Goal: Information Seeking & Learning: Learn about a topic

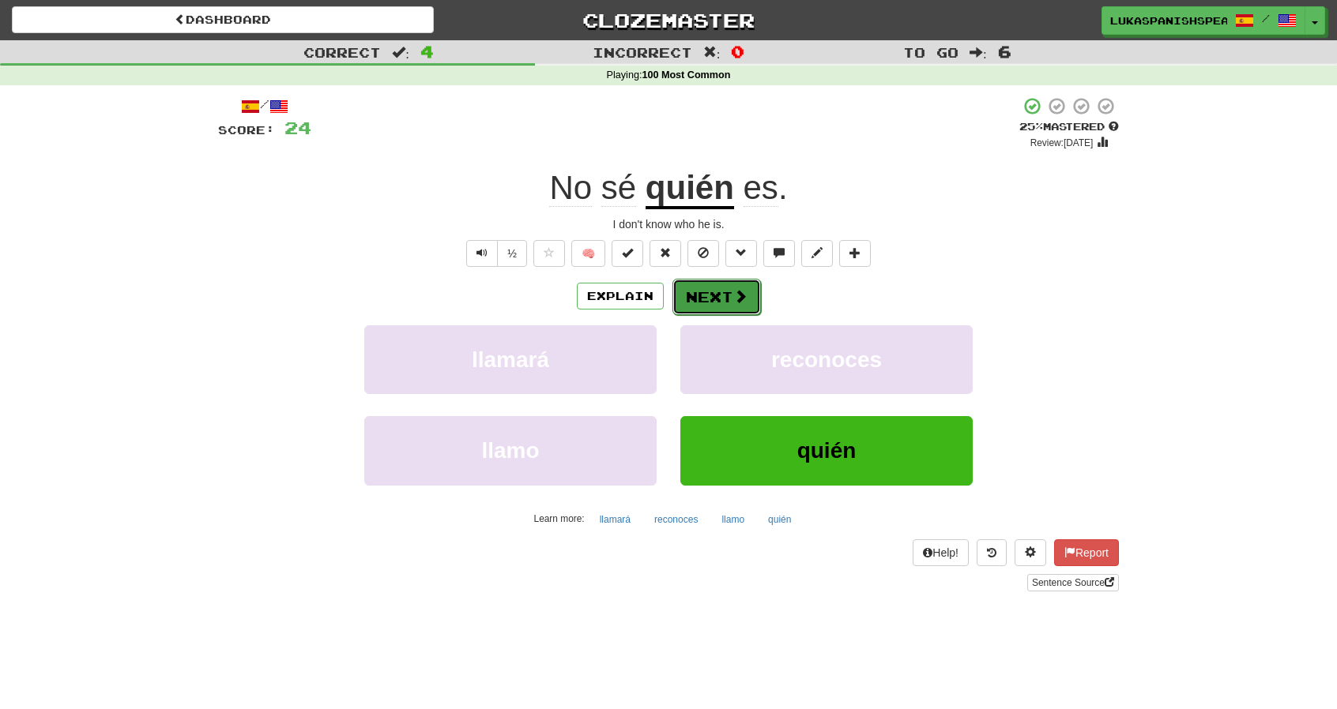
drag, startPoint x: 0, startPoint y: 0, endPoint x: 722, endPoint y: 310, distance: 785.9
click at [722, 310] on button "Next" at bounding box center [716, 297] width 88 height 36
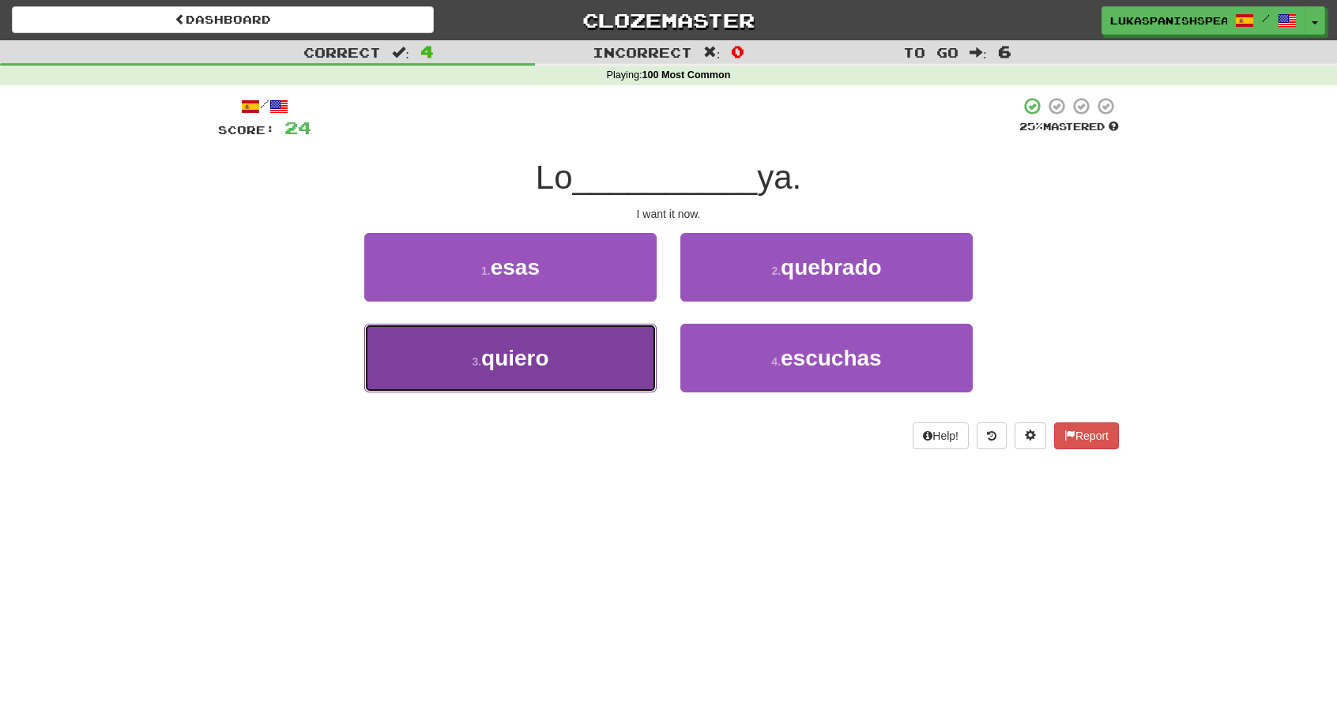
click at [566, 355] on button "3 . quiero" at bounding box center [510, 358] width 292 height 69
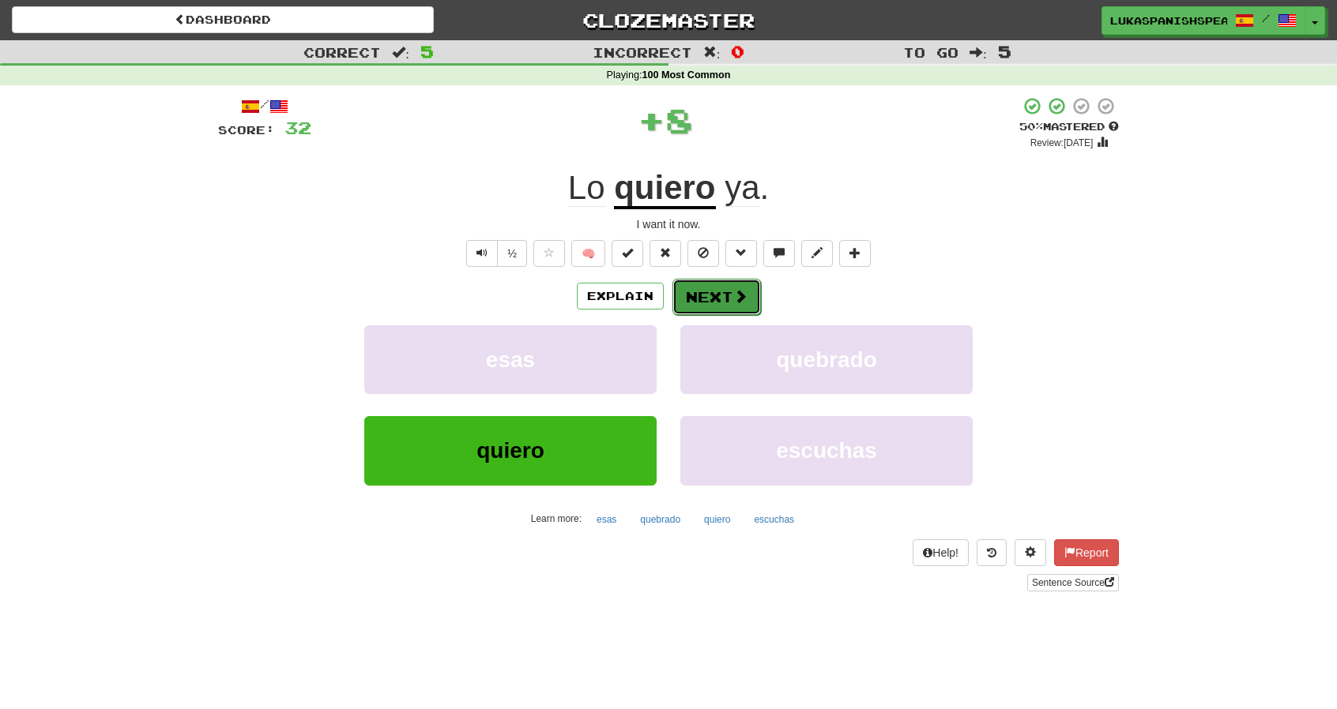
click at [721, 291] on button "Next" at bounding box center [716, 297] width 88 height 36
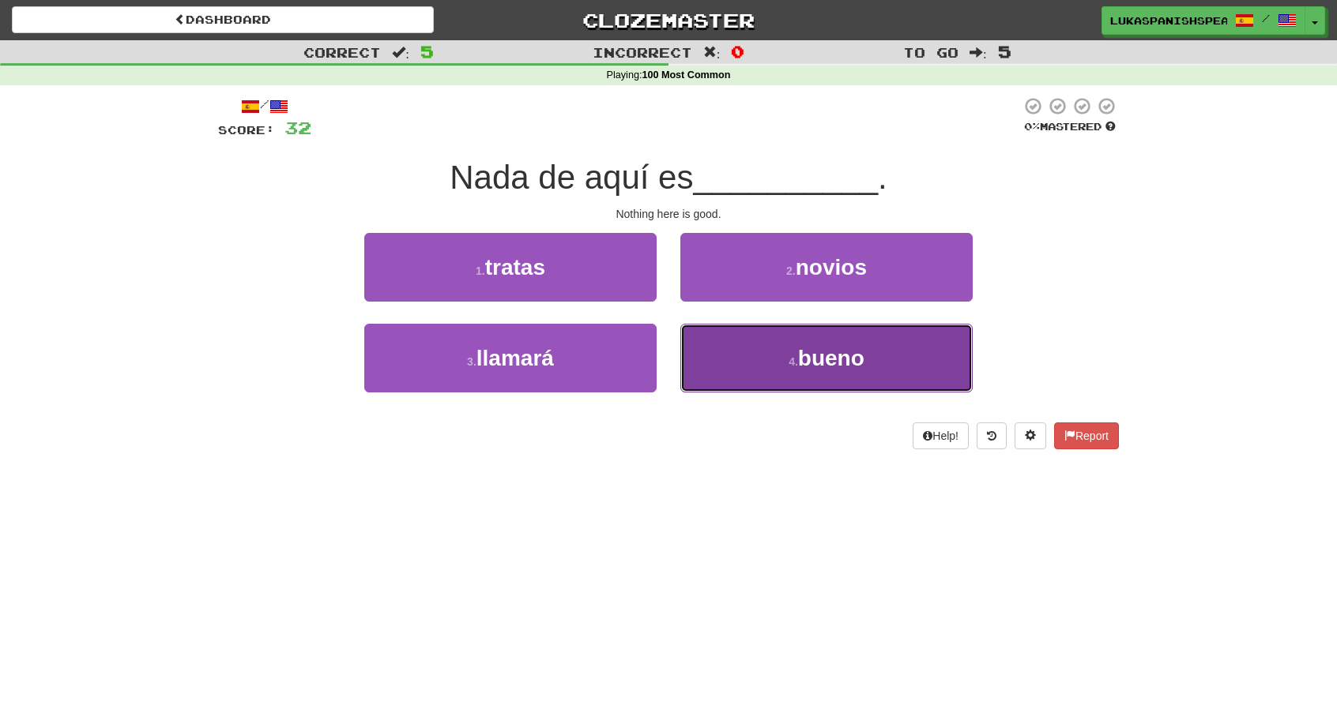
click at [788, 357] on small "4 ." at bounding box center [792, 361] width 9 height 13
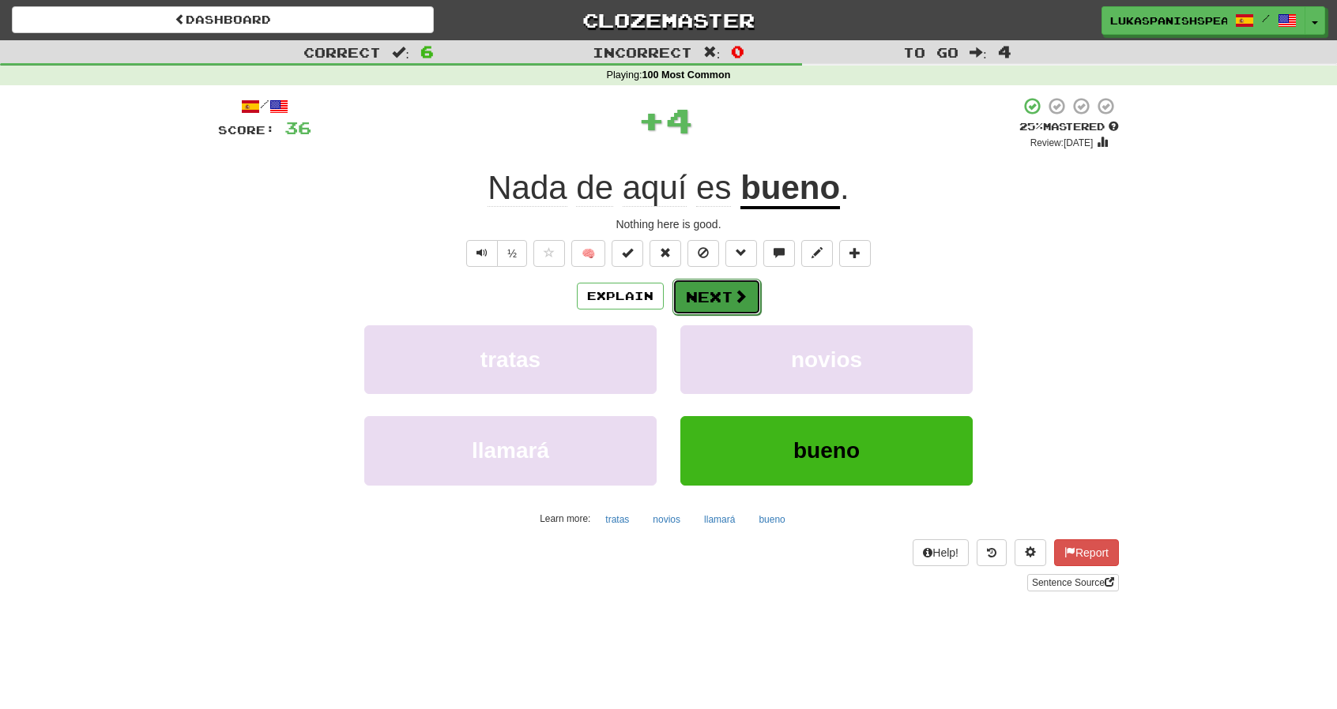
click at [723, 296] on button "Next" at bounding box center [716, 297] width 88 height 36
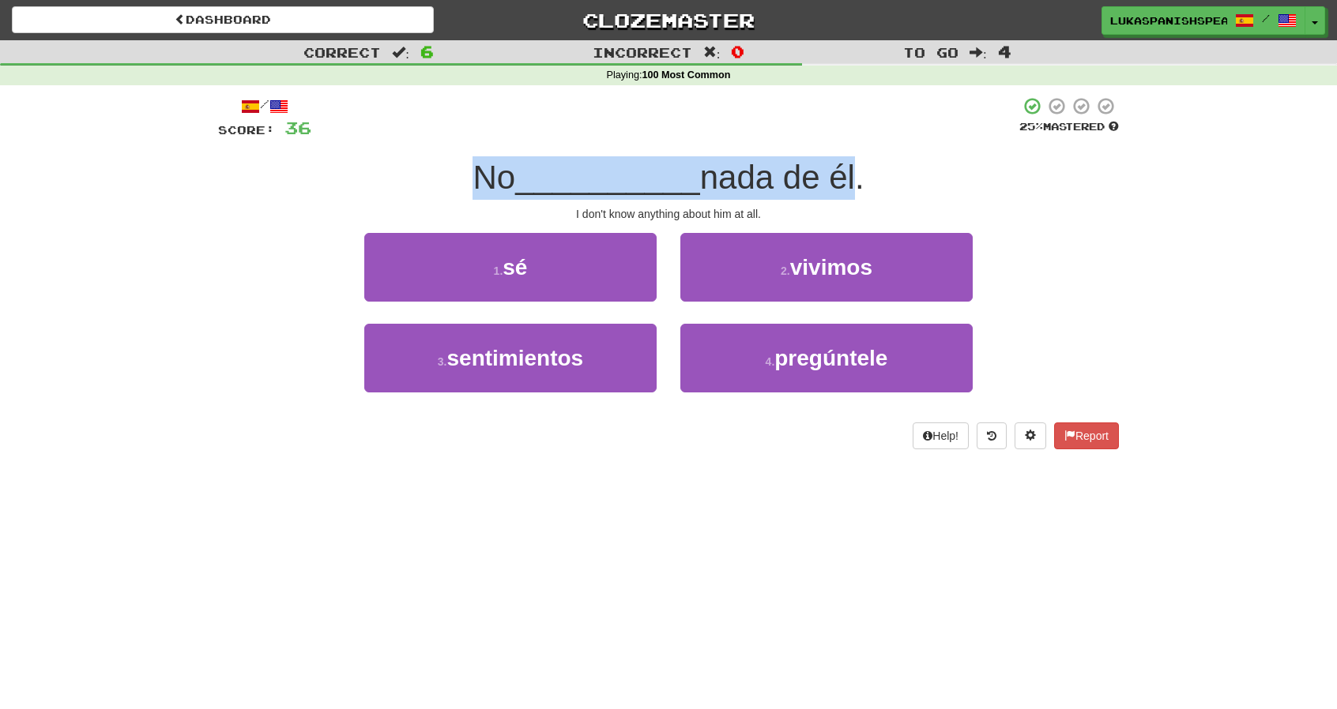
drag, startPoint x: 464, startPoint y: 182, endPoint x: 849, endPoint y: 186, distance: 384.7
click at [849, 186] on div "No __________ nada de él." at bounding box center [668, 177] width 901 height 43
click at [849, 186] on span "nada de él." at bounding box center [782, 177] width 164 height 37
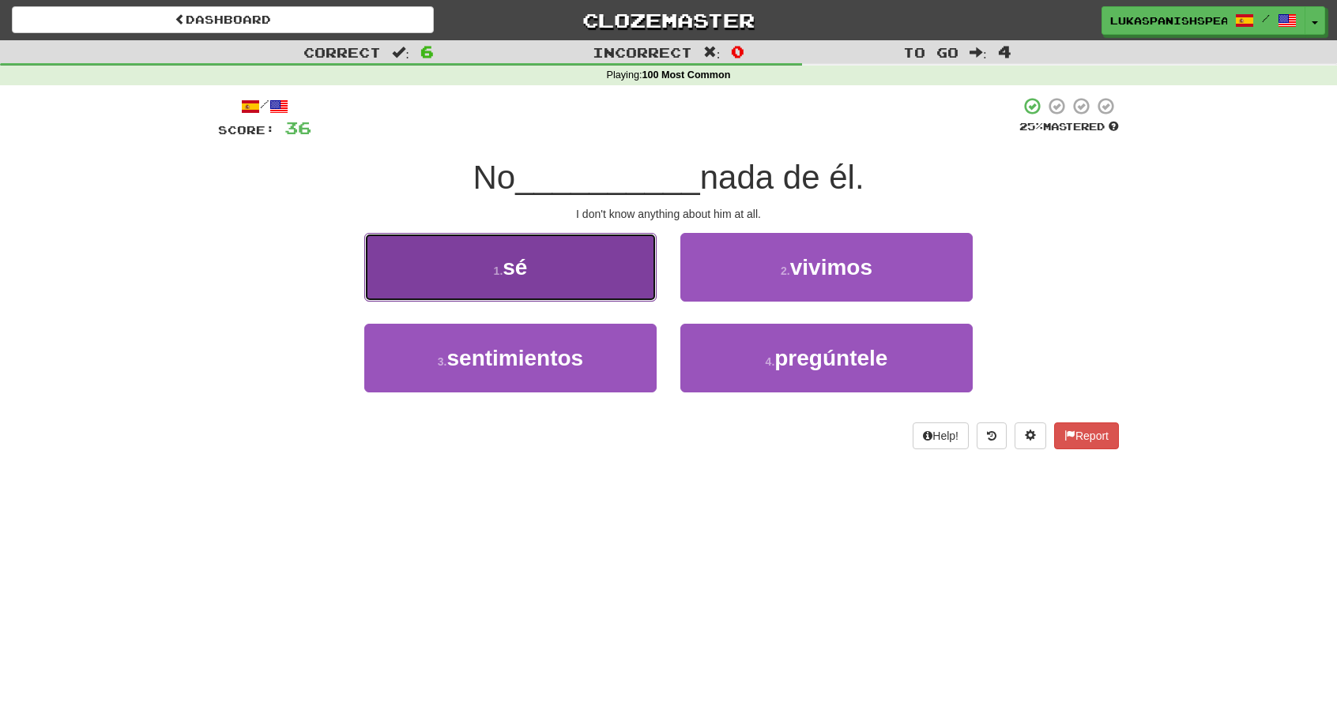
click at [508, 256] on span "sé" at bounding box center [514, 267] width 24 height 24
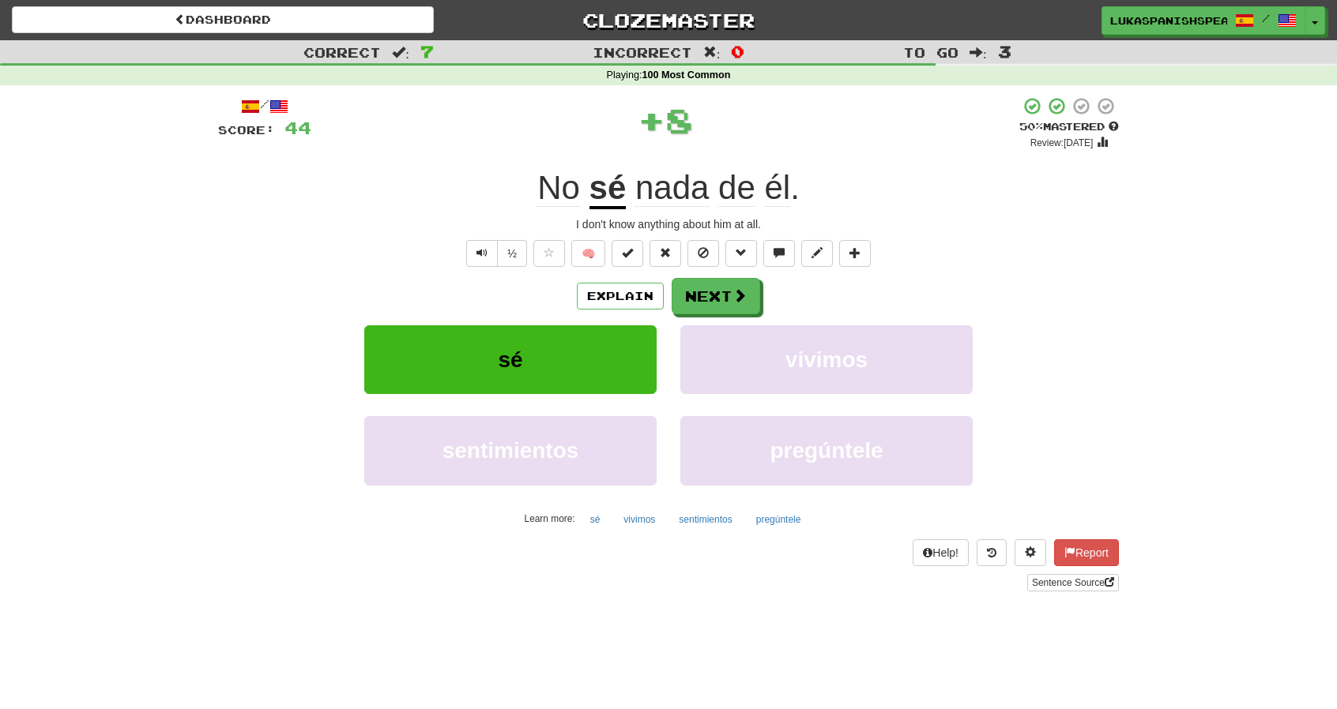
click at [604, 189] on u "sé" at bounding box center [607, 189] width 37 height 40
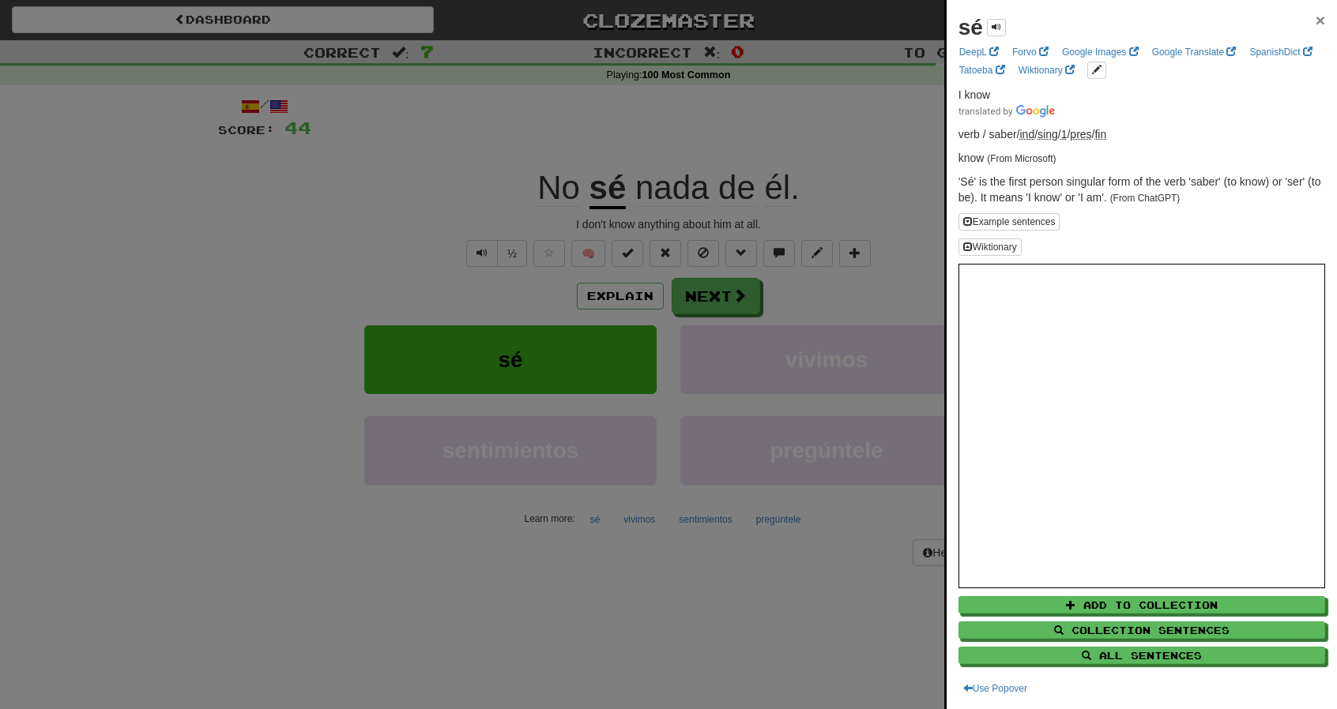
click at [1315, 11] on span "×" at bounding box center [1319, 20] width 9 height 18
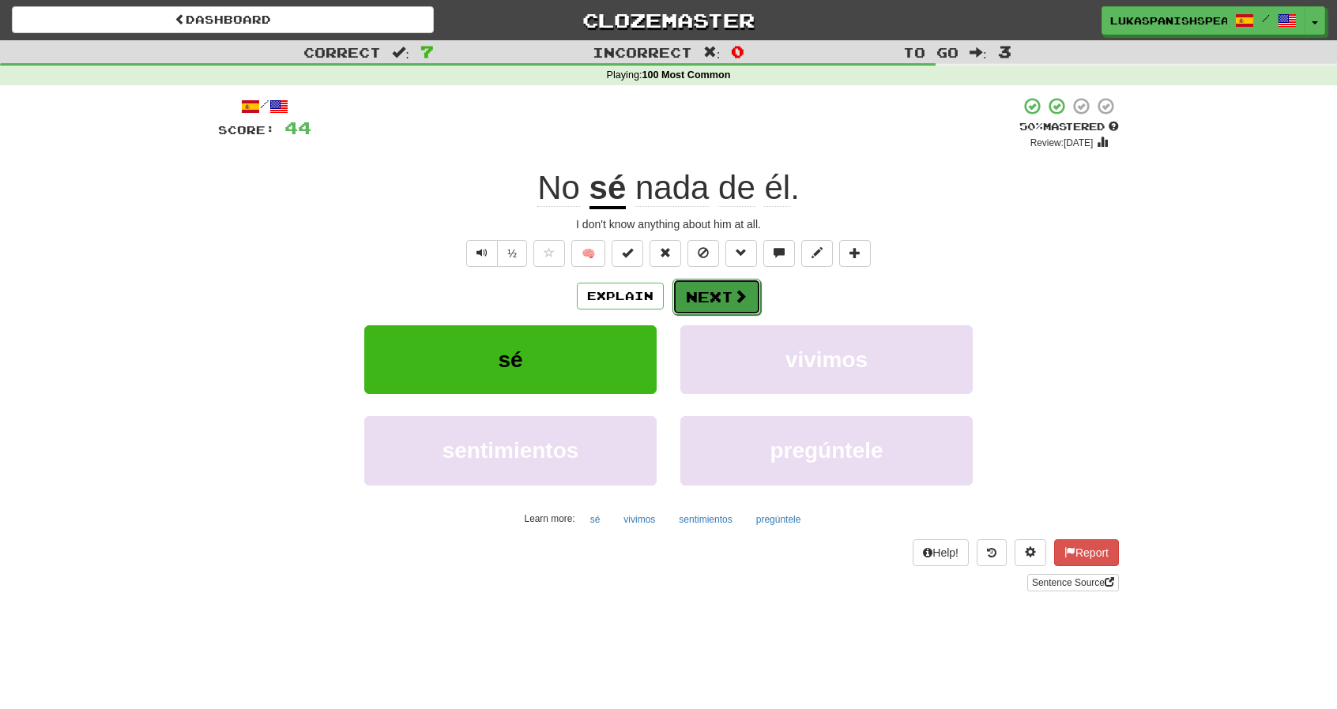
click at [727, 291] on button "Next" at bounding box center [716, 297] width 88 height 36
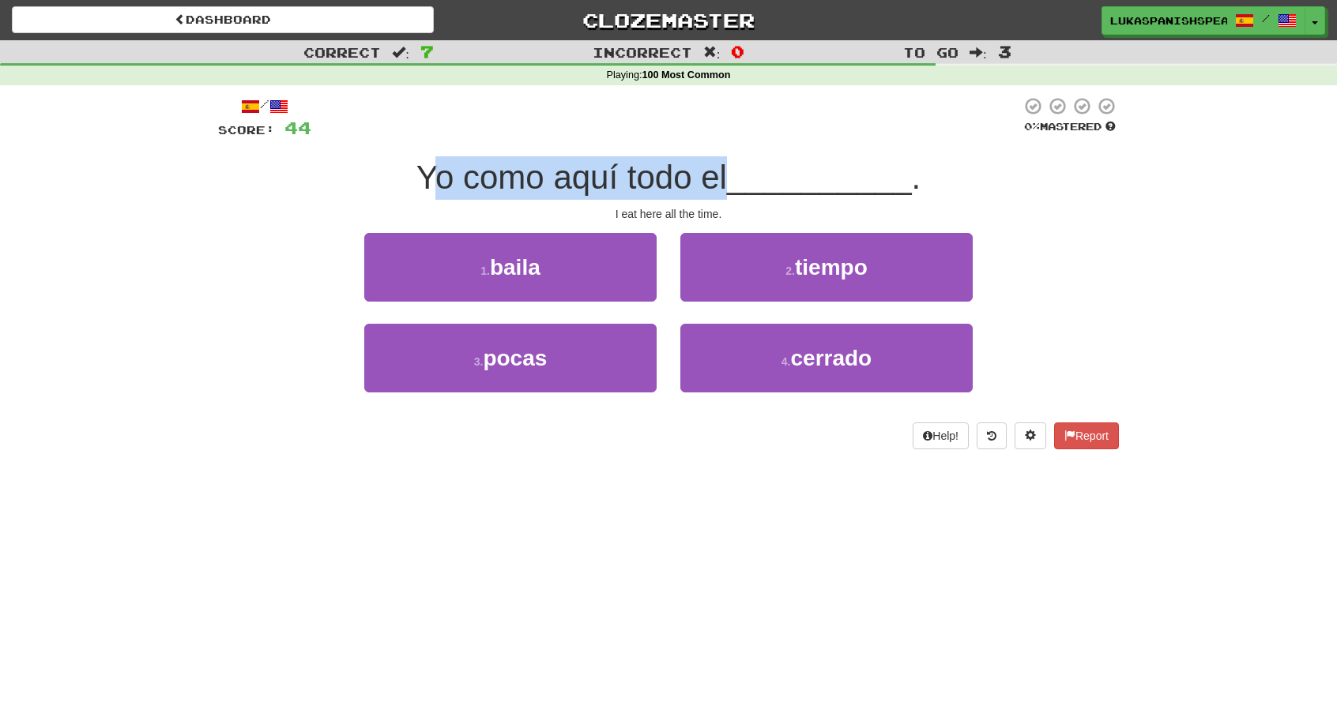
drag, startPoint x: 422, startPoint y: 180, endPoint x: 725, endPoint y: 171, distance: 303.5
click at [725, 171] on span "Yo como aquí todo el" at bounding box center [571, 177] width 310 height 37
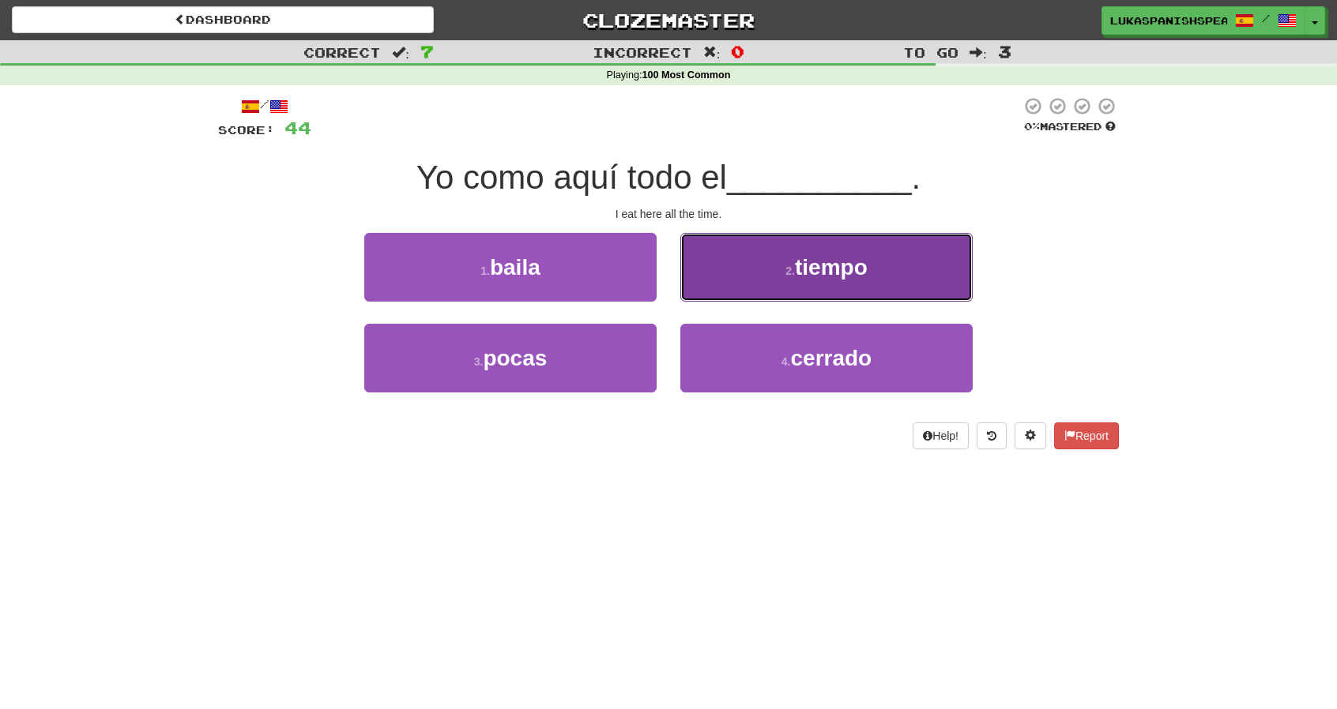
click at [819, 284] on button "2 . tiempo" at bounding box center [826, 267] width 292 height 69
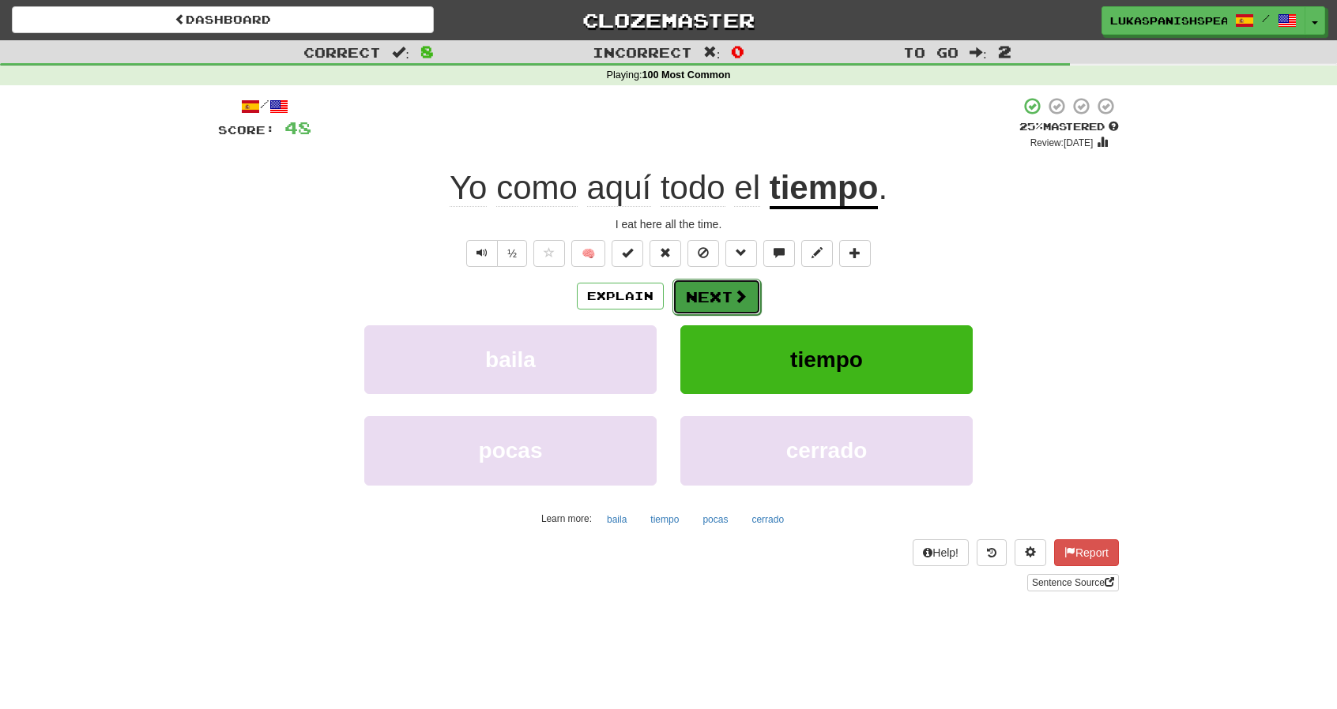
click at [723, 295] on button "Next" at bounding box center [716, 297] width 88 height 36
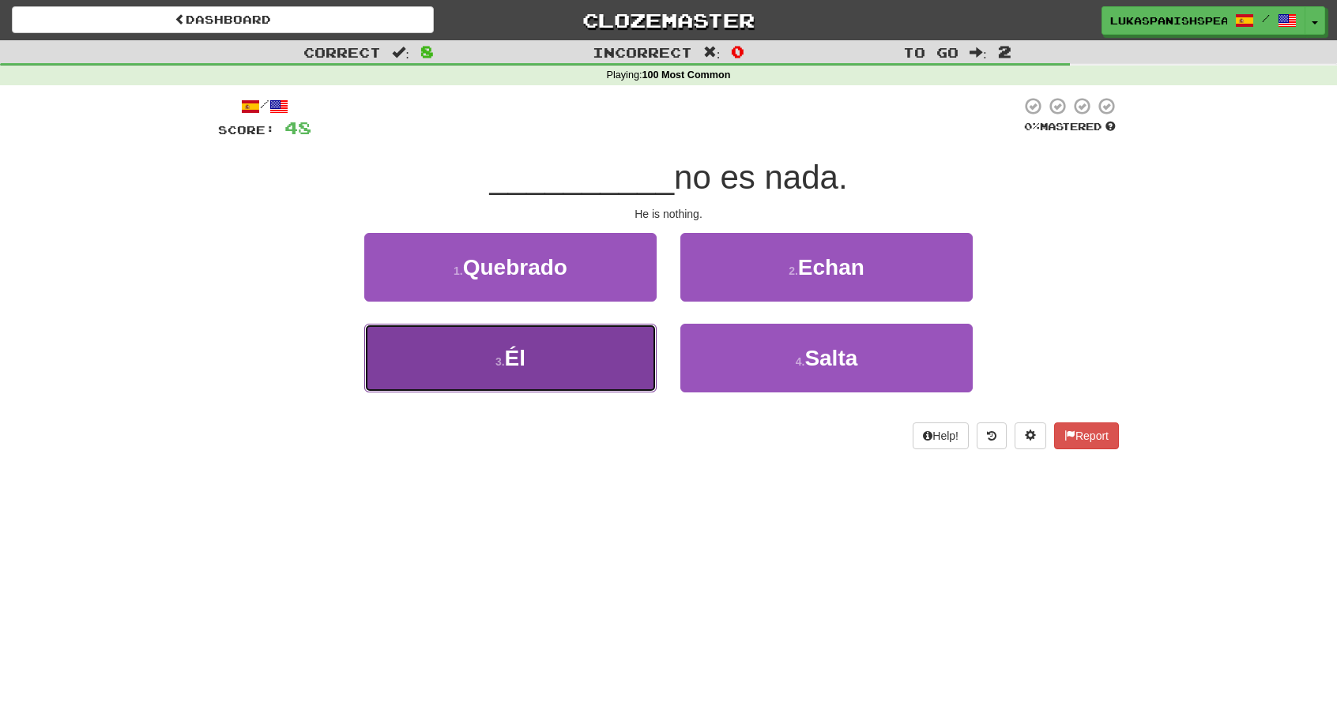
click at [572, 345] on button "3 . Él" at bounding box center [510, 358] width 292 height 69
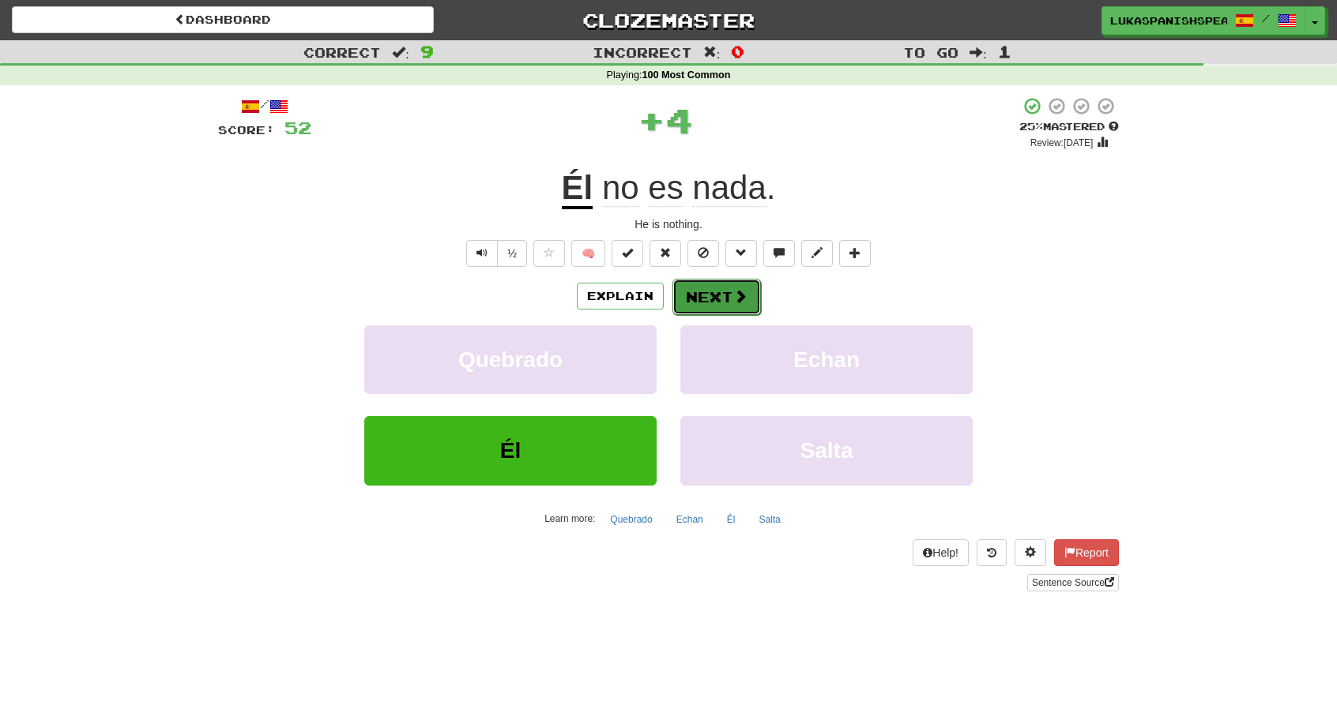
click at [687, 288] on button "Next" at bounding box center [716, 297] width 88 height 36
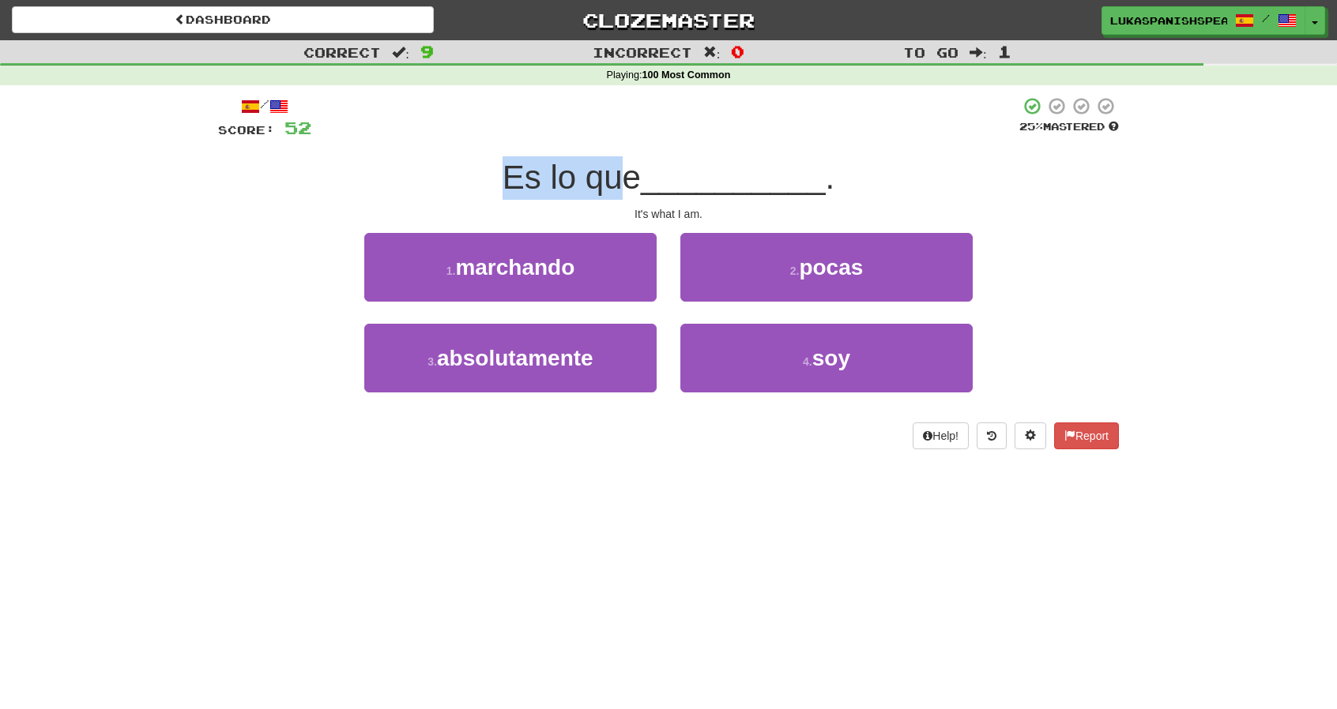
drag, startPoint x: 500, startPoint y: 179, endPoint x: 619, endPoint y: 170, distance: 119.7
click at [619, 170] on span "Es lo que" at bounding box center [571, 177] width 138 height 37
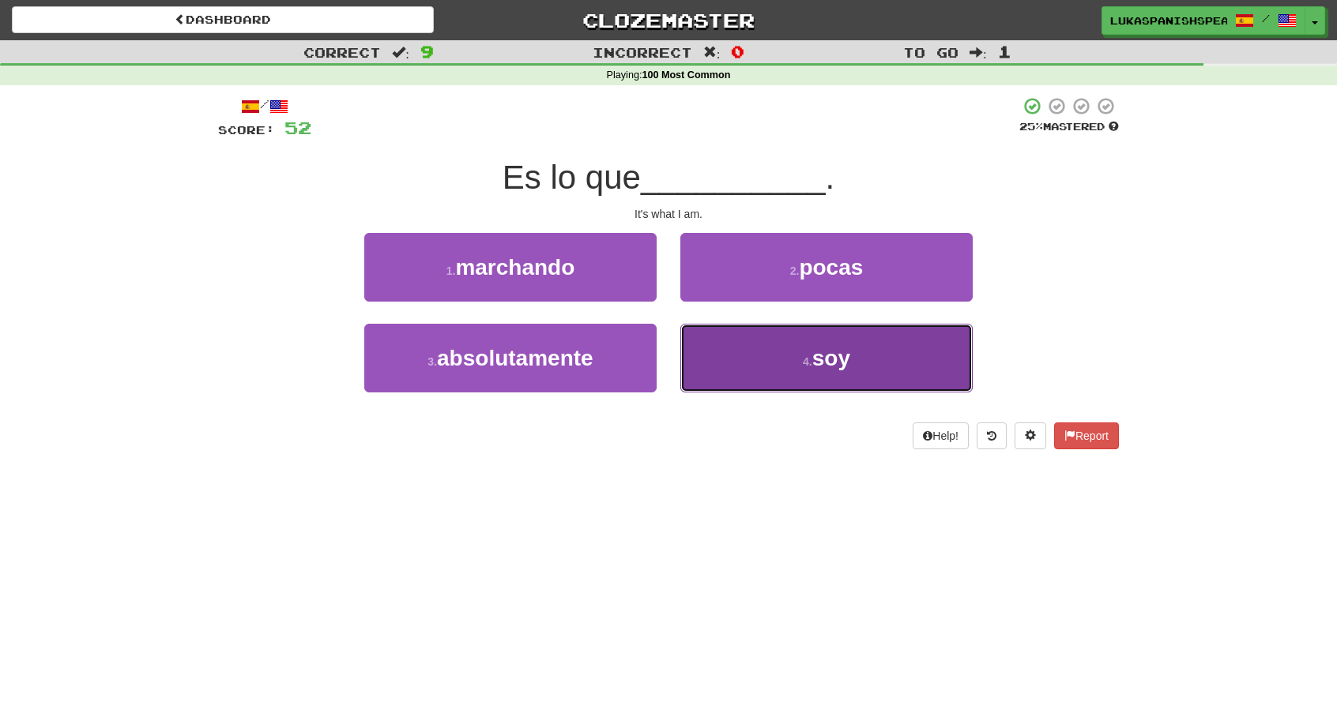
click at [862, 344] on button "4 . soy" at bounding box center [826, 358] width 292 height 69
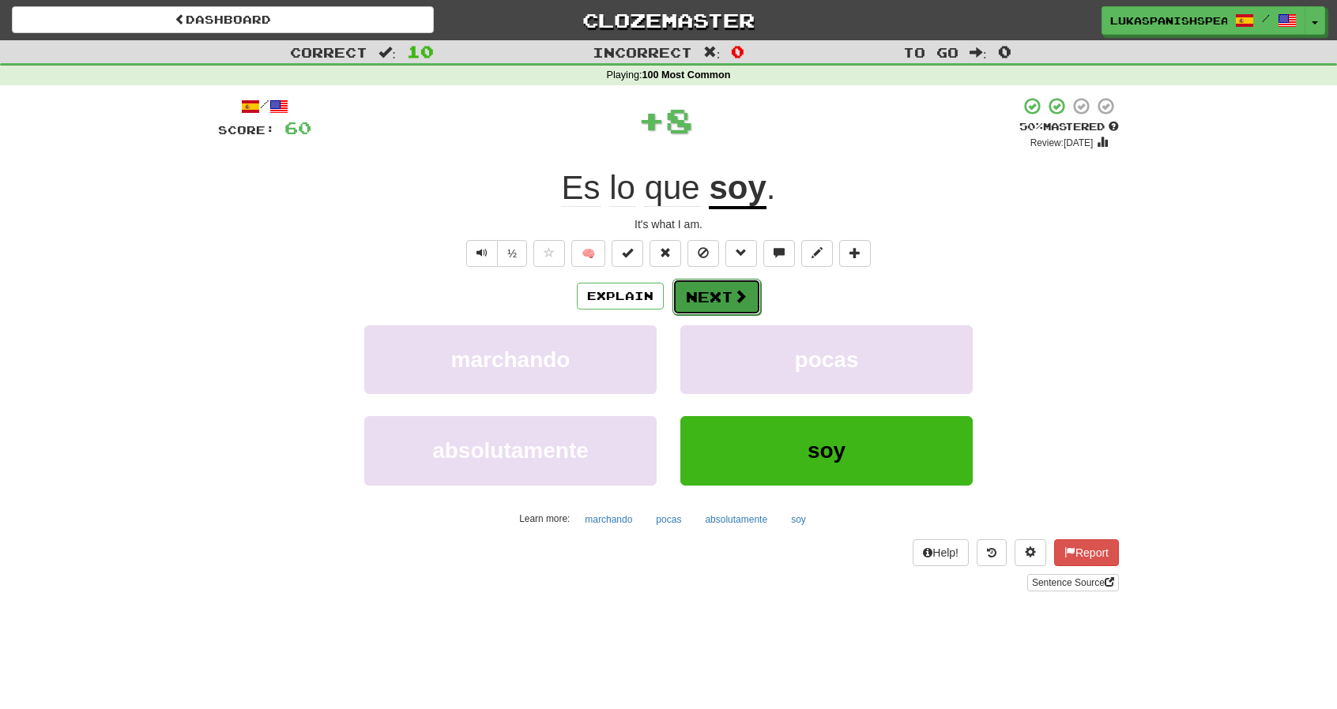
click at [717, 294] on button "Next" at bounding box center [716, 297] width 88 height 36
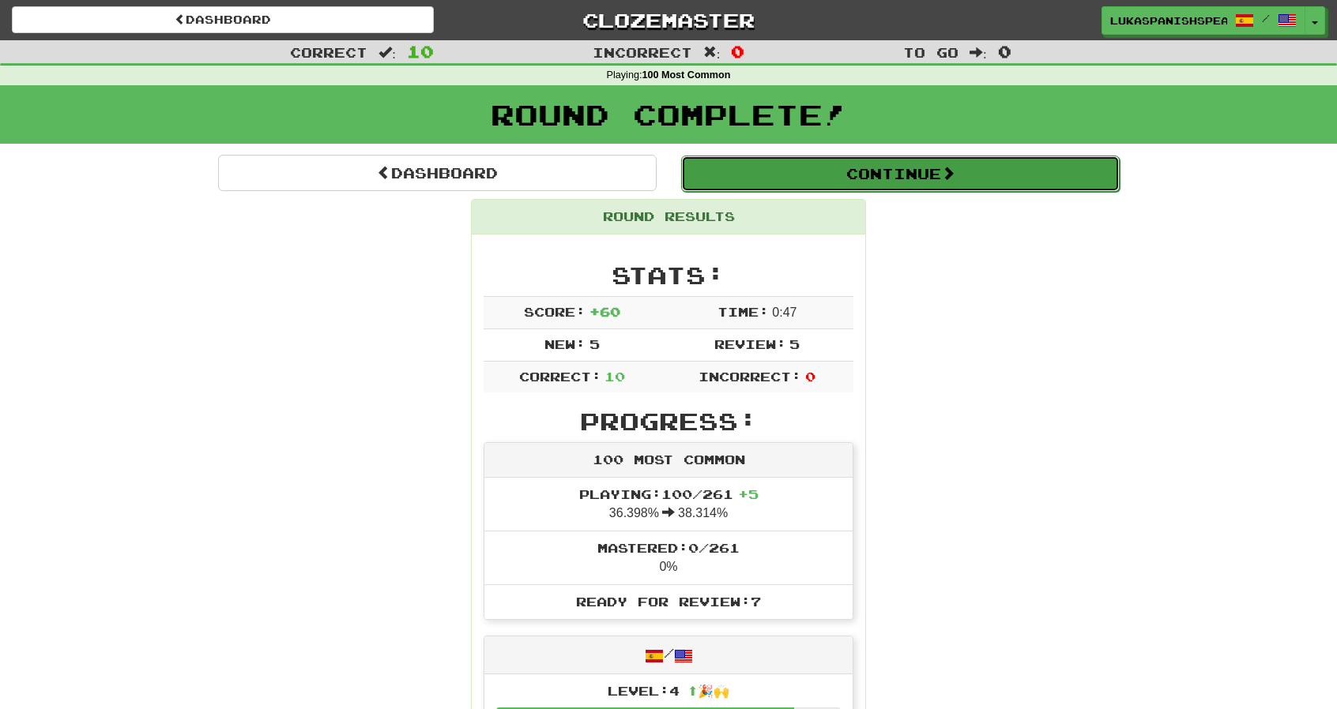
click at [933, 171] on button "Continue" at bounding box center [900, 174] width 438 height 36
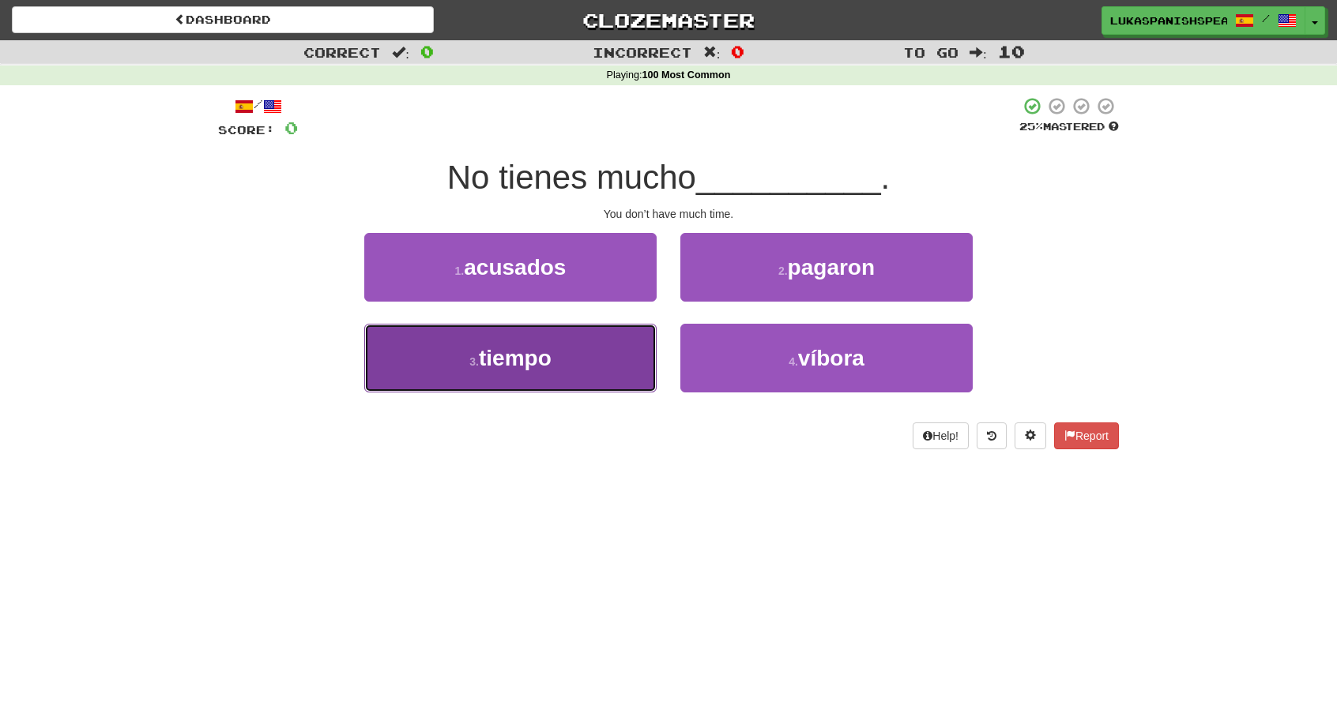
click at [562, 346] on button "3 . tiempo" at bounding box center [510, 358] width 292 height 69
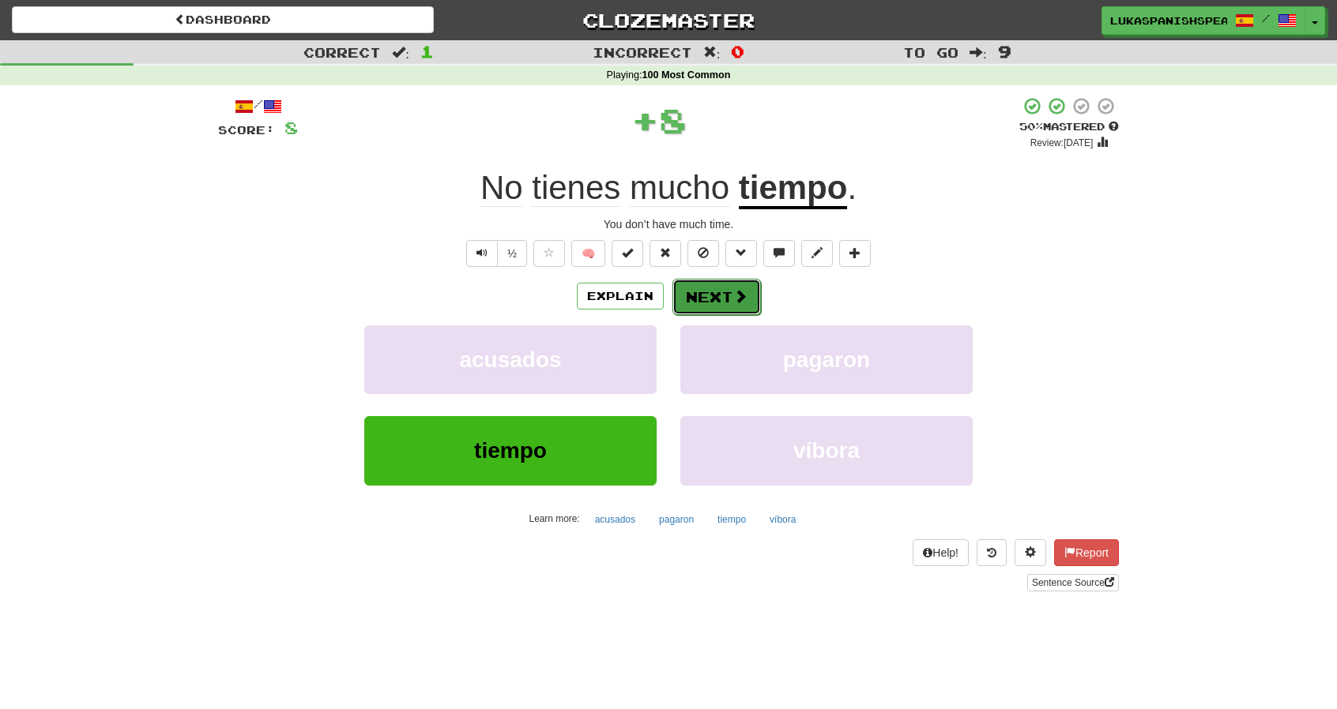
click at [730, 284] on button "Next" at bounding box center [716, 297] width 88 height 36
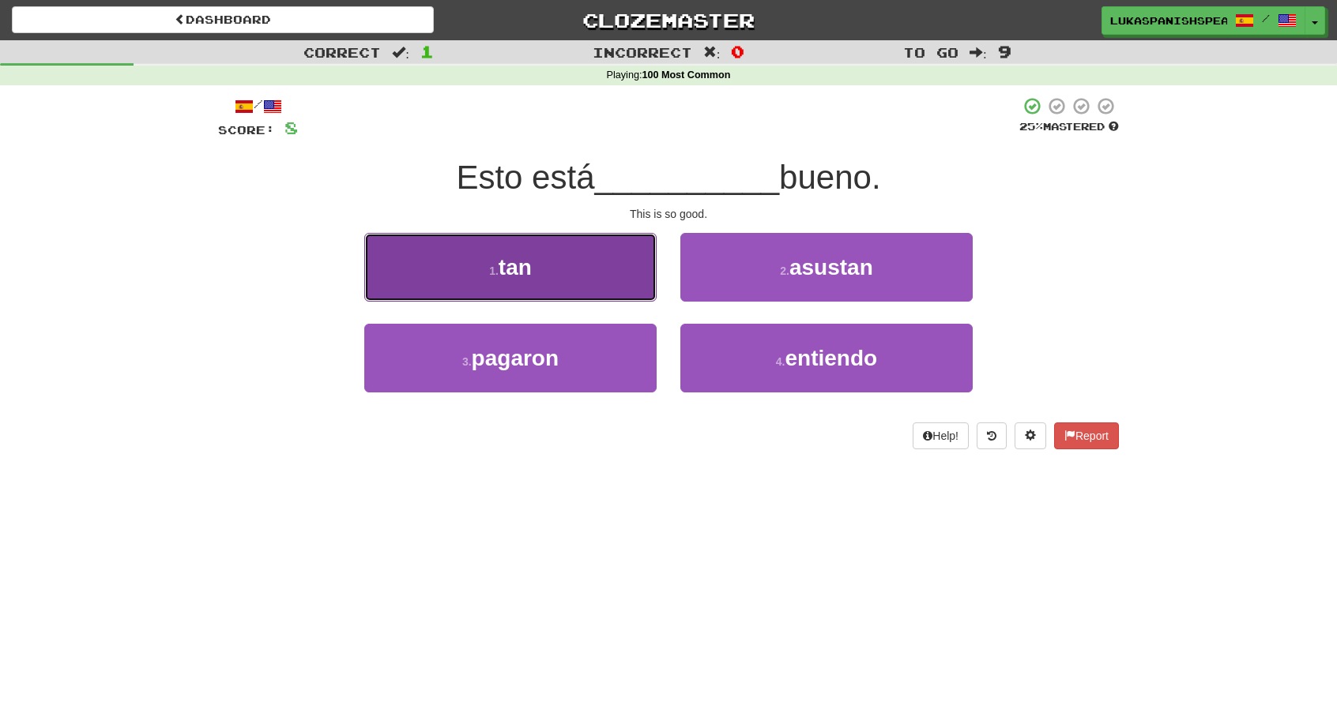
click at [601, 288] on button "1 . tan" at bounding box center [510, 267] width 292 height 69
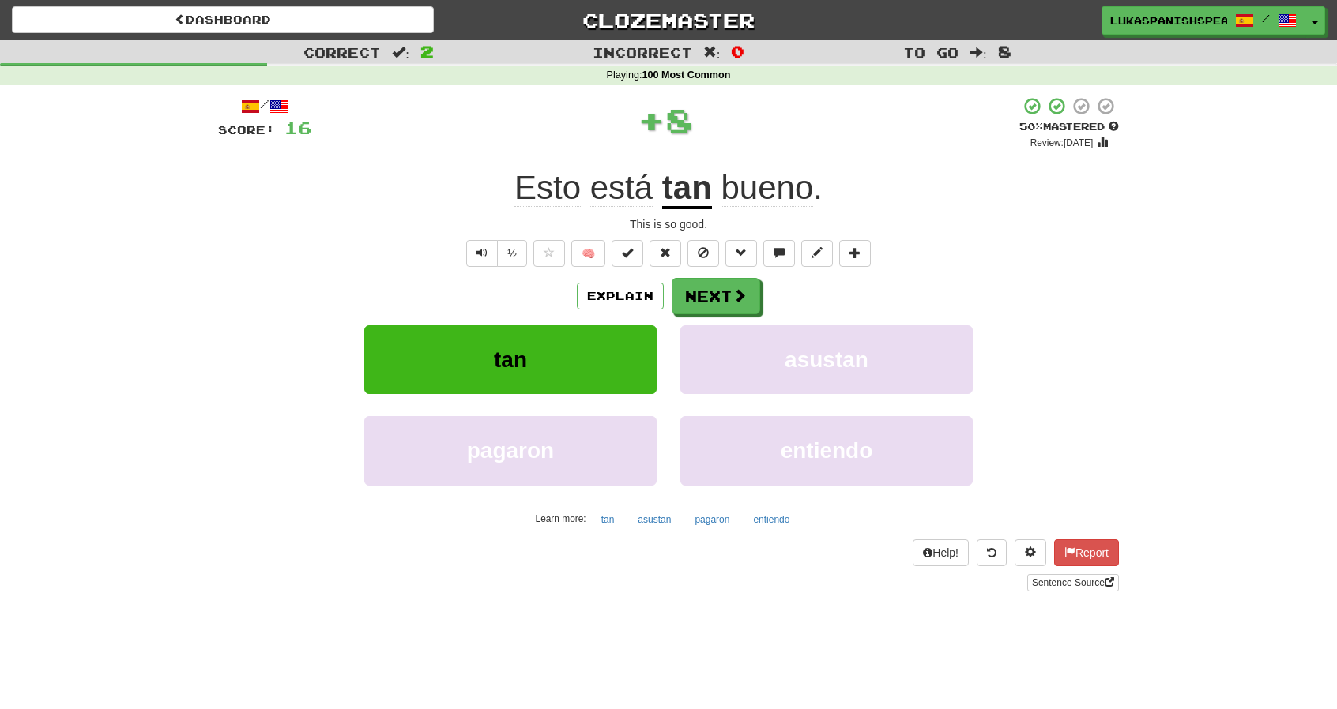
click at [692, 199] on u "tan" at bounding box center [687, 189] width 50 height 40
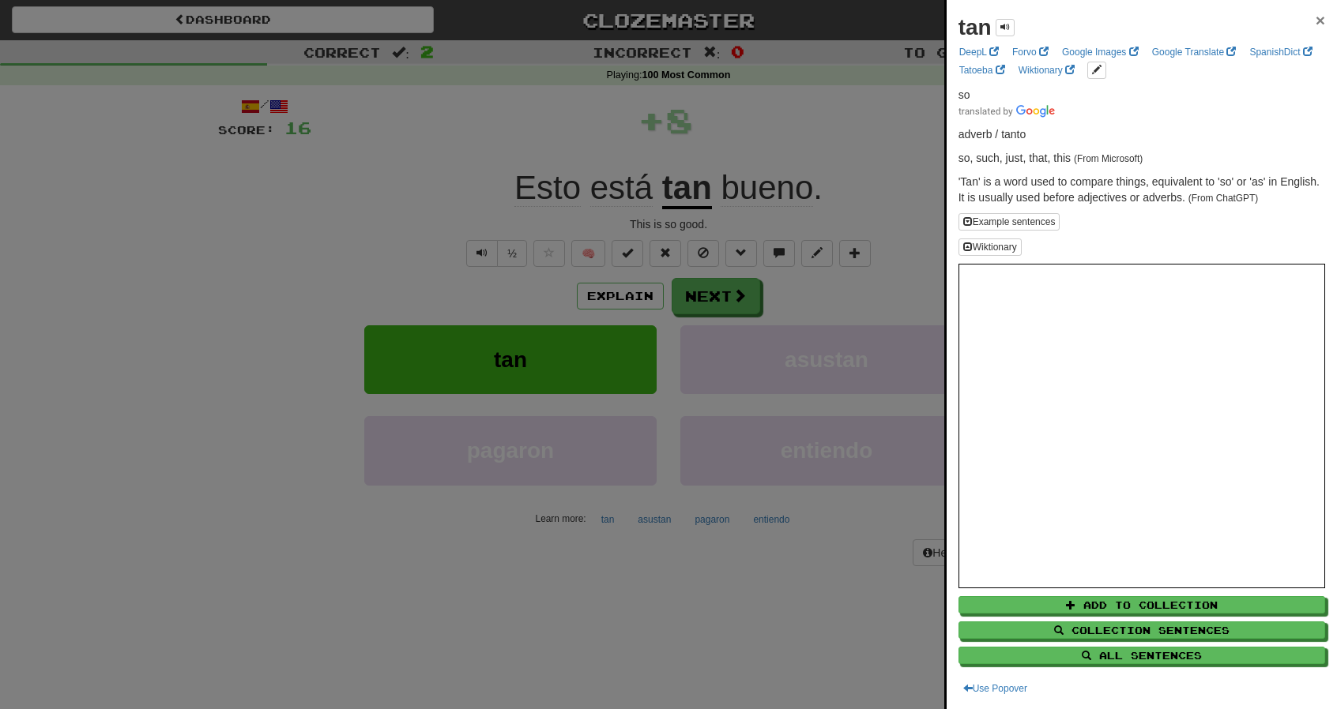
click at [1315, 17] on span "×" at bounding box center [1319, 20] width 9 height 18
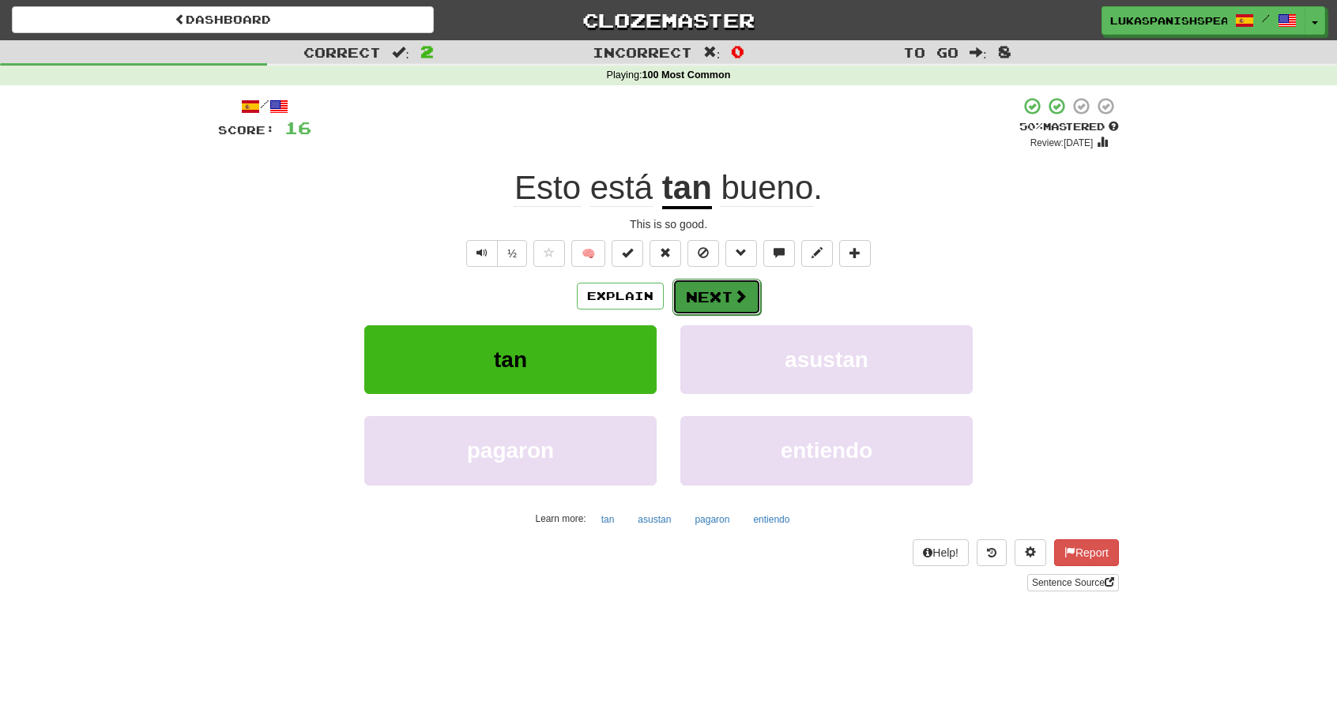
click at [695, 301] on button "Next" at bounding box center [716, 297] width 88 height 36
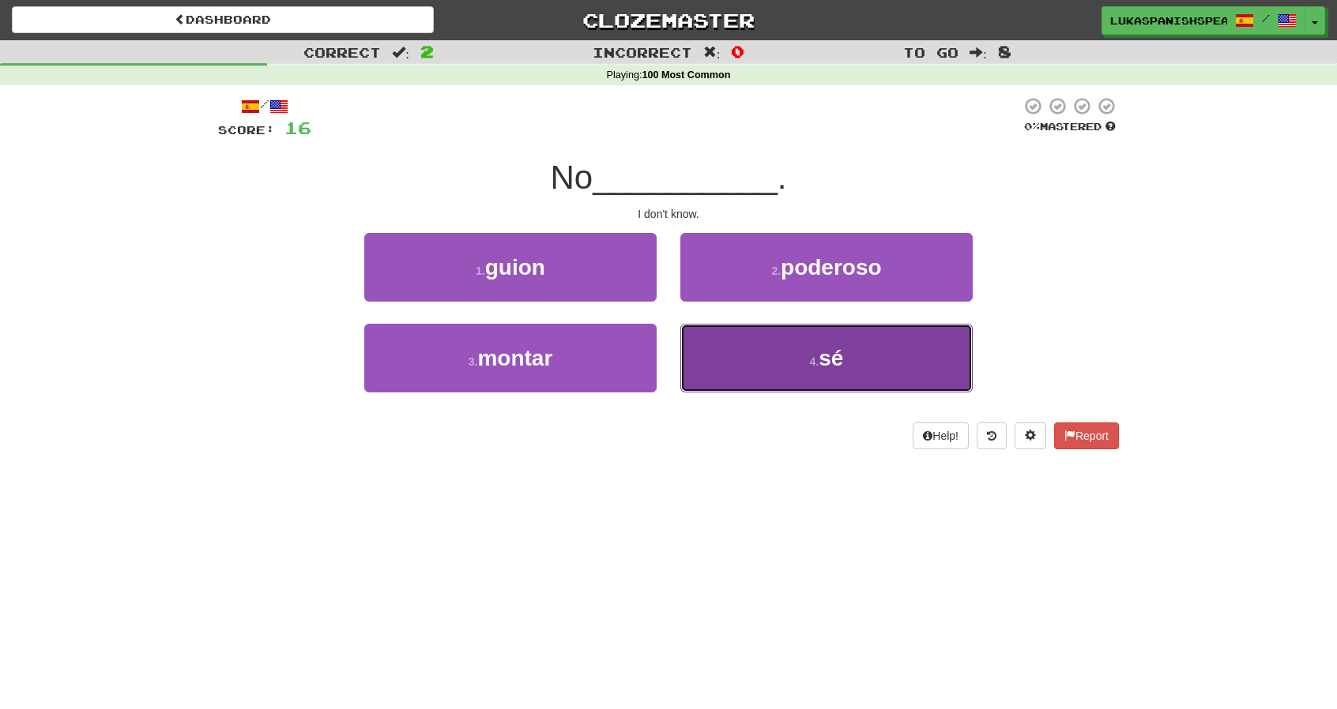
click at [788, 348] on button "4 . sé" at bounding box center [826, 358] width 292 height 69
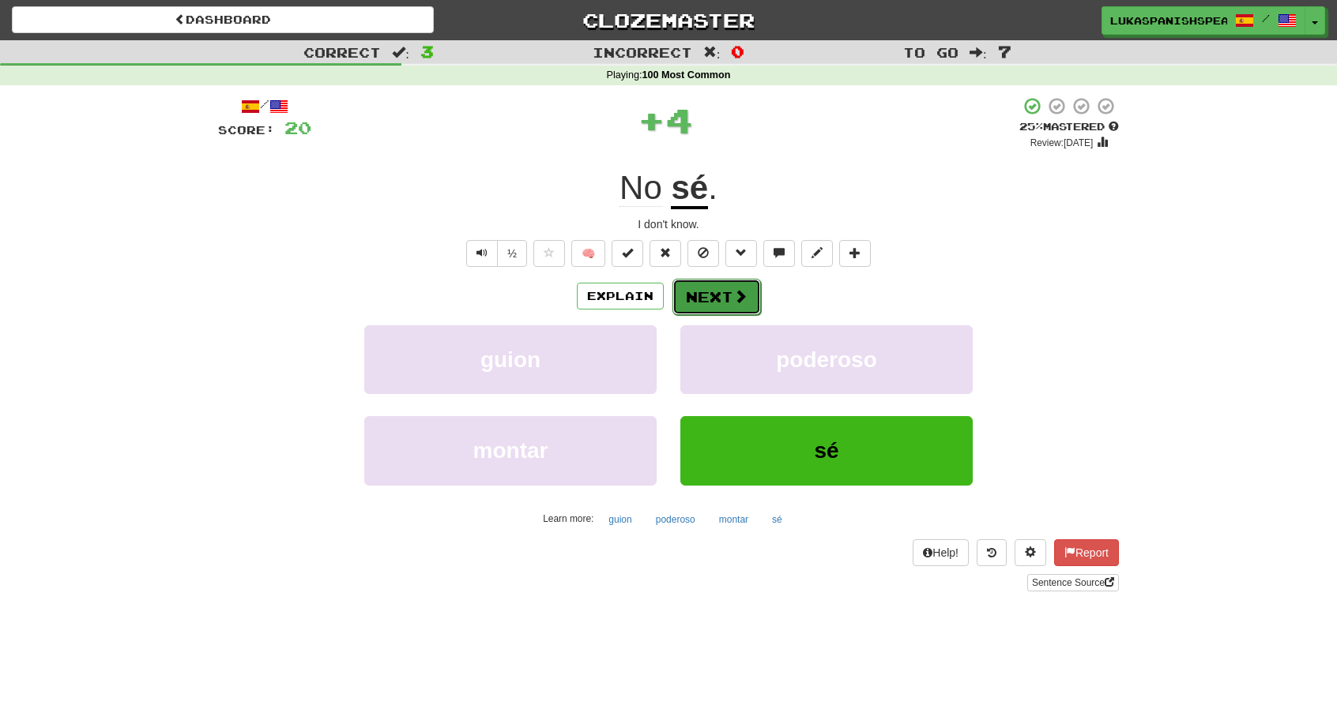
click at [697, 288] on button "Next" at bounding box center [716, 297] width 88 height 36
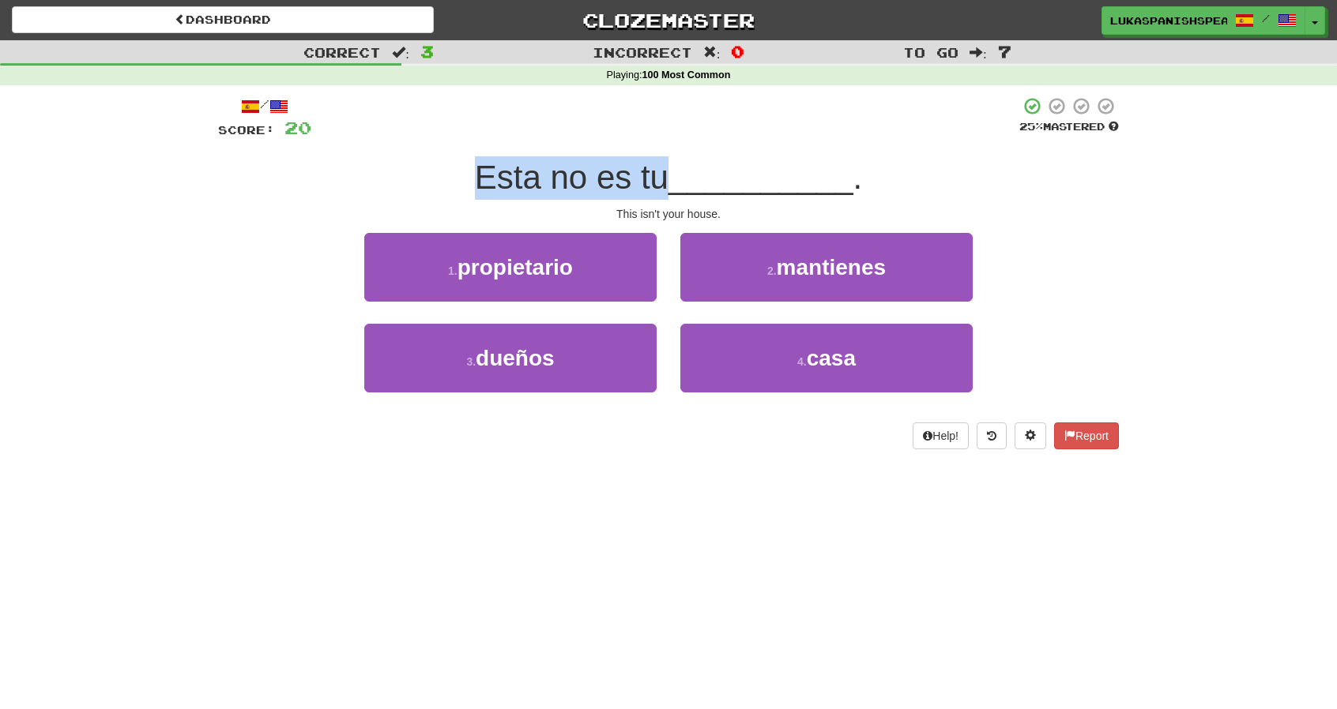
drag, startPoint x: 472, startPoint y: 182, endPoint x: 660, endPoint y: 182, distance: 187.2
click at [660, 182] on span "Esta no es tu" at bounding box center [572, 177] width 194 height 37
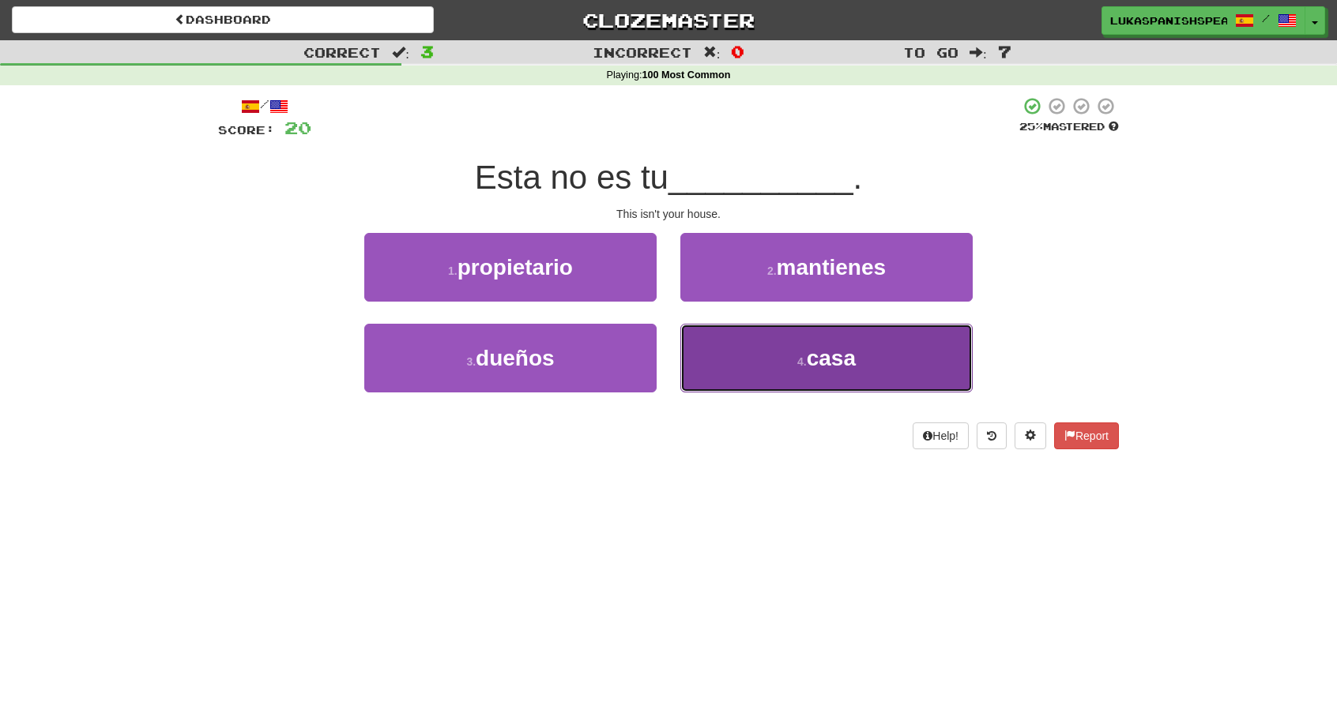
click at [763, 385] on button "4 . casa" at bounding box center [826, 358] width 292 height 69
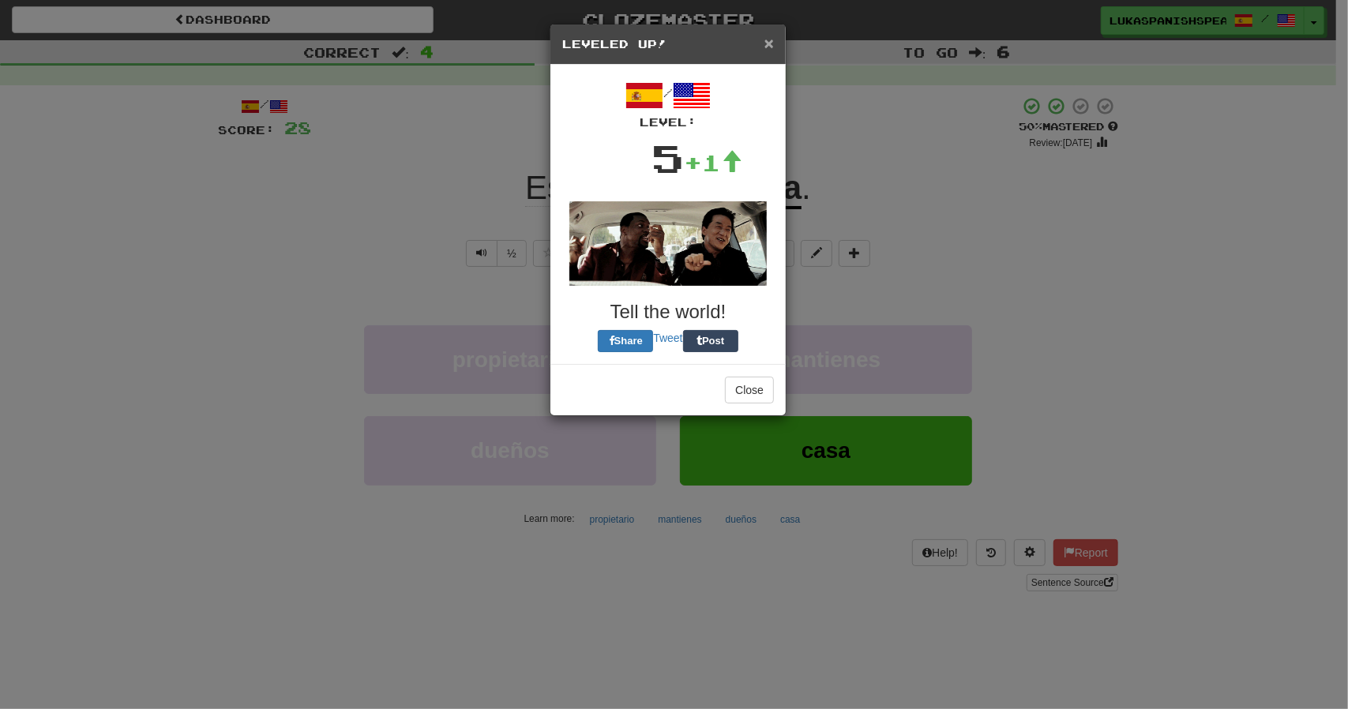
click at [766, 36] on span "×" at bounding box center [769, 43] width 9 height 18
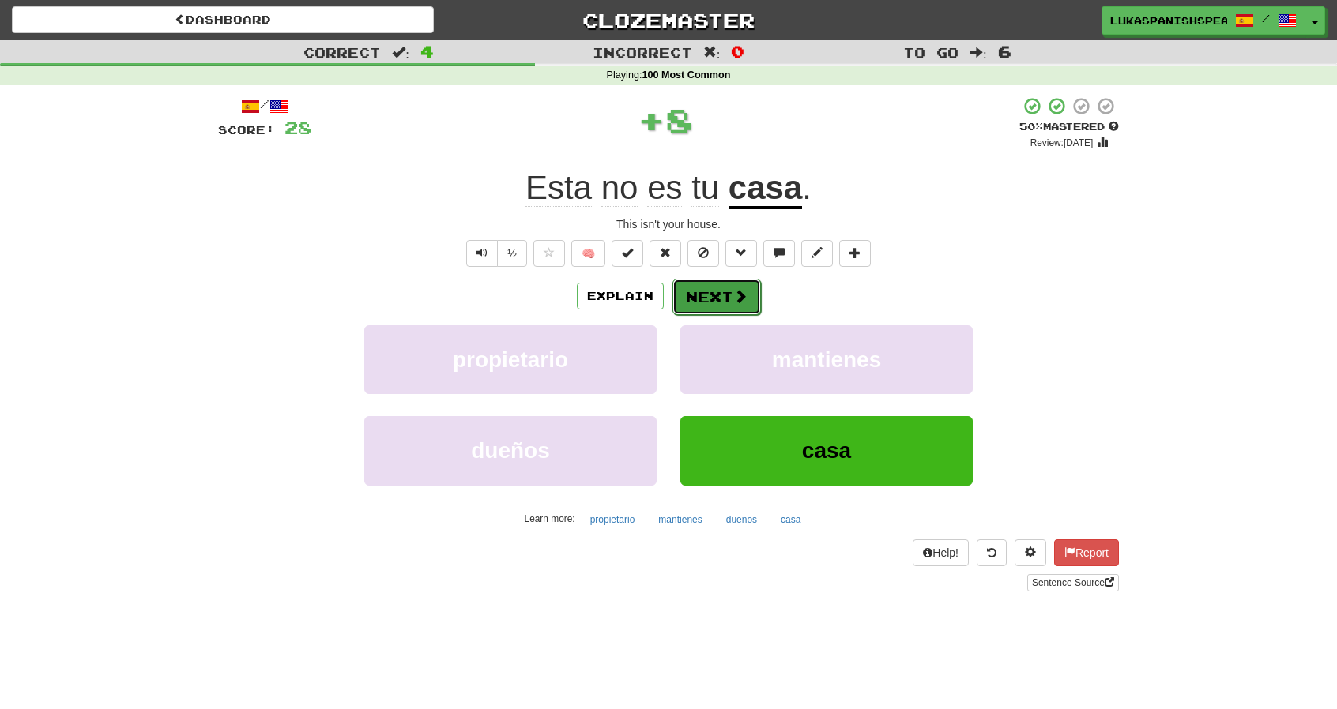
click at [743, 297] on span at bounding box center [740, 296] width 14 height 14
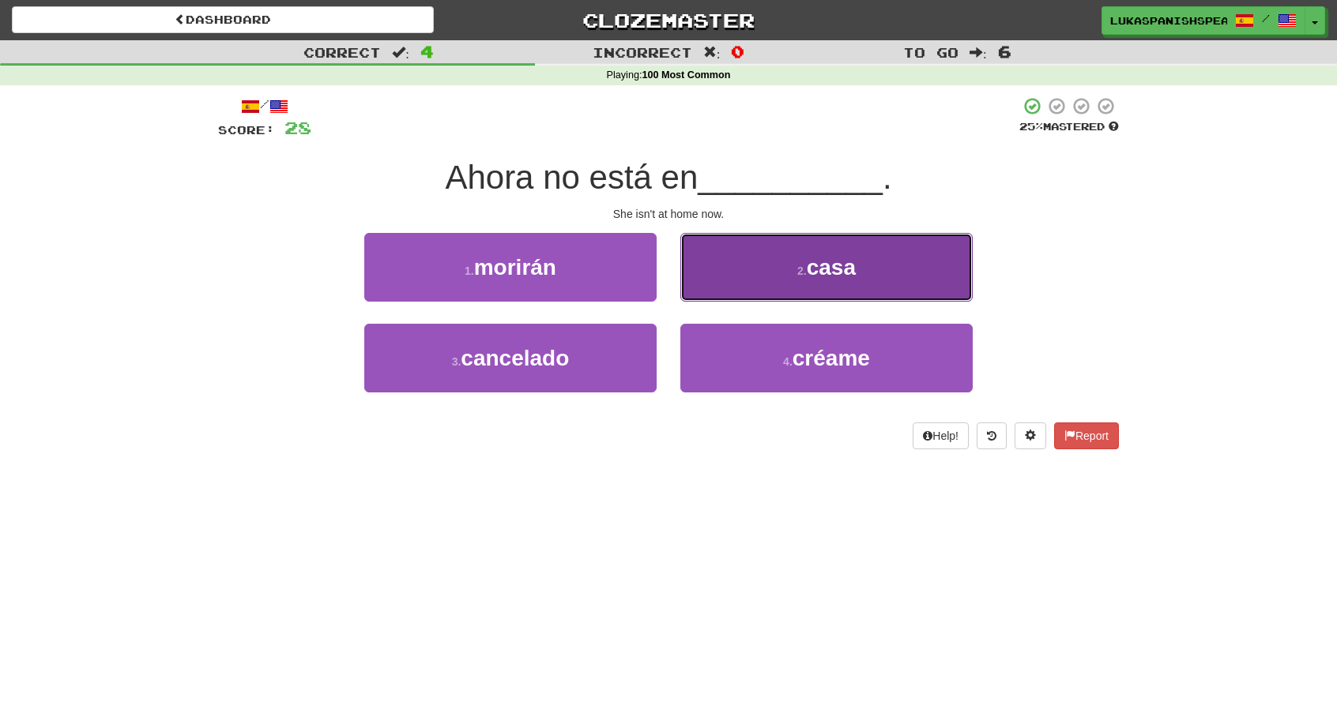
click at [754, 287] on button "2 . casa" at bounding box center [826, 267] width 292 height 69
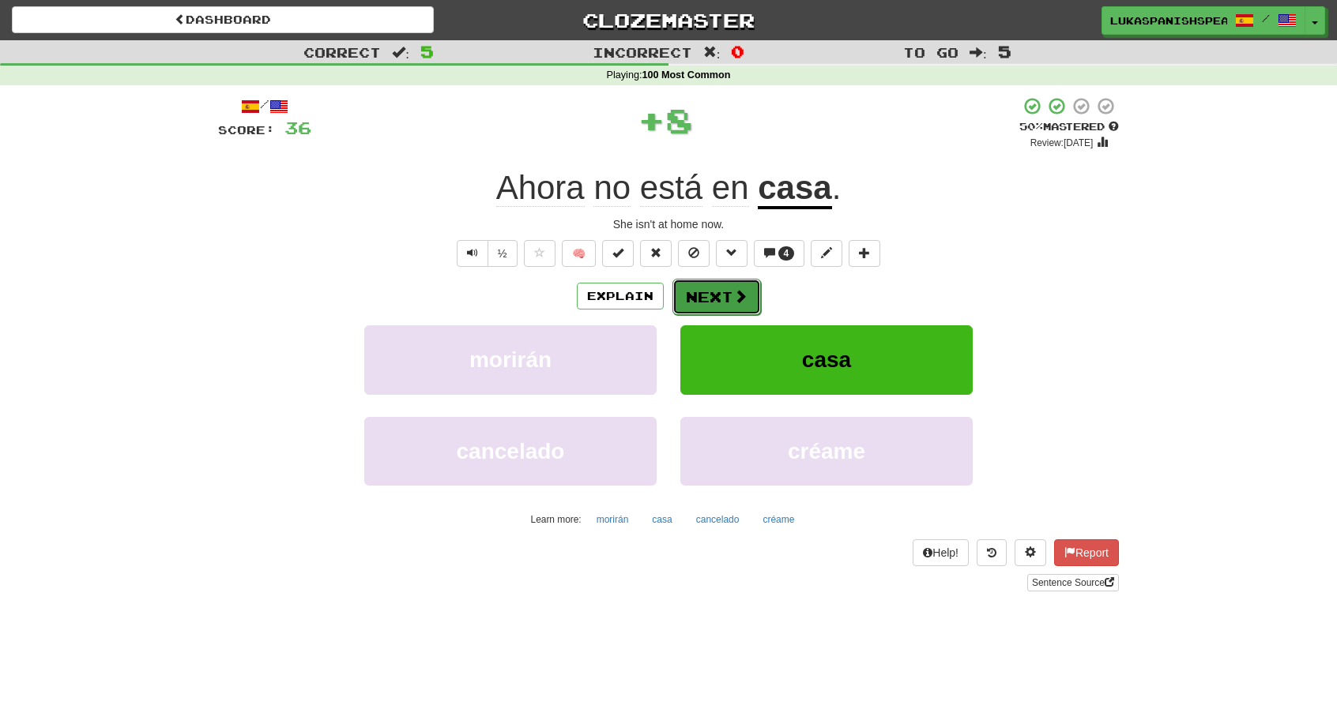
click at [692, 293] on button "Next" at bounding box center [716, 297] width 88 height 36
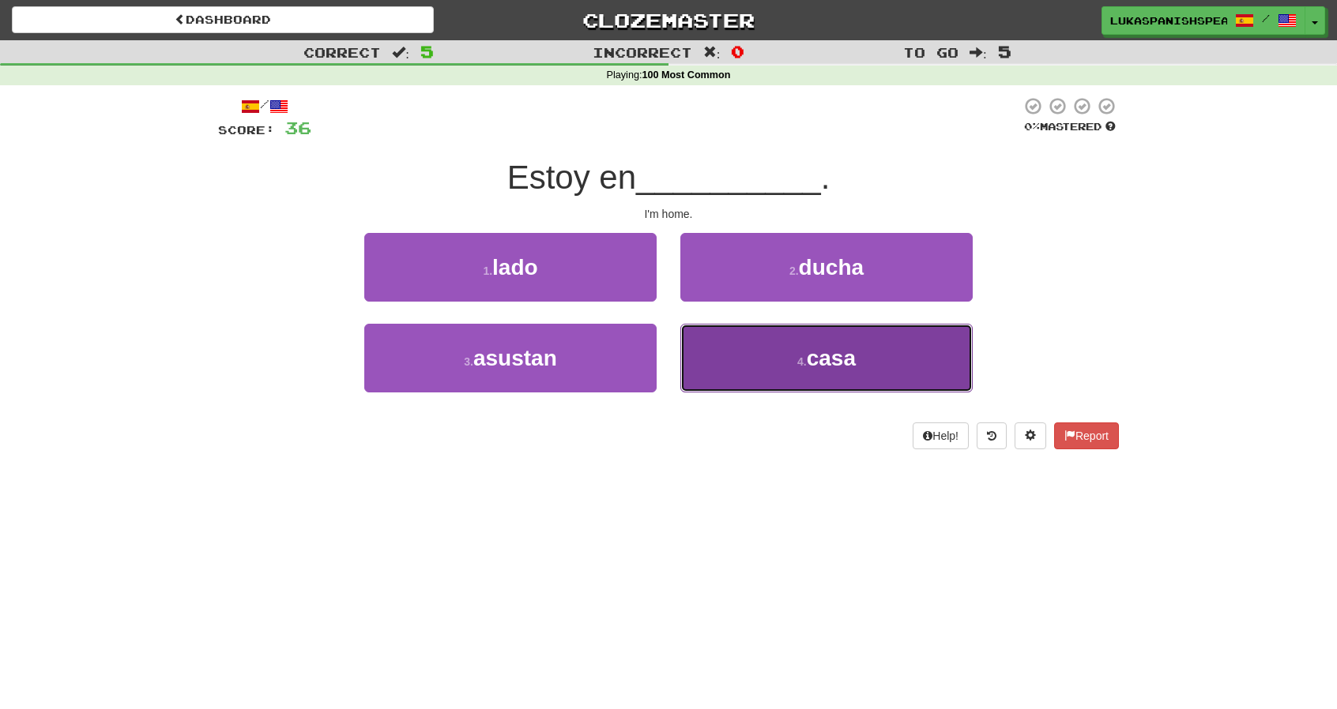
click at [820, 363] on span "casa" at bounding box center [831, 358] width 49 height 24
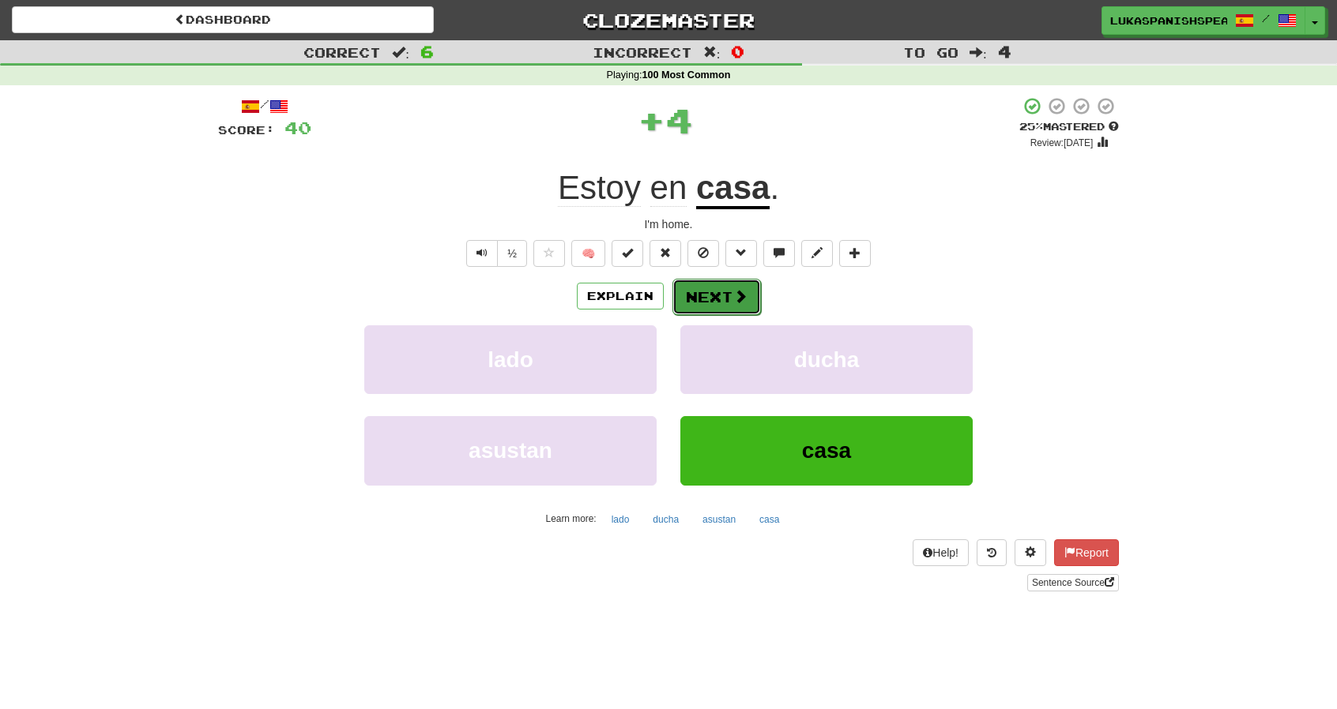
click at [719, 285] on button "Next" at bounding box center [716, 297] width 88 height 36
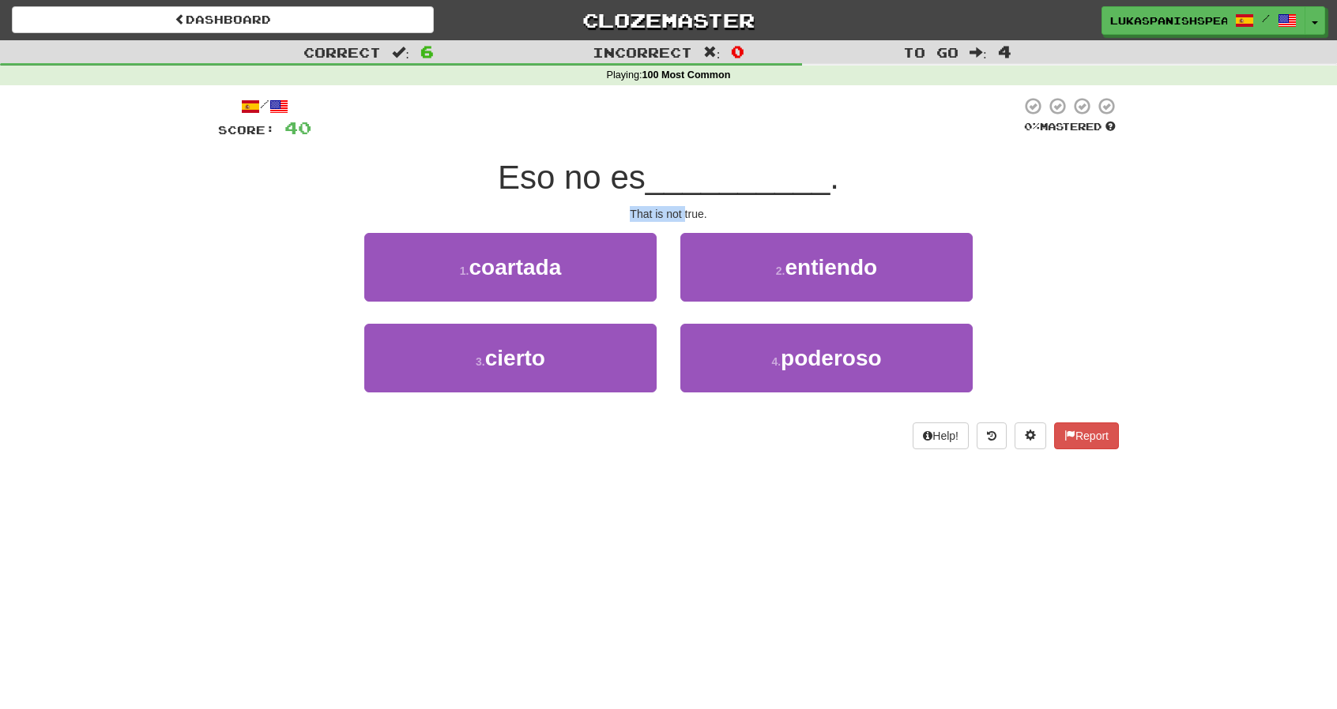
drag, startPoint x: 624, startPoint y: 211, endPoint x: 683, endPoint y: 212, distance: 59.3
click at [683, 212] on div "That is not true." at bounding box center [668, 214] width 901 height 16
click at [588, 179] on span "Eso no es" at bounding box center [572, 177] width 148 height 37
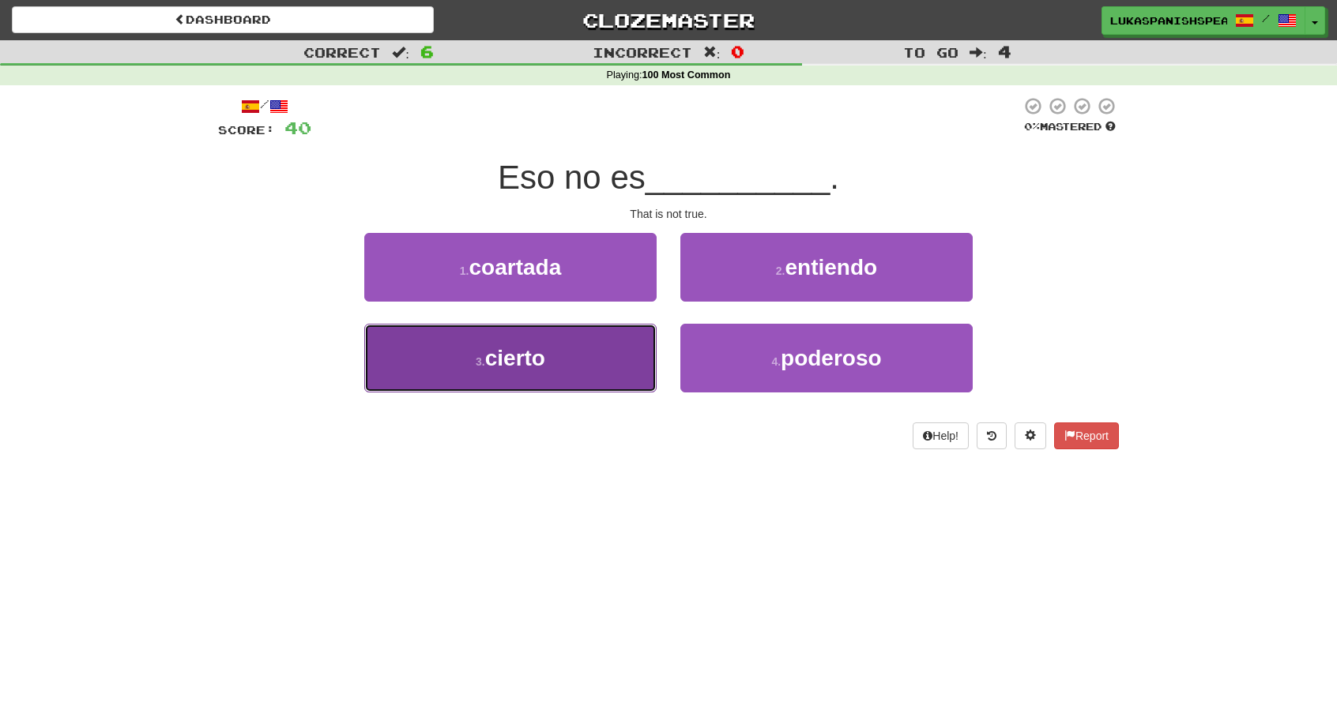
click at [626, 377] on button "3 . cierto" at bounding box center [510, 358] width 292 height 69
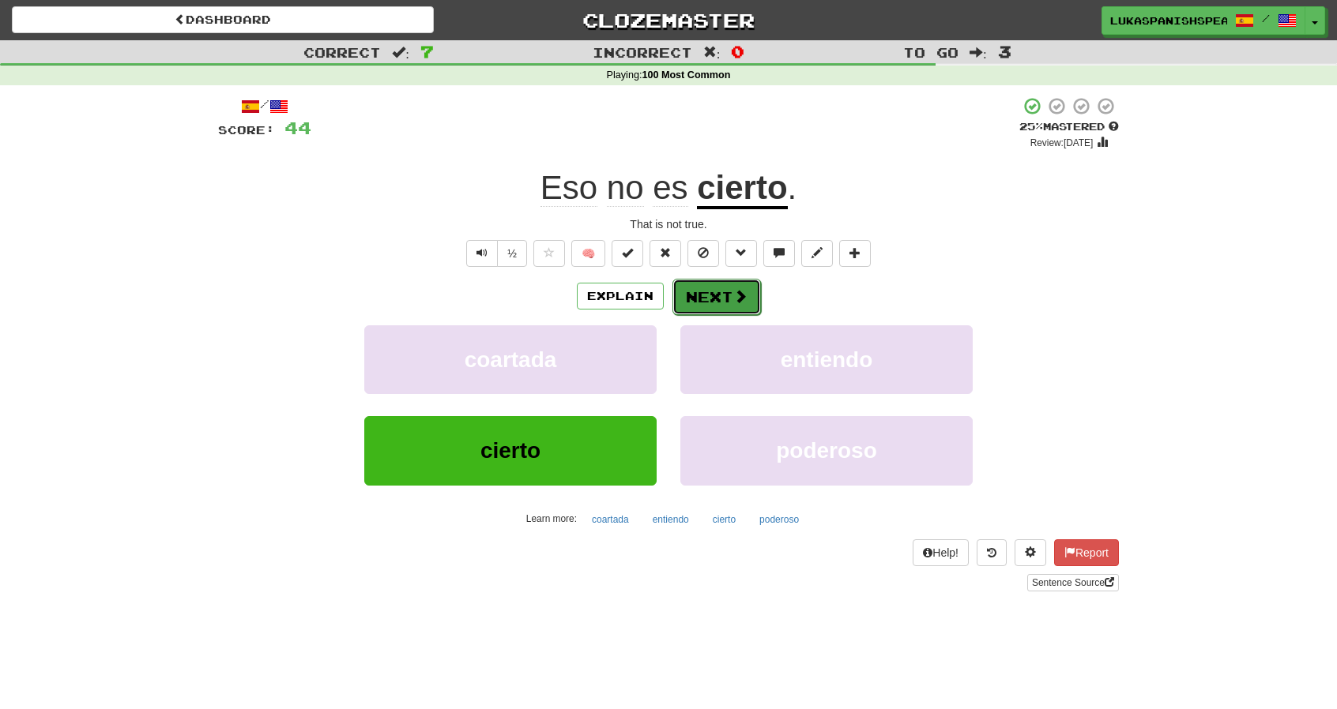
click at [680, 299] on button "Next" at bounding box center [716, 297] width 88 height 36
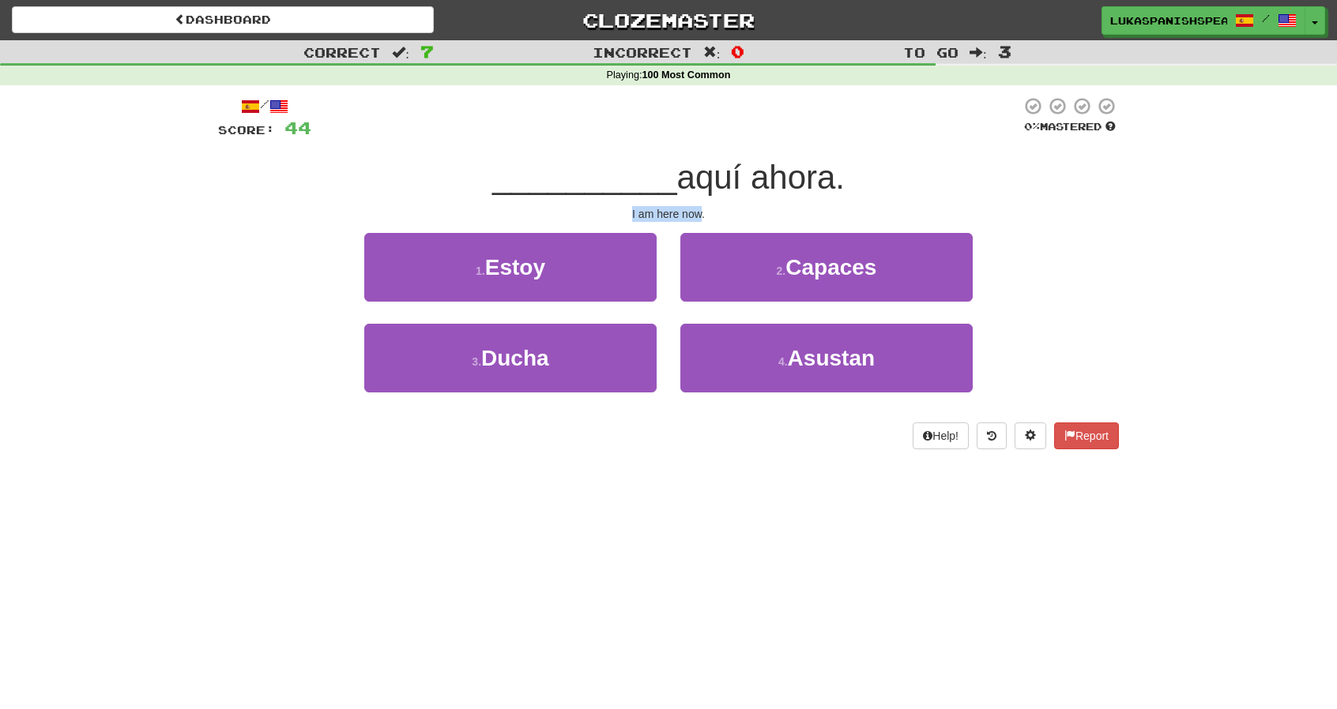
drag, startPoint x: 630, startPoint y: 207, endPoint x: 703, endPoint y: 206, distance: 72.7
click at [703, 206] on div "I am here now." at bounding box center [668, 214] width 901 height 16
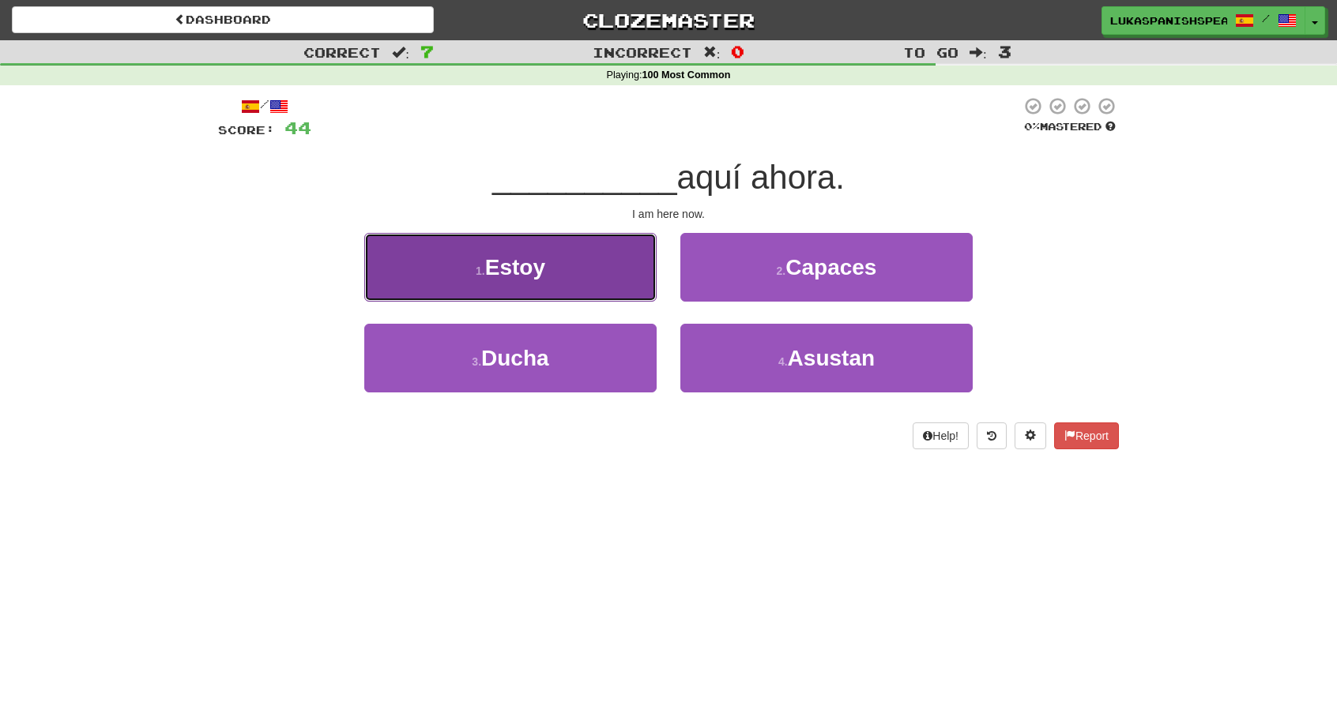
click at [555, 261] on button "1 . Estoy" at bounding box center [510, 267] width 292 height 69
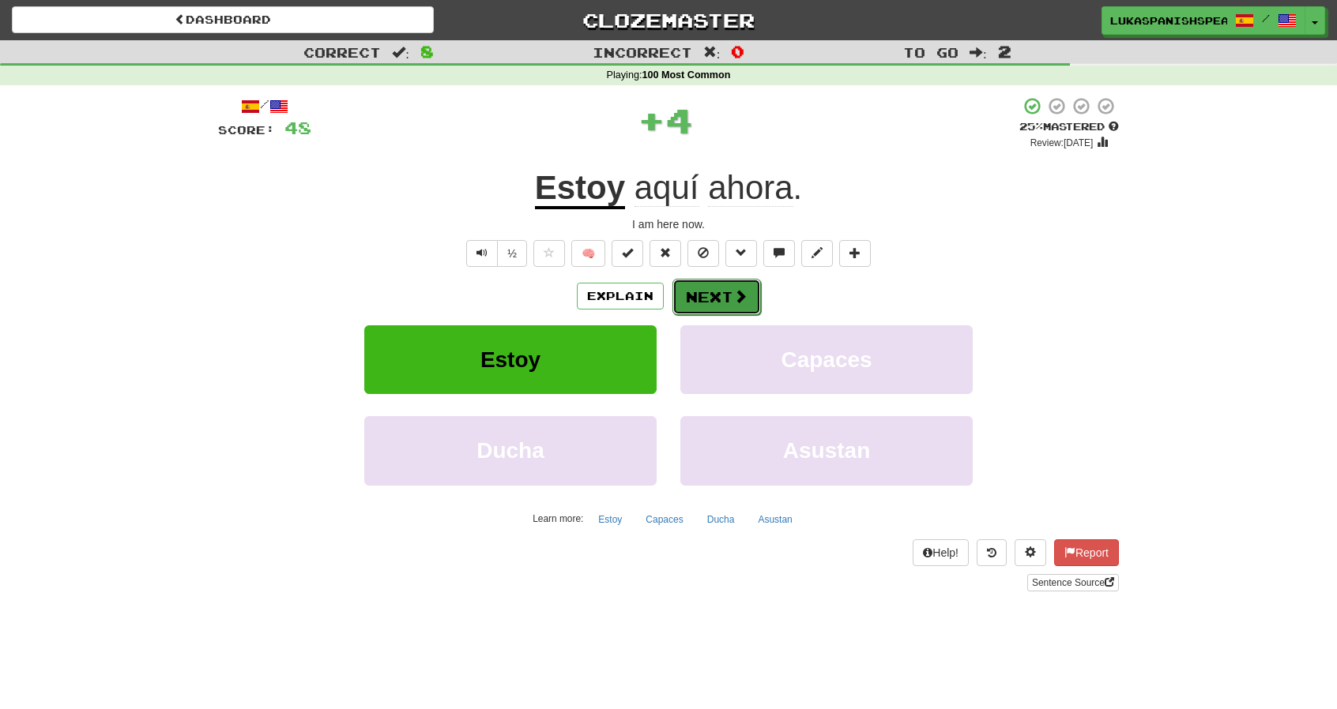
click at [728, 304] on button "Next" at bounding box center [716, 297] width 88 height 36
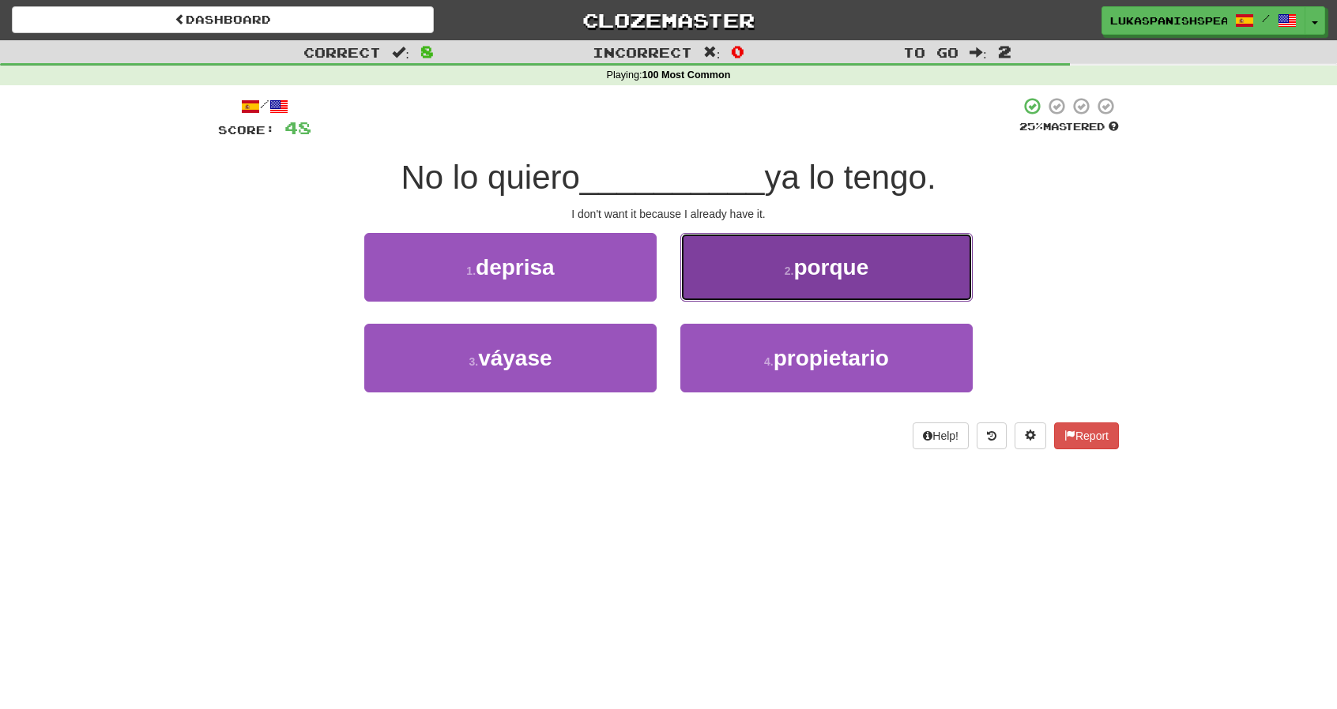
click at [831, 289] on button "2 . porque" at bounding box center [826, 267] width 292 height 69
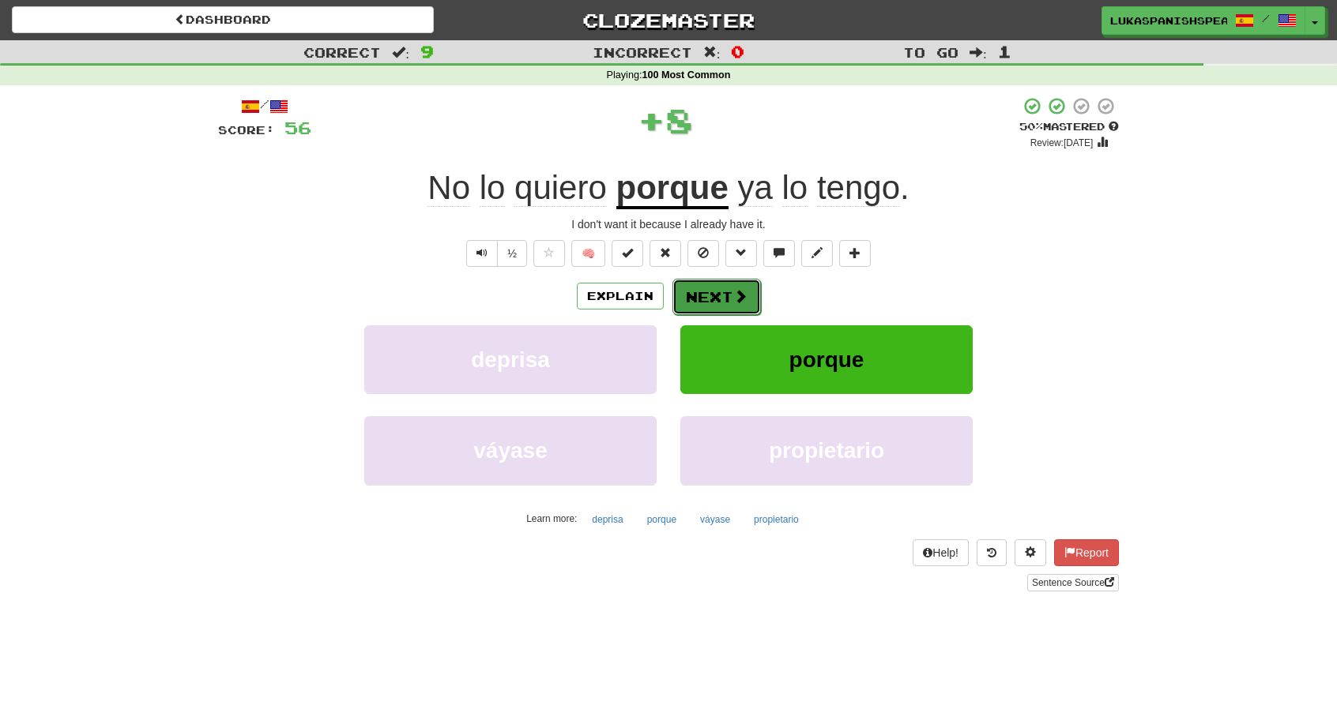
click at [713, 287] on button "Next" at bounding box center [716, 297] width 88 height 36
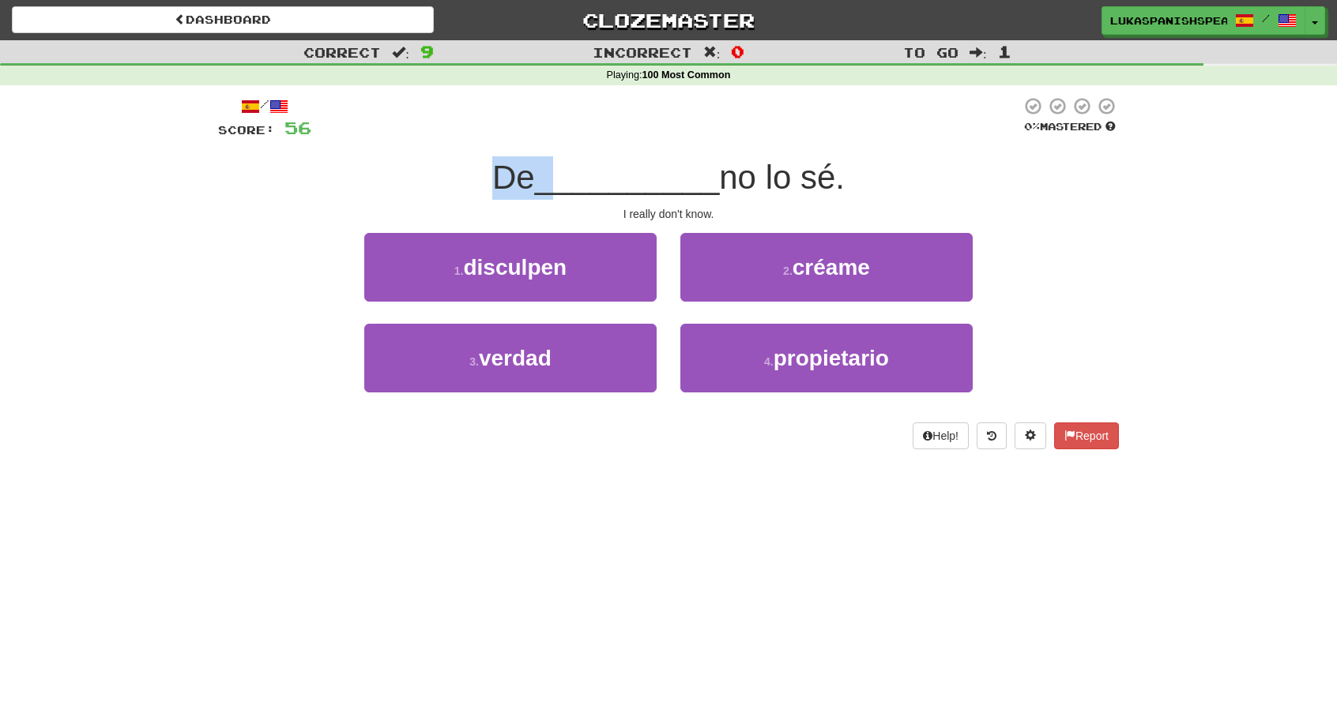
drag, startPoint x: 479, startPoint y: 164, endPoint x: 548, endPoint y: 166, distance: 69.6
click at [548, 166] on div "De __________ no lo sé." at bounding box center [668, 177] width 901 height 43
click at [679, 175] on span "__________" at bounding box center [627, 177] width 185 height 37
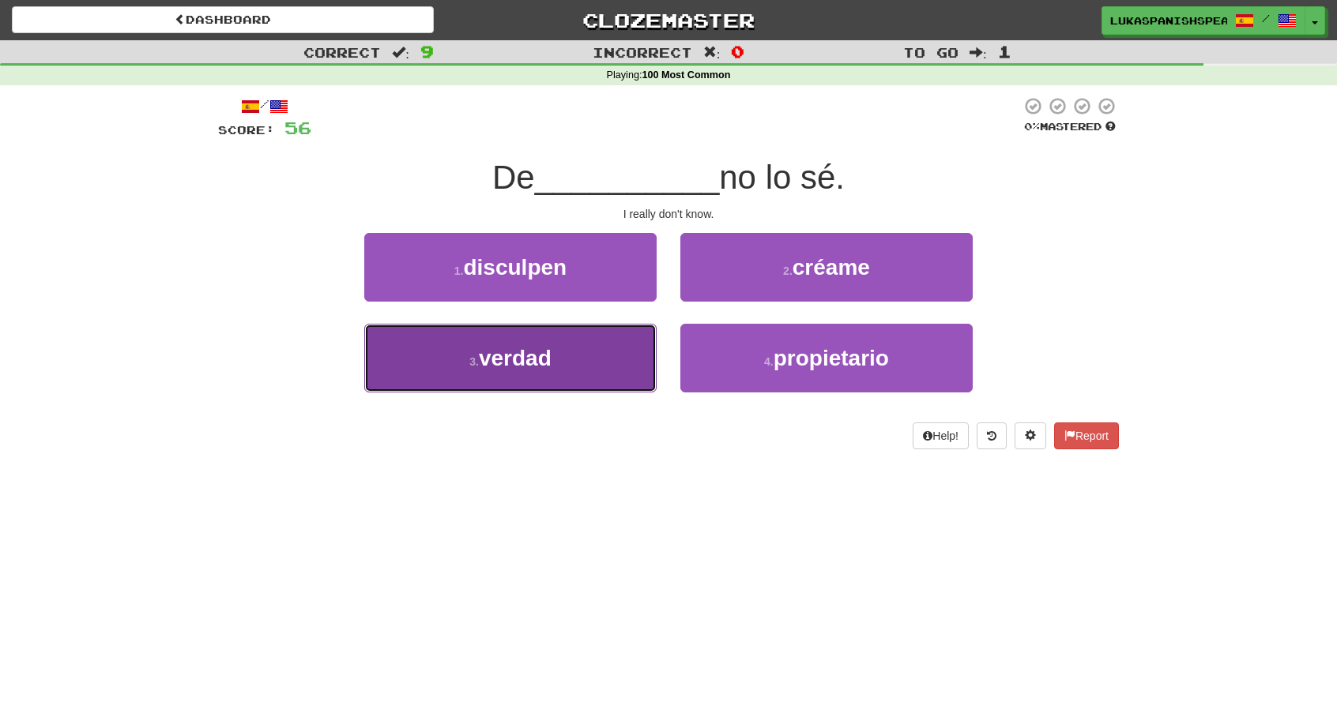
click at [578, 333] on button "3 . verdad" at bounding box center [510, 358] width 292 height 69
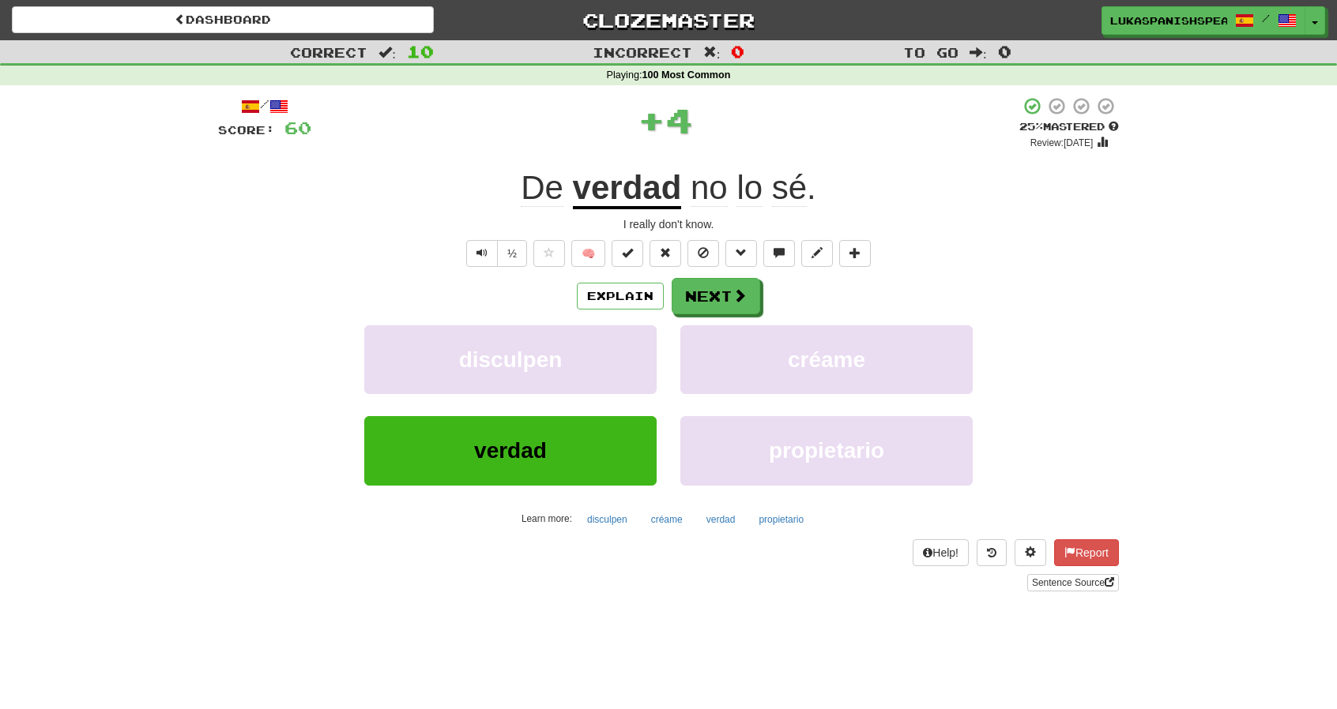
click at [651, 193] on u "verdad" at bounding box center [627, 189] width 109 height 40
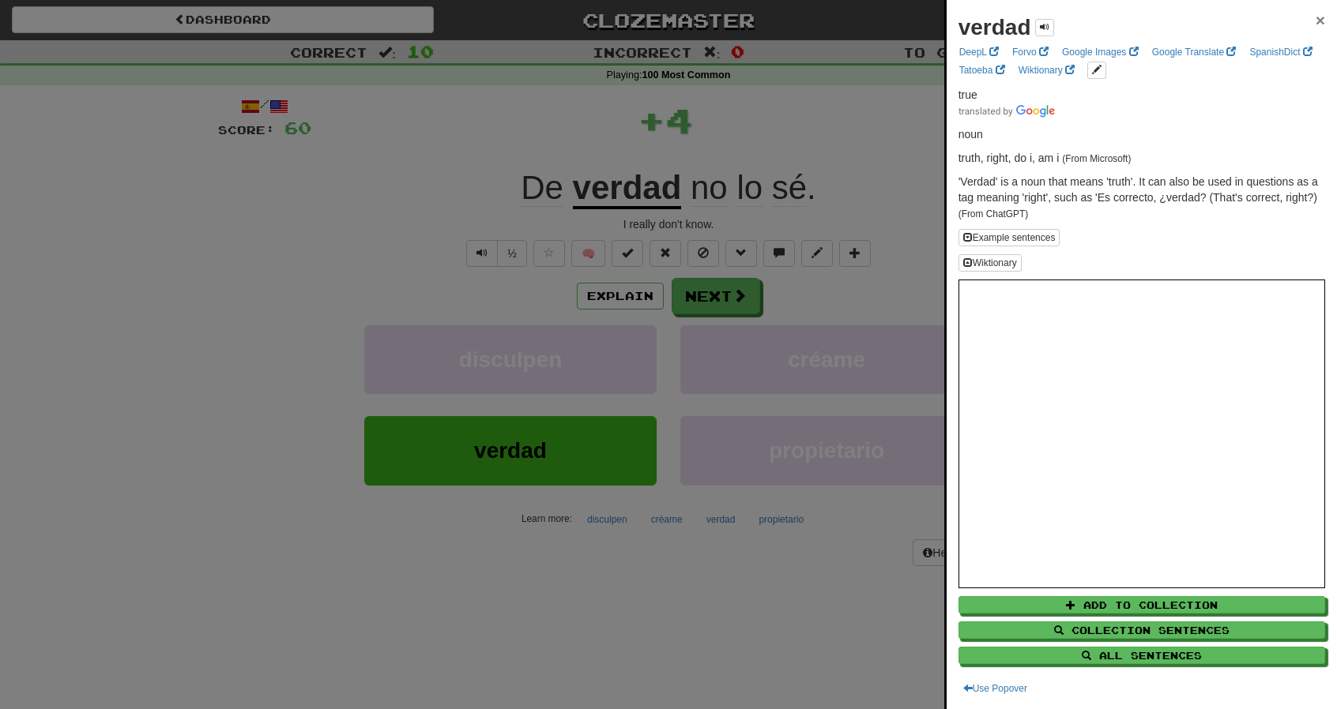
click at [1315, 21] on span "×" at bounding box center [1319, 20] width 9 height 18
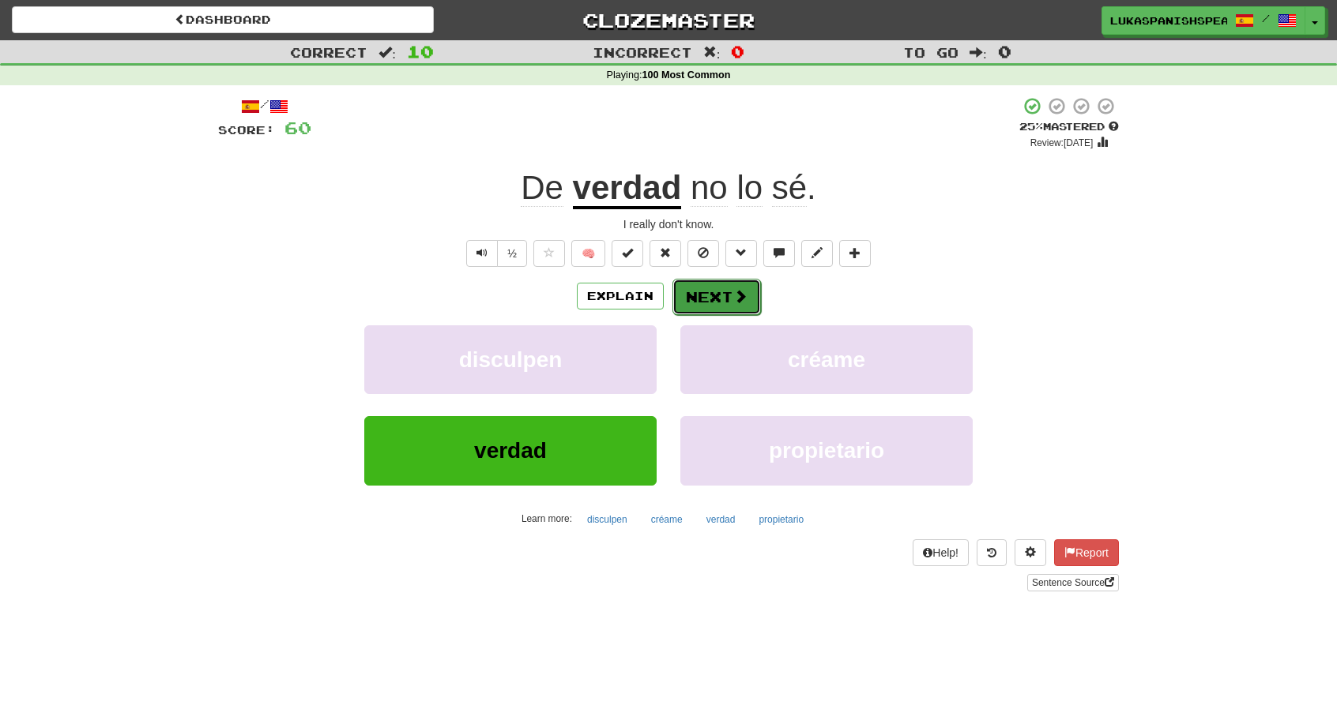
click at [694, 293] on button "Next" at bounding box center [716, 297] width 88 height 36
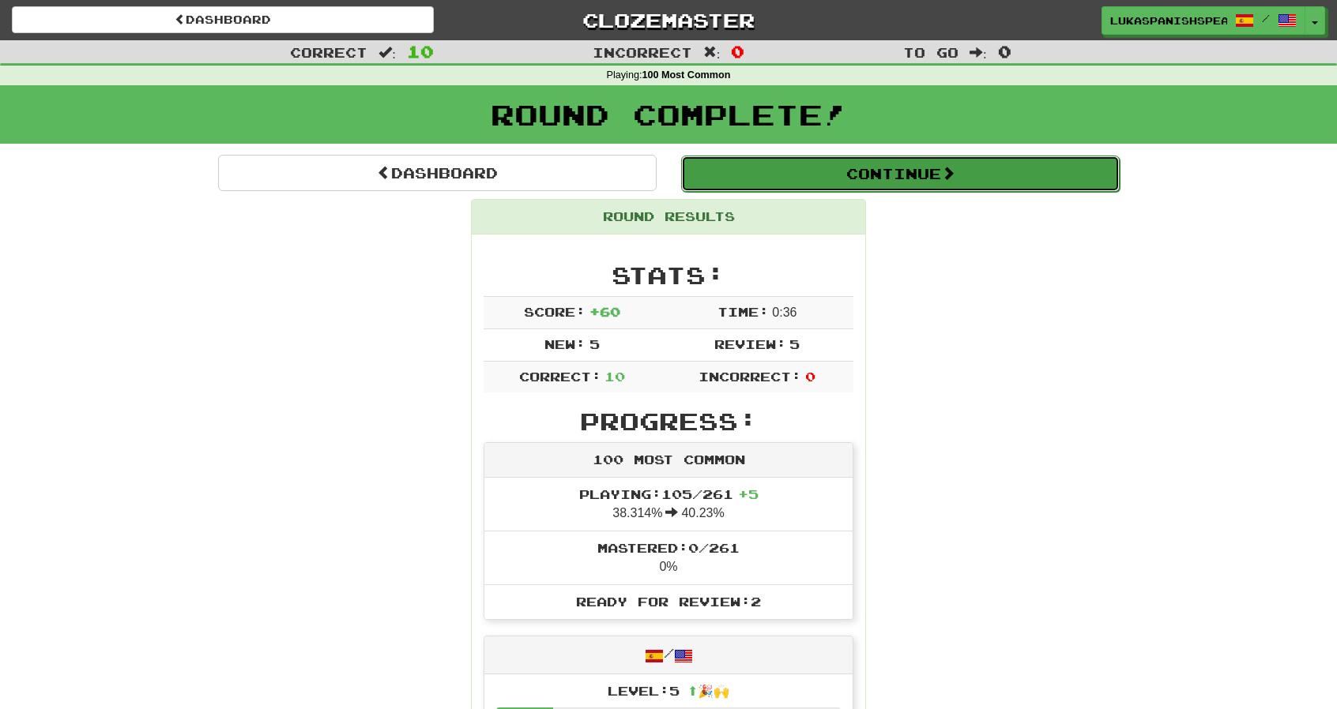
click at [931, 175] on button "Continue" at bounding box center [900, 174] width 438 height 36
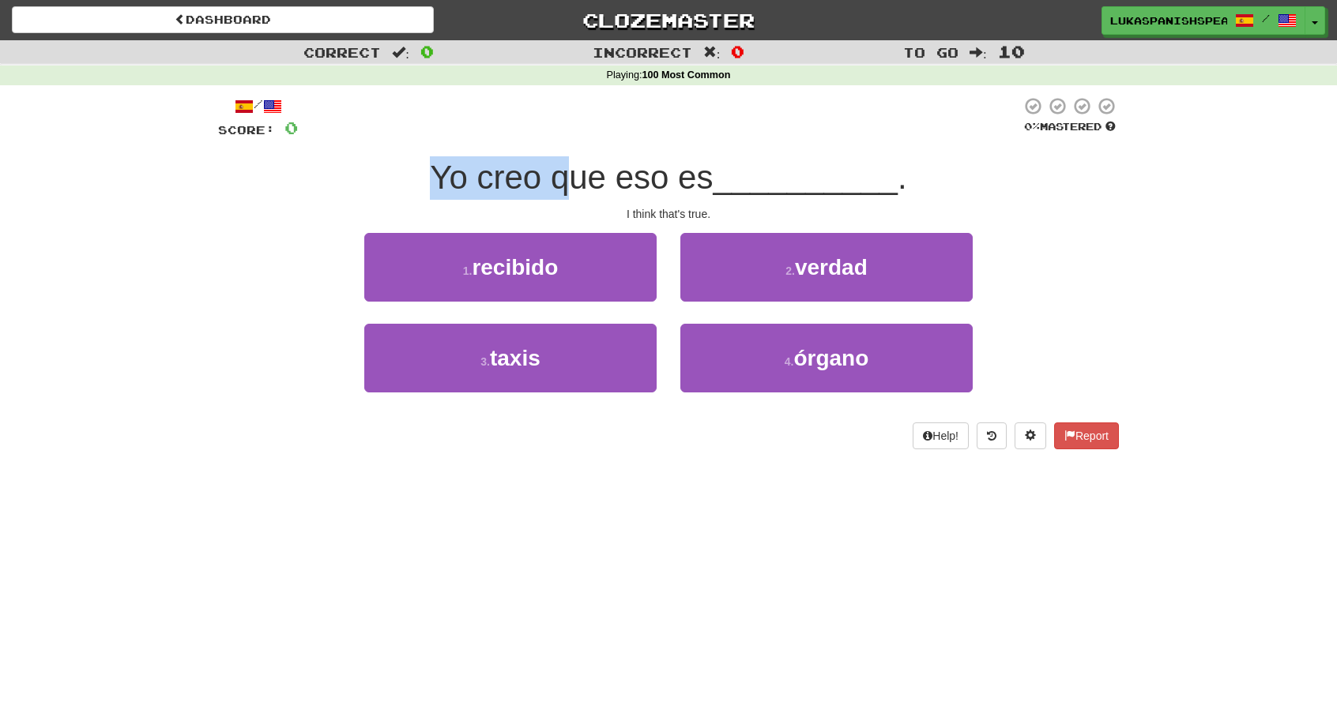
drag, startPoint x: 431, startPoint y: 170, endPoint x: 564, endPoint y: 168, distance: 133.5
click at [564, 168] on span "Yo creo que eso es" at bounding box center [571, 177] width 283 height 37
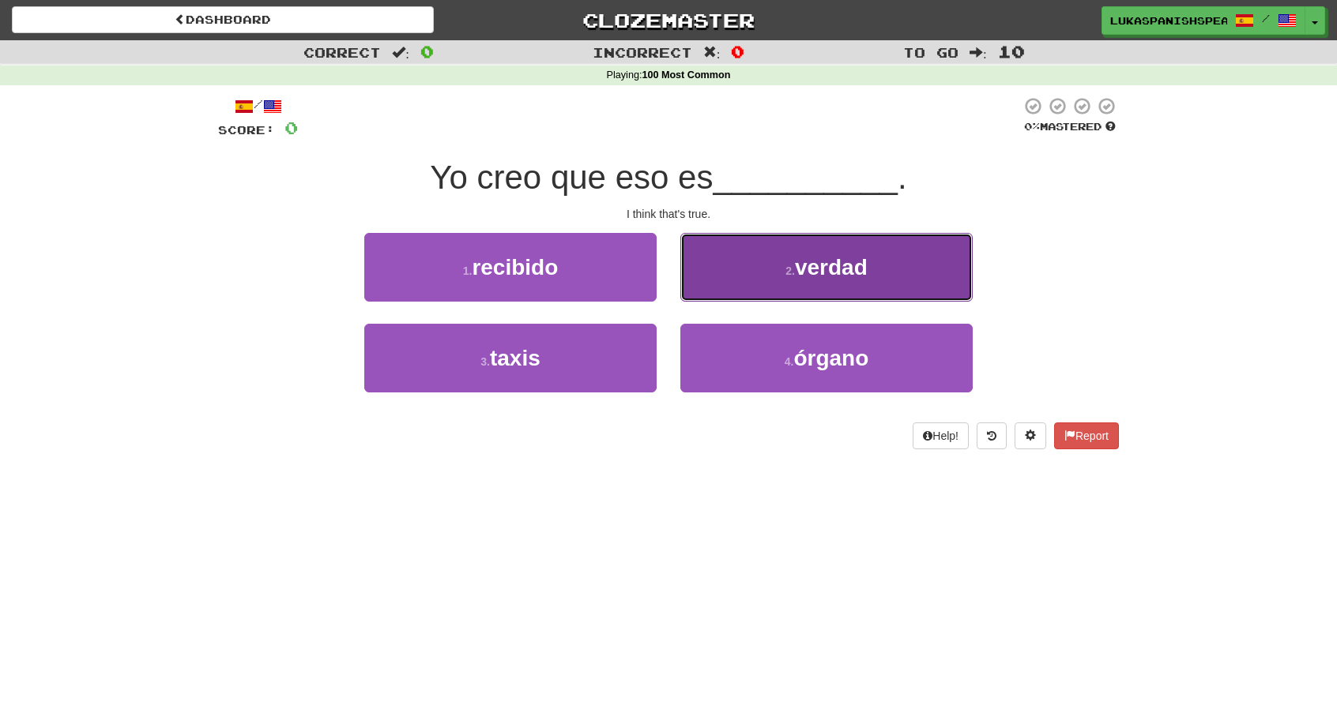
click at [839, 265] on span "verdad" at bounding box center [831, 267] width 73 height 24
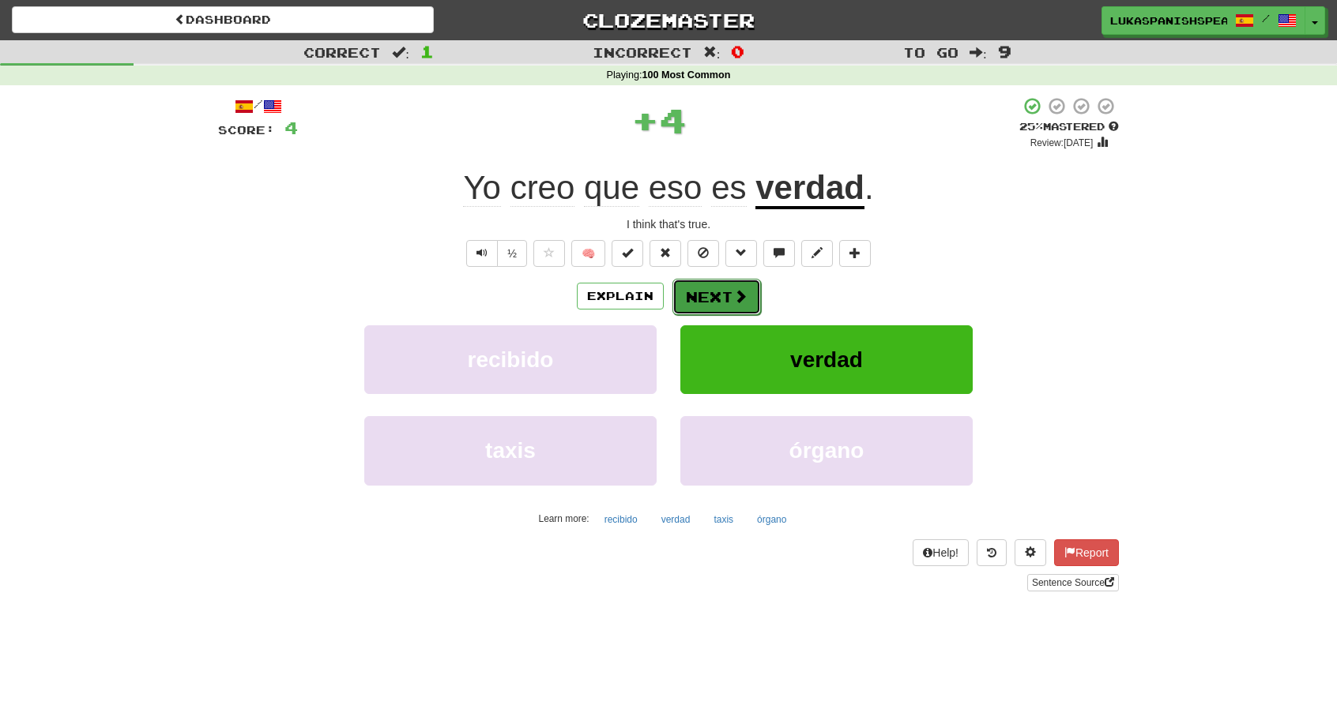
click at [716, 301] on button "Next" at bounding box center [716, 297] width 88 height 36
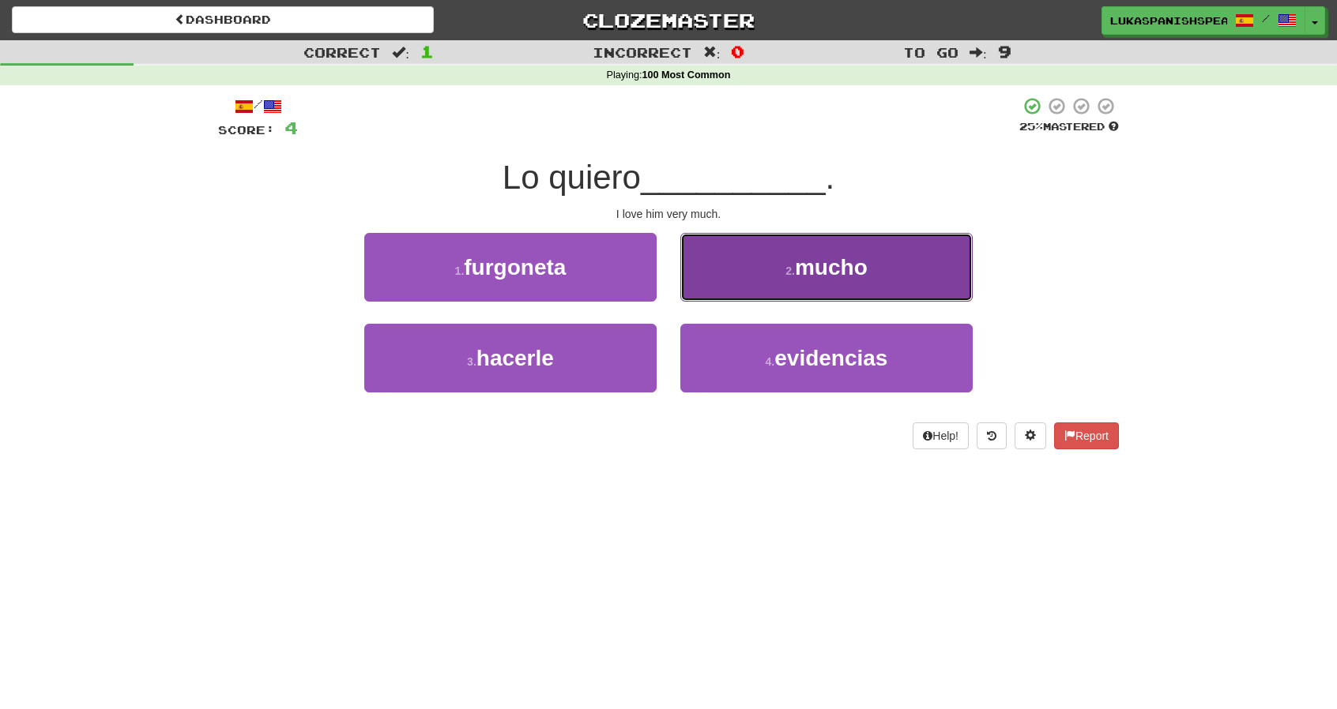
click at [771, 260] on button "2 . mucho" at bounding box center [826, 267] width 292 height 69
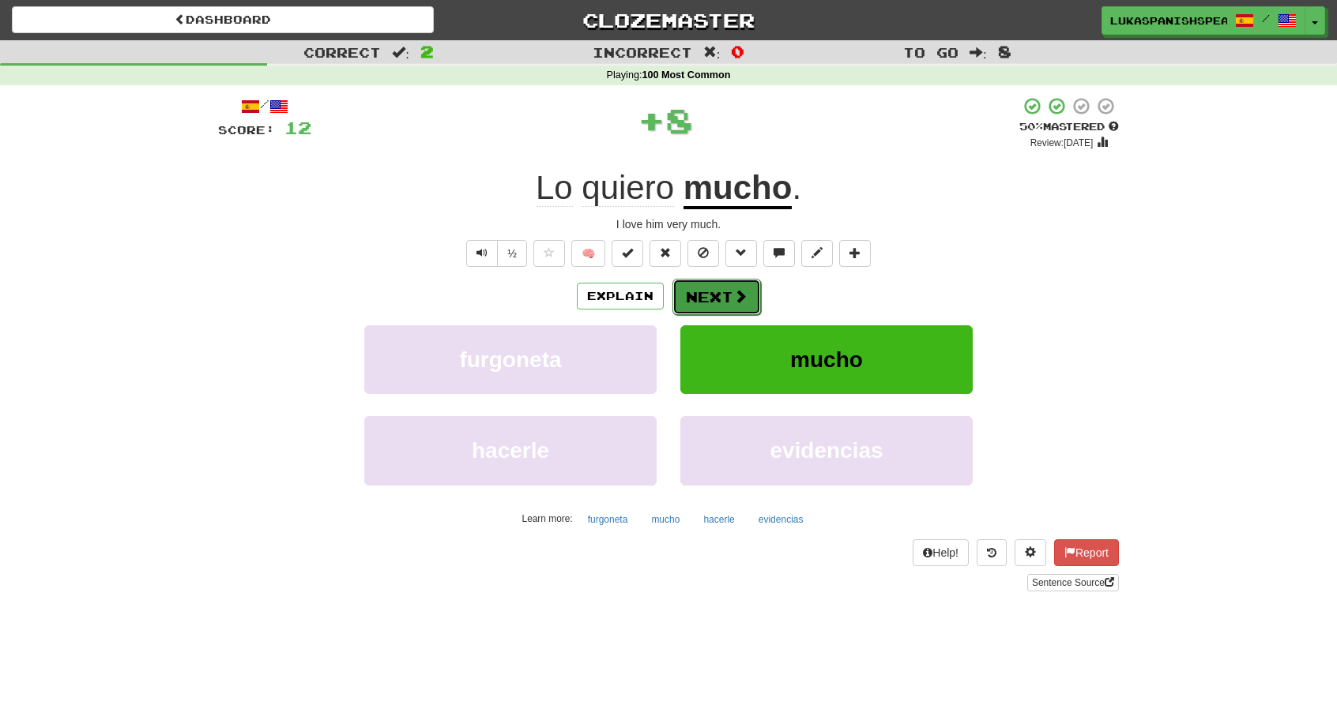
click at [697, 303] on button "Next" at bounding box center [716, 297] width 88 height 36
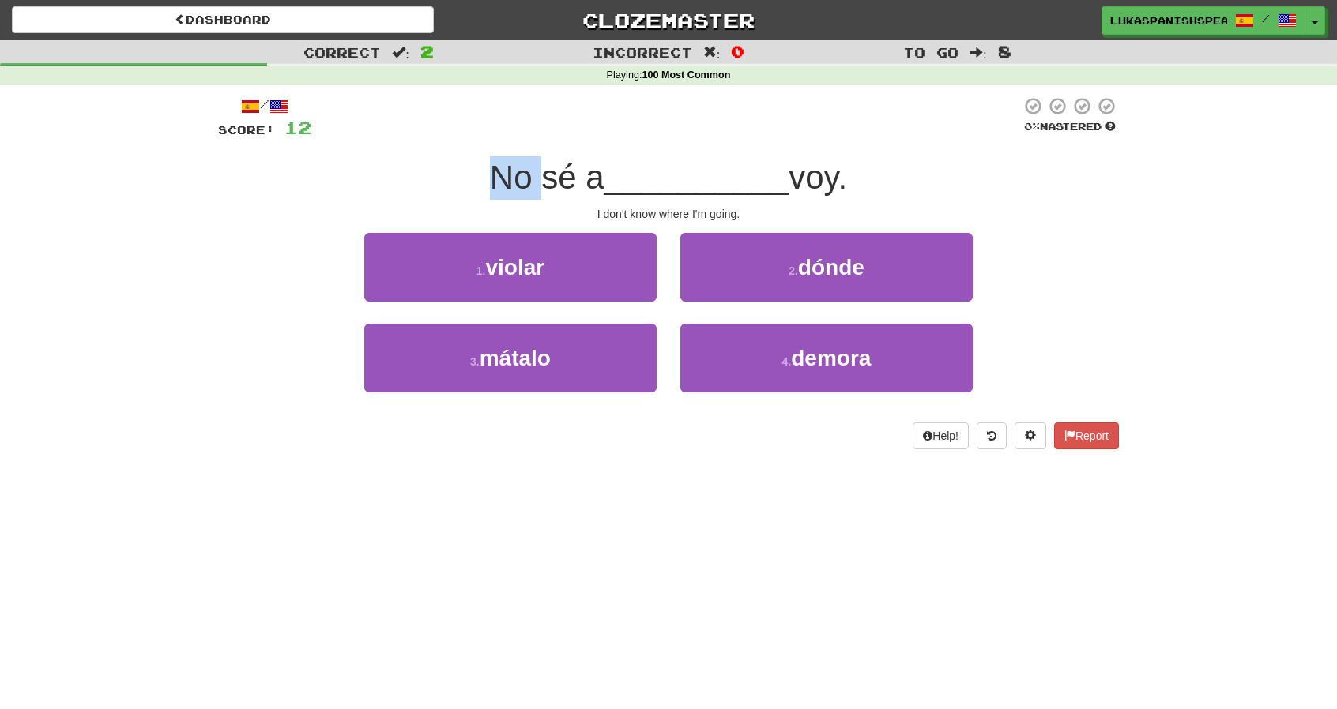
drag, startPoint x: 461, startPoint y: 173, endPoint x: 538, endPoint y: 176, distance: 77.5
click at [538, 176] on div "No sé a __________ voy." at bounding box center [668, 177] width 901 height 43
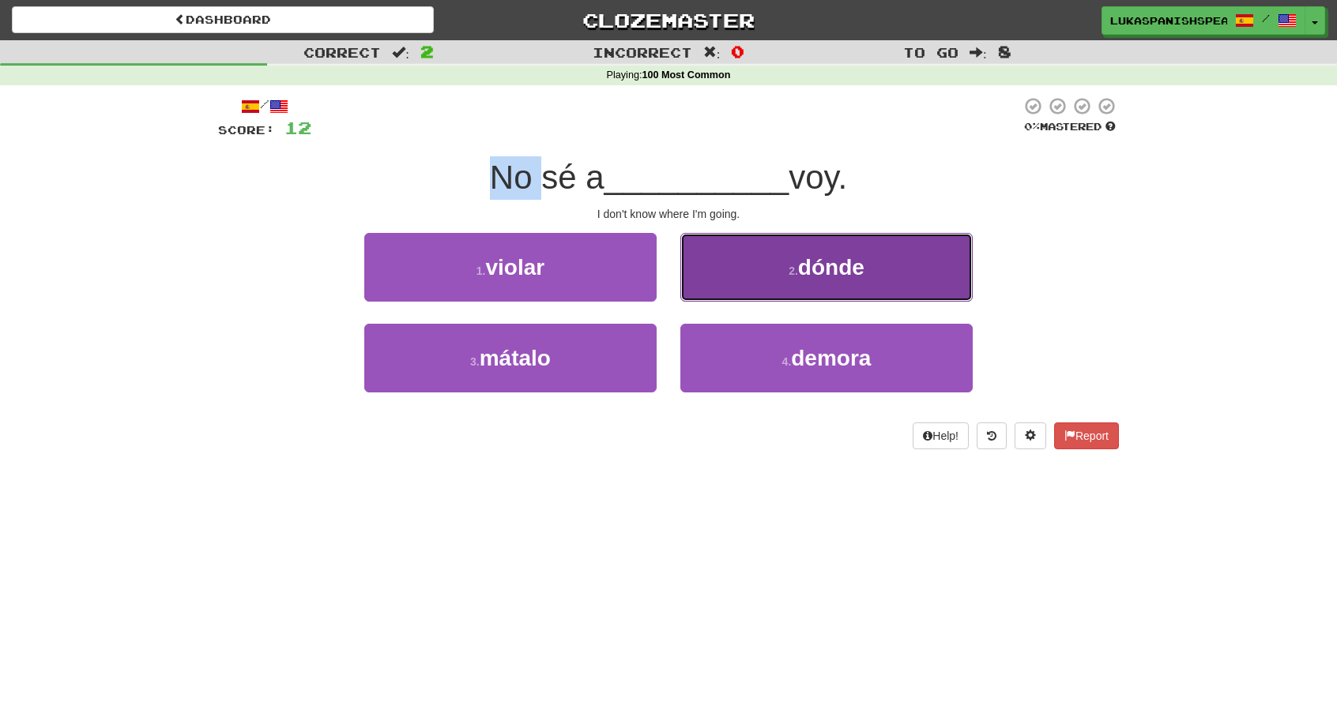
click at [799, 273] on span "dónde" at bounding box center [831, 267] width 66 height 24
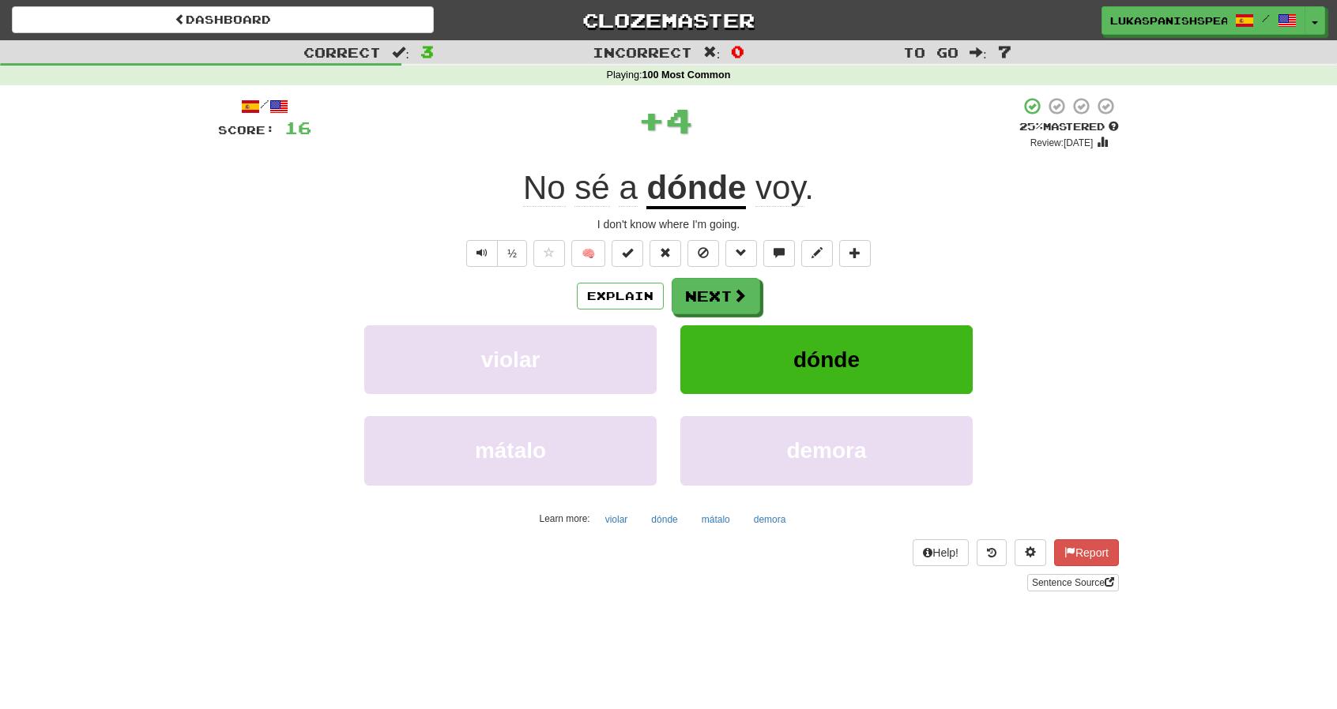
click at [791, 204] on span "voy" at bounding box center [779, 188] width 49 height 38
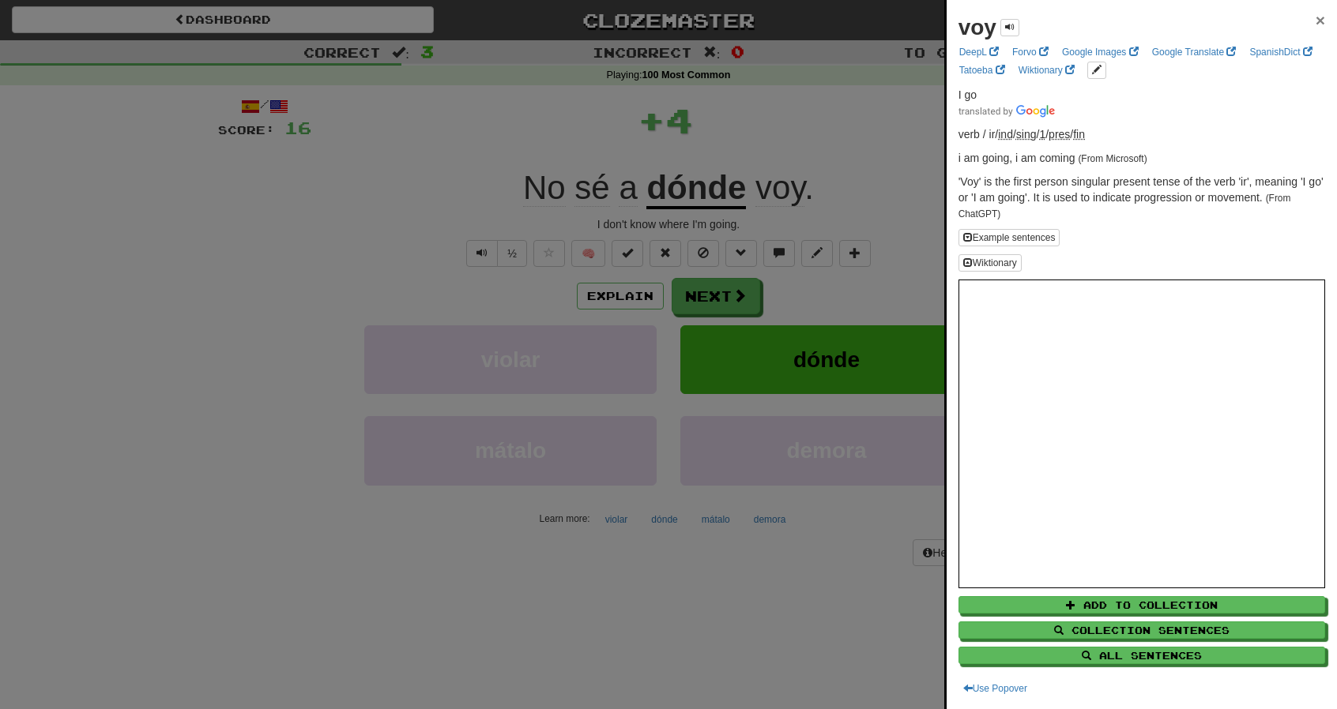
click at [1315, 27] on span "×" at bounding box center [1319, 20] width 9 height 18
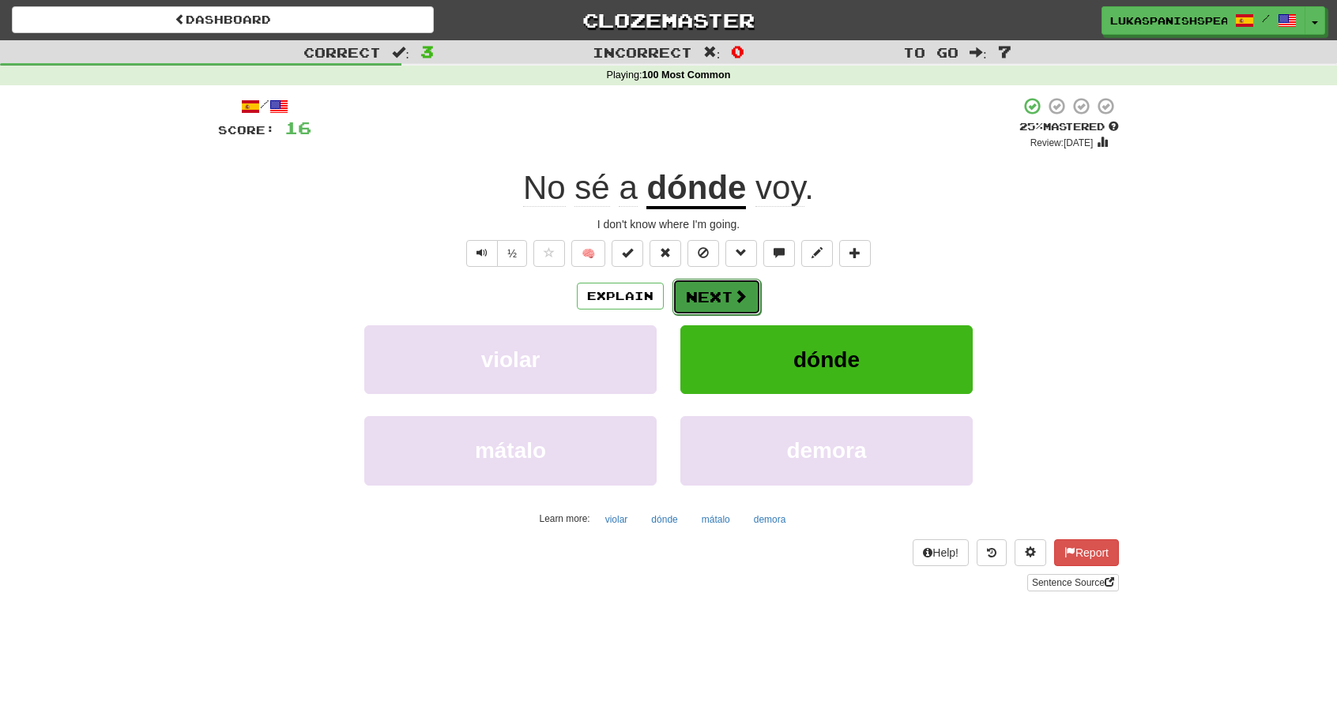
click at [743, 301] on span at bounding box center [740, 296] width 14 height 14
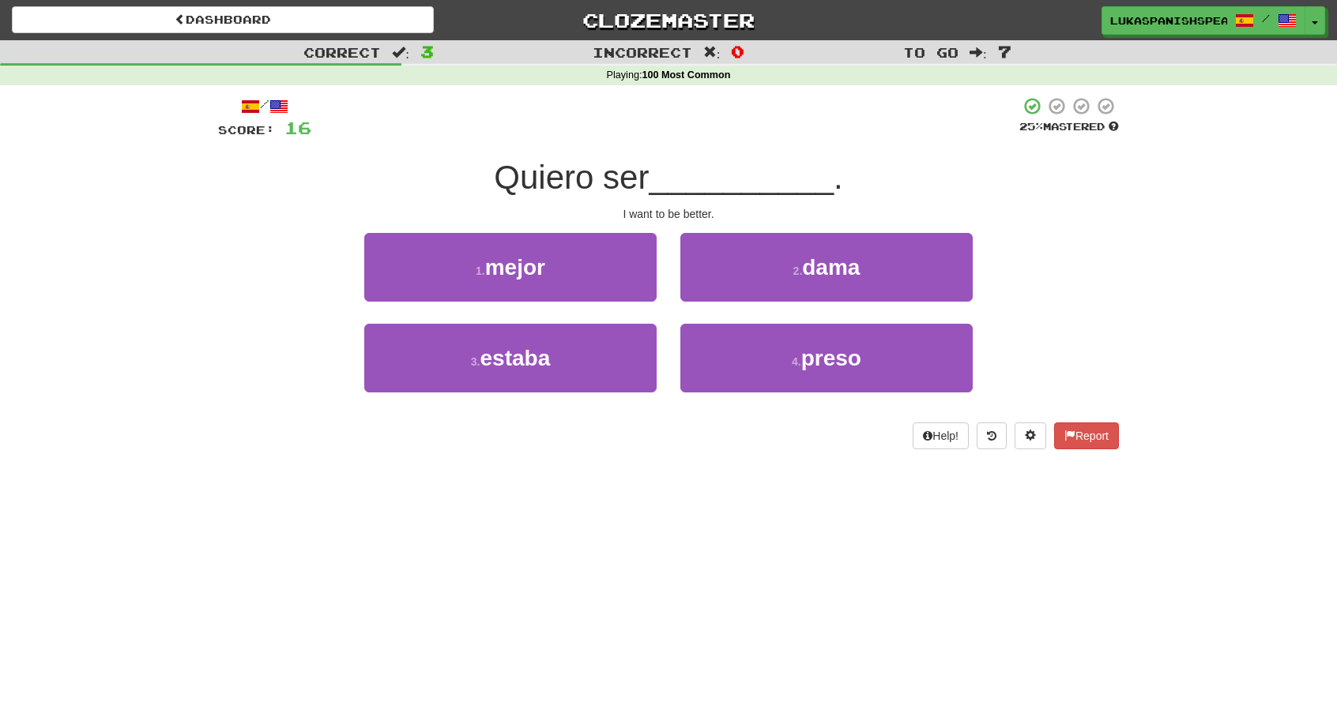
click at [605, 179] on span "Quiero ser" at bounding box center [571, 177] width 155 height 37
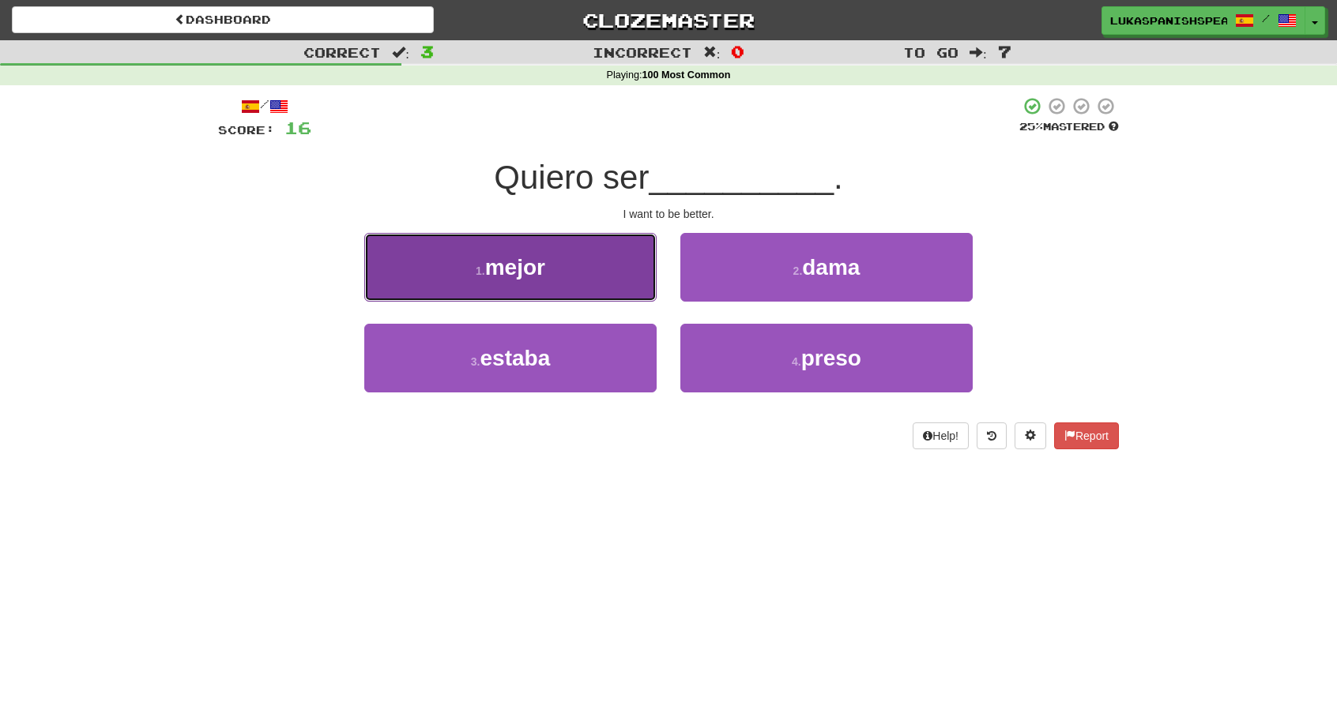
click at [491, 277] on span "mejor" at bounding box center [515, 267] width 60 height 24
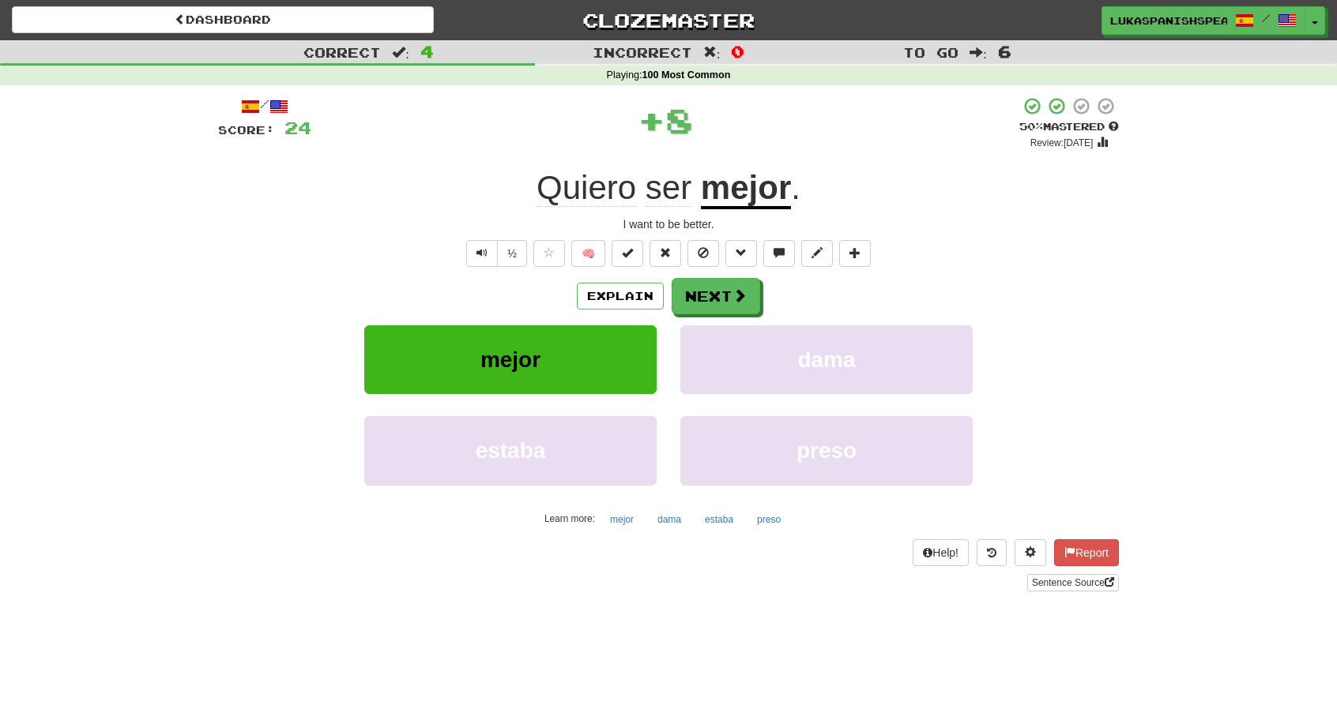
click at [748, 187] on u "mejor" at bounding box center [746, 189] width 90 height 40
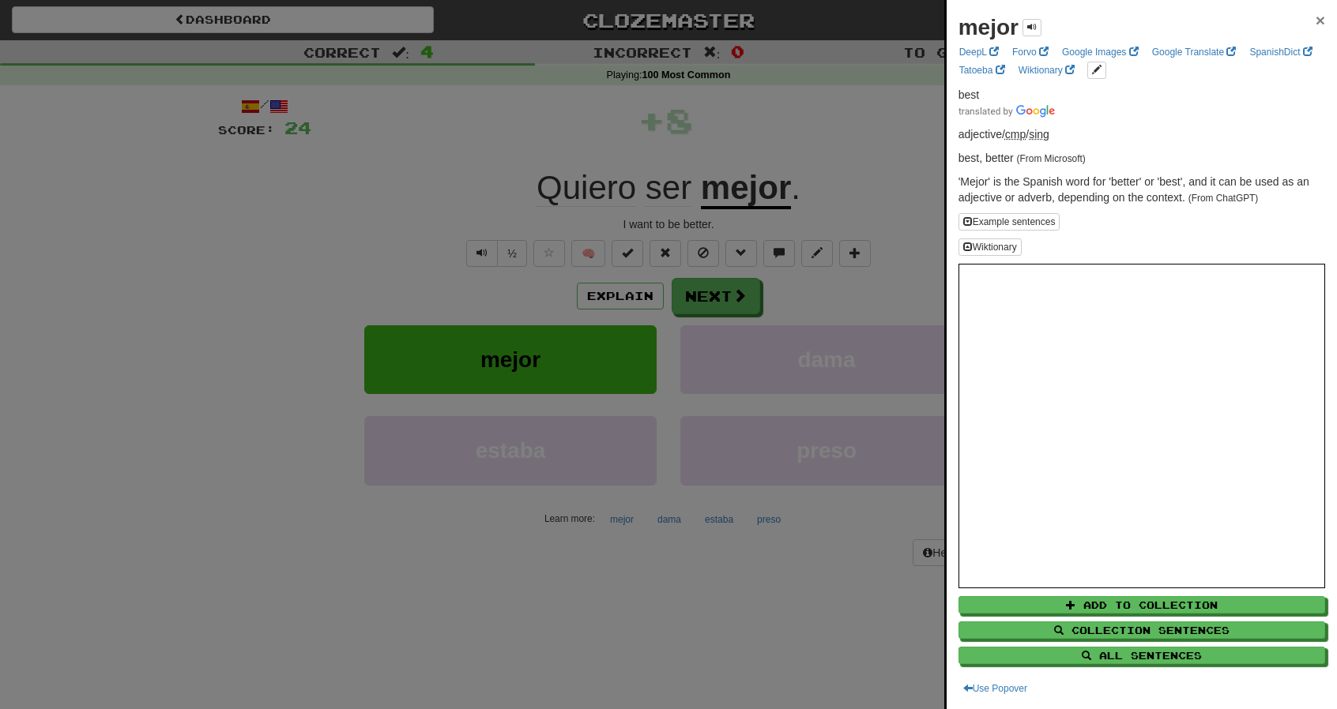
click at [1315, 23] on span "×" at bounding box center [1319, 20] width 9 height 18
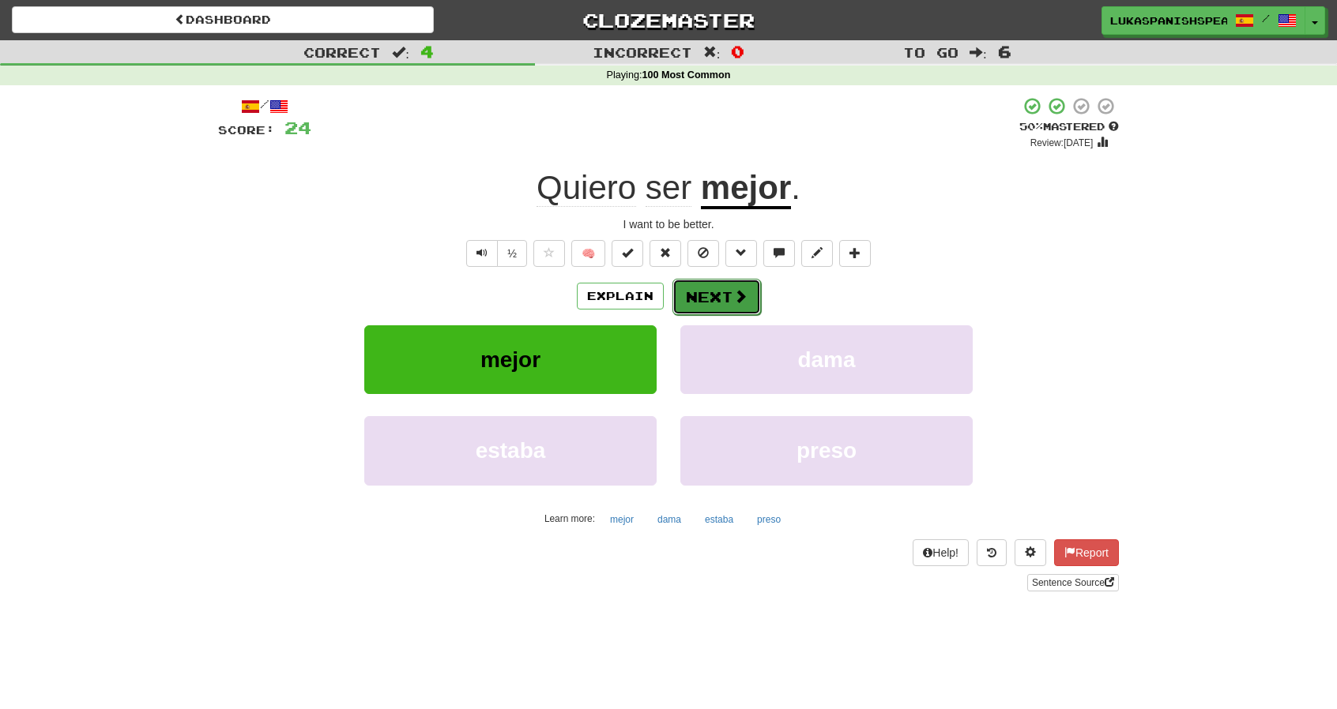
click at [682, 301] on button "Next" at bounding box center [716, 297] width 88 height 36
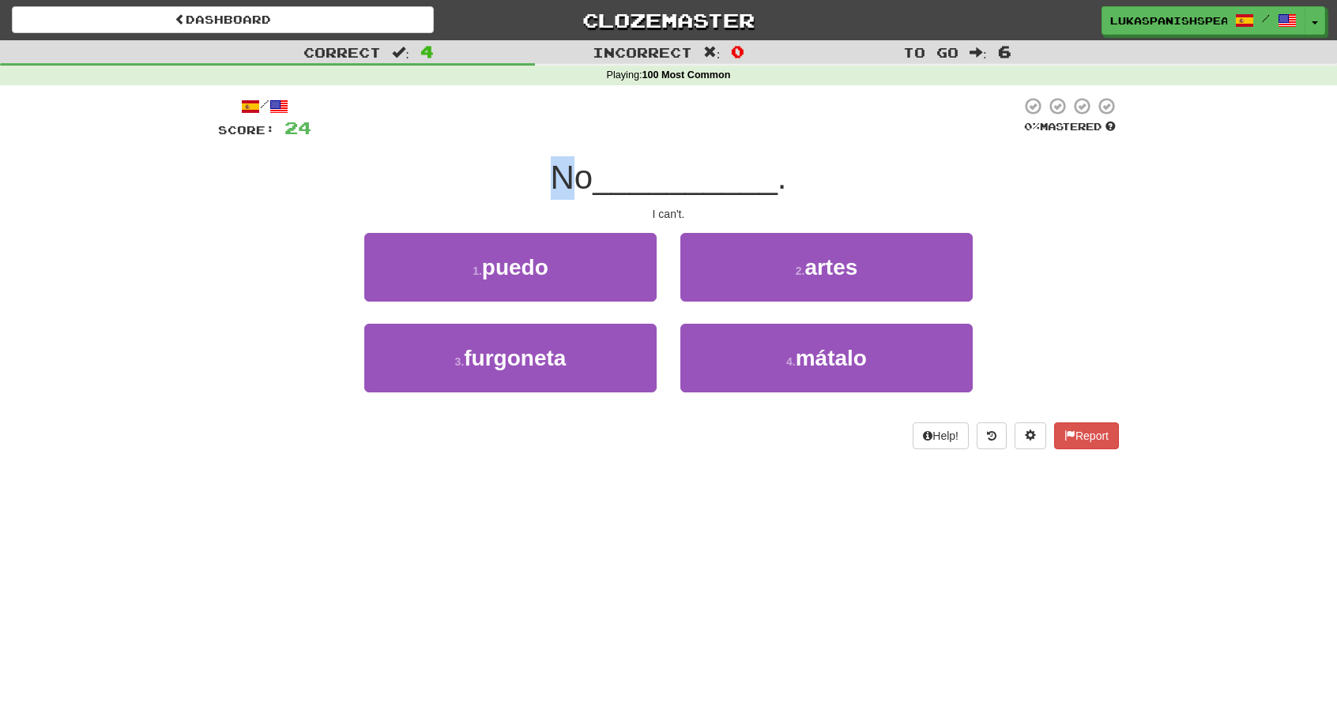
drag, startPoint x: 551, startPoint y: 178, endPoint x: 581, endPoint y: 179, distance: 29.3
click at [581, 179] on span "No" at bounding box center [572, 177] width 43 height 37
click at [631, 179] on span "__________" at bounding box center [684, 177] width 185 height 37
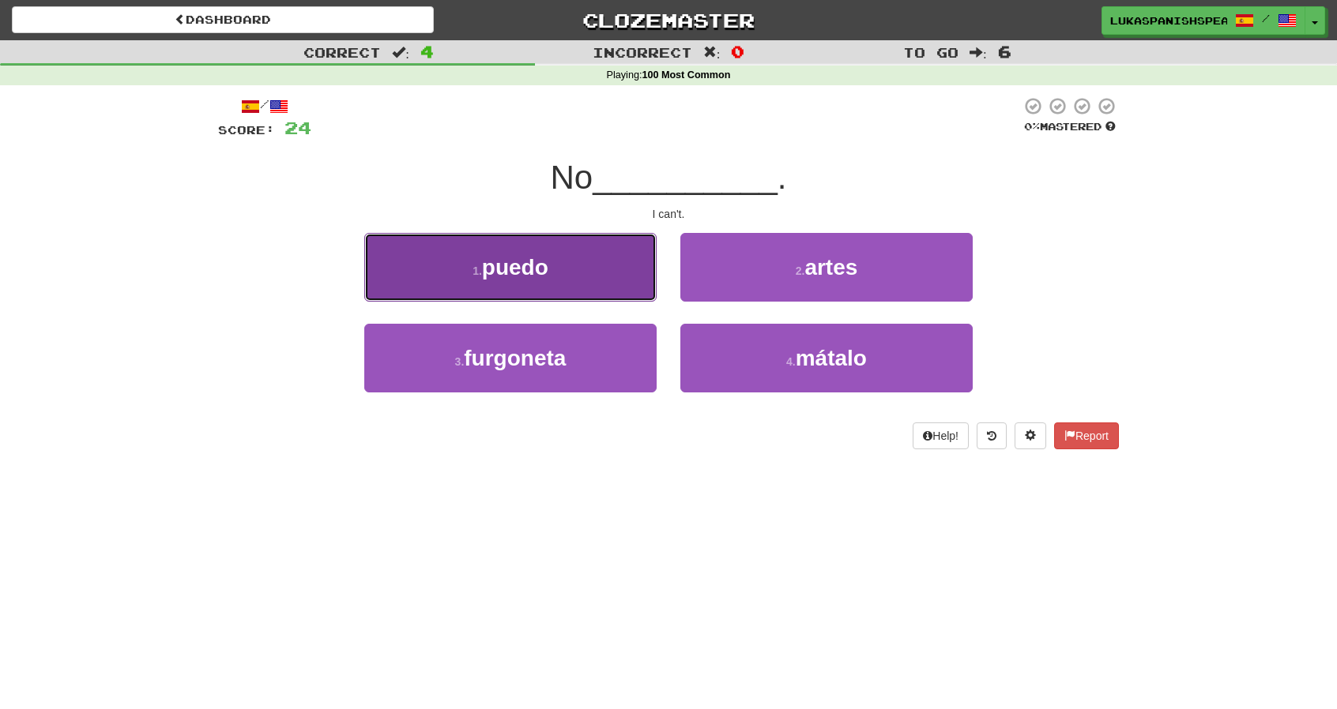
click at [530, 261] on span "puedo" at bounding box center [515, 267] width 66 height 24
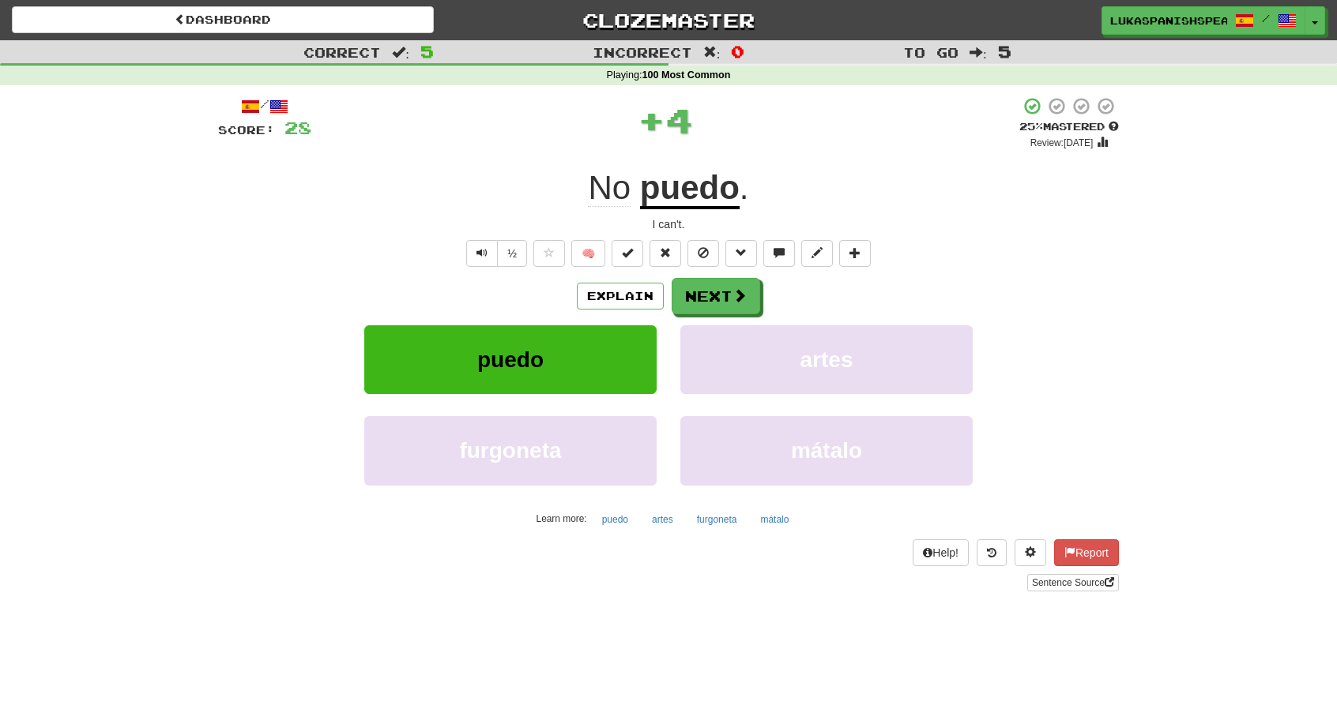
click at [713, 204] on u "puedo" at bounding box center [690, 189] width 100 height 40
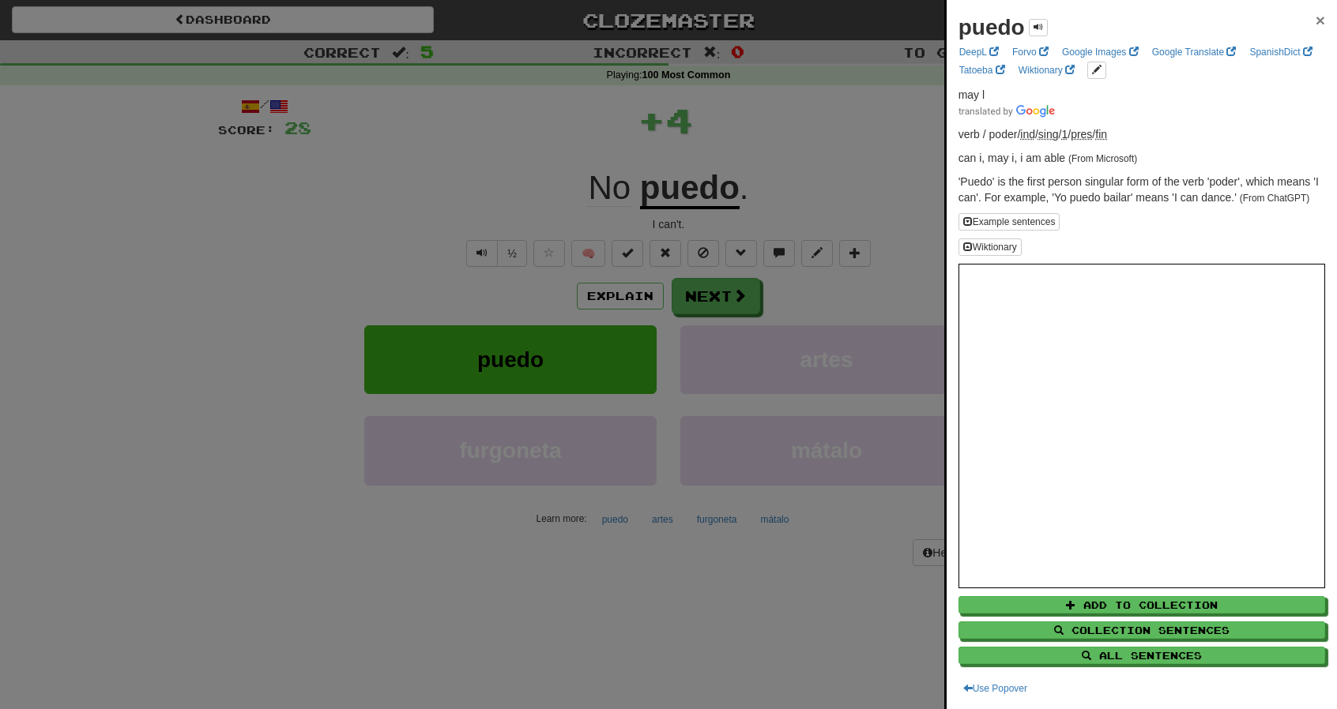
click at [1315, 17] on span "×" at bounding box center [1319, 20] width 9 height 18
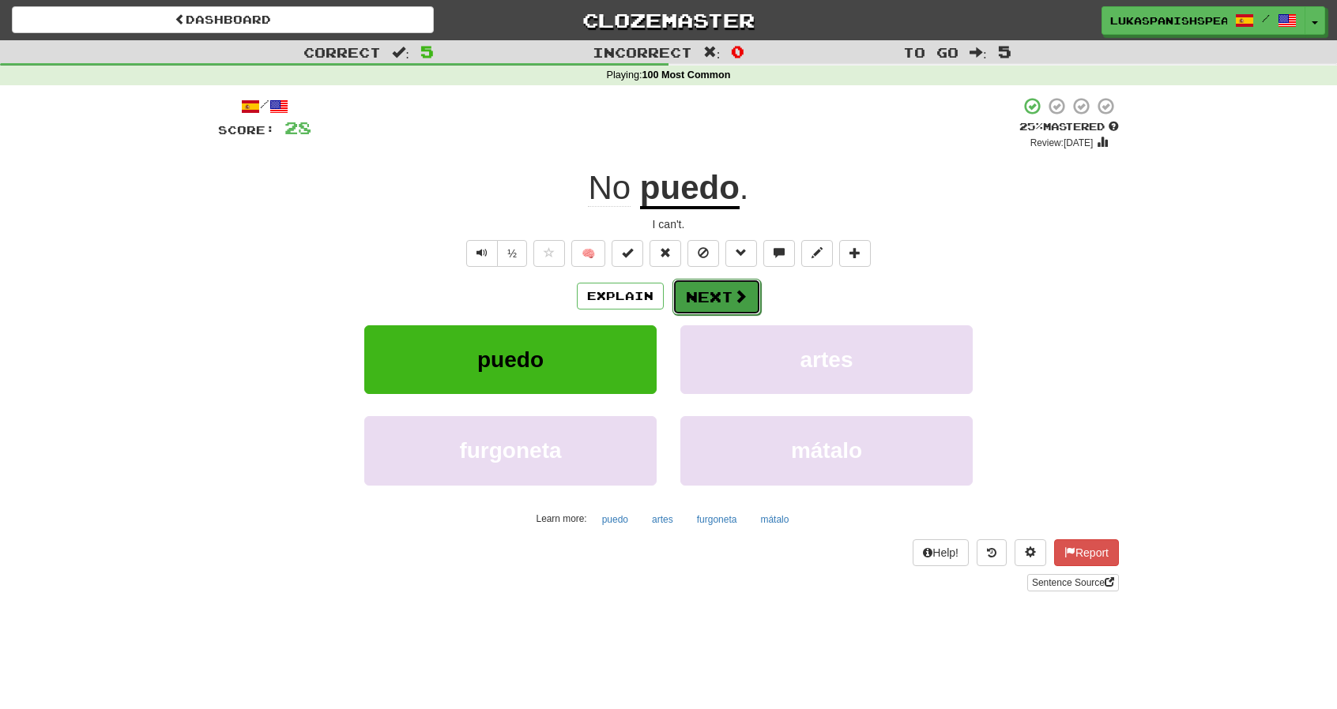
click at [727, 291] on button "Next" at bounding box center [716, 297] width 88 height 36
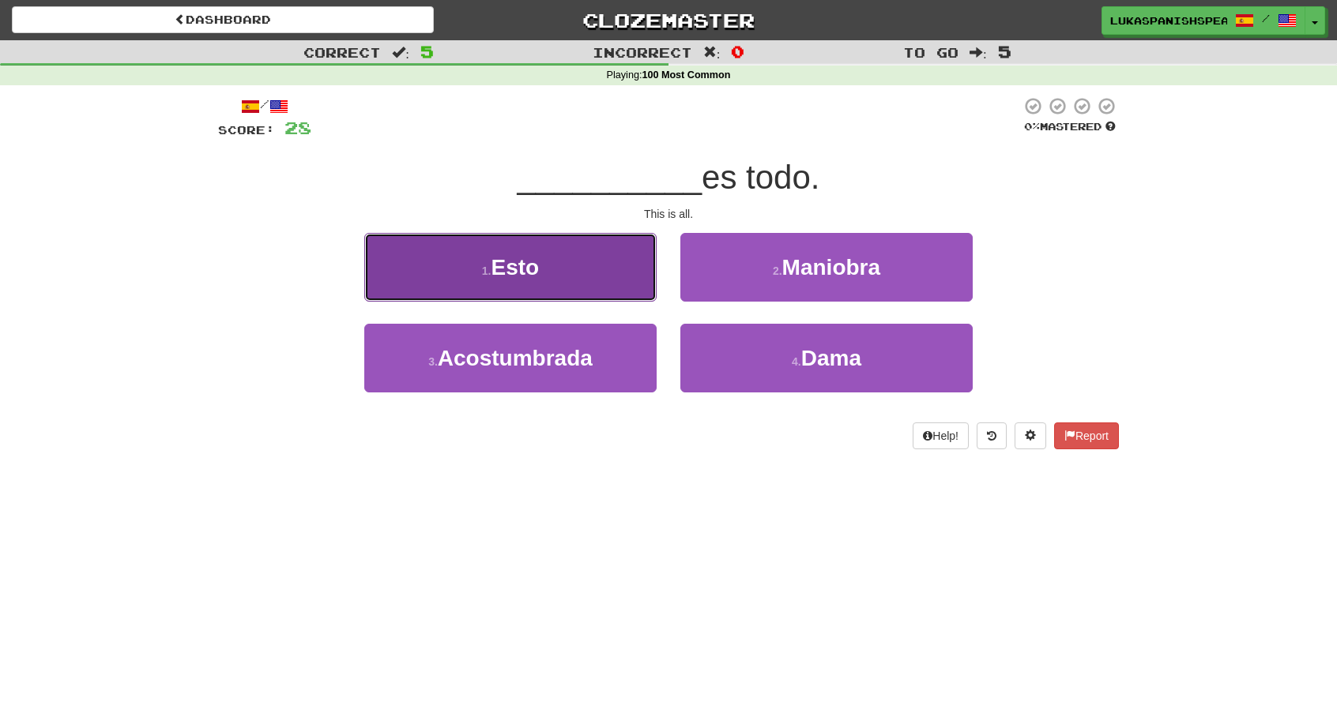
click at [573, 259] on button "1 . Esto" at bounding box center [510, 267] width 292 height 69
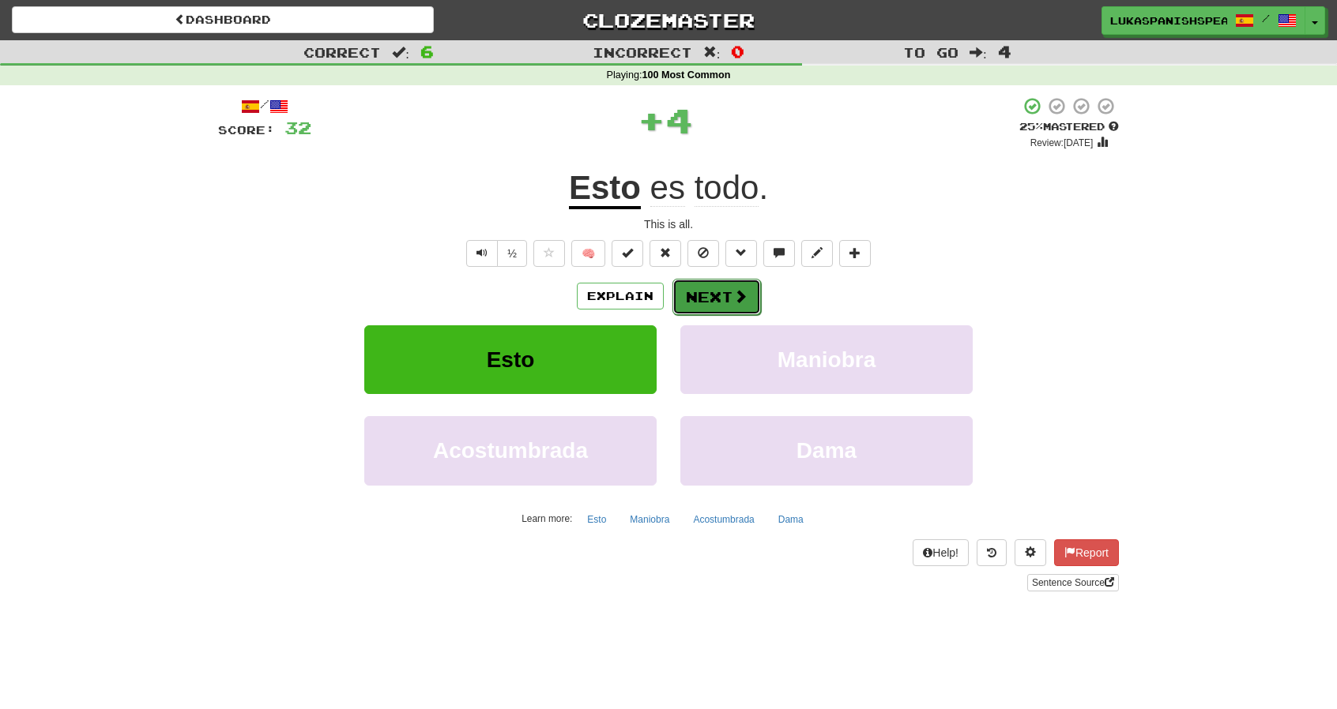
click at [734, 293] on span at bounding box center [740, 296] width 14 height 14
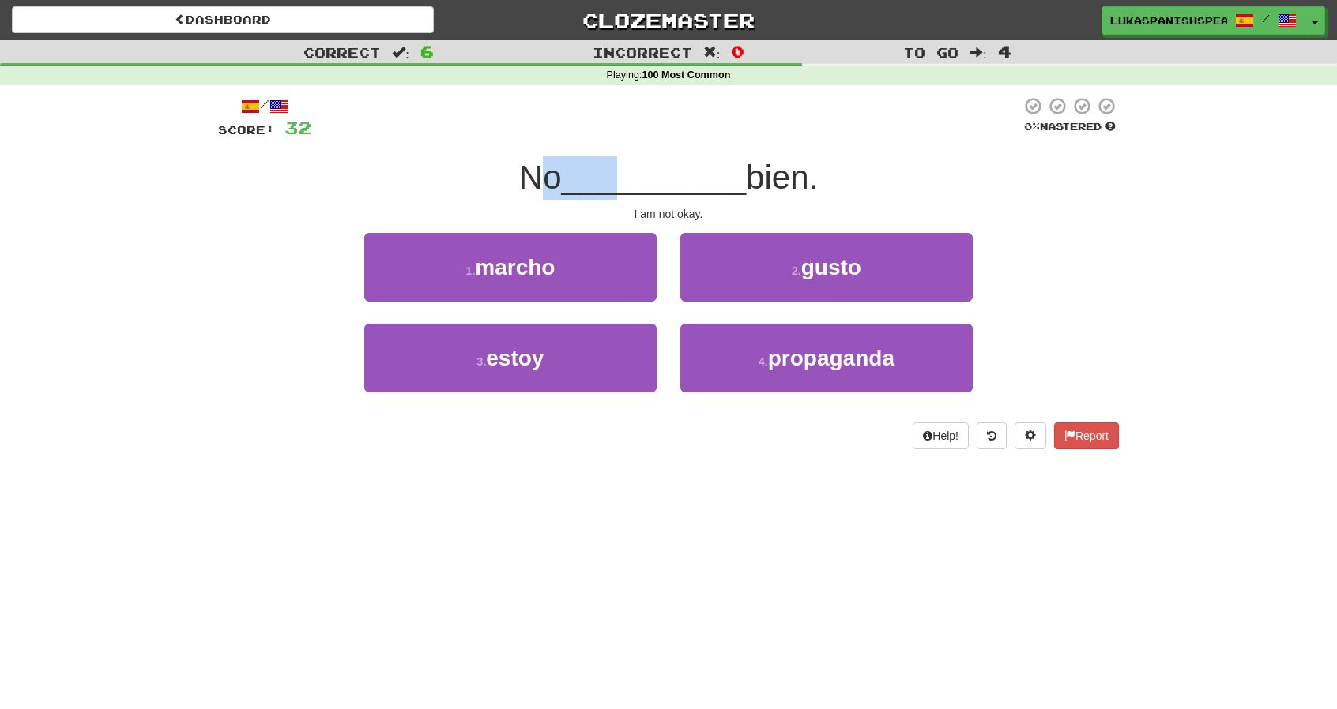
drag, startPoint x: 525, startPoint y: 183, endPoint x: 619, endPoint y: 186, distance: 93.3
click at [619, 186] on div "No __________ bien." at bounding box center [668, 177] width 901 height 43
click at [799, 203] on div "/ Score: 32 0 % Mastered No __________ bien. I am not okay. 1 . marcho 2 . gust…" at bounding box center [668, 272] width 901 height 353
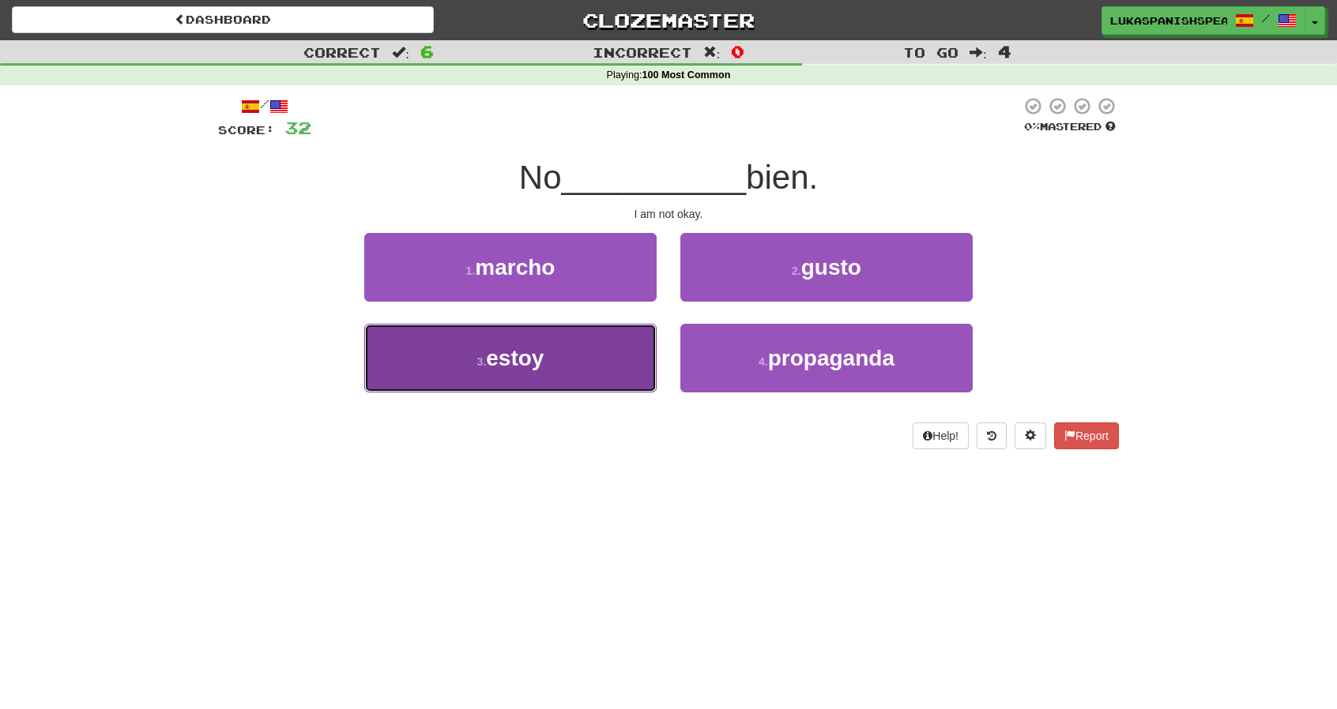
click at [599, 343] on button "3 . estoy" at bounding box center [510, 358] width 292 height 69
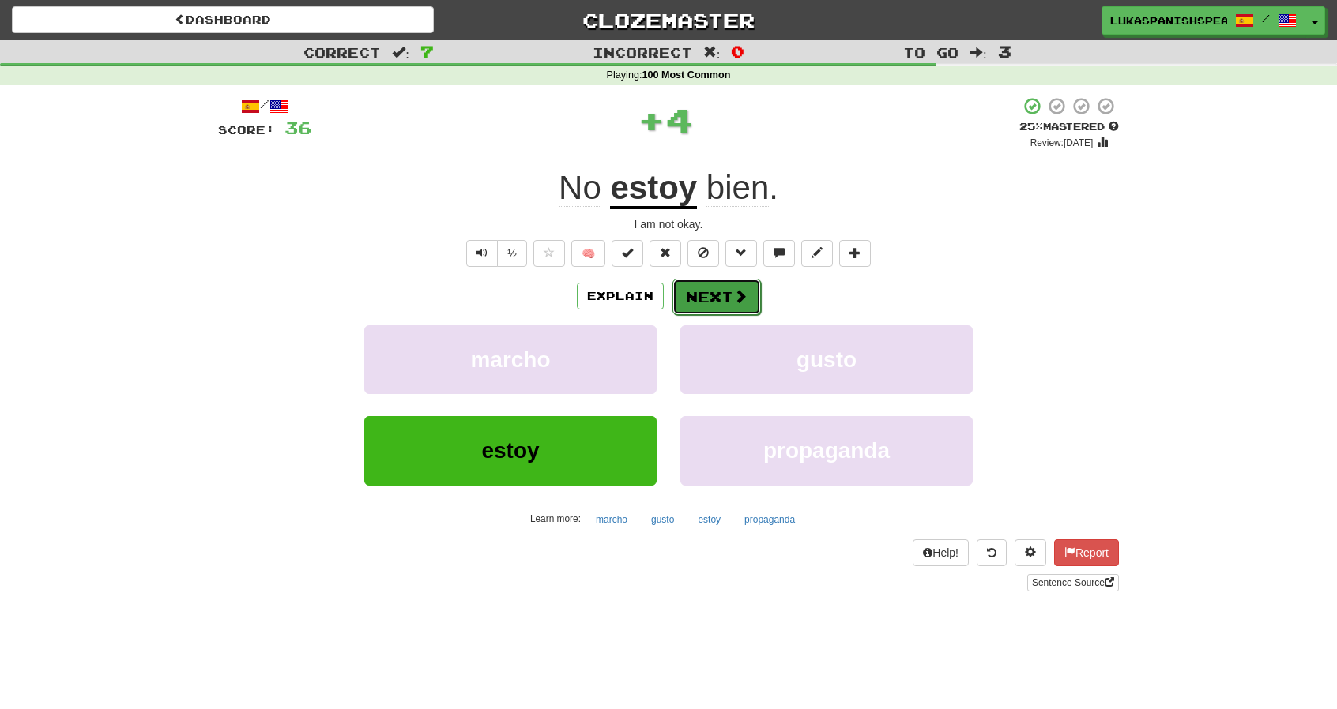
click at [726, 280] on button "Next" at bounding box center [716, 297] width 88 height 36
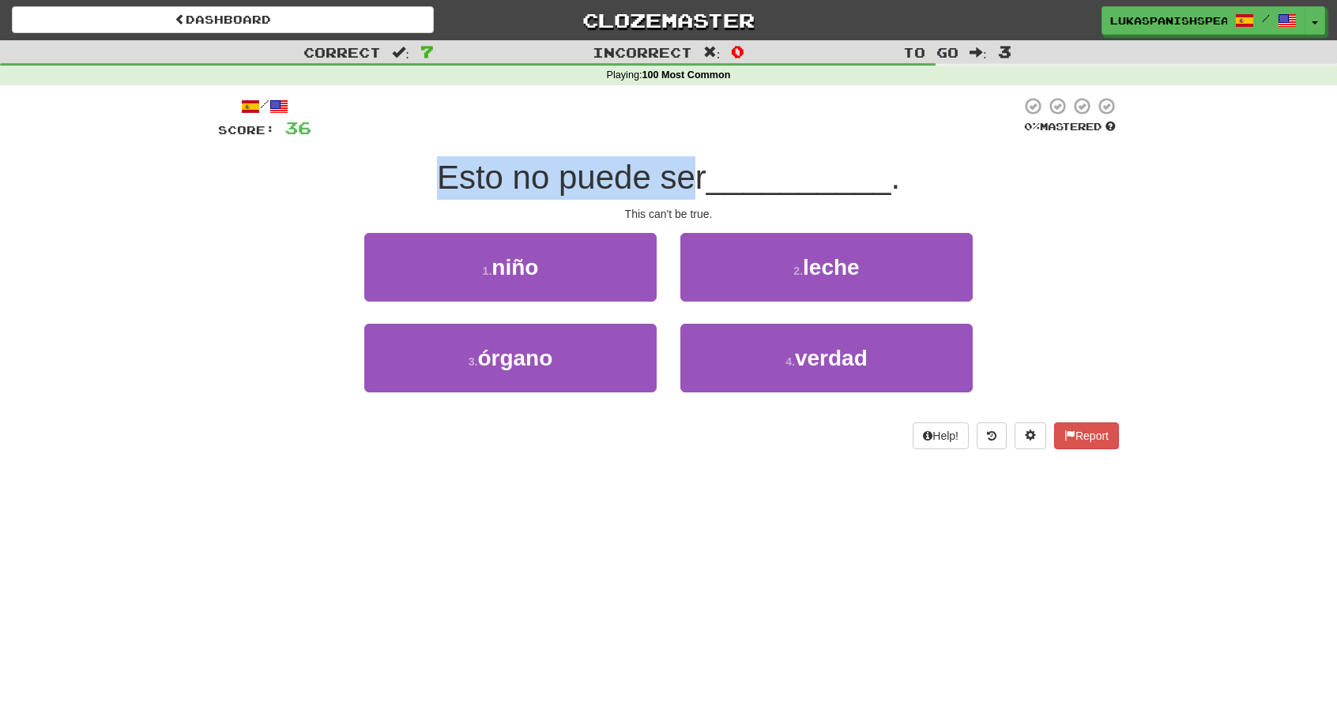
drag, startPoint x: 431, startPoint y: 173, endPoint x: 694, endPoint y: 171, distance: 262.3
click at [694, 171] on div "Esto no puede ser __________ ." at bounding box center [668, 177] width 901 height 43
click at [694, 171] on span "Esto no puede ser" at bounding box center [571, 177] width 269 height 37
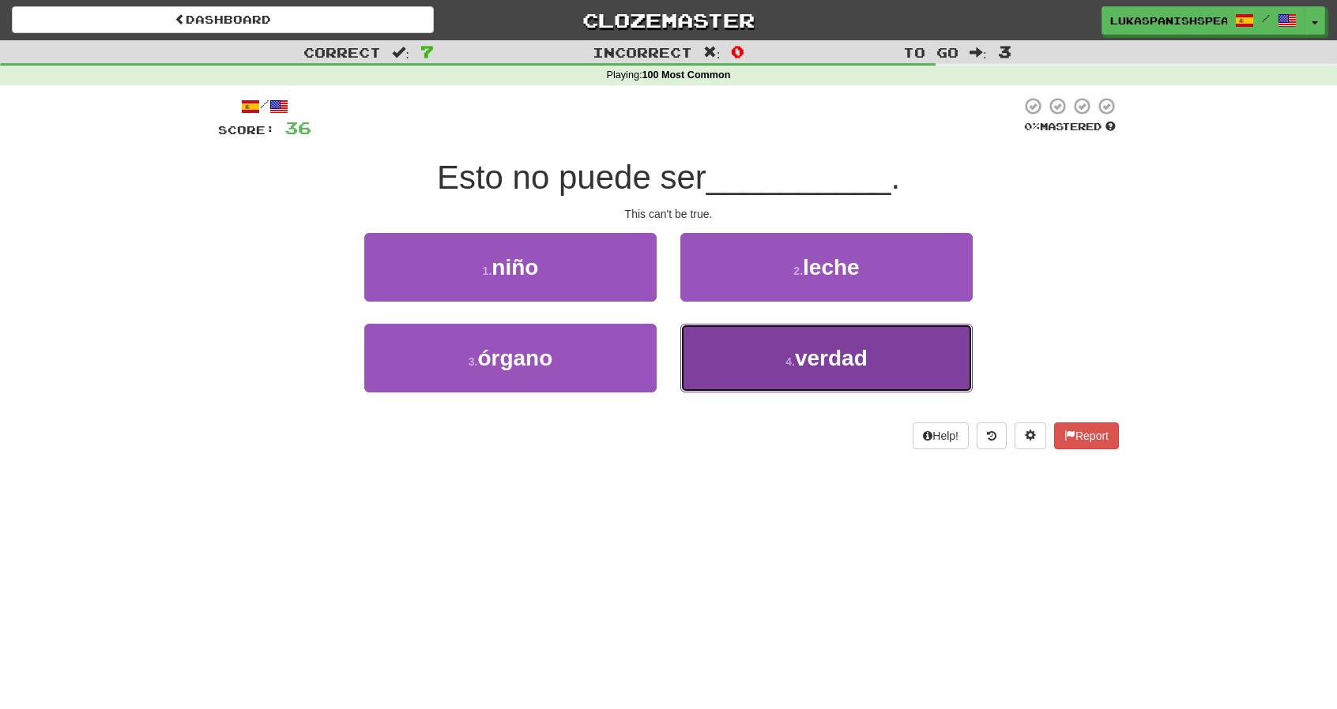
click at [783, 380] on button "4 . verdad" at bounding box center [826, 358] width 292 height 69
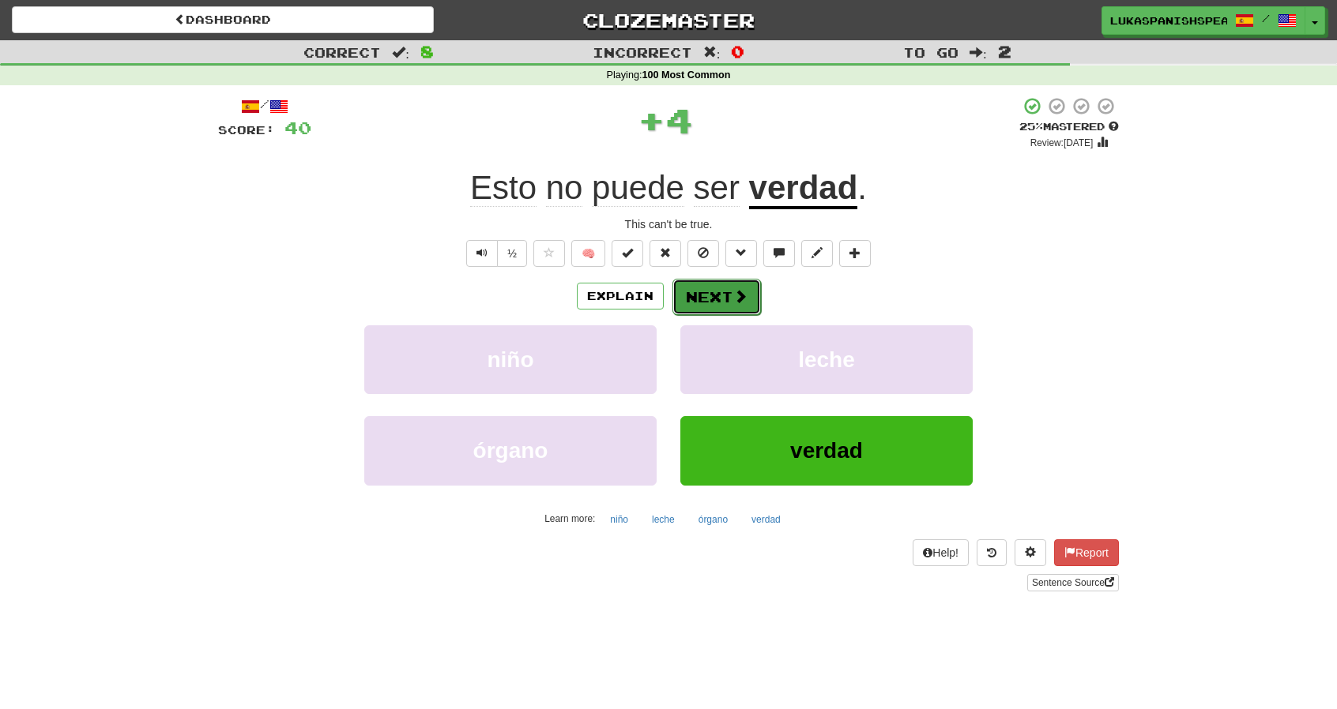
click at [736, 289] on span at bounding box center [740, 296] width 14 height 14
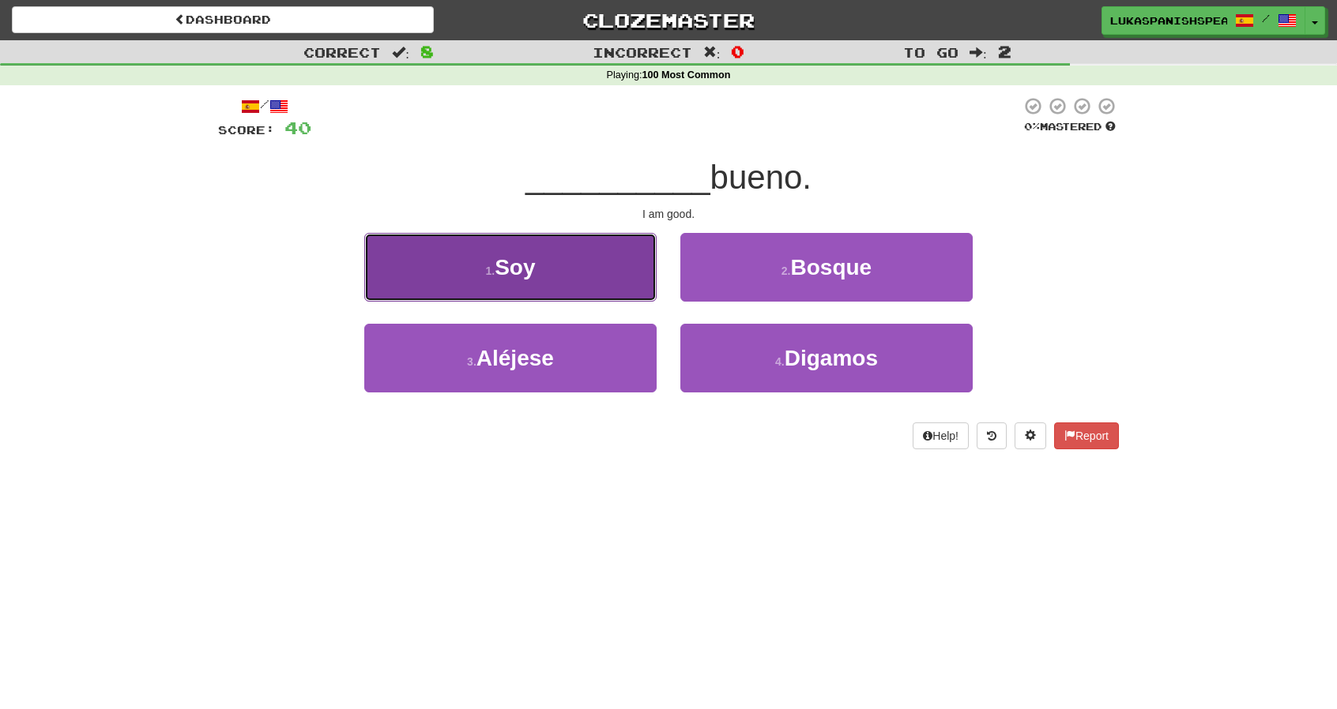
click at [566, 286] on button "1 . Soy" at bounding box center [510, 267] width 292 height 69
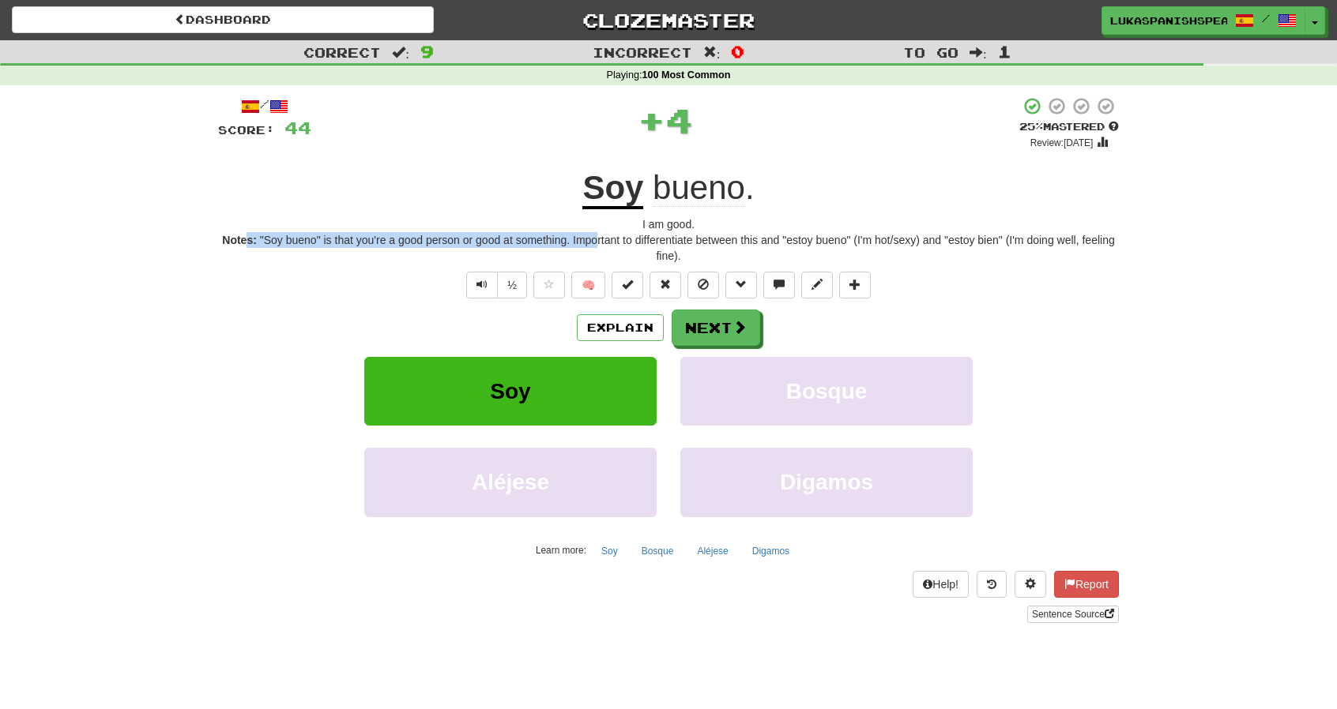
drag, startPoint x: 246, startPoint y: 244, endPoint x: 595, endPoint y: 246, distance: 348.4
click at [595, 246] on div "Notes: "Soy bueno" is that you're a good person or good at something. Important…" at bounding box center [668, 248] width 901 height 32
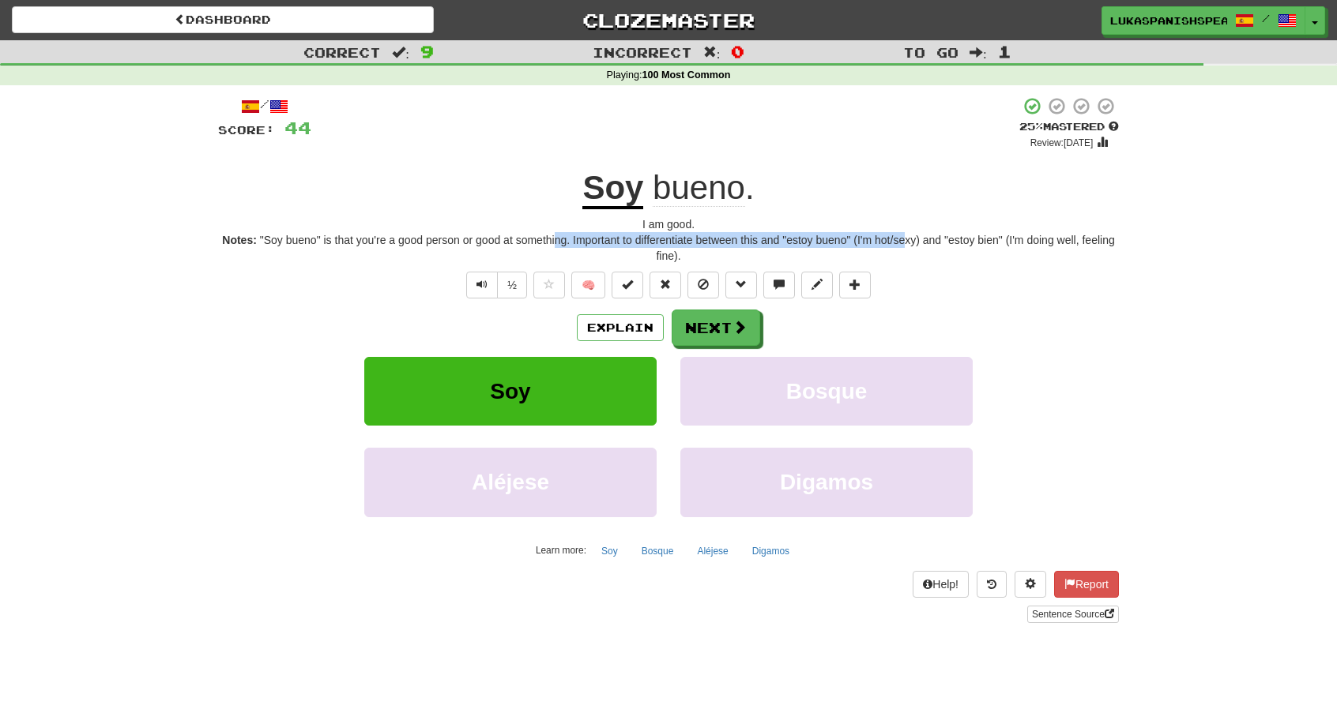
drag, startPoint x: 555, startPoint y: 243, endPoint x: 904, endPoint y: 240, distance: 349.1
click at [904, 240] on div "Notes: "Soy bueno" is that you're a good person or good at something. Important…" at bounding box center [668, 248] width 901 height 32
drag, startPoint x: 785, startPoint y: 239, endPoint x: 998, endPoint y: 239, distance: 212.5
click at [998, 239] on div "Notes: "Soy bueno" is that you're a good person or good at something. Important…" at bounding box center [668, 248] width 901 height 32
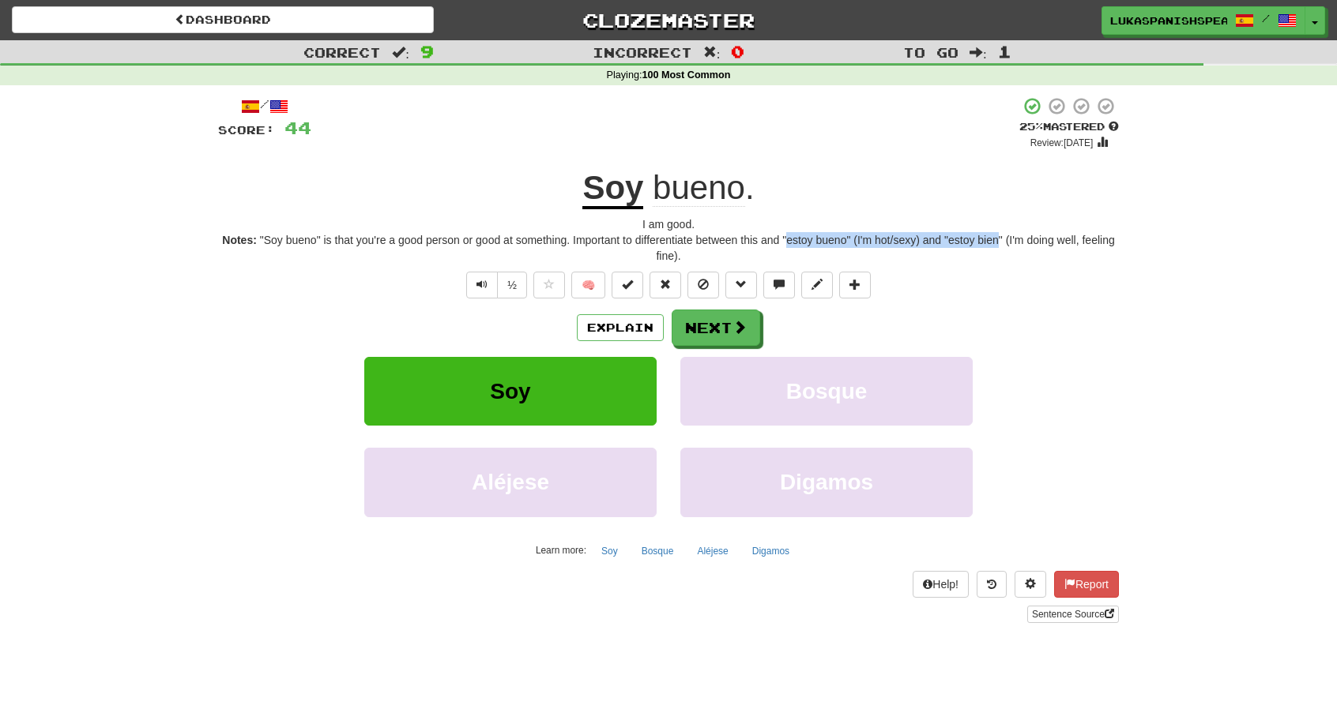
click at [998, 239] on div "Notes: "Soy bueno" is that you're a good person or good at something. Important…" at bounding box center [668, 248] width 901 height 32
click at [714, 334] on button "Next" at bounding box center [716, 328] width 88 height 36
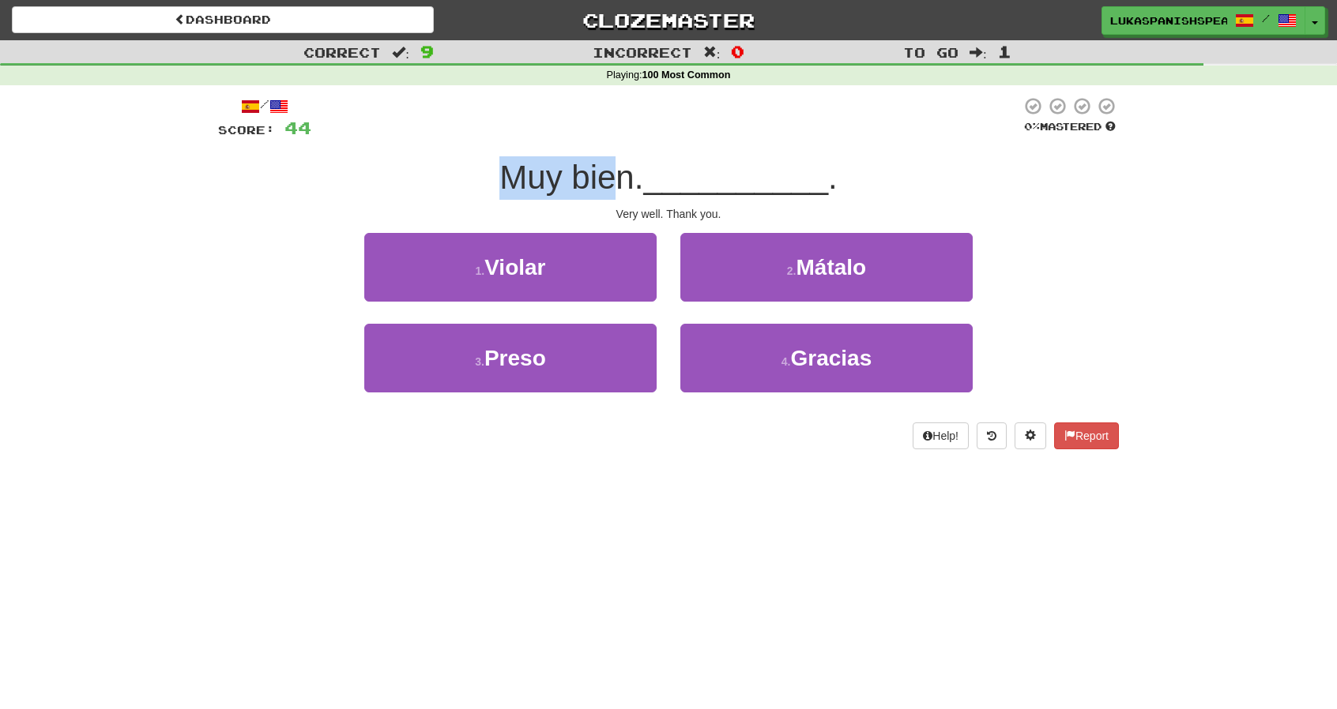
drag, startPoint x: 495, startPoint y: 189, endPoint x: 613, endPoint y: 168, distance: 119.5
click at [613, 168] on span "Muy bien." at bounding box center [571, 177] width 144 height 37
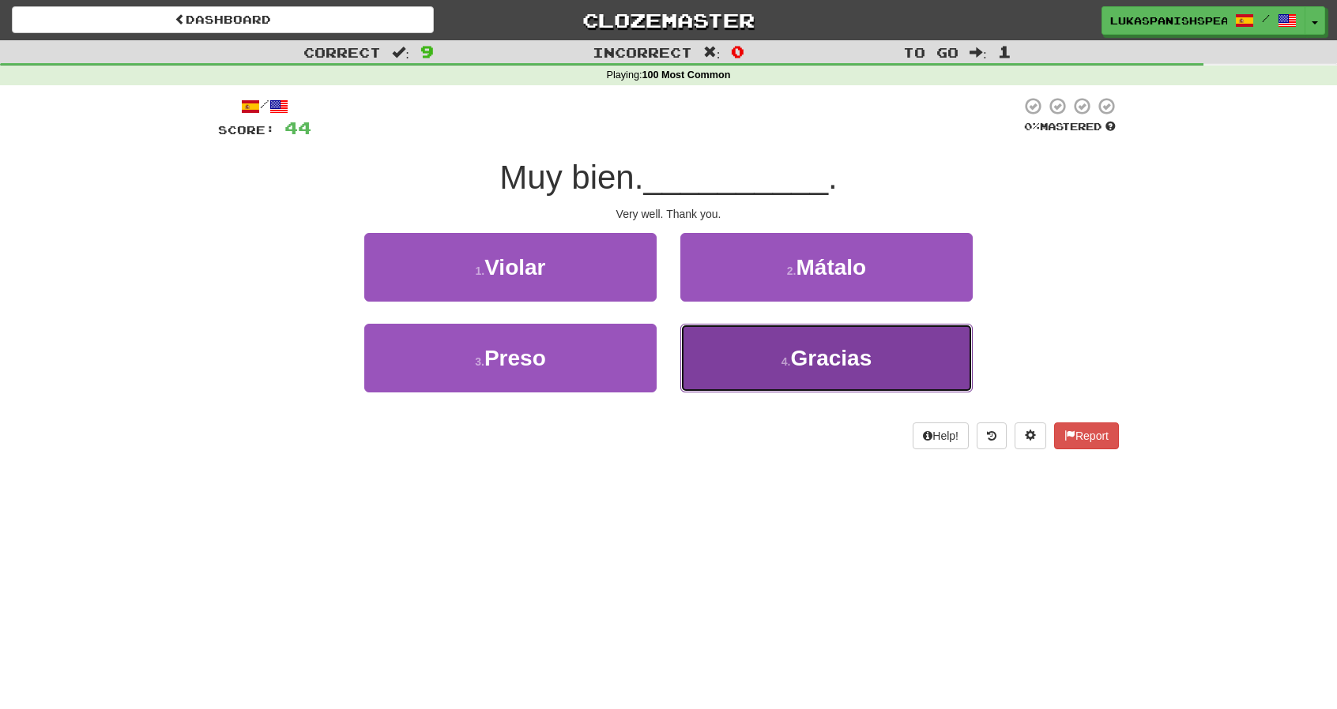
click at [735, 355] on button "4 . Gracias" at bounding box center [826, 358] width 292 height 69
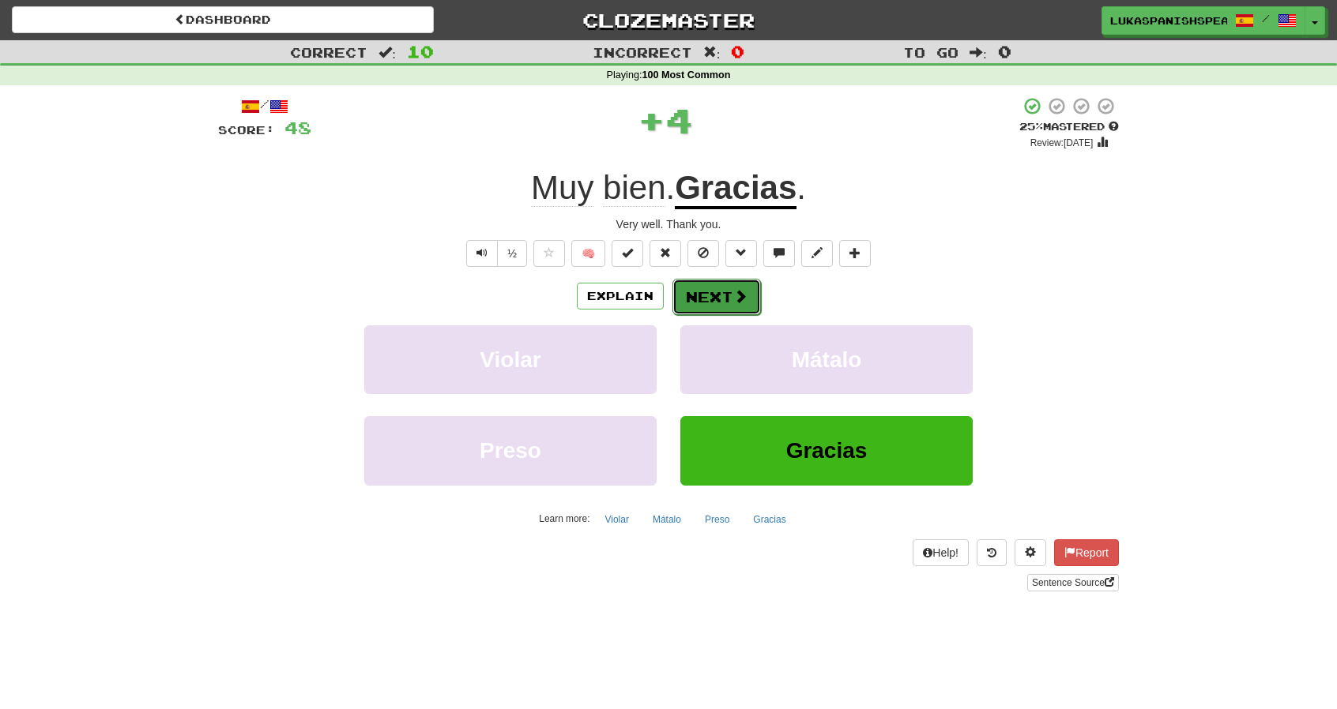
click at [741, 295] on span at bounding box center [740, 296] width 14 height 14
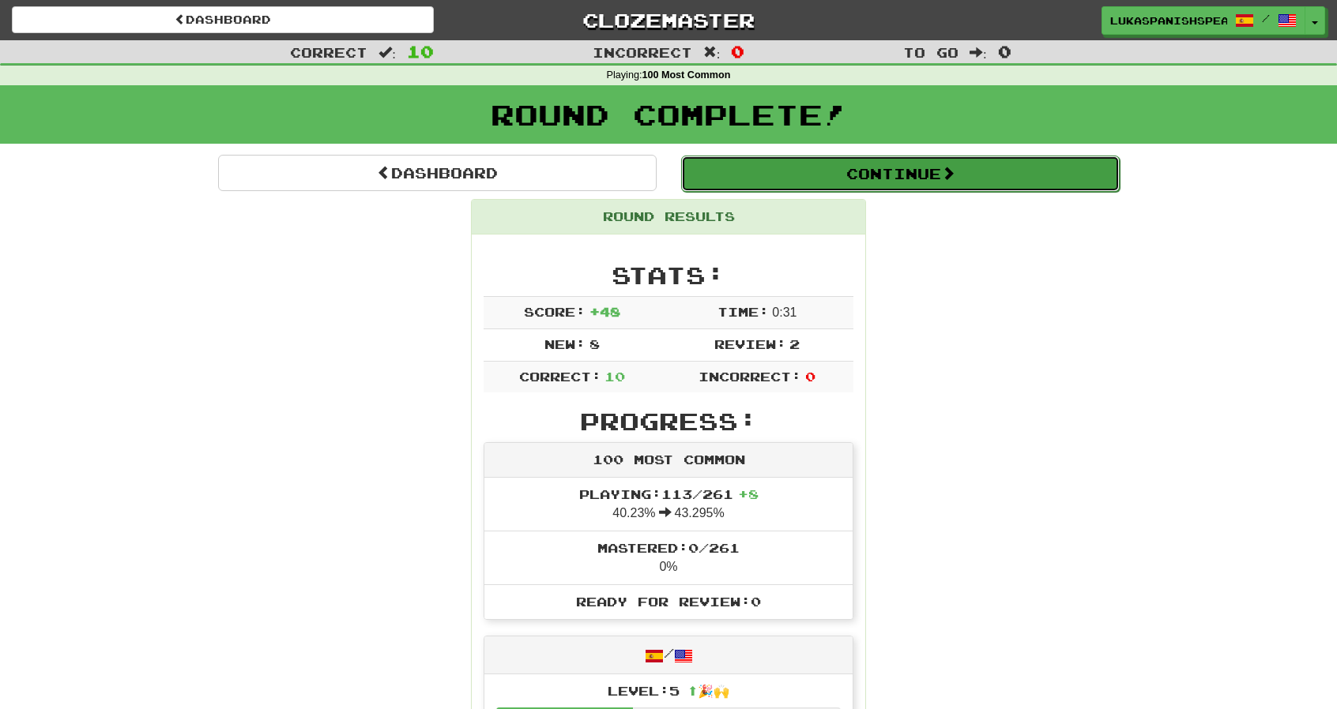
click at [950, 175] on span at bounding box center [948, 173] width 14 height 14
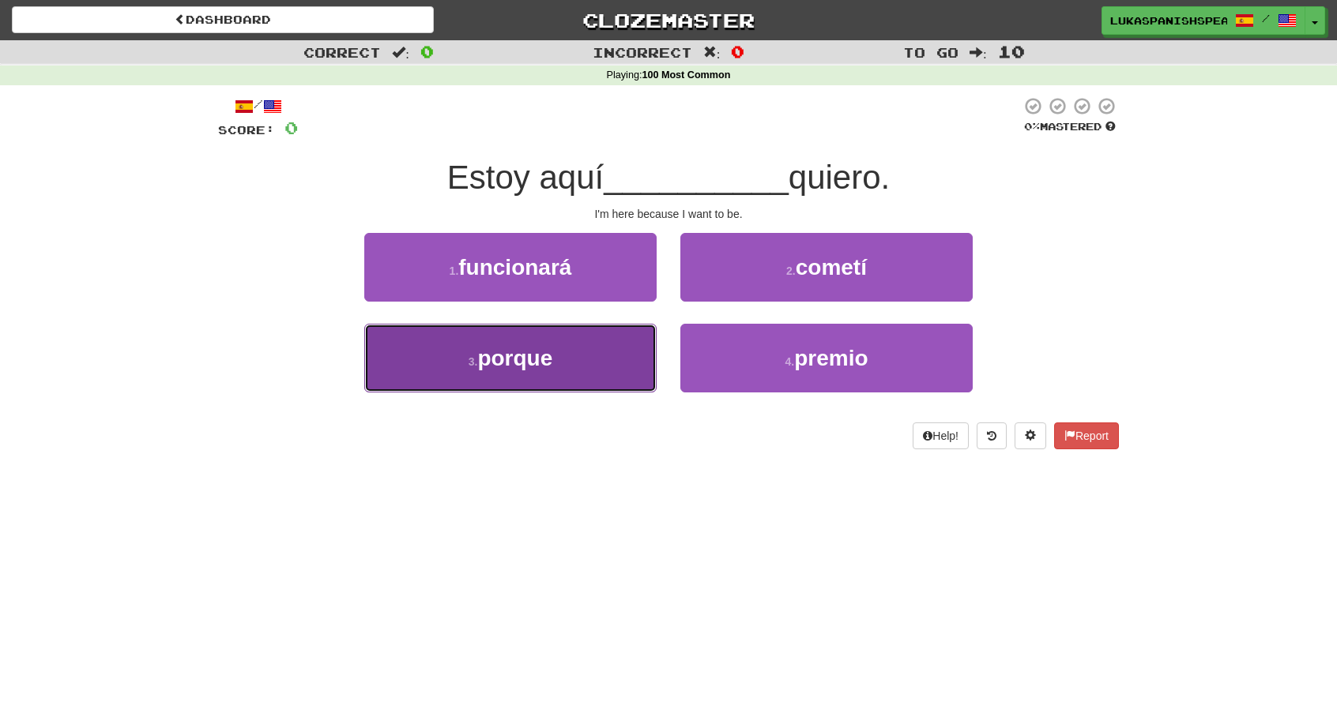
click at [510, 373] on button "3 . porque" at bounding box center [510, 358] width 292 height 69
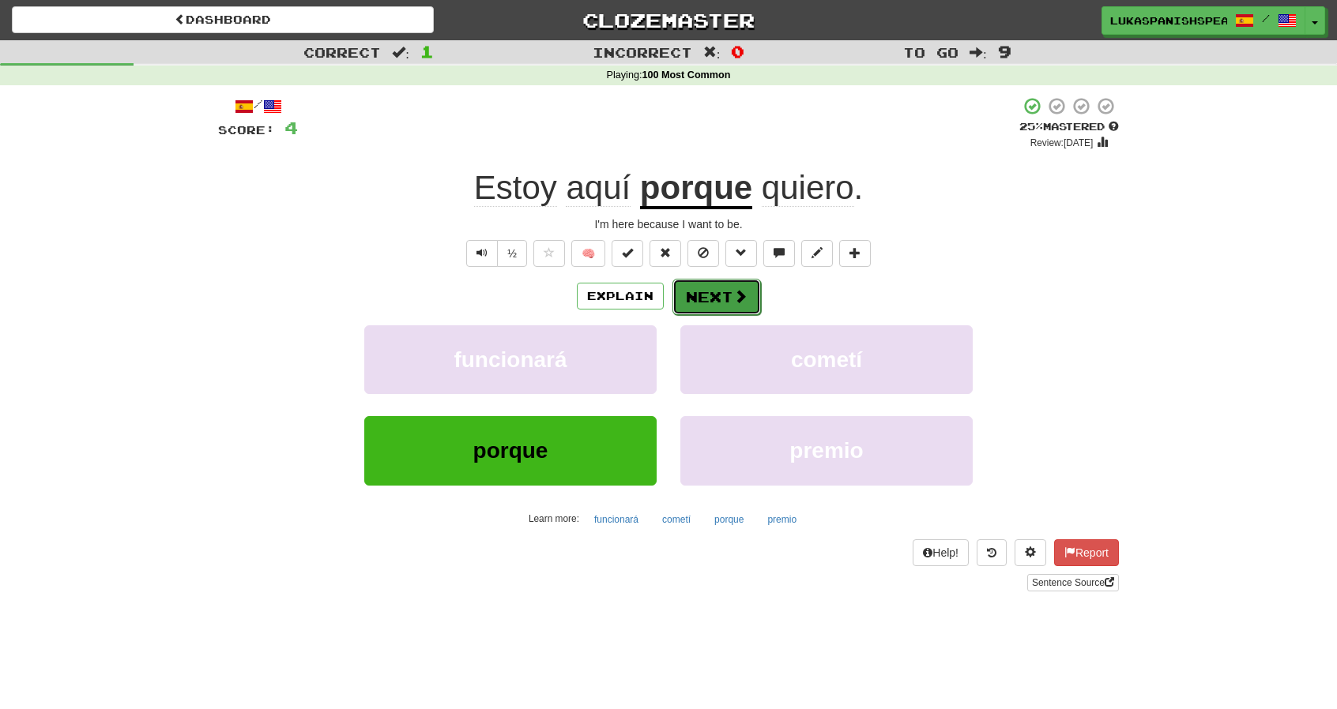
click at [714, 291] on button "Next" at bounding box center [716, 297] width 88 height 36
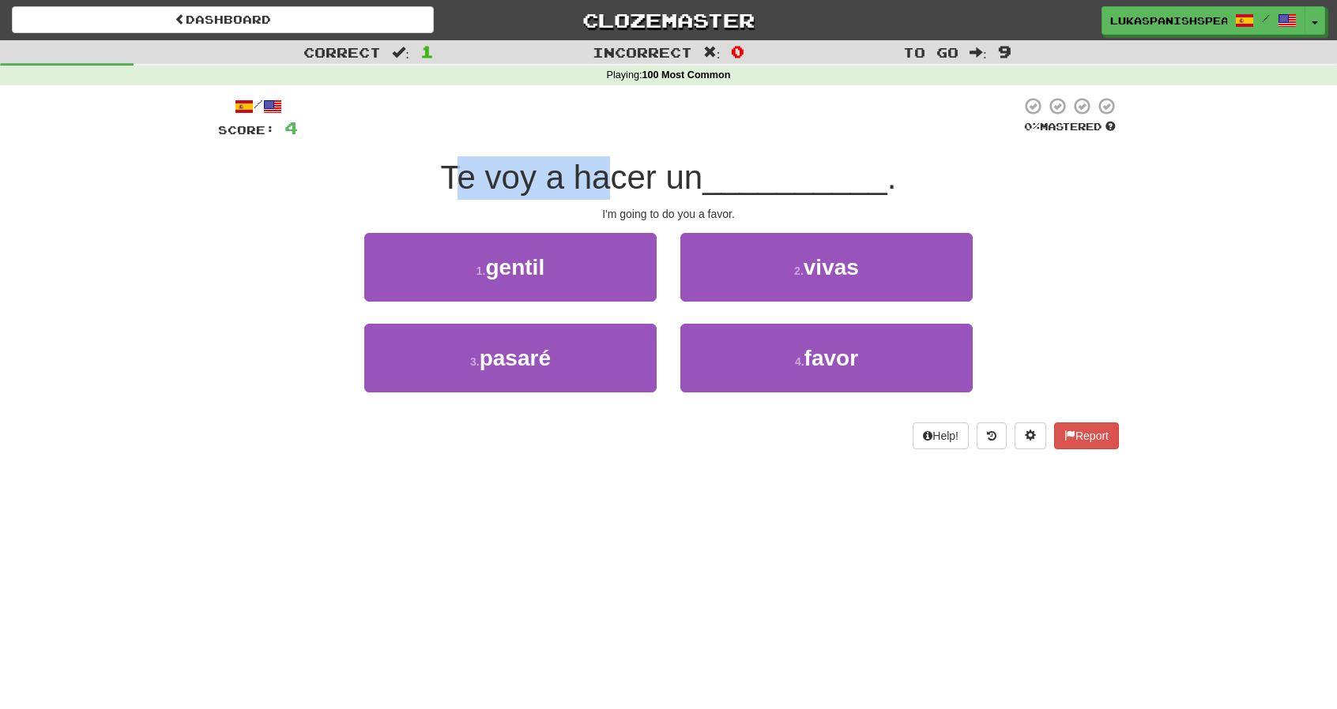
drag, startPoint x: 446, startPoint y: 192, endPoint x: 611, endPoint y: 185, distance: 165.2
click at [611, 185] on span "Te voy a hacer un" at bounding box center [572, 177] width 262 height 37
click at [597, 192] on span "Te voy a hacer un" at bounding box center [572, 177] width 262 height 37
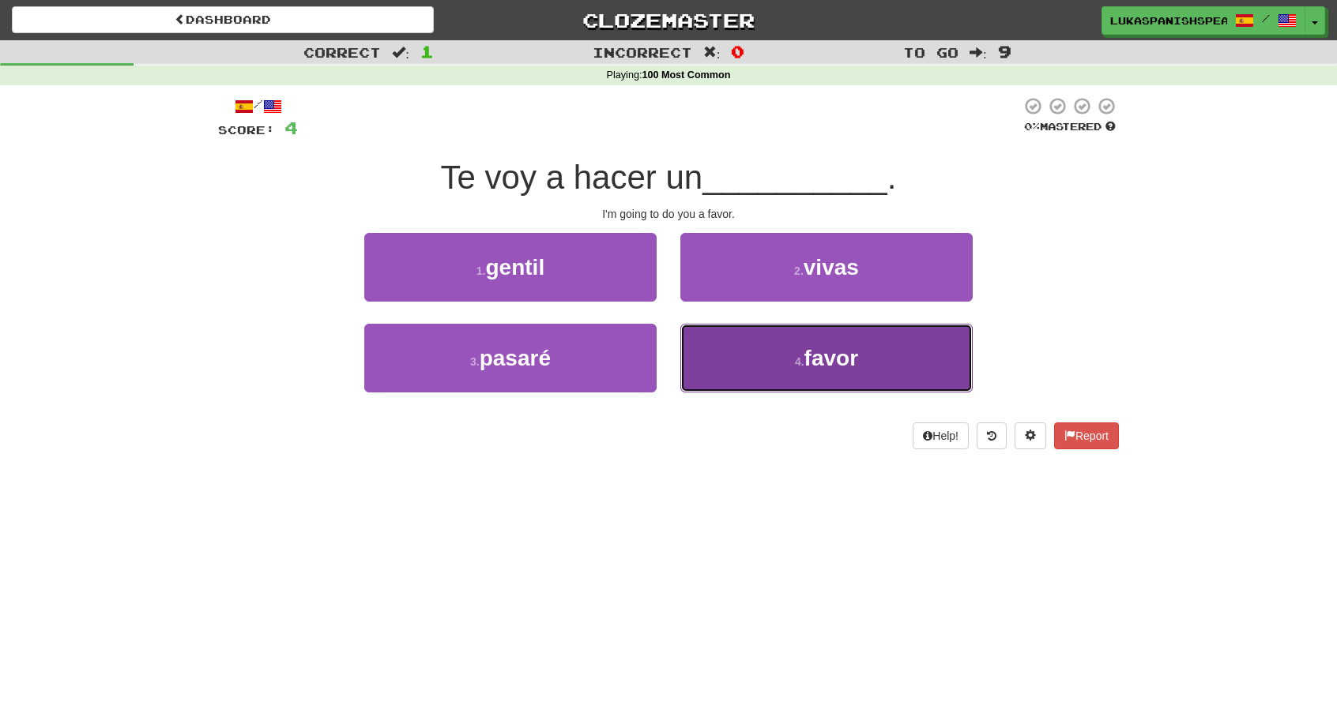
click at [835, 355] on span "favor" at bounding box center [831, 358] width 54 height 24
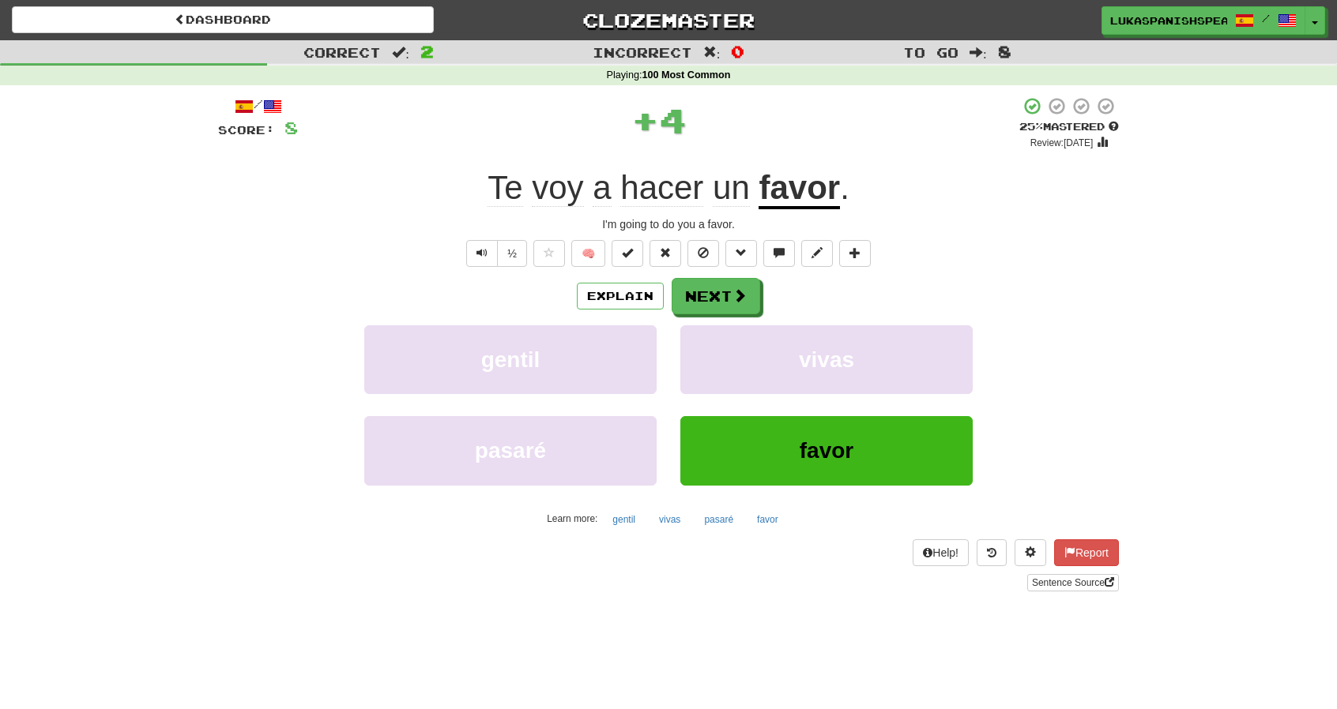
click at [637, 198] on span "hacer" at bounding box center [661, 188] width 83 height 38
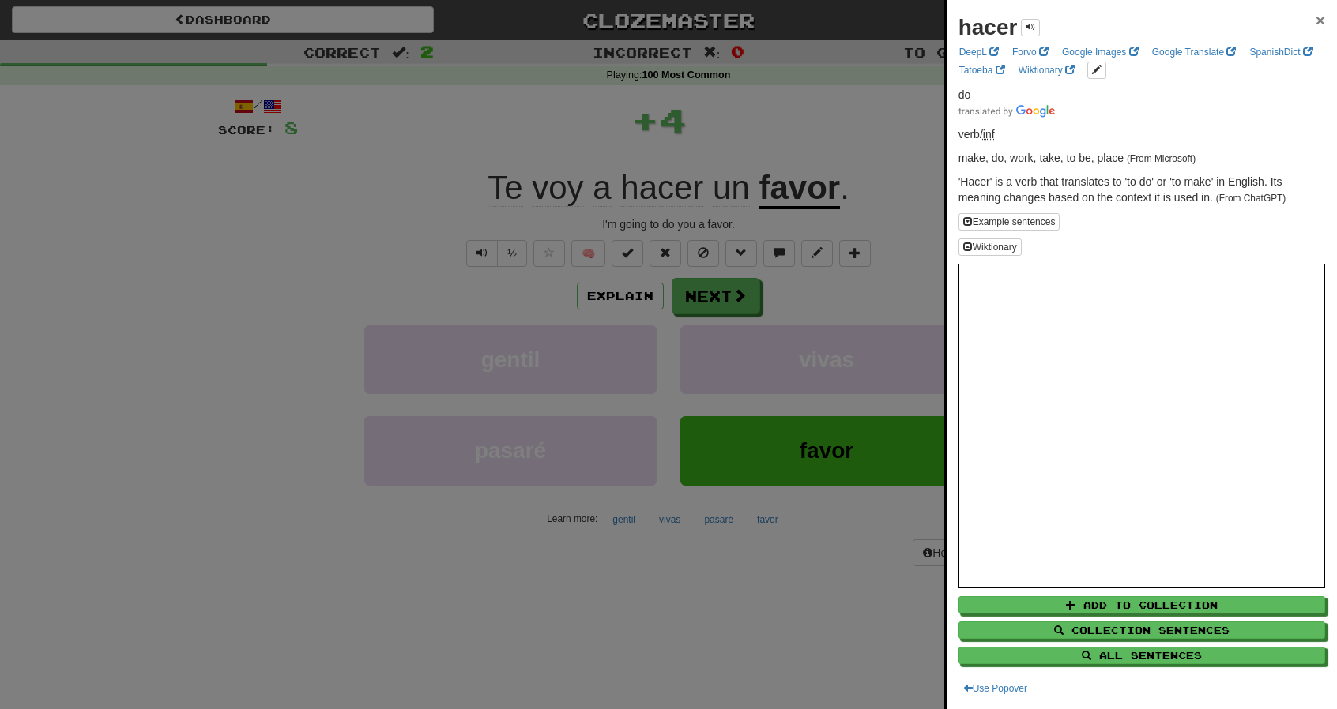
click at [1315, 21] on span "×" at bounding box center [1319, 20] width 9 height 18
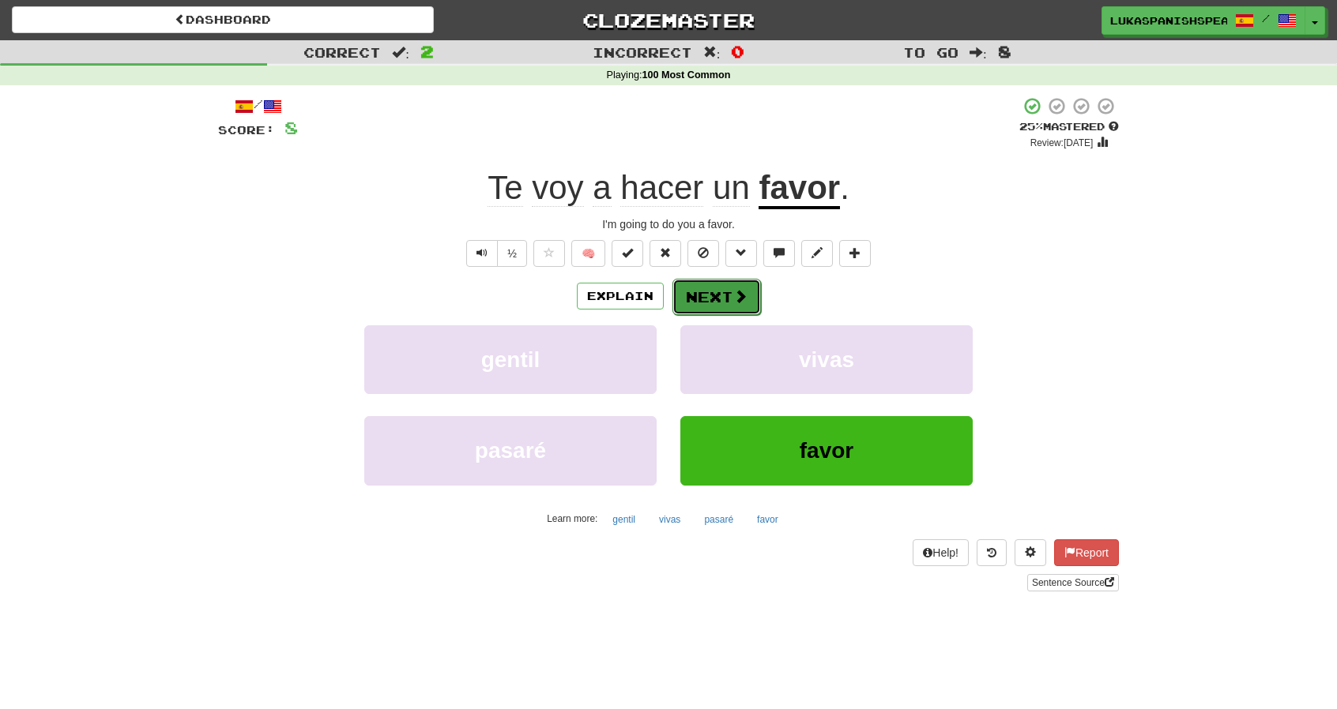
click at [711, 301] on button "Next" at bounding box center [716, 297] width 88 height 36
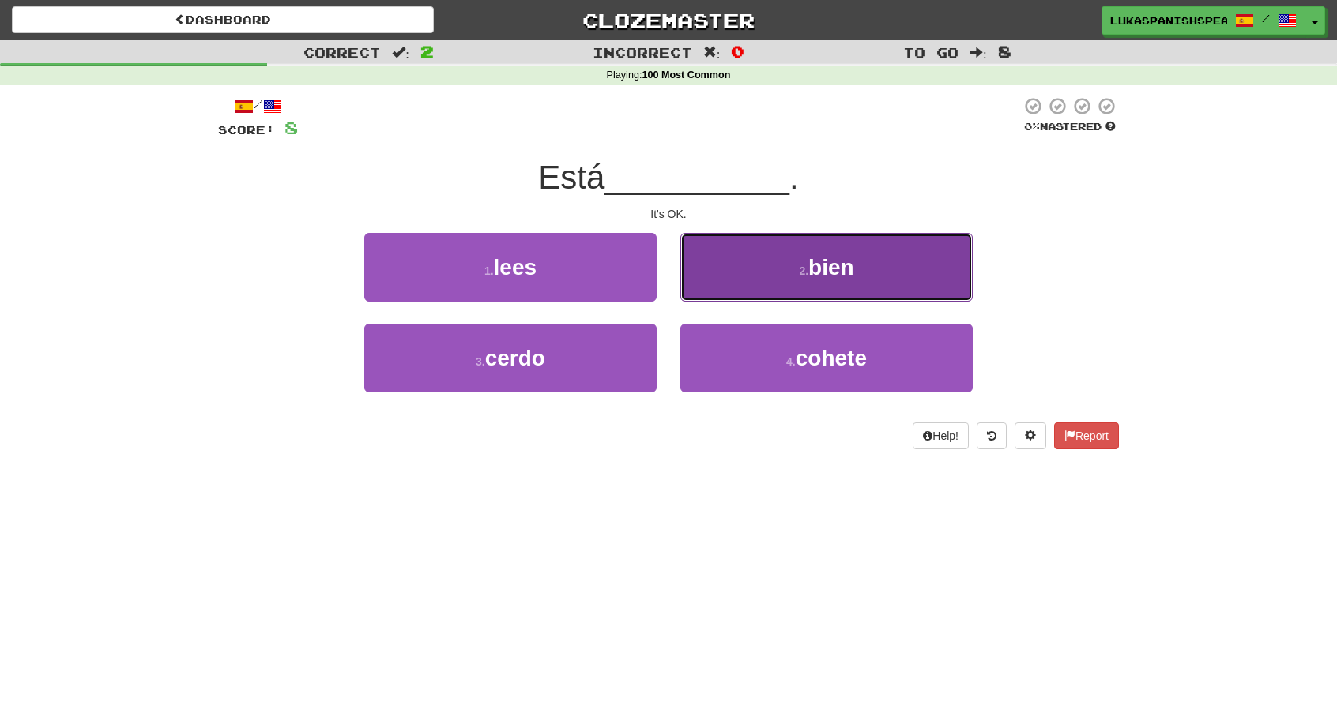
click at [738, 273] on button "2 . bien" at bounding box center [826, 267] width 292 height 69
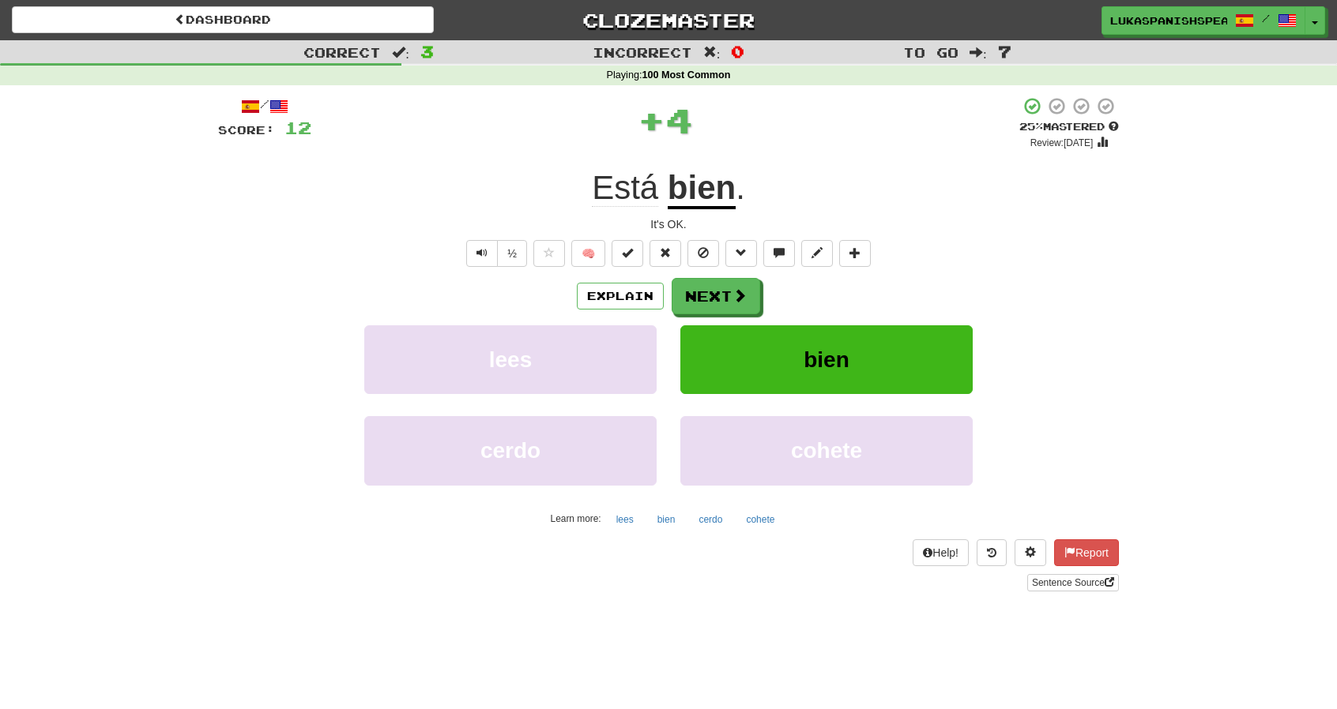
click at [717, 314] on div "Explain Next lees bien cerdo cohete Learn more: lees bien cerdo cohete" at bounding box center [668, 405] width 901 height 254
click at [721, 306] on button "Next" at bounding box center [716, 297] width 88 height 36
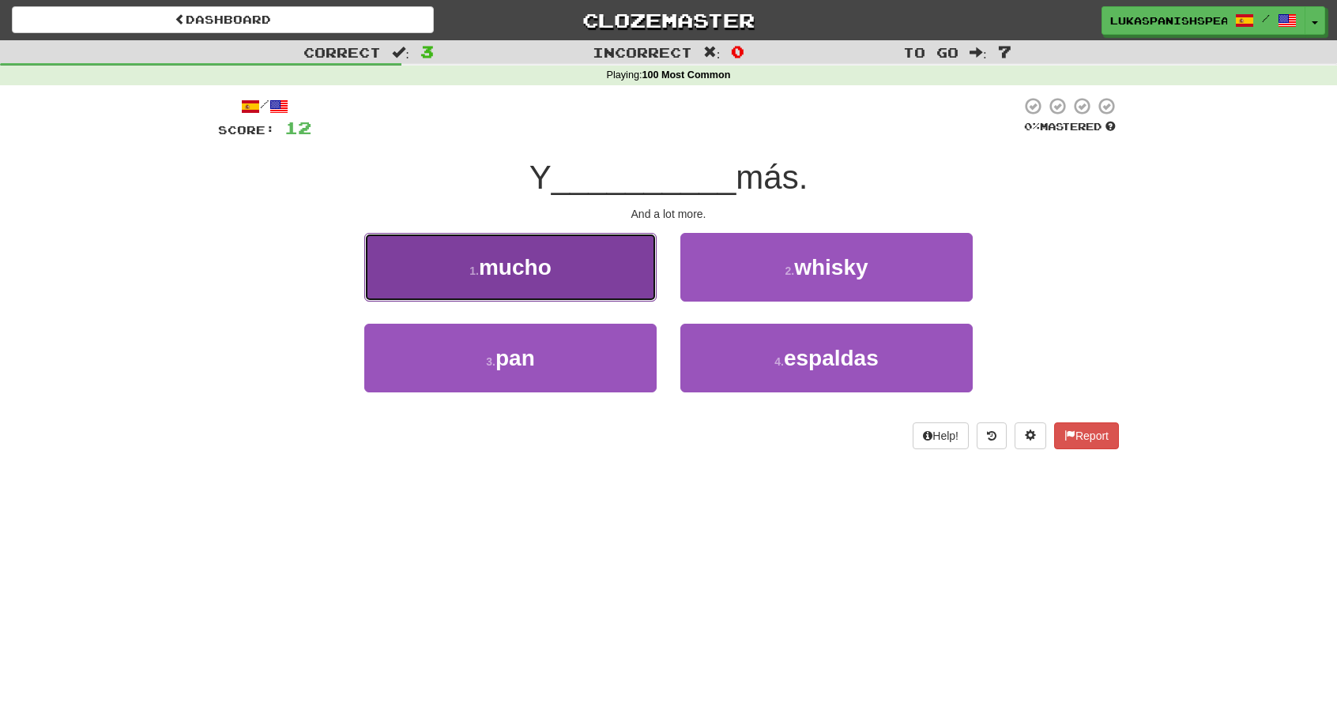
click at [577, 253] on button "1 . mucho" at bounding box center [510, 267] width 292 height 69
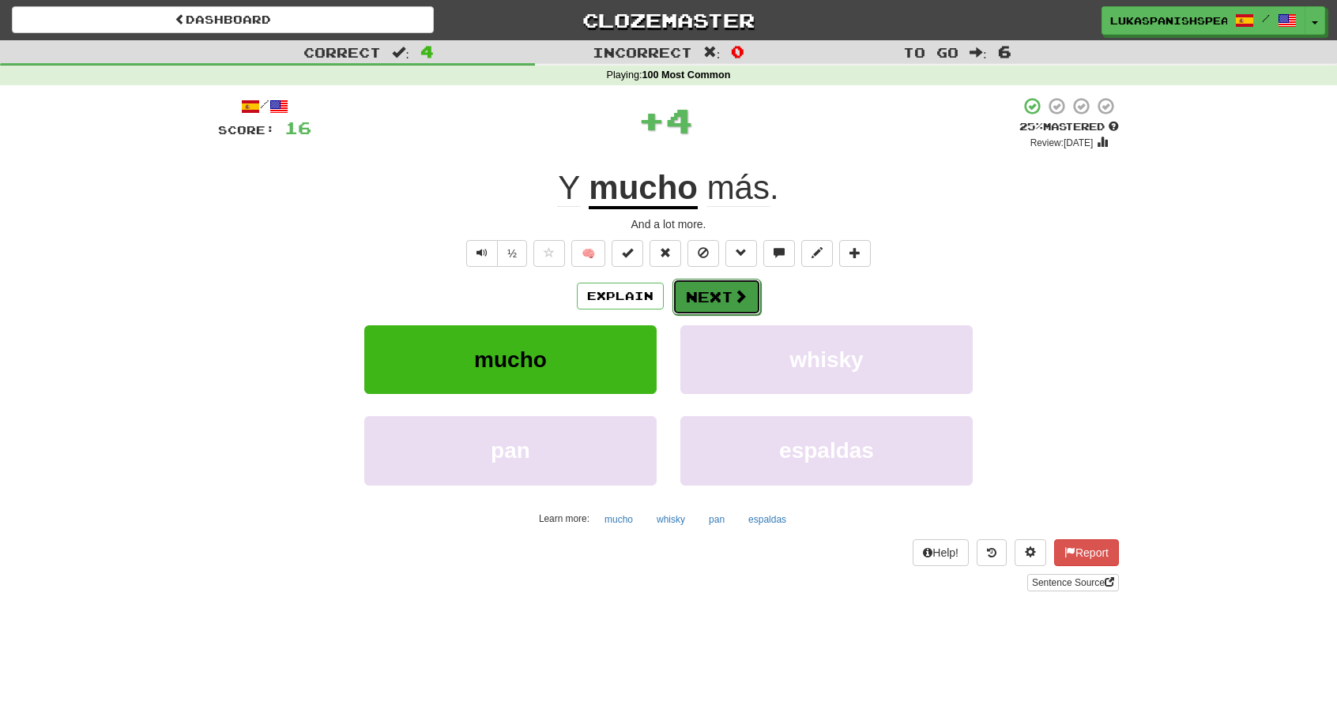
click at [709, 299] on button "Next" at bounding box center [716, 297] width 88 height 36
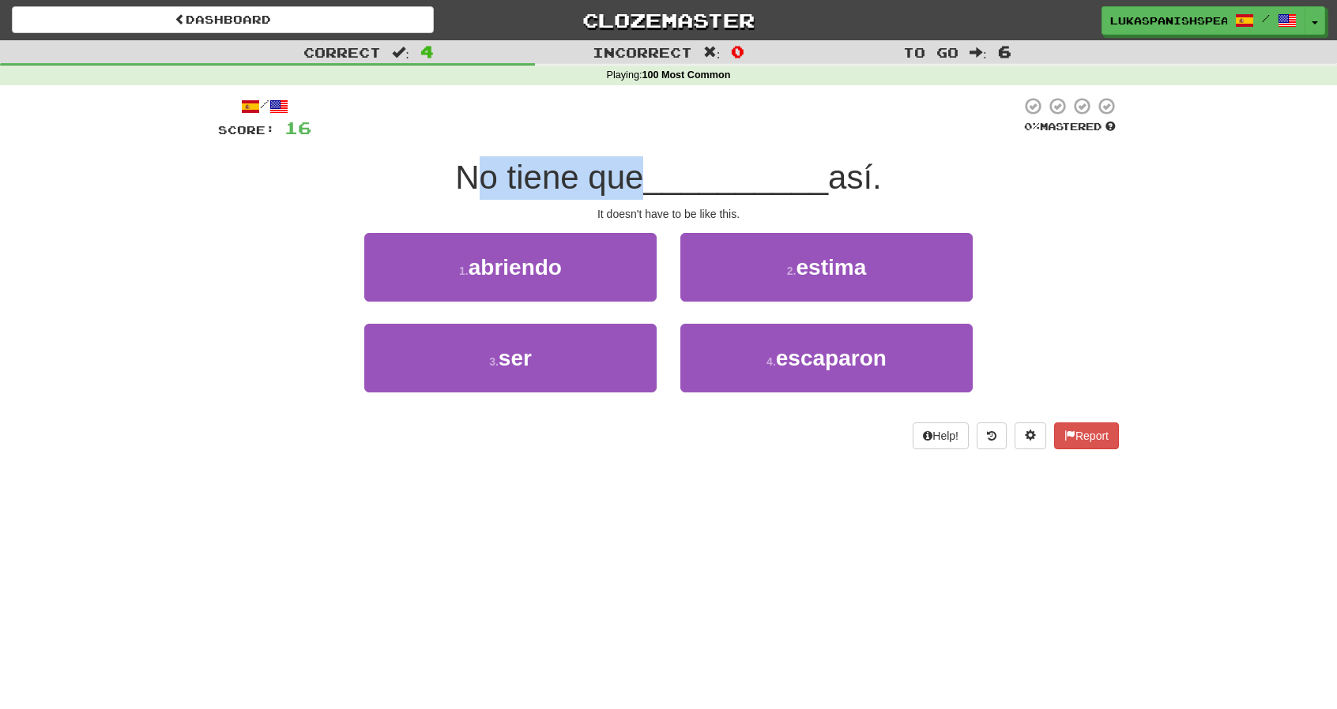
drag, startPoint x: 459, startPoint y: 175, endPoint x: 643, endPoint y: 166, distance: 184.3
click at [643, 166] on div "No tiene que __________ así." at bounding box center [668, 177] width 901 height 43
click at [643, 166] on span "__________" at bounding box center [735, 177] width 185 height 37
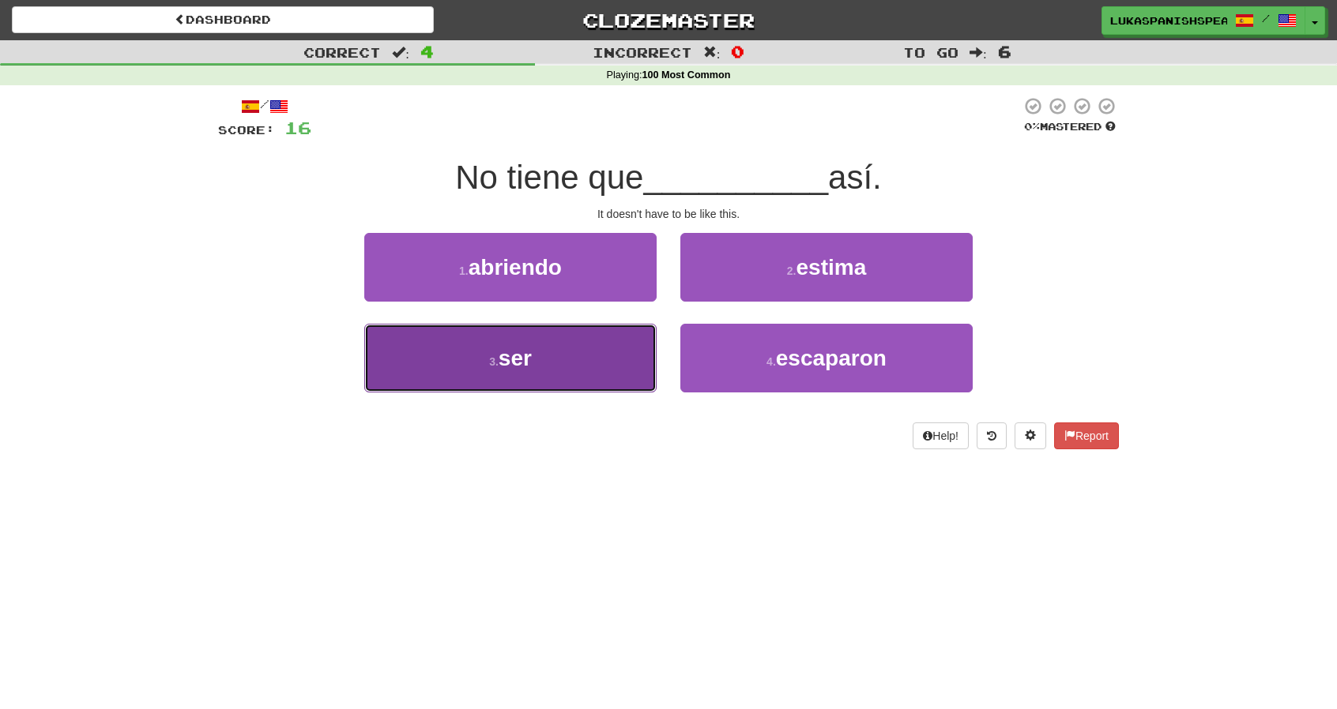
click at [521, 370] on button "3 . ser" at bounding box center [510, 358] width 292 height 69
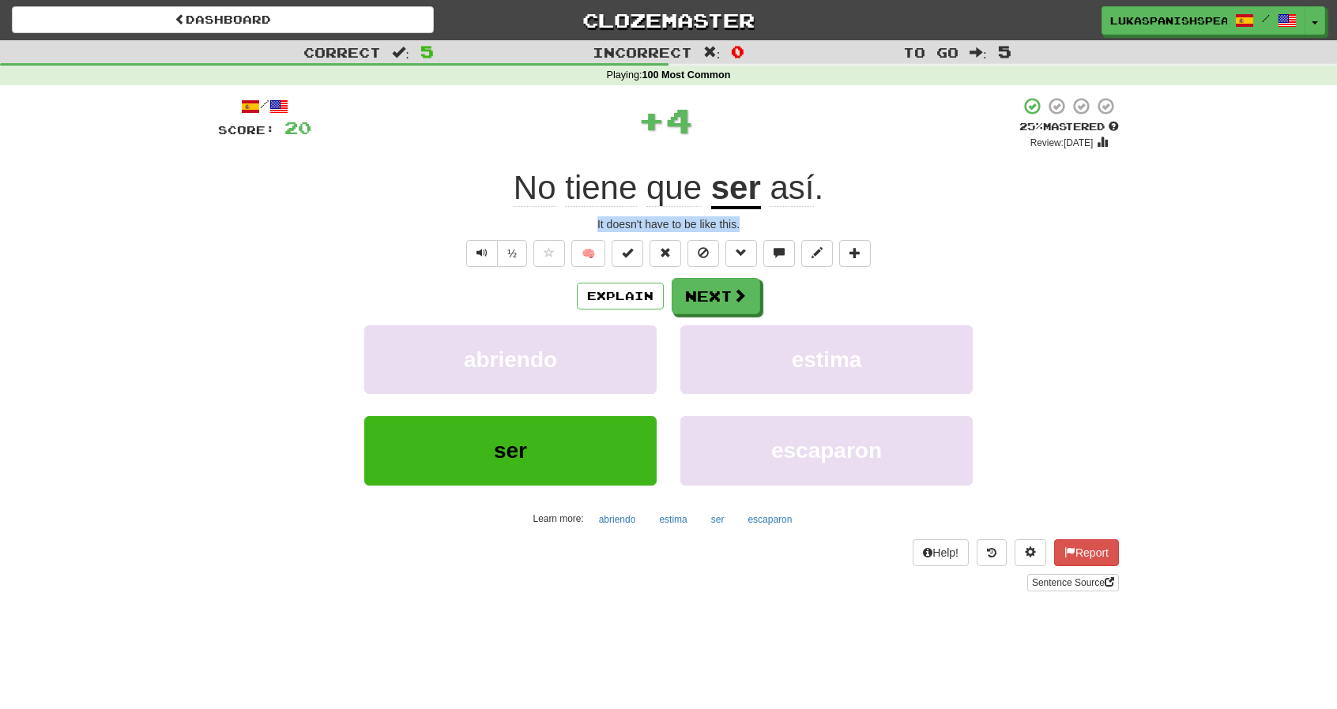
drag, startPoint x: 598, startPoint y: 228, endPoint x: 750, endPoint y: 221, distance: 152.6
click at [750, 221] on div "It doesn't have to be like this." at bounding box center [668, 224] width 901 height 16
click at [748, 201] on u "ser" at bounding box center [736, 189] width 50 height 40
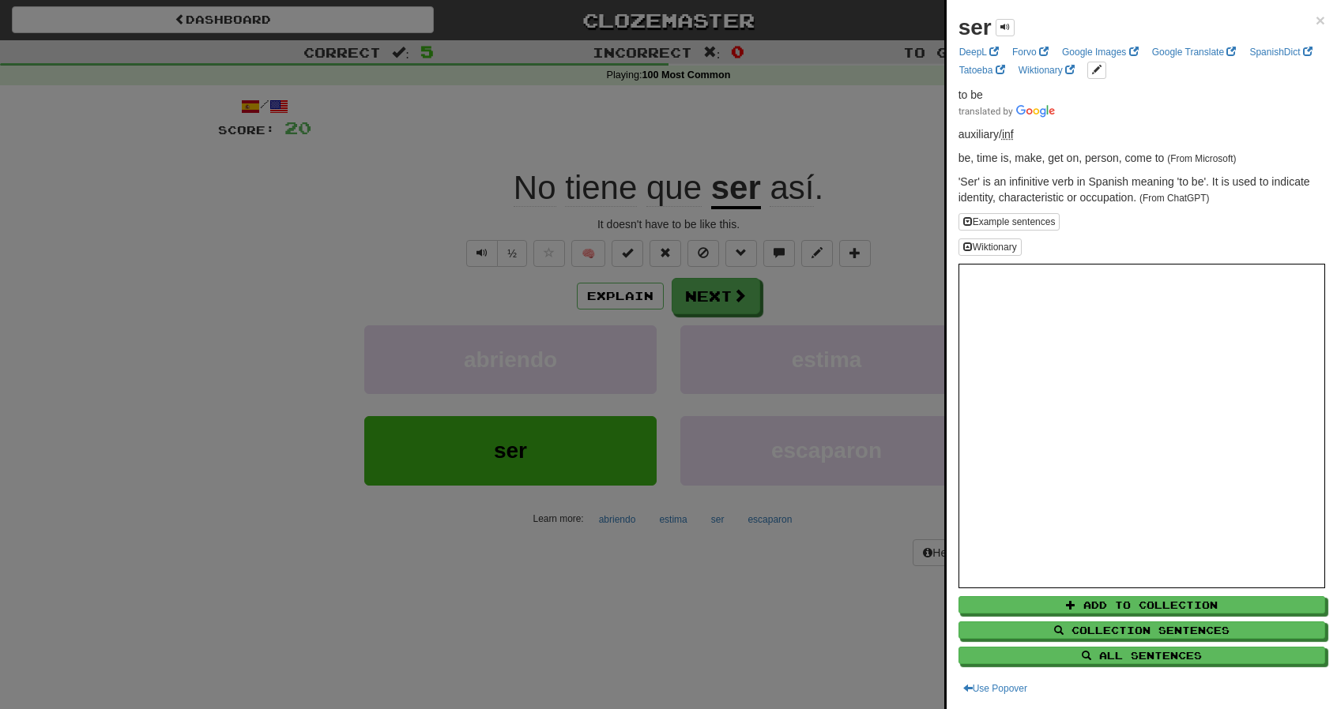
click at [1303, 29] on div "ser ×" at bounding box center [1141, 28] width 367 height 32
click at [1315, 21] on span "×" at bounding box center [1319, 20] width 9 height 18
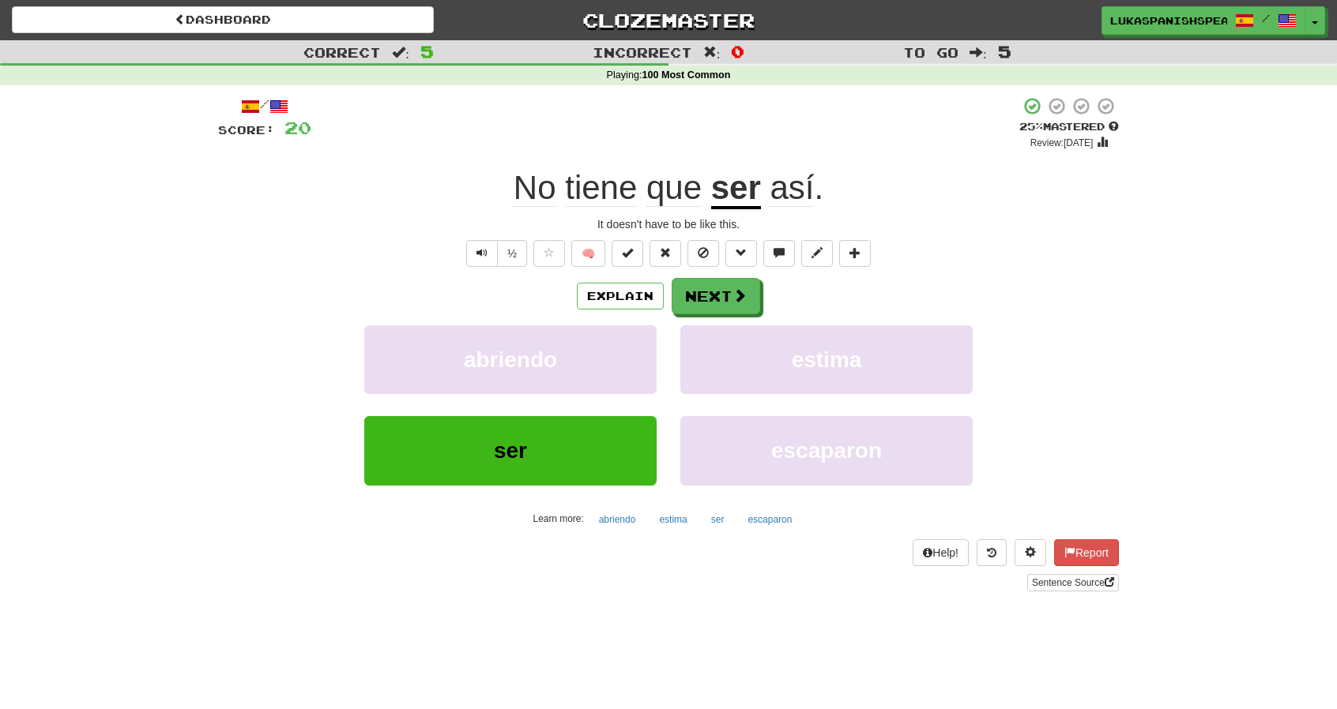
click at [724, 276] on div "/ Score: 20 + 4 25 % Mastered Review: 2025-09-17 No tiene que ser así . It does…" at bounding box center [668, 343] width 901 height 495
click at [712, 295] on button "Next" at bounding box center [716, 297] width 88 height 36
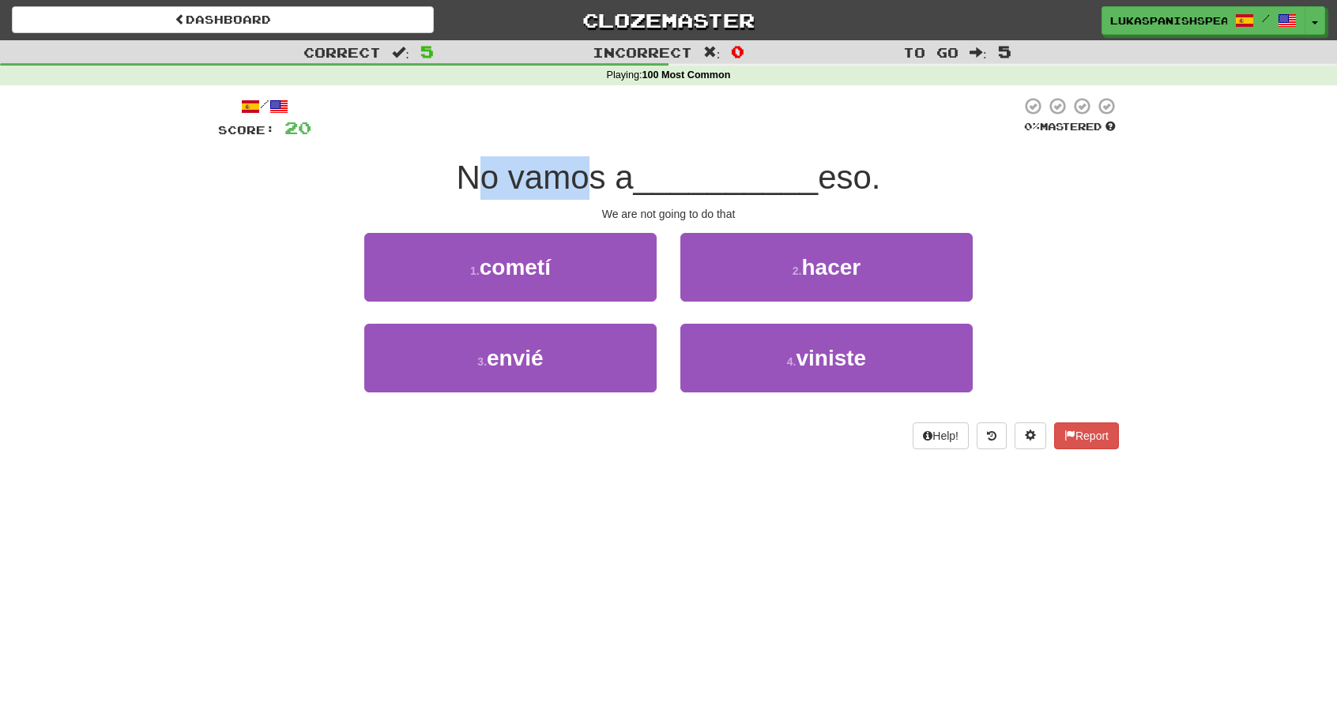
drag, startPoint x: 461, startPoint y: 189, endPoint x: 578, endPoint y: 197, distance: 117.2
click at [578, 197] on div "No vamos a __________ eso." at bounding box center [668, 177] width 901 height 43
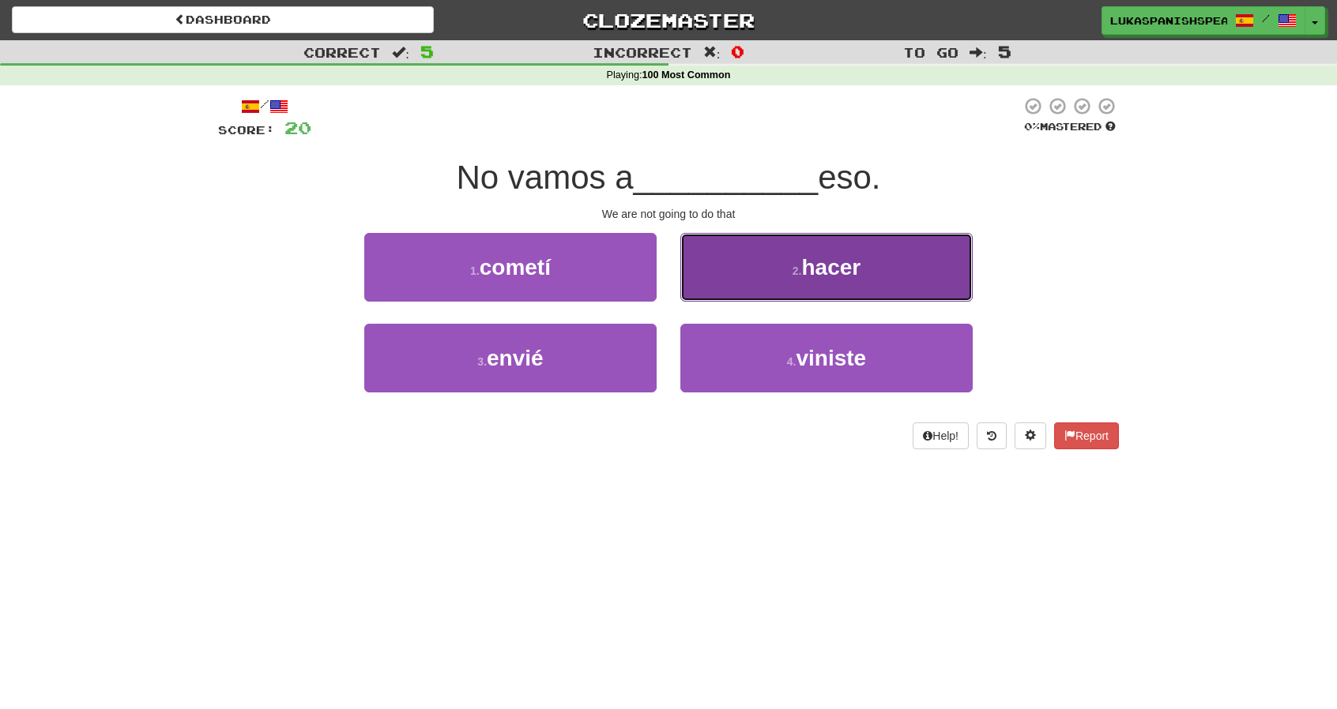
click at [790, 294] on button "2 . hacer" at bounding box center [826, 267] width 292 height 69
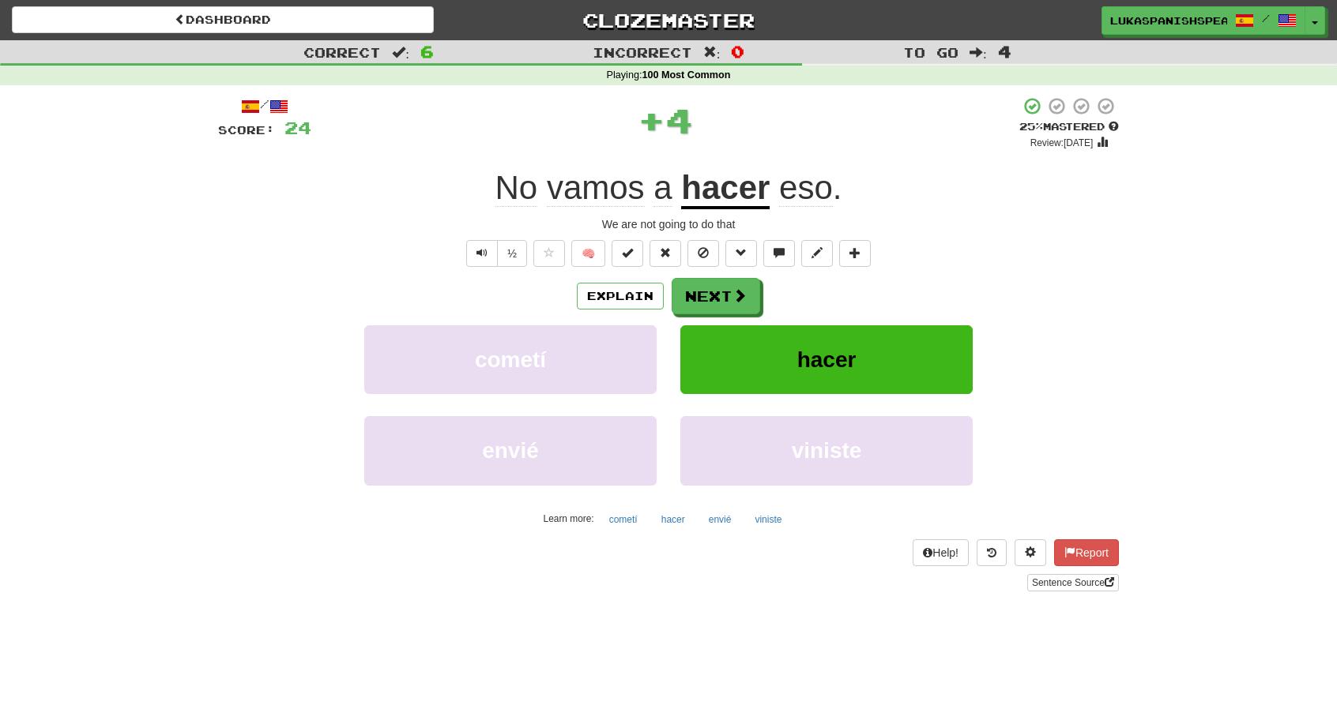
click at [724, 181] on u "hacer" at bounding box center [725, 189] width 88 height 40
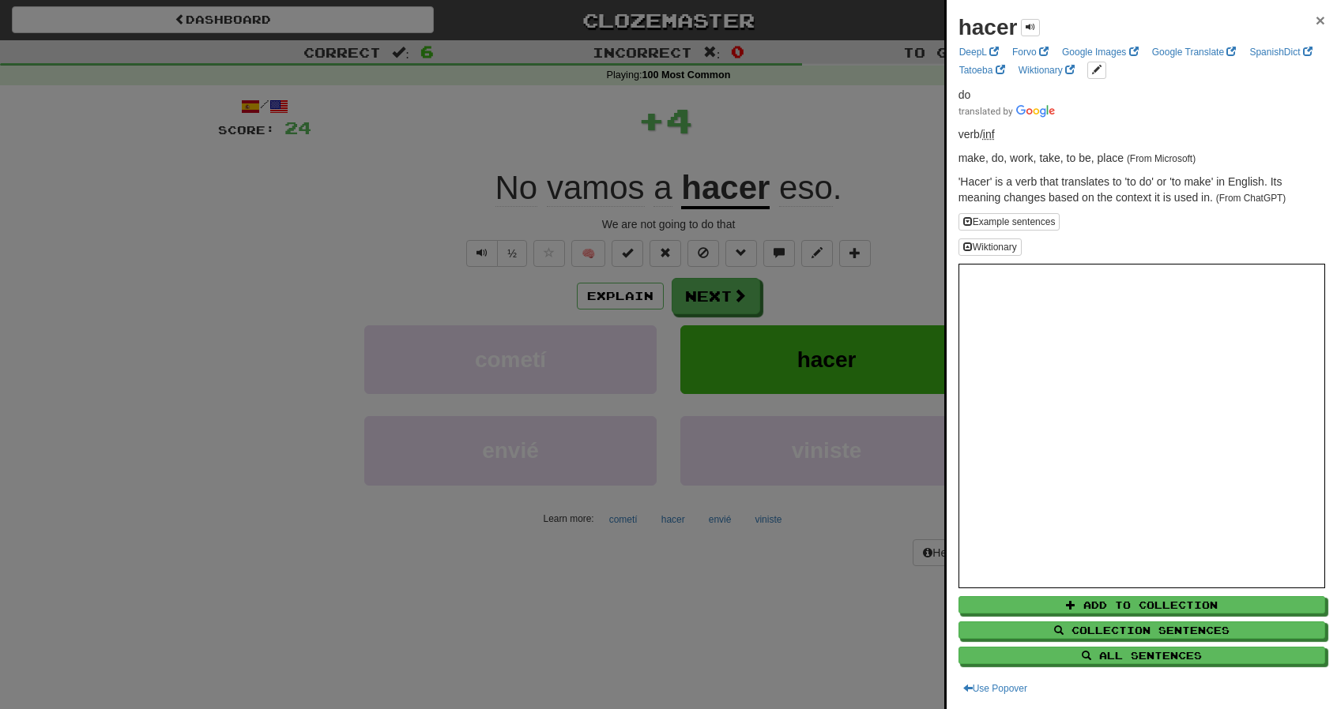
click at [1315, 23] on span "×" at bounding box center [1319, 20] width 9 height 18
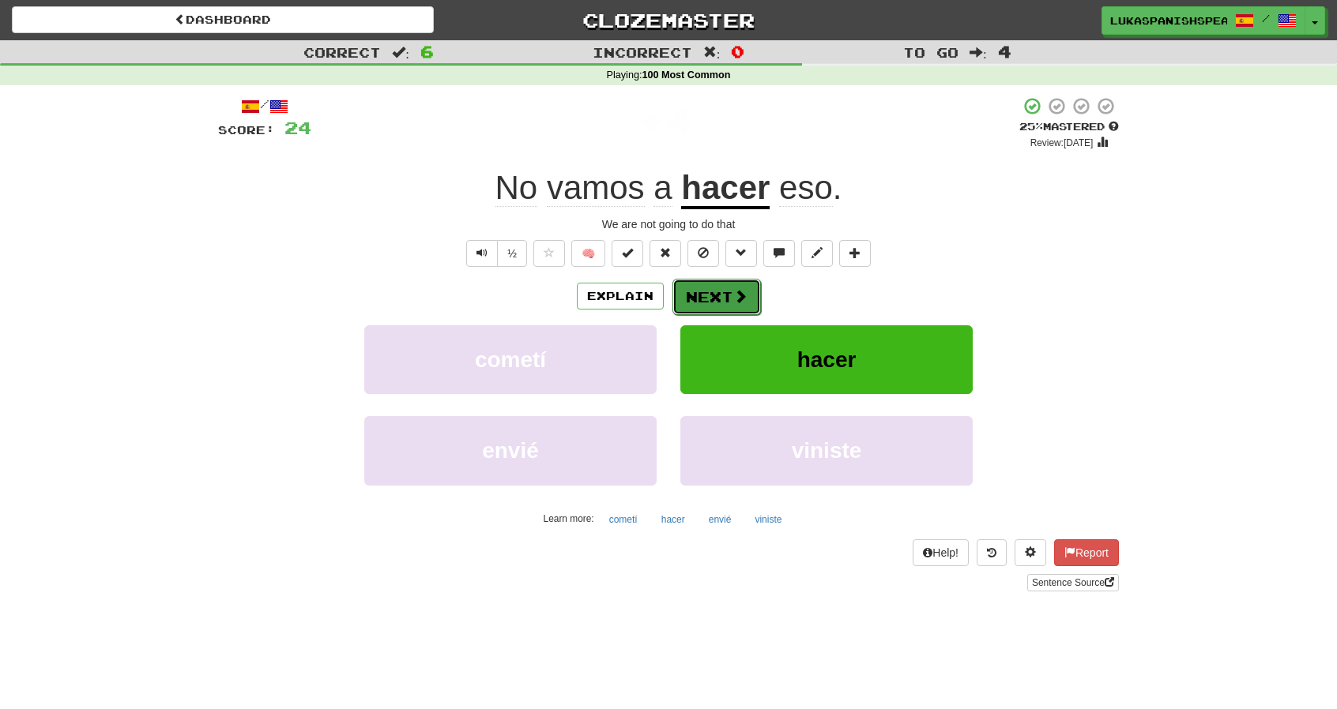
click at [706, 299] on button "Next" at bounding box center [716, 297] width 88 height 36
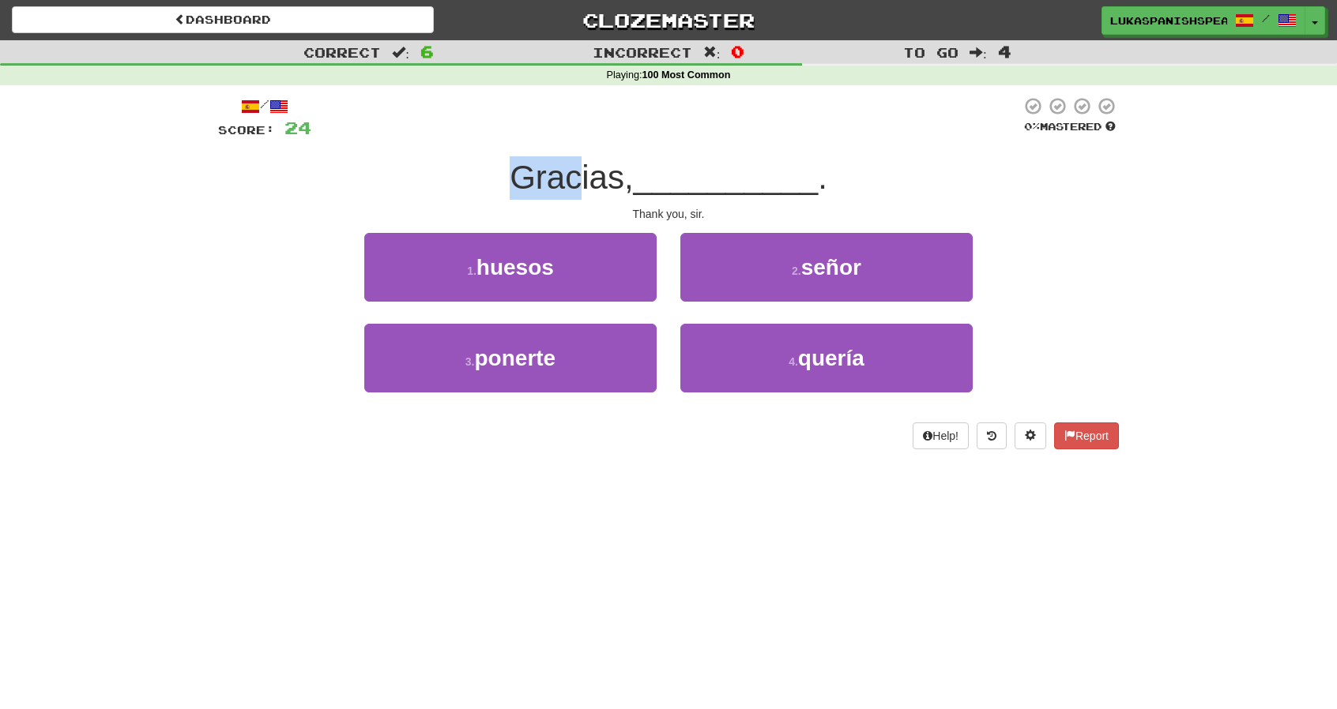
drag, startPoint x: 501, startPoint y: 168, endPoint x: 603, endPoint y: 162, distance: 102.1
click at [603, 162] on div "Gracias, __________ ." at bounding box center [668, 177] width 901 height 43
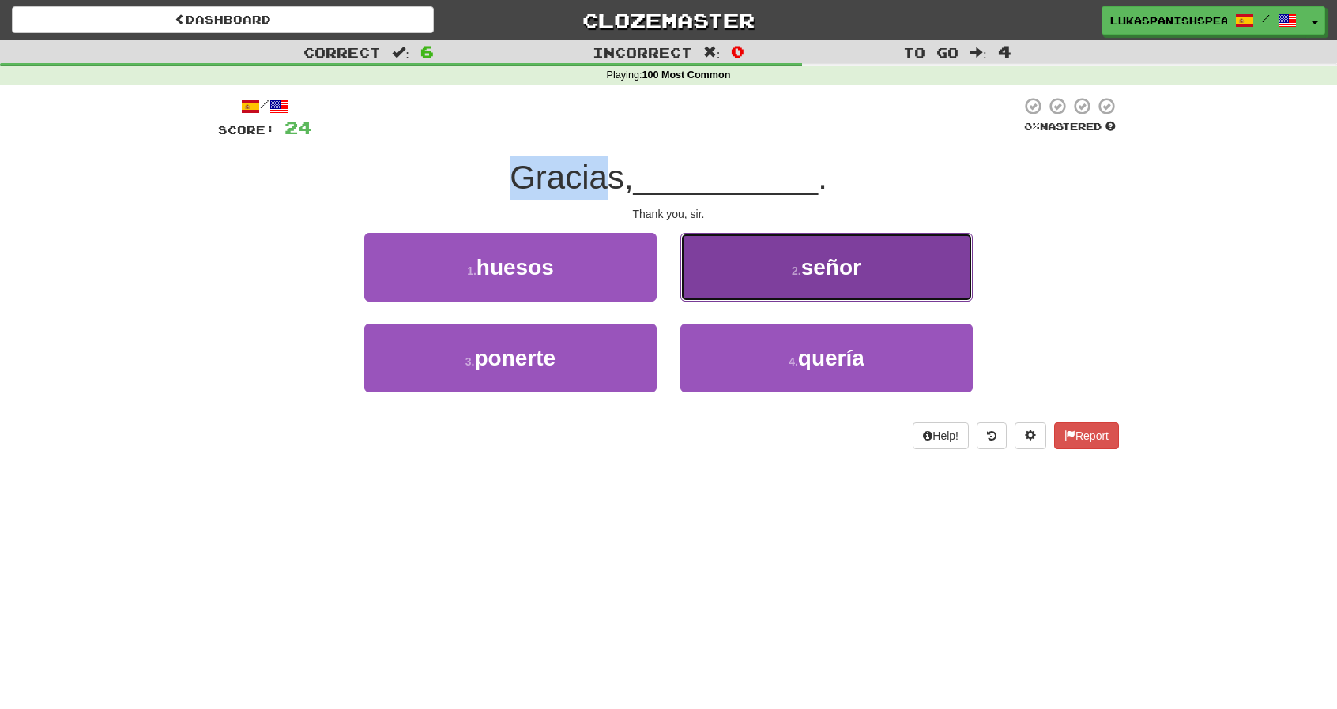
click at [807, 259] on span "señor" at bounding box center [831, 267] width 60 height 24
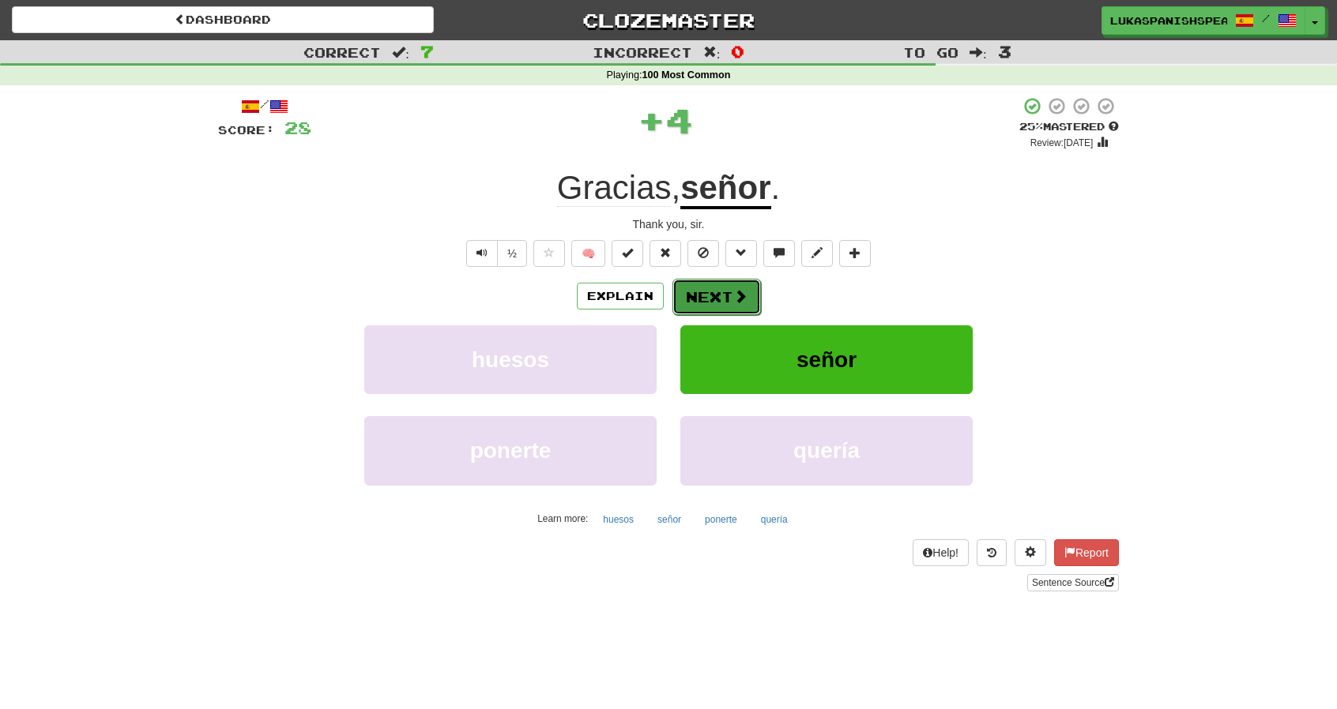
click at [690, 295] on button "Next" at bounding box center [716, 297] width 88 height 36
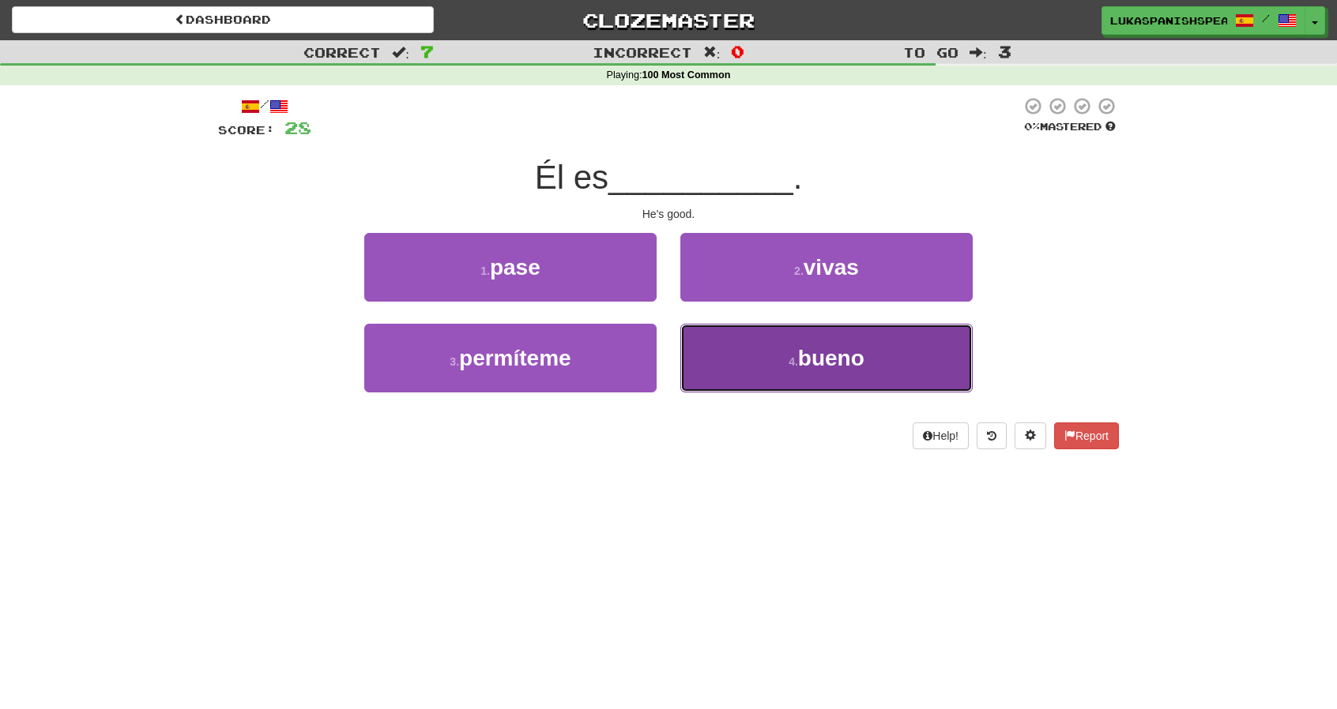
click at [788, 329] on button "4 . bueno" at bounding box center [826, 358] width 292 height 69
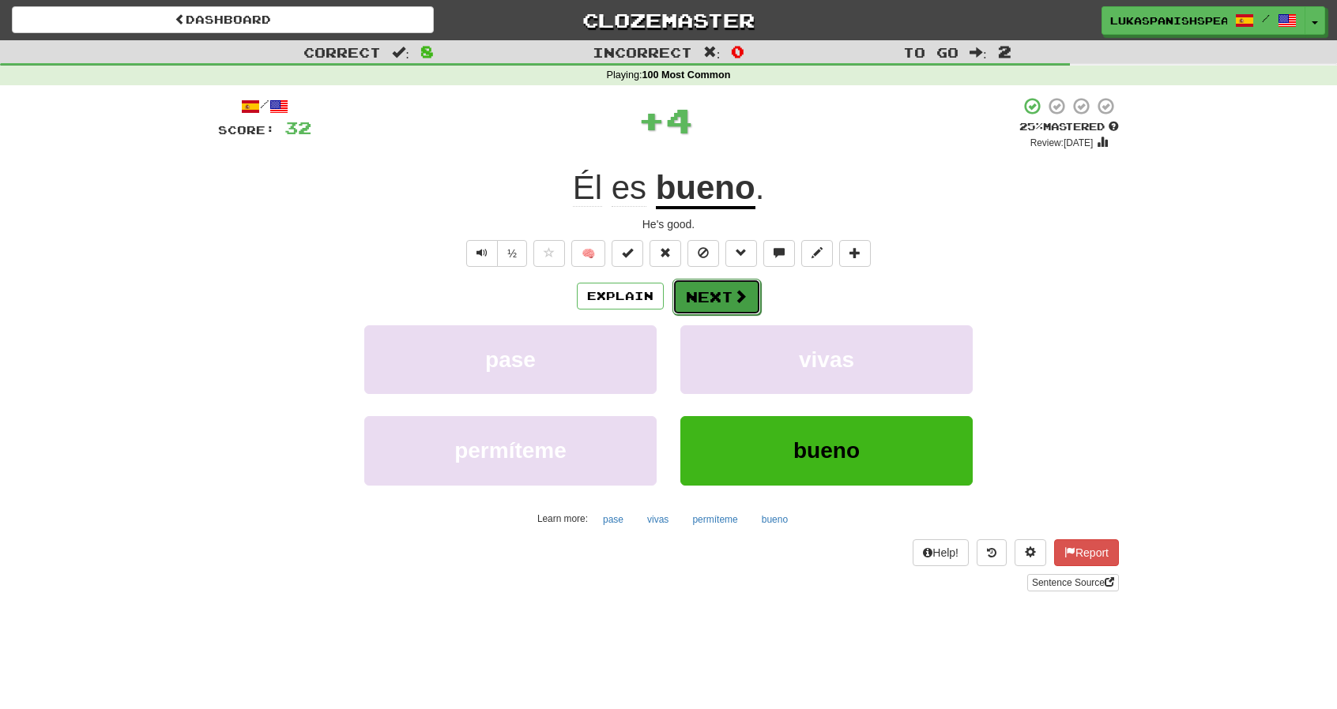
click at [734, 293] on span at bounding box center [740, 296] width 14 height 14
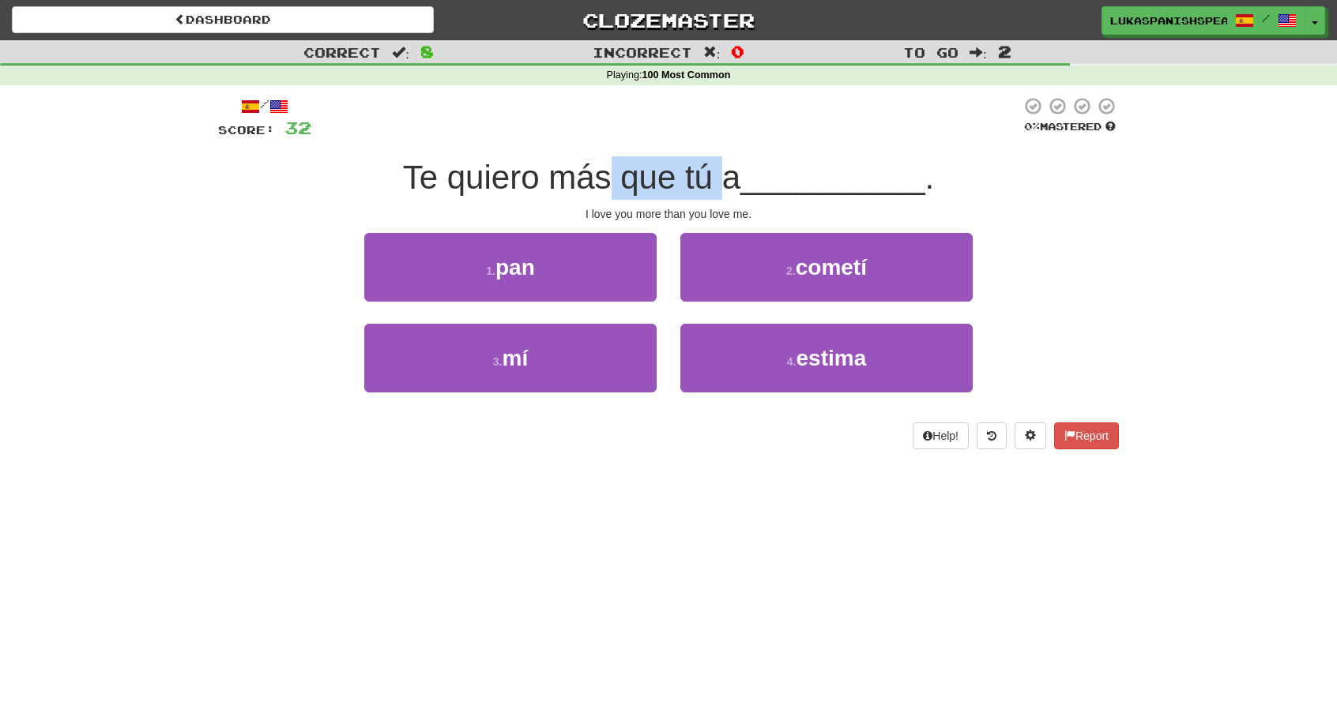
drag, startPoint x: 607, startPoint y: 178, endPoint x: 724, endPoint y: 179, distance: 116.9
click at [724, 179] on span "Te quiero más que tú a" at bounding box center [571, 177] width 337 height 37
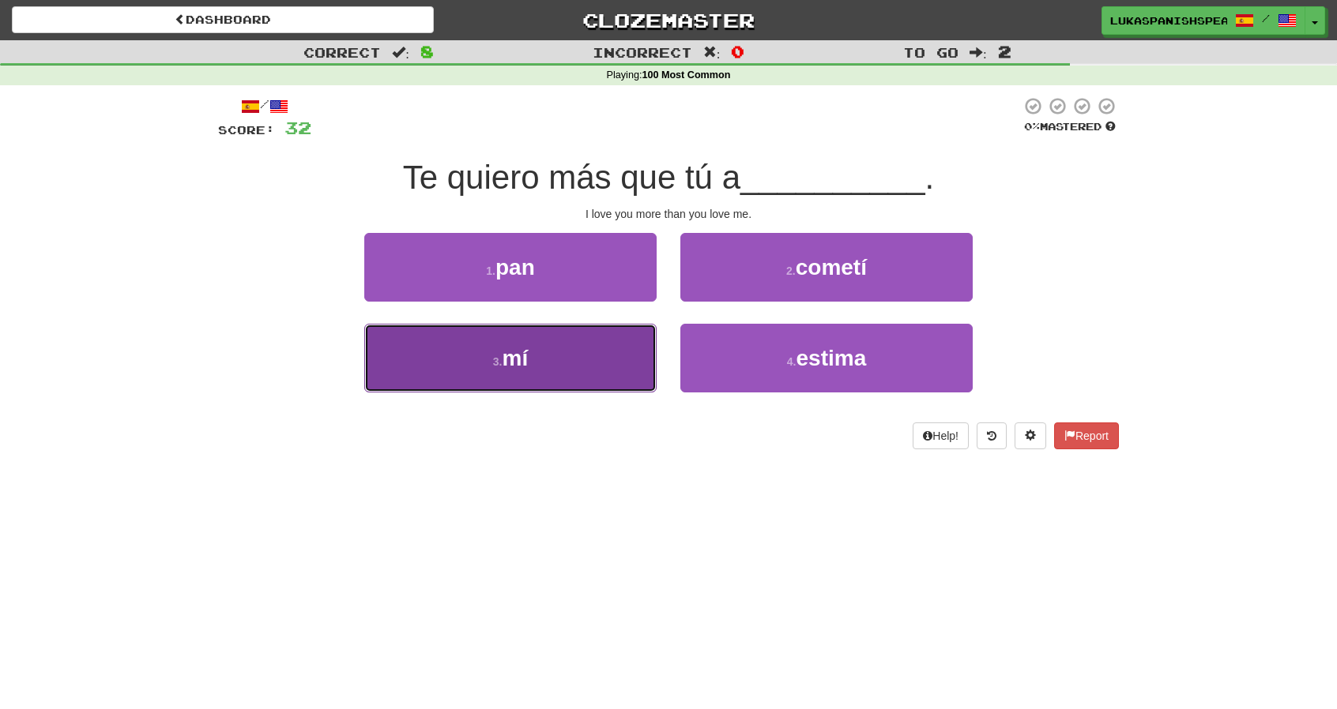
click at [498, 368] on button "3 . mí" at bounding box center [510, 358] width 292 height 69
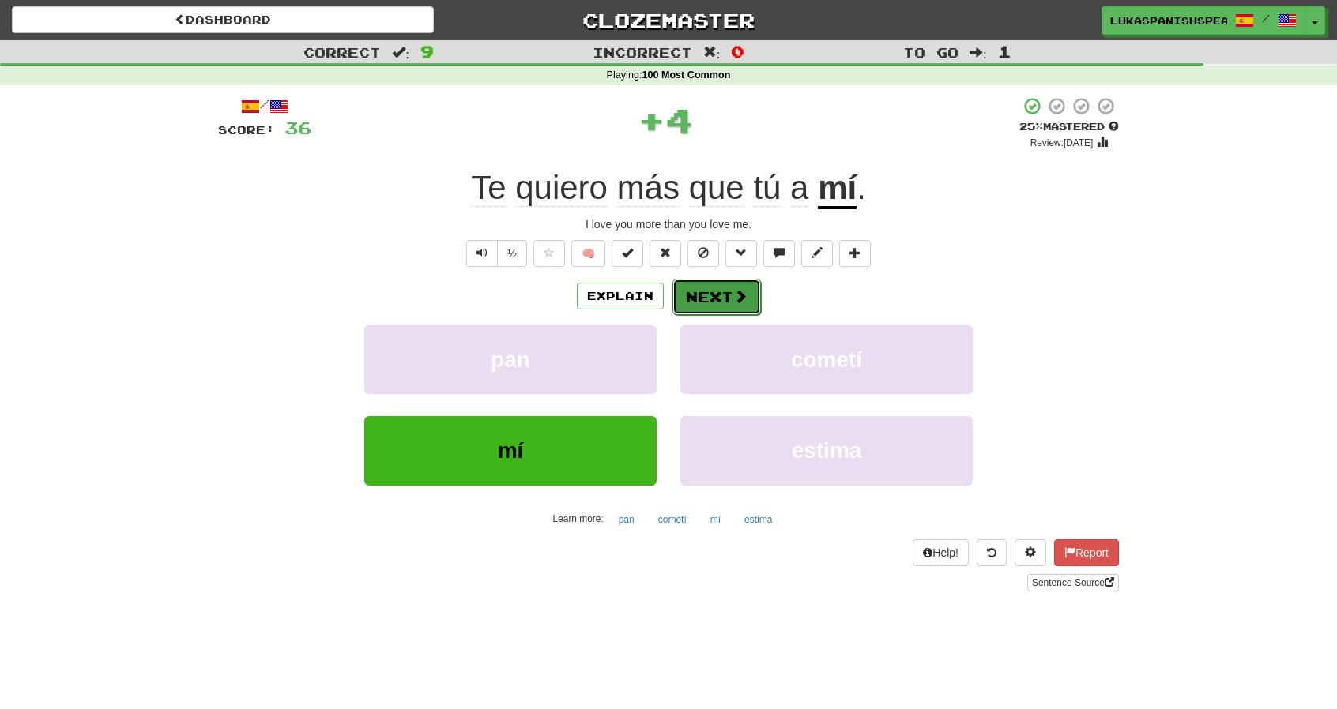
click at [727, 296] on button "Next" at bounding box center [716, 297] width 88 height 36
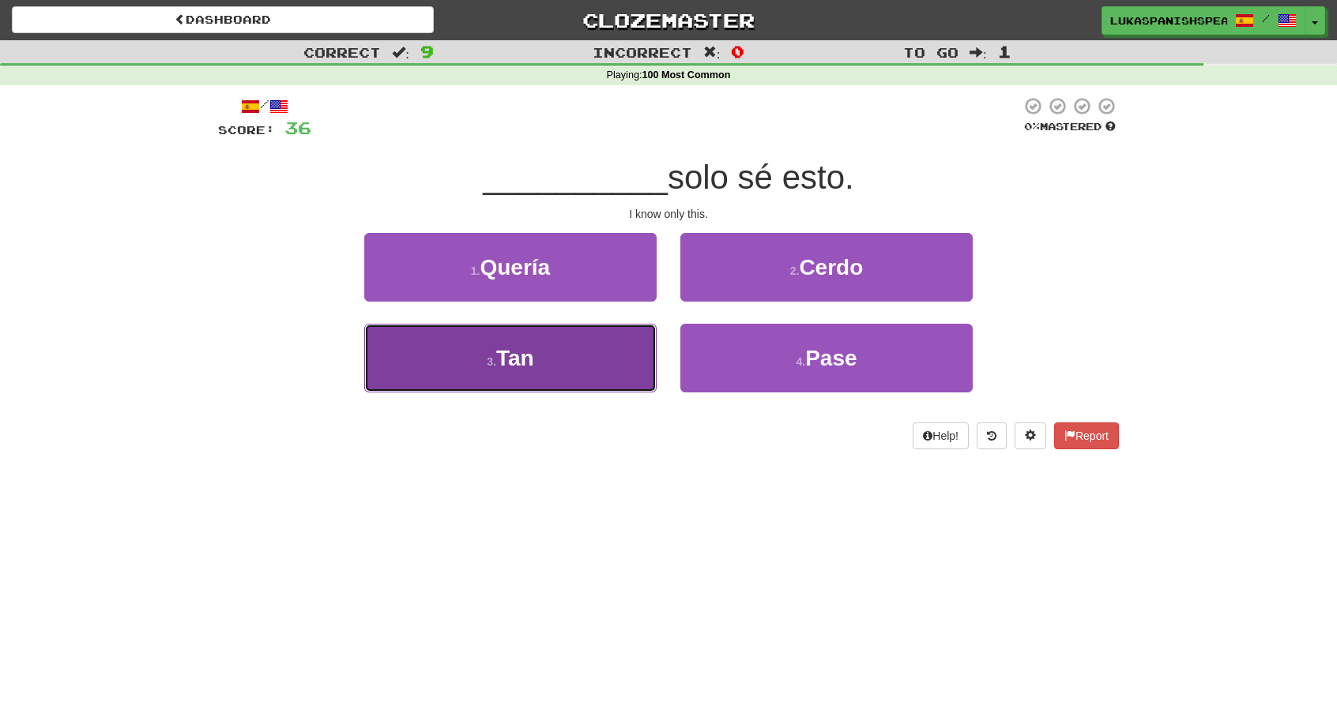
click at [542, 361] on button "3 . Tan" at bounding box center [510, 358] width 292 height 69
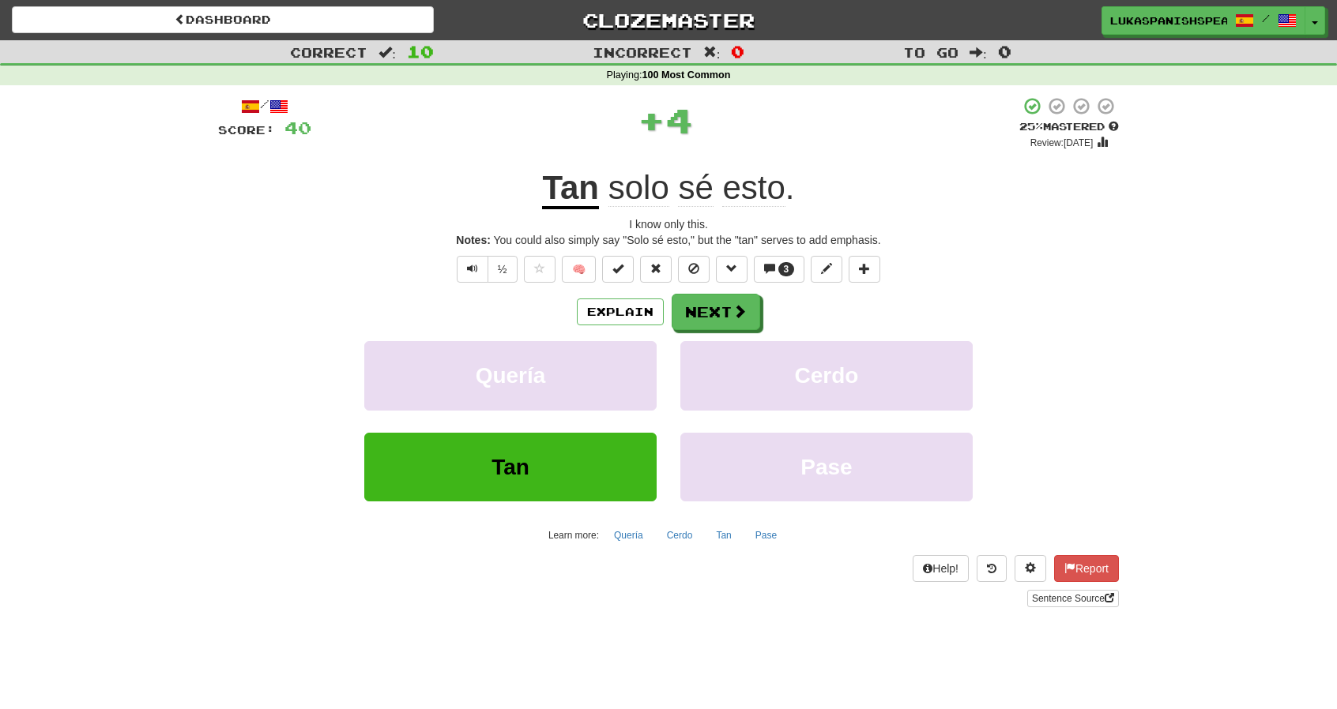
click at [564, 193] on u "Tan" at bounding box center [570, 189] width 57 height 40
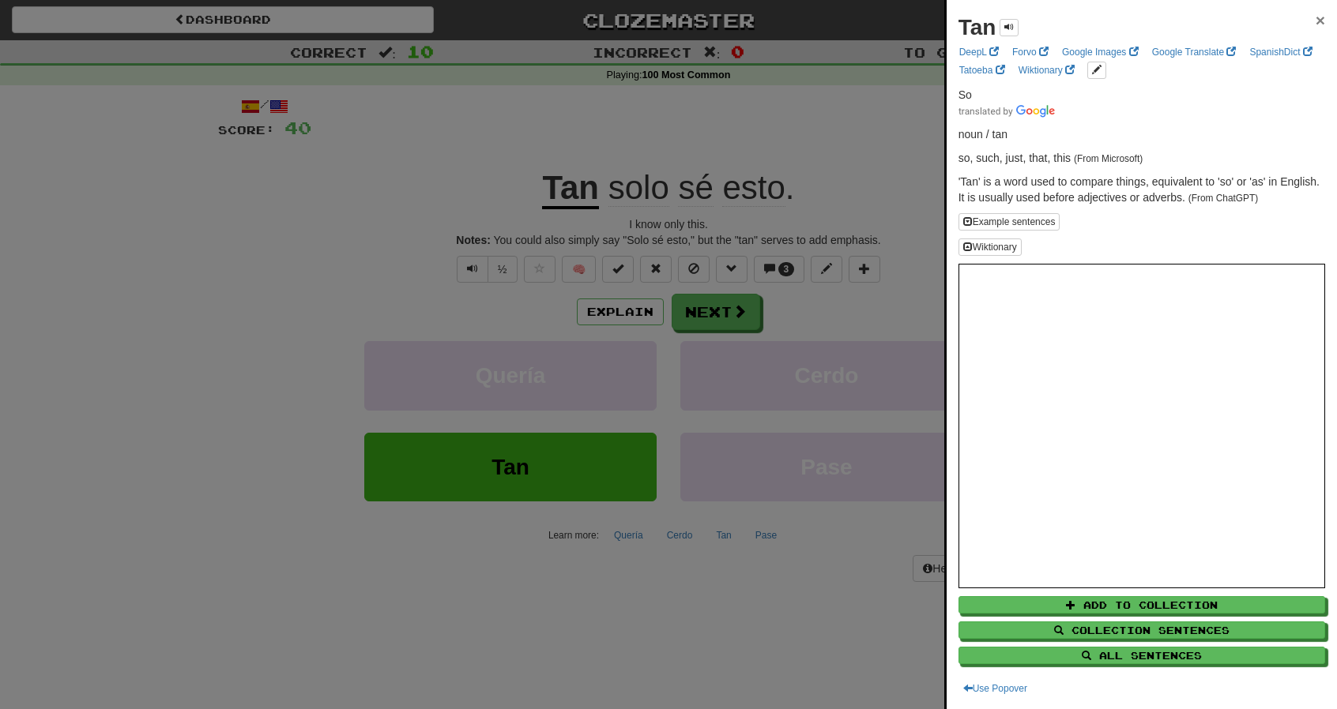
click at [1315, 20] on span "×" at bounding box center [1319, 20] width 9 height 18
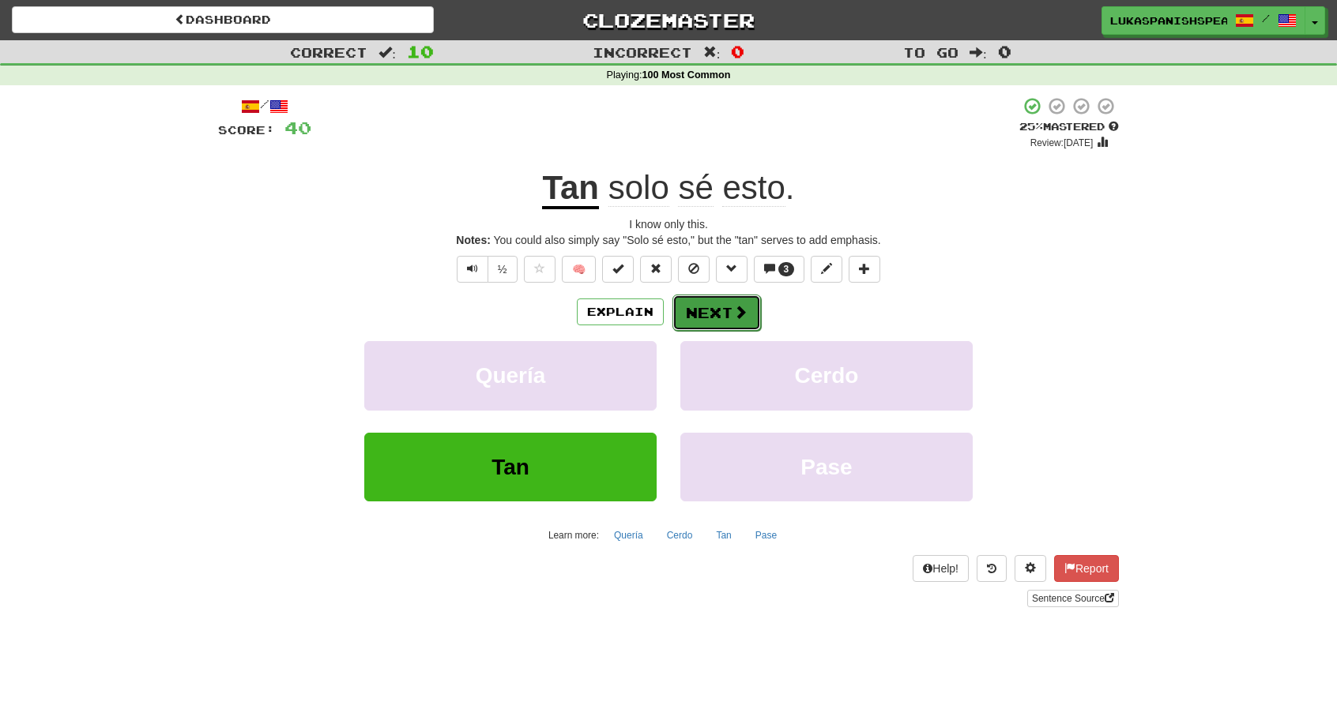
click at [727, 319] on button "Next" at bounding box center [716, 313] width 88 height 36
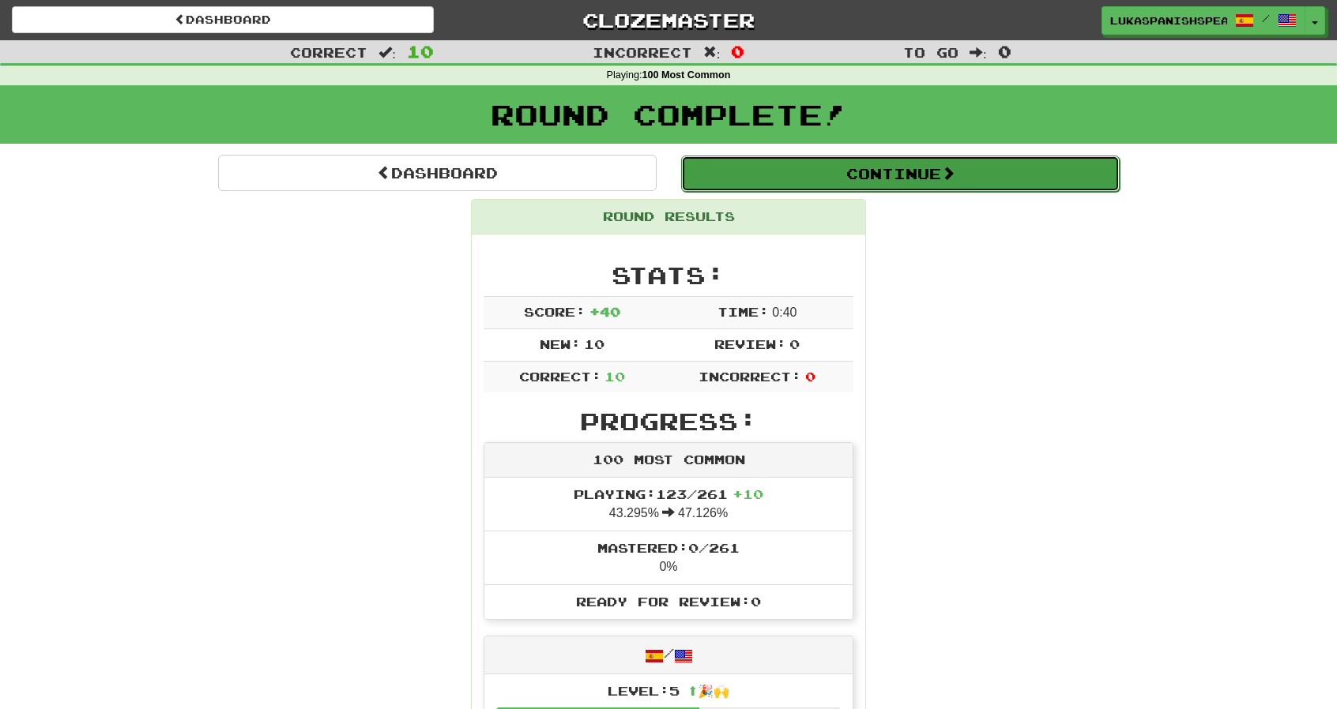
click at [867, 188] on button "Continue" at bounding box center [900, 174] width 438 height 36
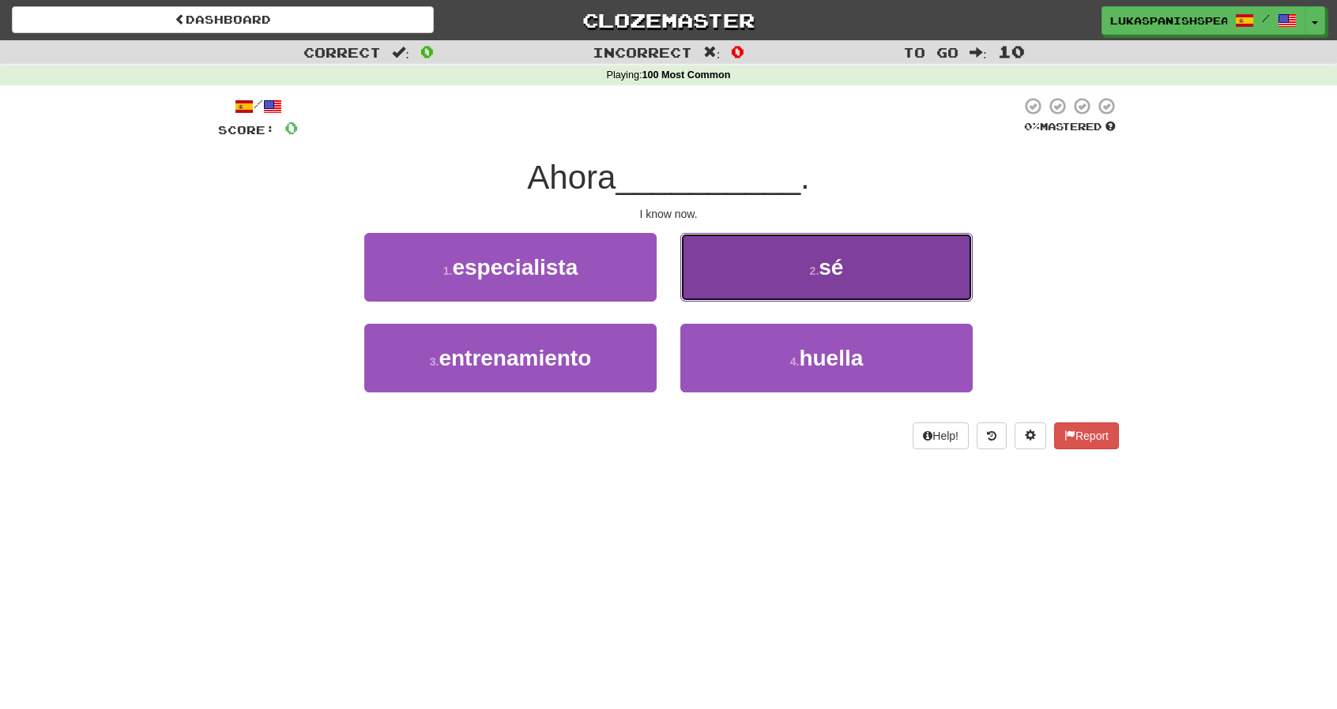
click at [828, 243] on button "2 . sé" at bounding box center [826, 267] width 292 height 69
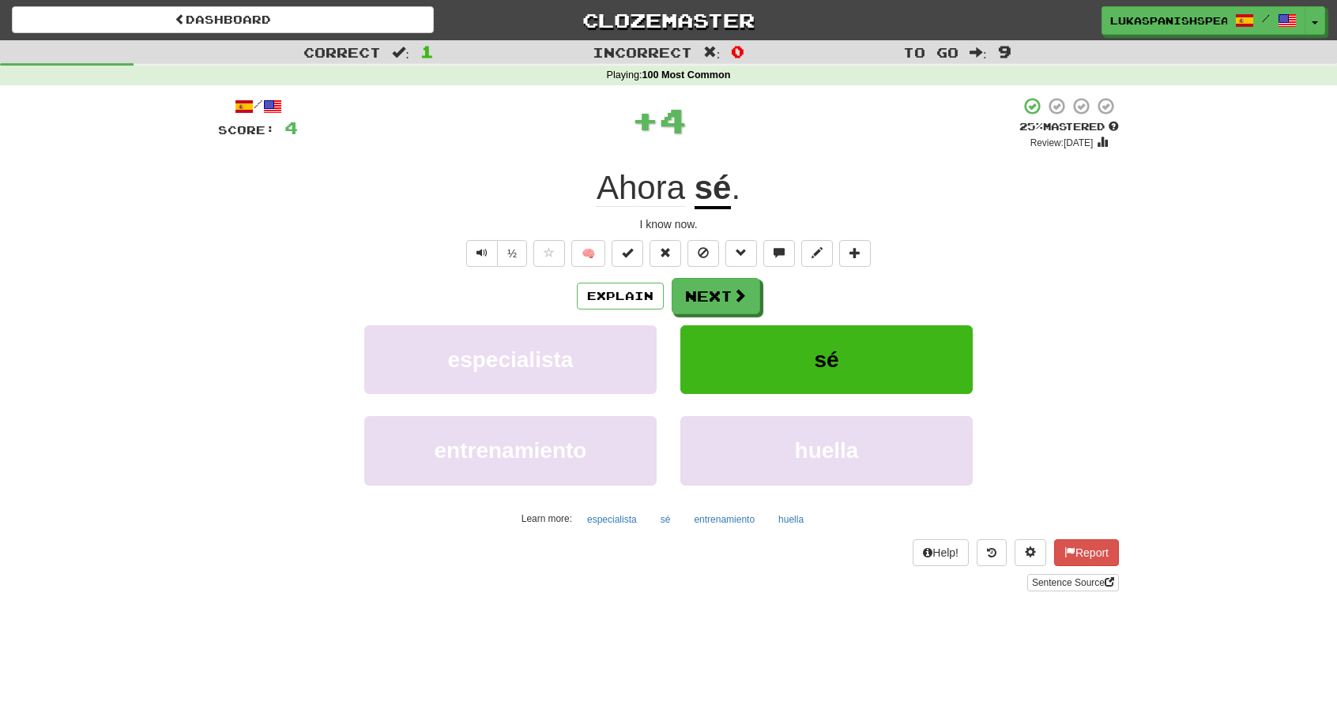
click at [713, 192] on u "sé" at bounding box center [712, 189] width 37 height 40
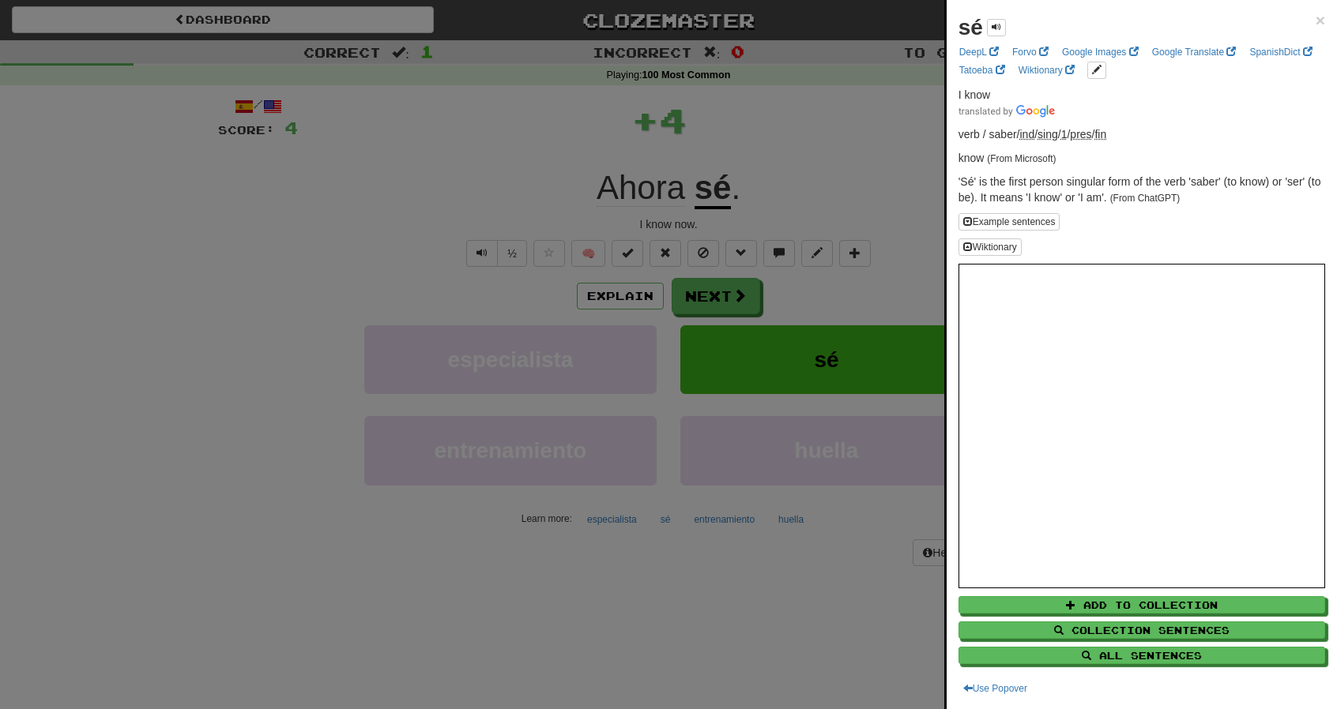
click at [1317, 10] on div "sé × DeepL Forvo Google Images Google Translate SpanishDict Tatoeba Wiktionary …" at bounding box center [1141, 354] width 390 height 709
click at [1315, 13] on span "×" at bounding box center [1319, 20] width 9 height 18
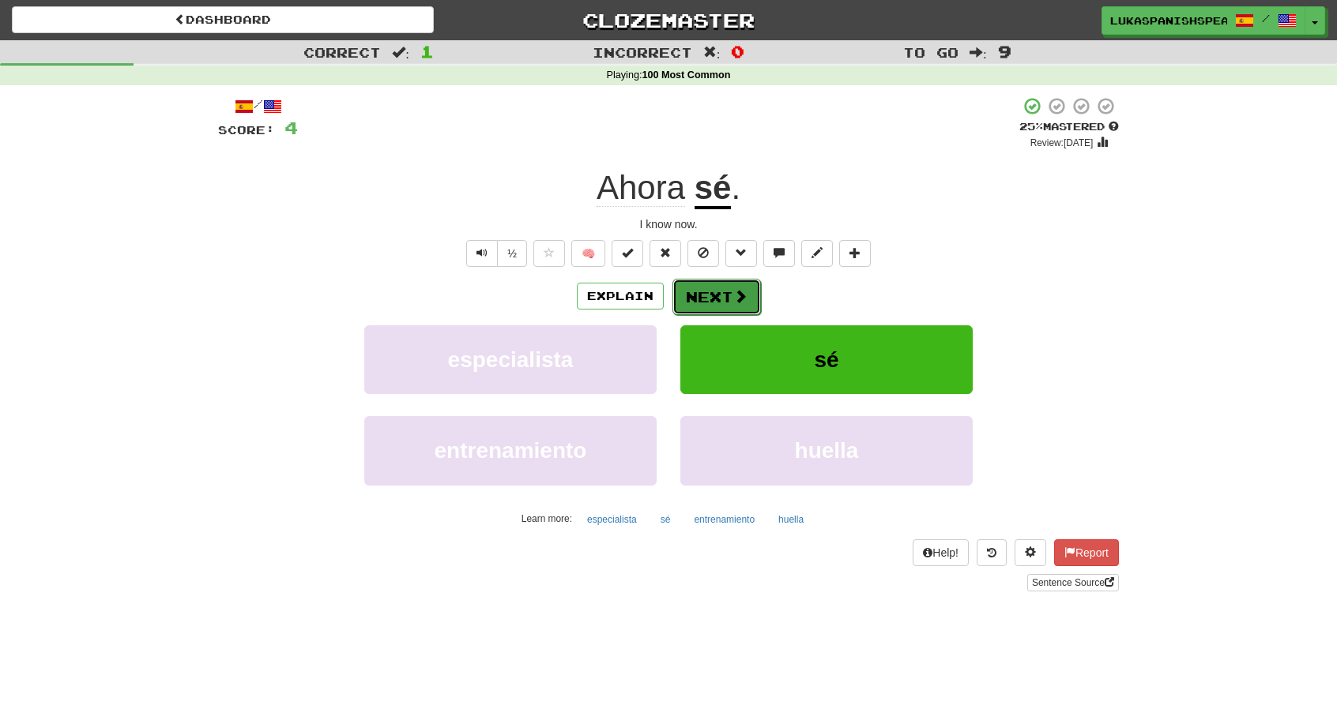
click at [714, 304] on button "Next" at bounding box center [716, 297] width 88 height 36
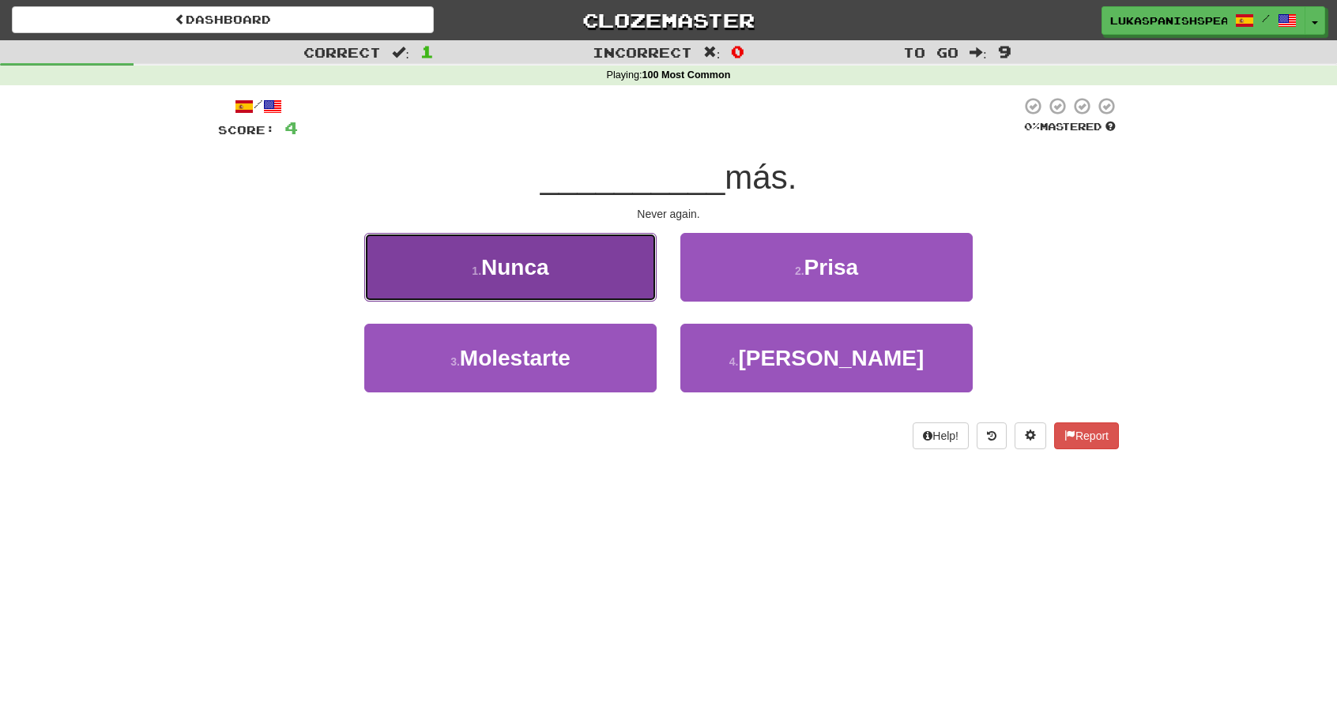
click at [609, 291] on button "1 . Nunca" at bounding box center [510, 267] width 292 height 69
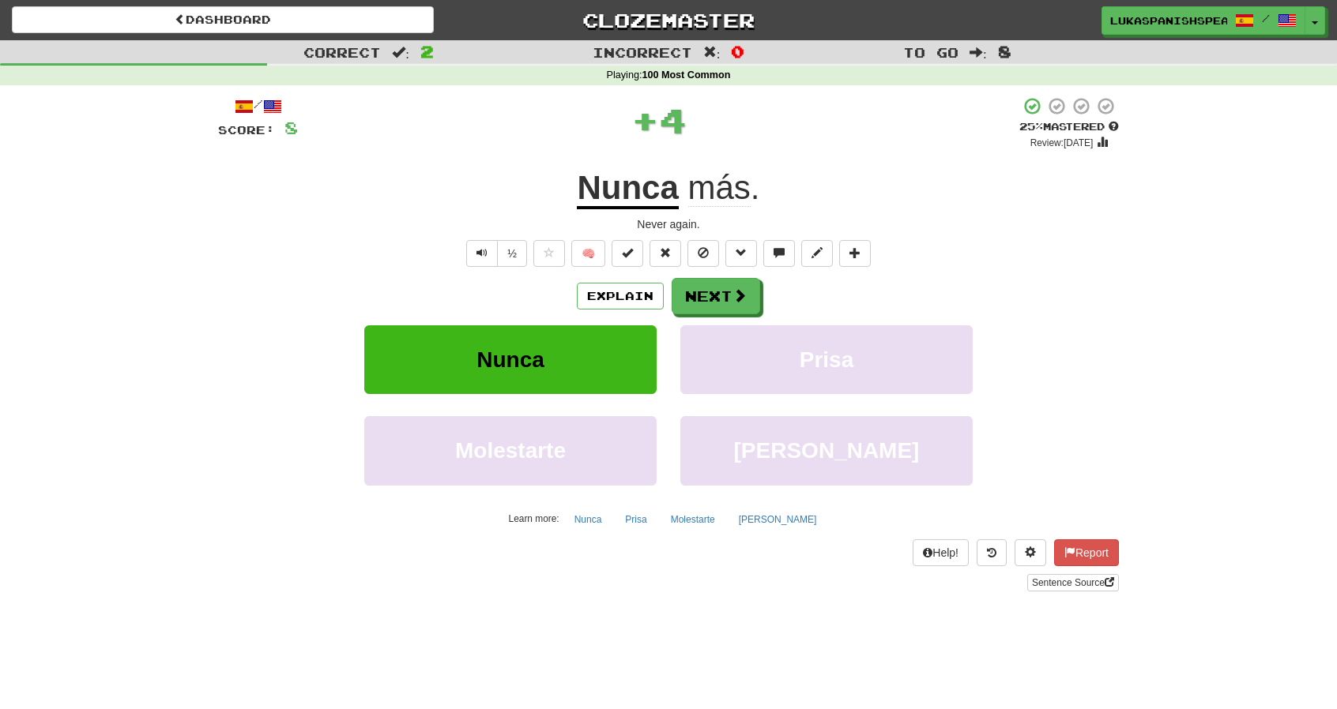
click at [652, 205] on u "Nunca" at bounding box center [627, 189] width 101 height 40
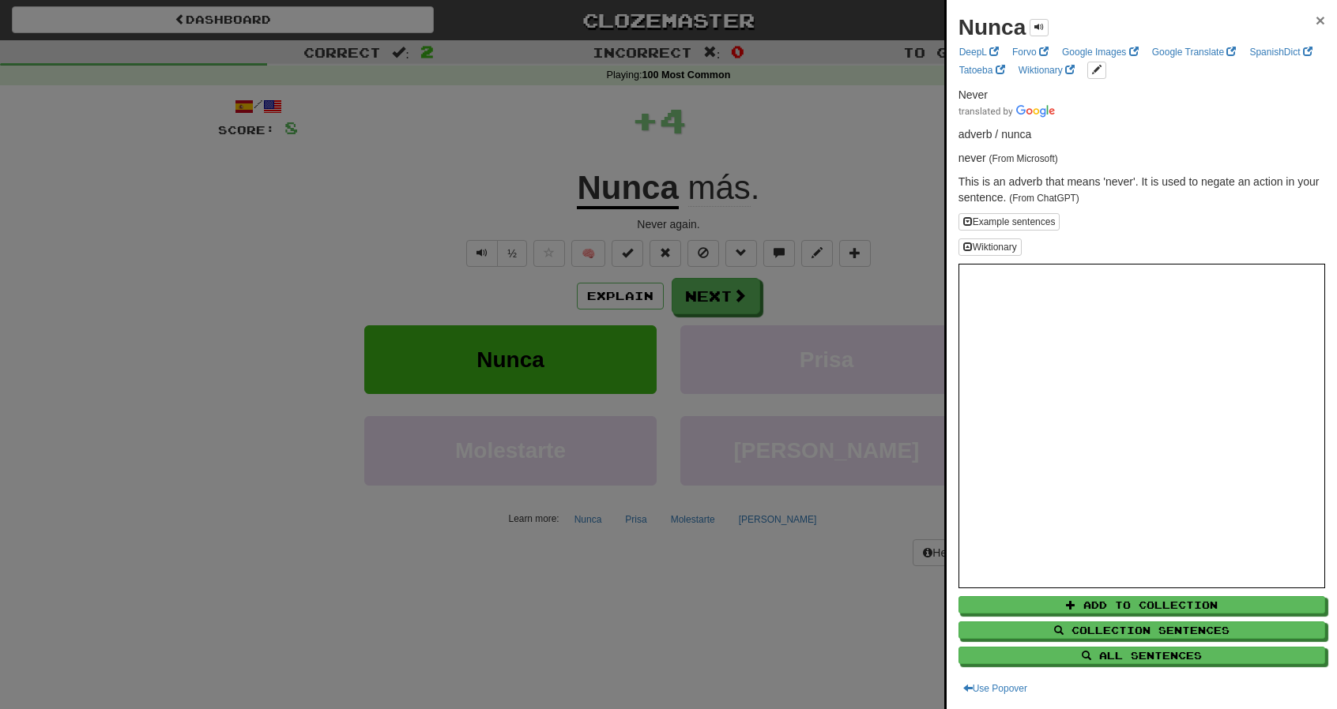
click at [1315, 20] on span "×" at bounding box center [1319, 20] width 9 height 18
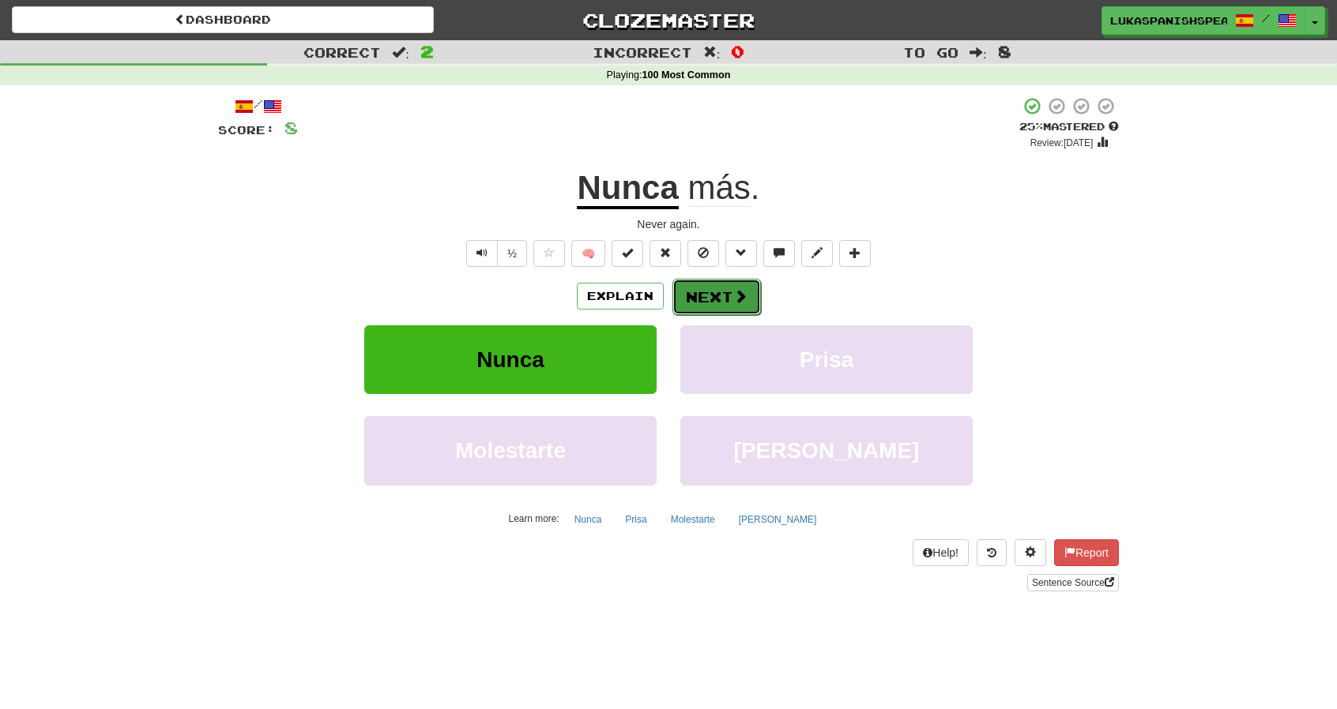
click at [708, 289] on button "Next" at bounding box center [716, 297] width 88 height 36
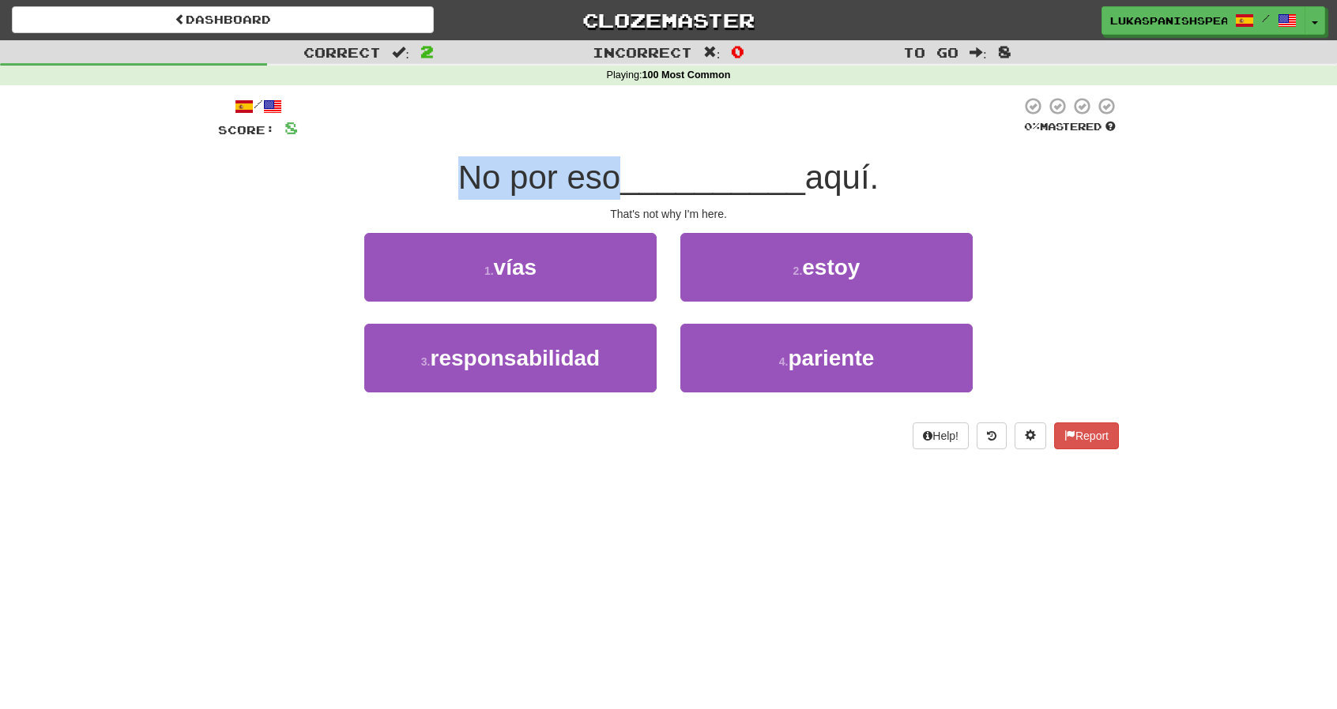
drag, startPoint x: 460, startPoint y: 179, endPoint x: 611, endPoint y: 179, distance: 151.7
click at [611, 179] on span "No por eso" at bounding box center [539, 177] width 162 height 37
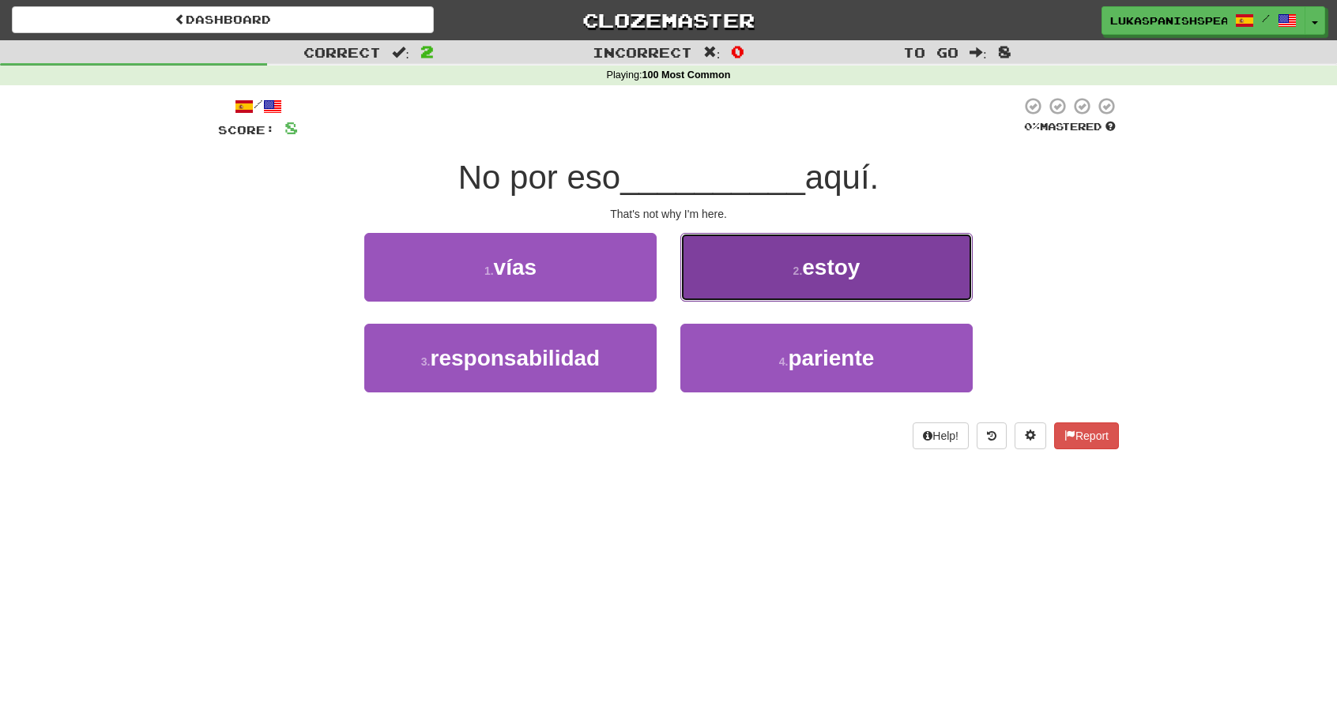
click at [830, 269] on span "estoy" at bounding box center [831, 267] width 58 height 24
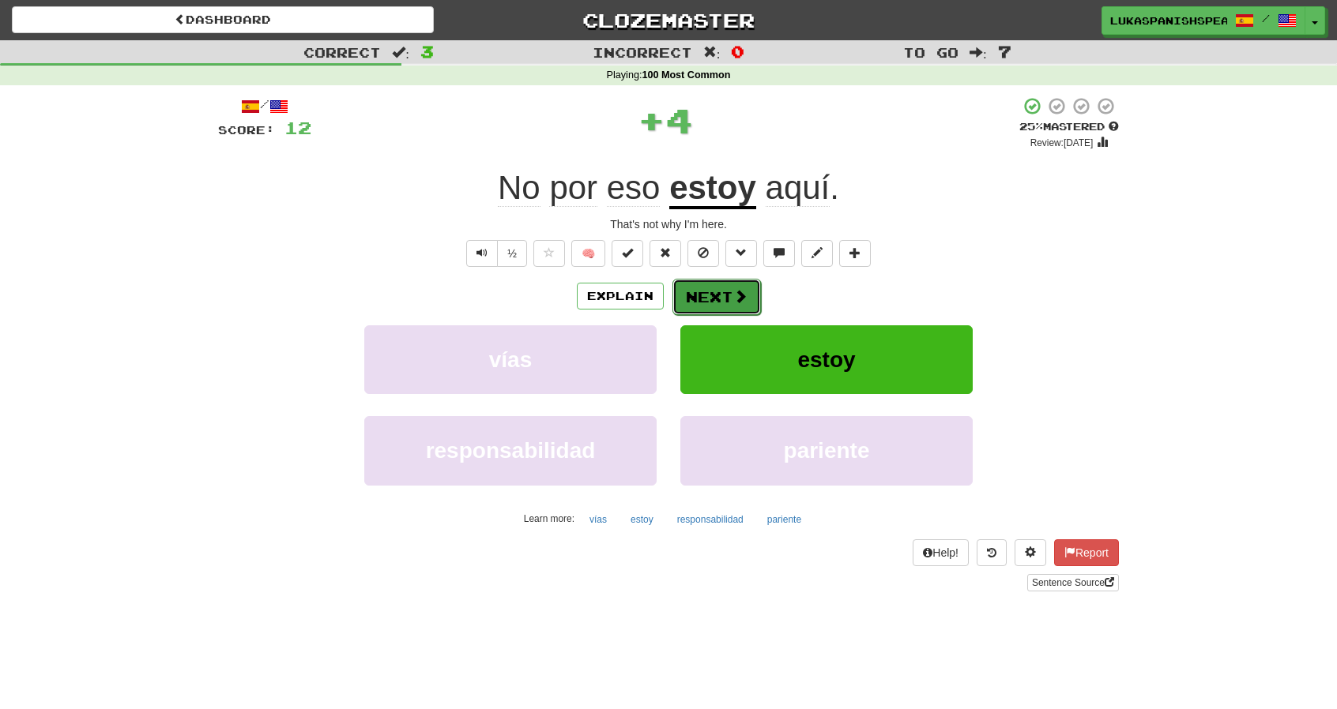
click at [709, 292] on button "Next" at bounding box center [716, 297] width 88 height 36
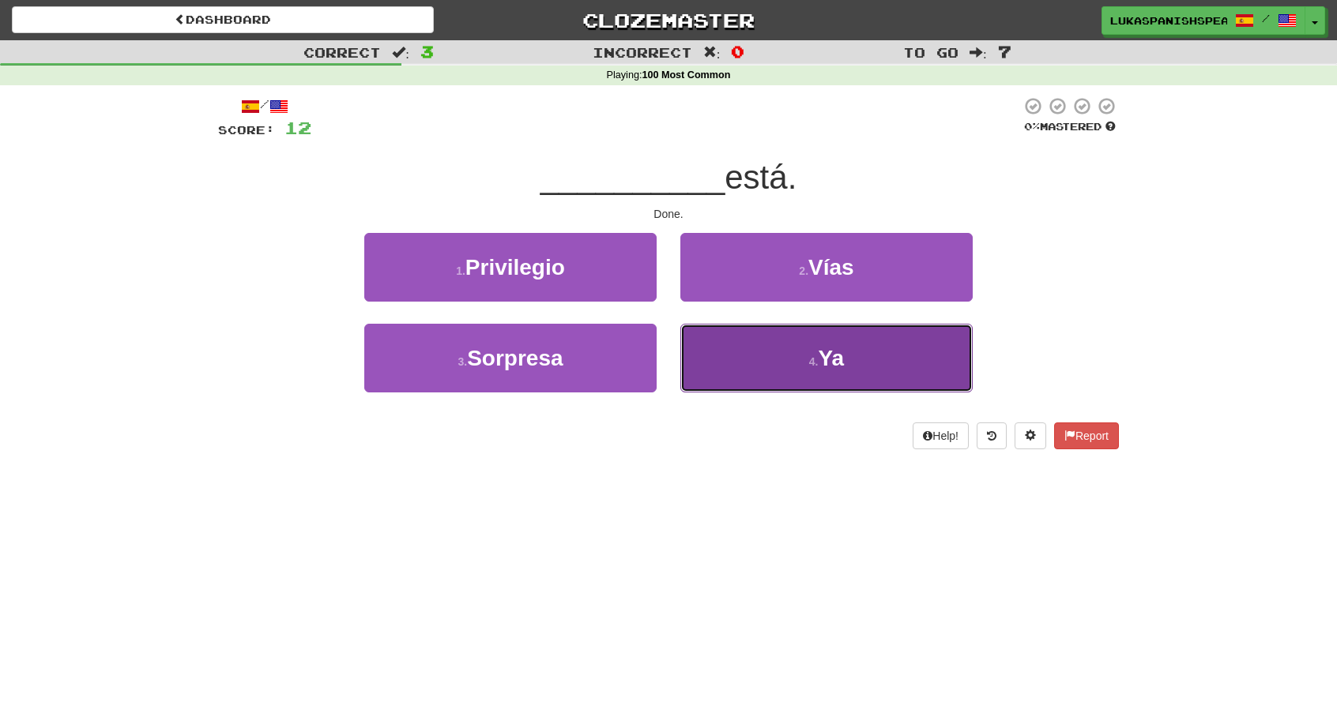
click at [781, 384] on button "4 . Ya" at bounding box center [826, 358] width 292 height 69
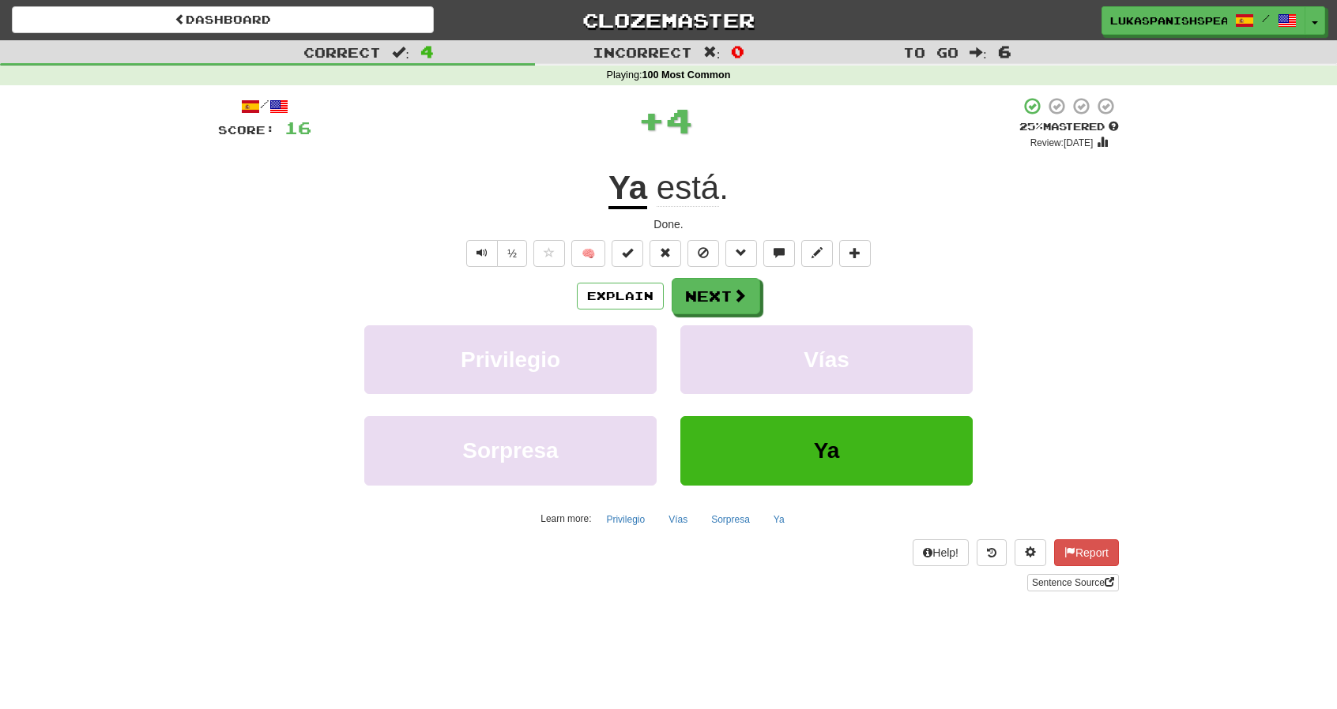
click at [629, 186] on u "Ya" at bounding box center [627, 189] width 39 height 40
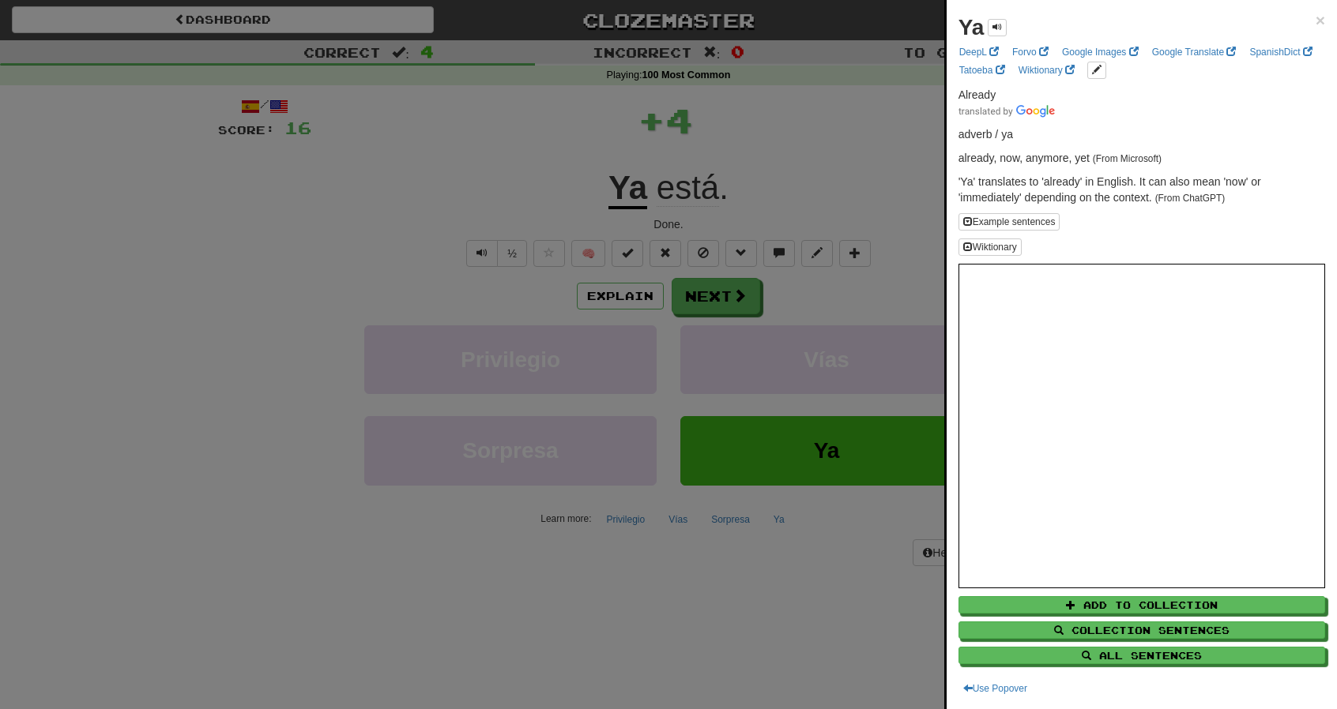
click at [1302, 21] on div "Ya ×" at bounding box center [1141, 28] width 367 height 32
click at [1315, 14] on span "×" at bounding box center [1319, 20] width 9 height 18
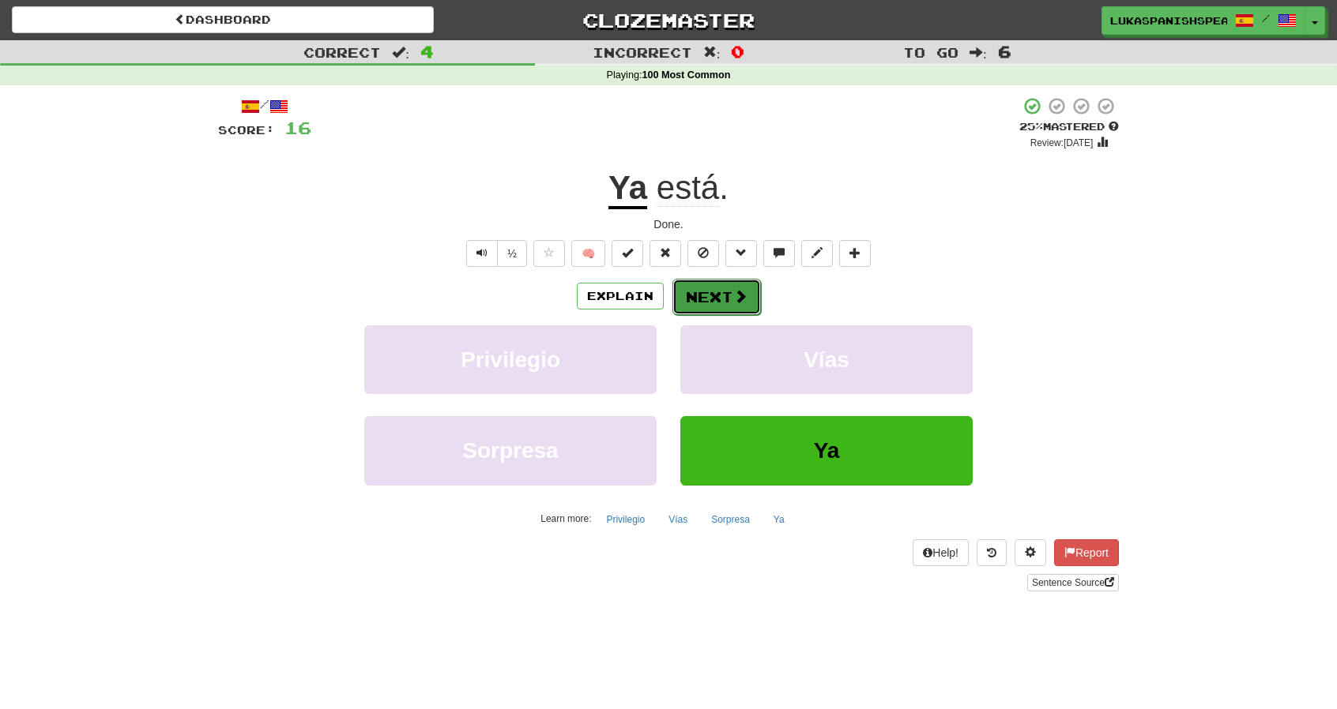
click at [679, 294] on button "Next" at bounding box center [716, 297] width 88 height 36
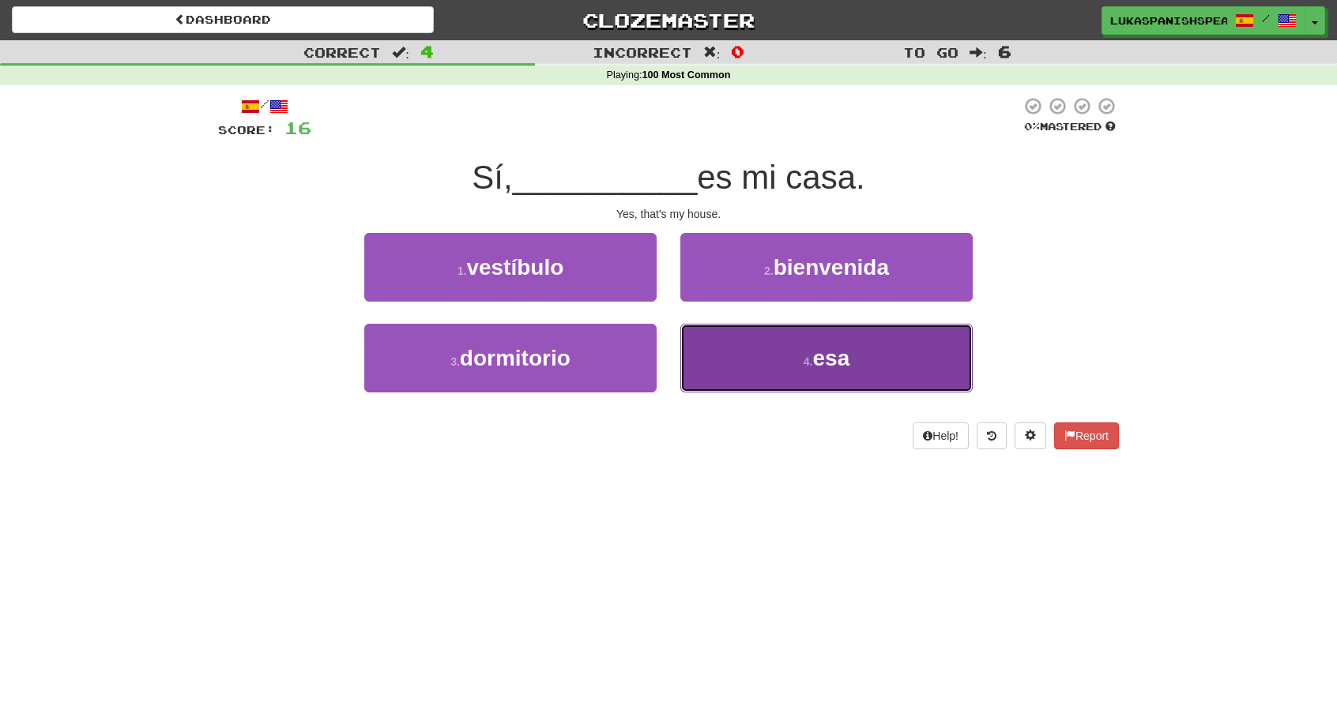
click at [866, 379] on button "4 . esa" at bounding box center [826, 358] width 292 height 69
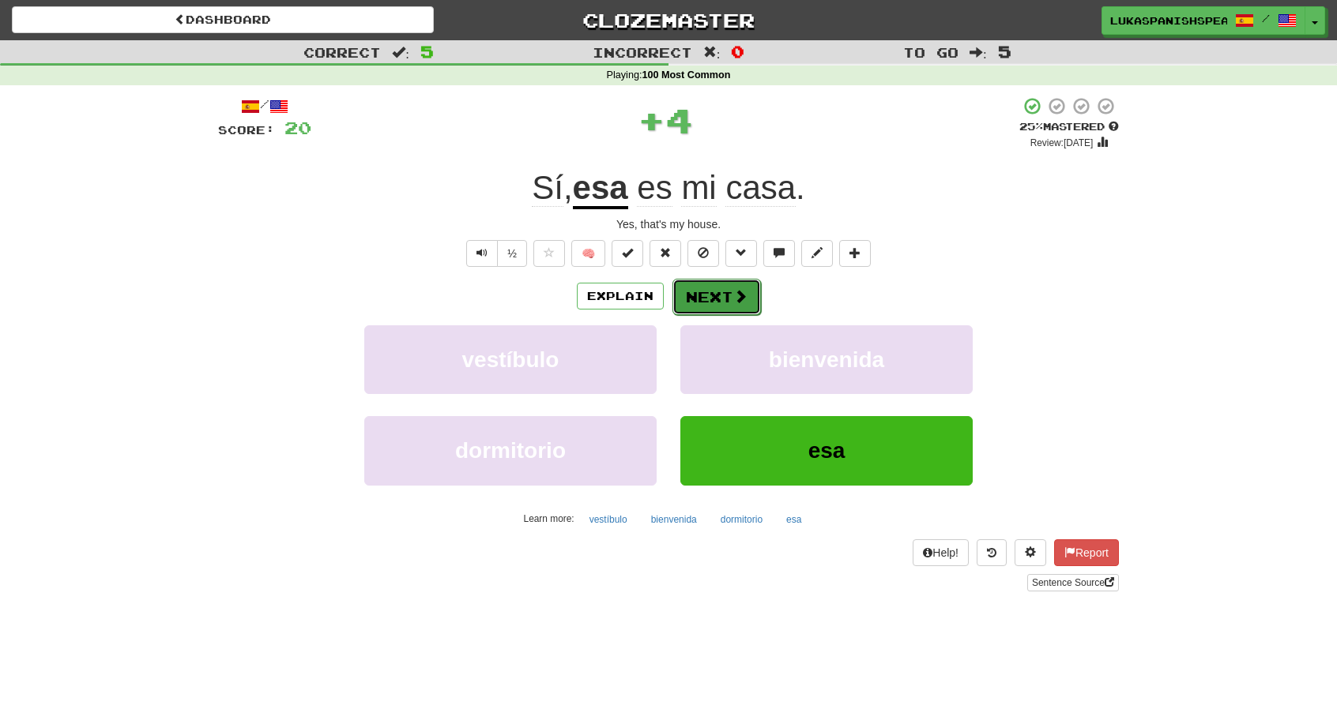
click at [736, 293] on span at bounding box center [740, 296] width 14 height 14
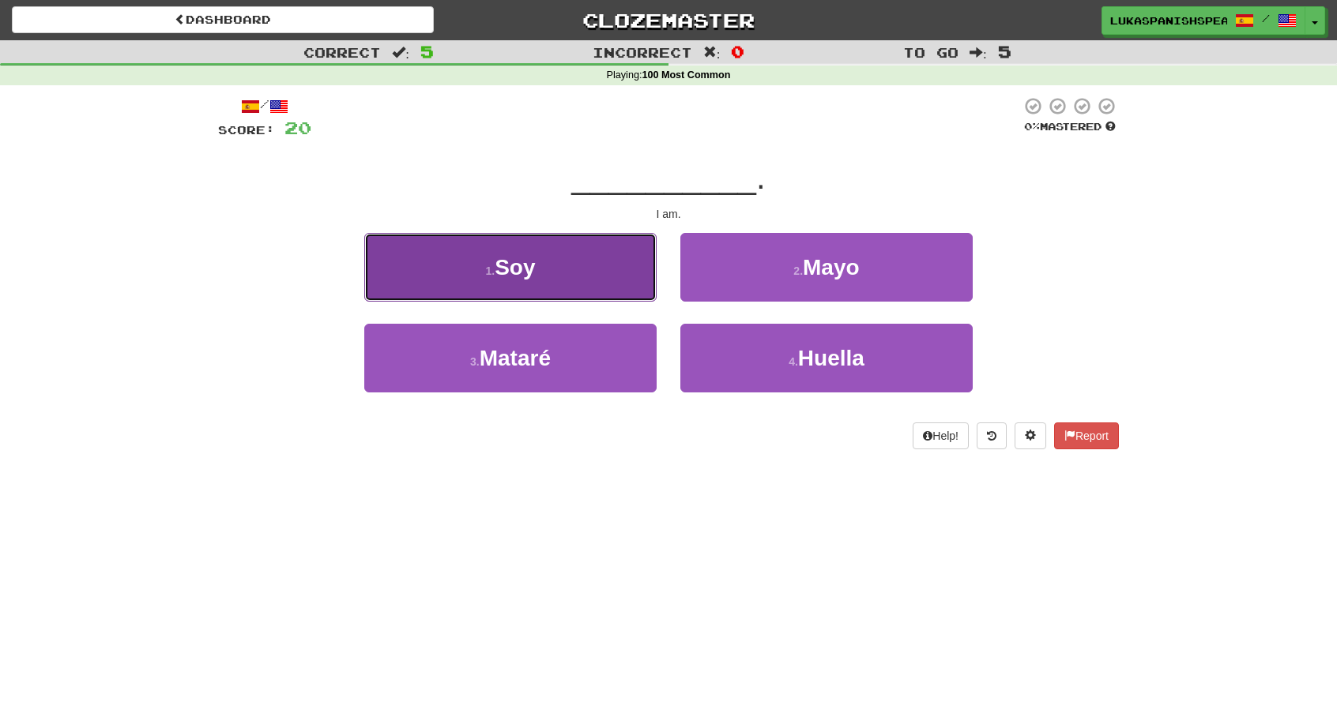
click at [528, 265] on span "Soy" at bounding box center [514, 267] width 40 height 24
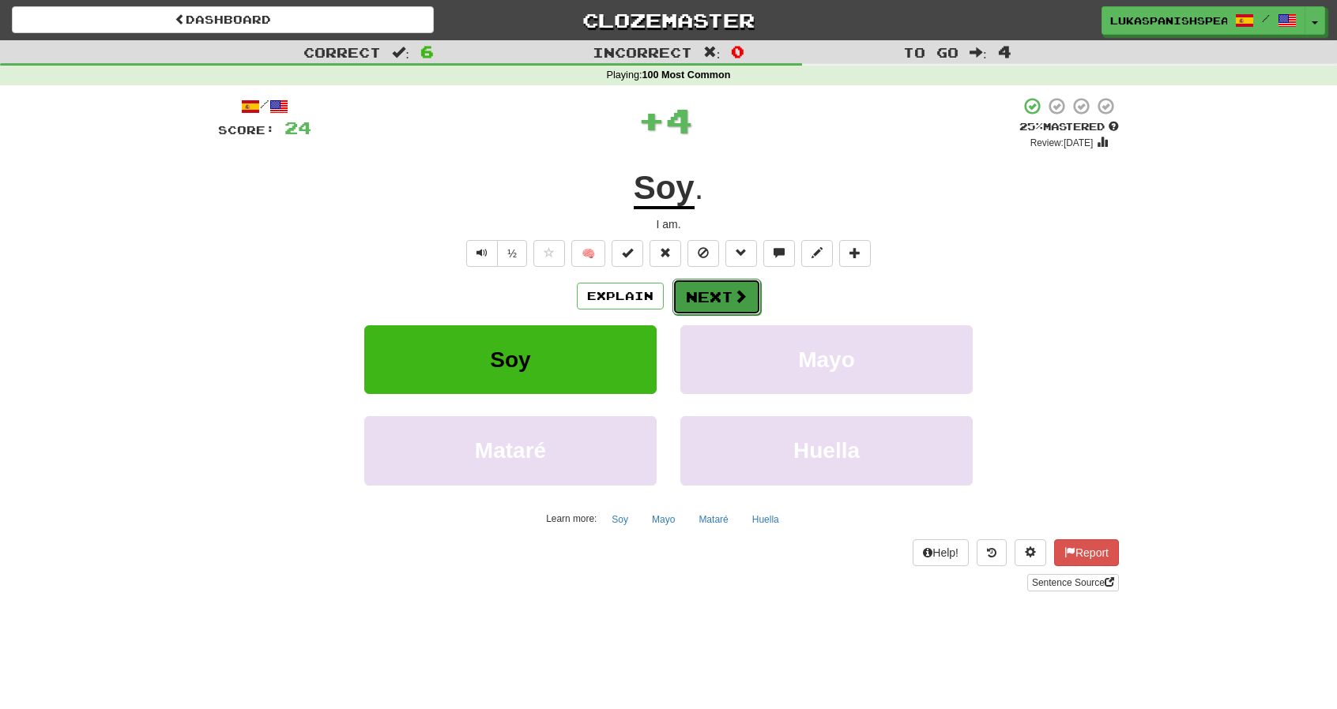
click at [712, 292] on button "Next" at bounding box center [716, 297] width 88 height 36
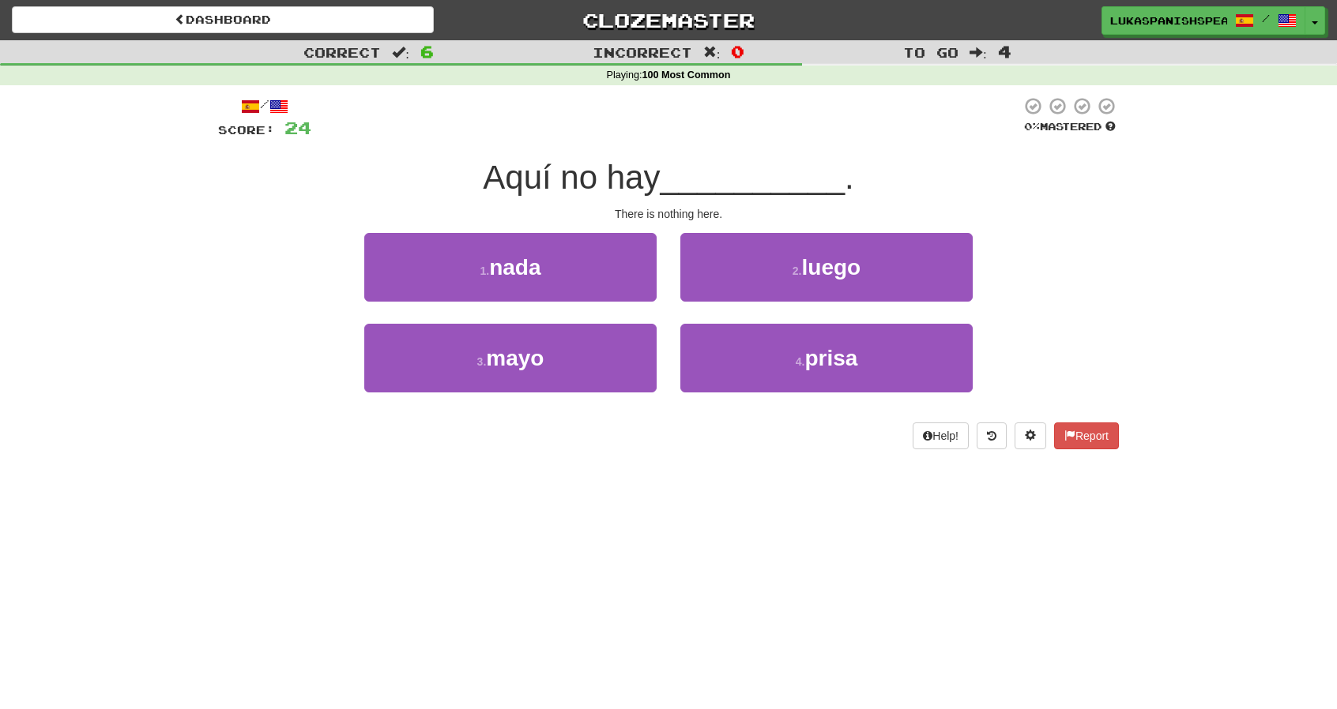
click at [556, 308] on div "1 . nada" at bounding box center [510, 278] width 316 height 91
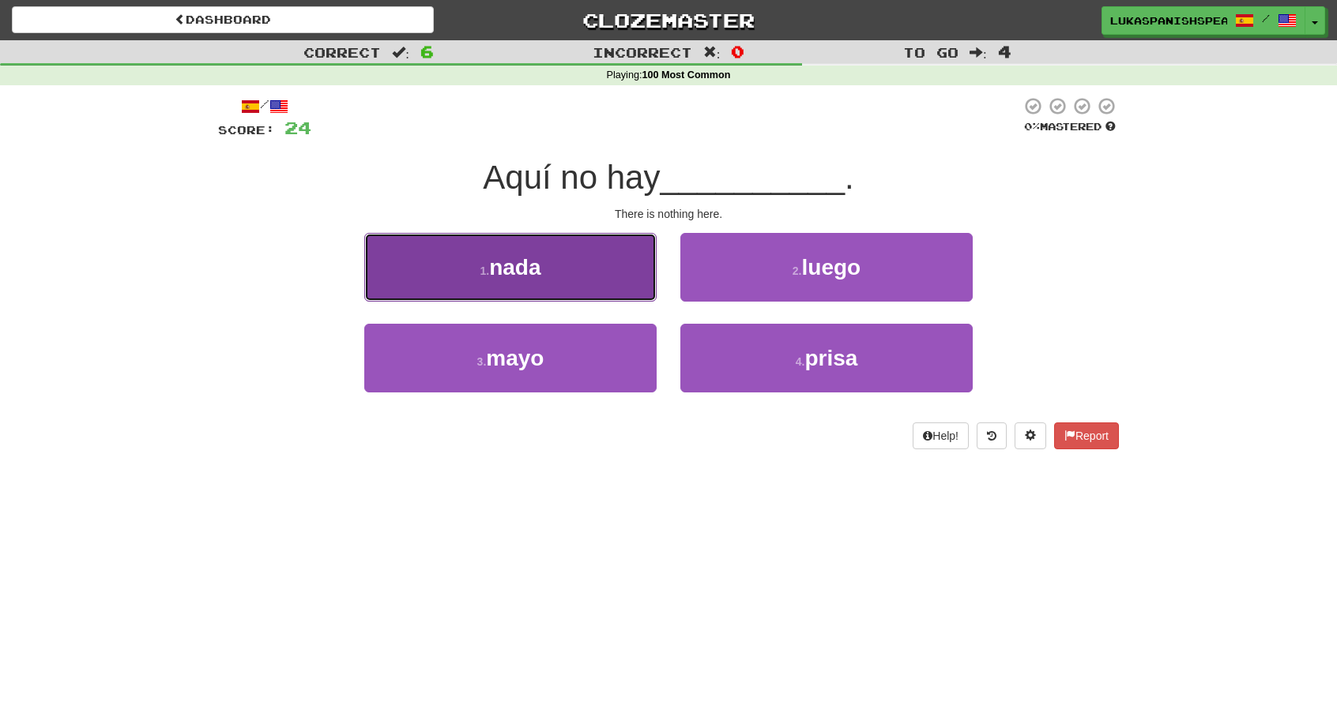
click at [550, 291] on button "1 . nada" at bounding box center [510, 267] width 292 height 69
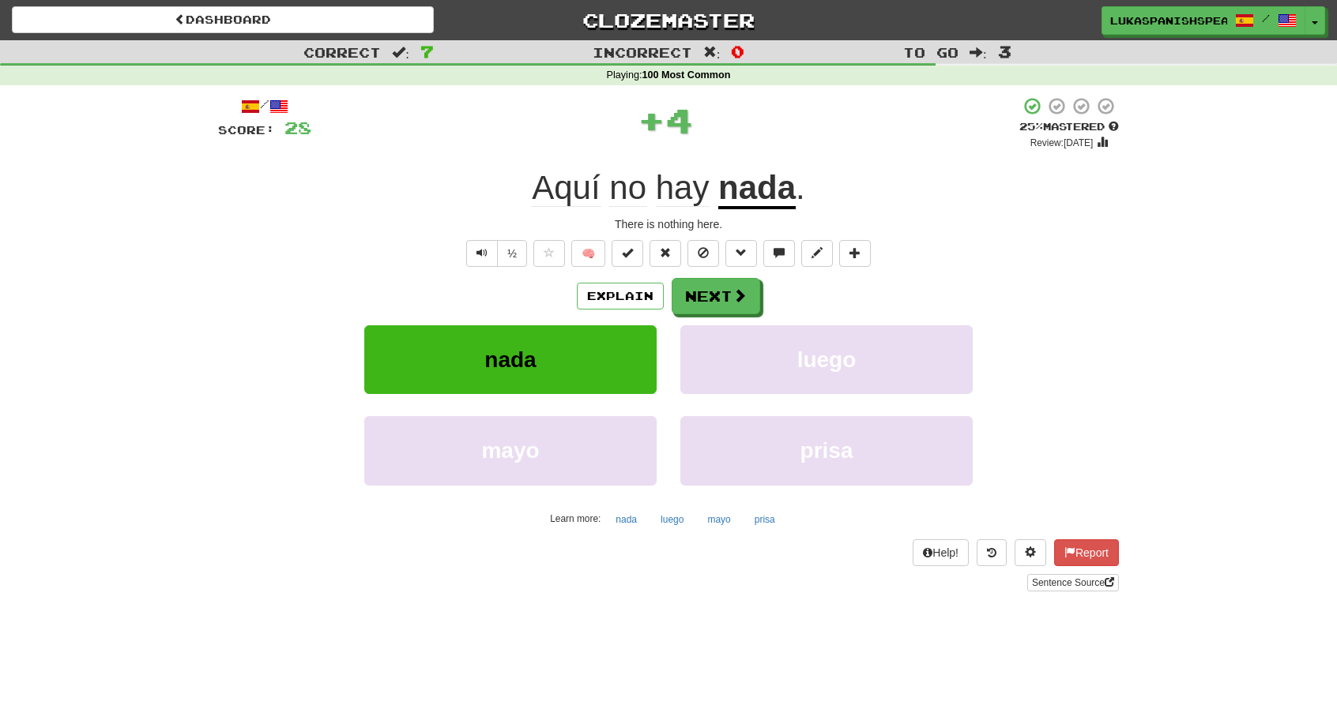
click at [683, 192] on span "hay" at bounding box center [683, 188] width 54 height 38
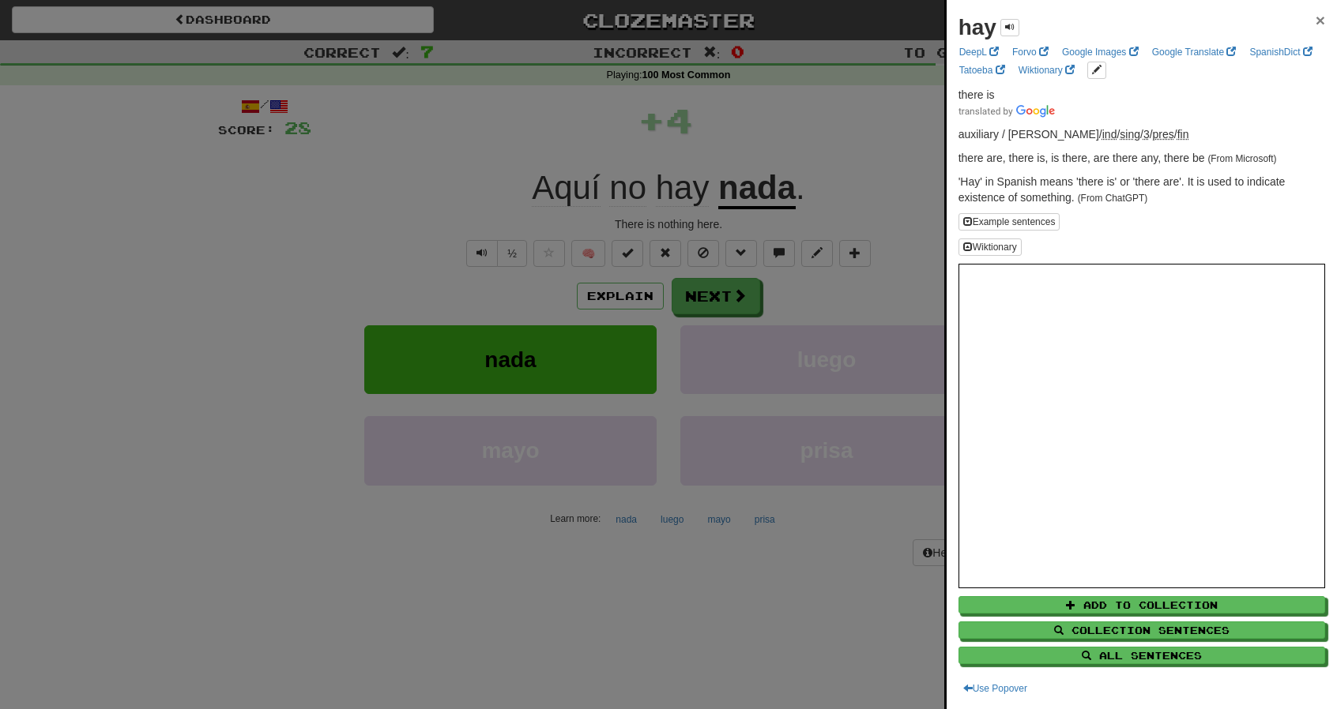
click at [1315, 17] on span "×" at bounding box center [1319, 20] width 9 height 18
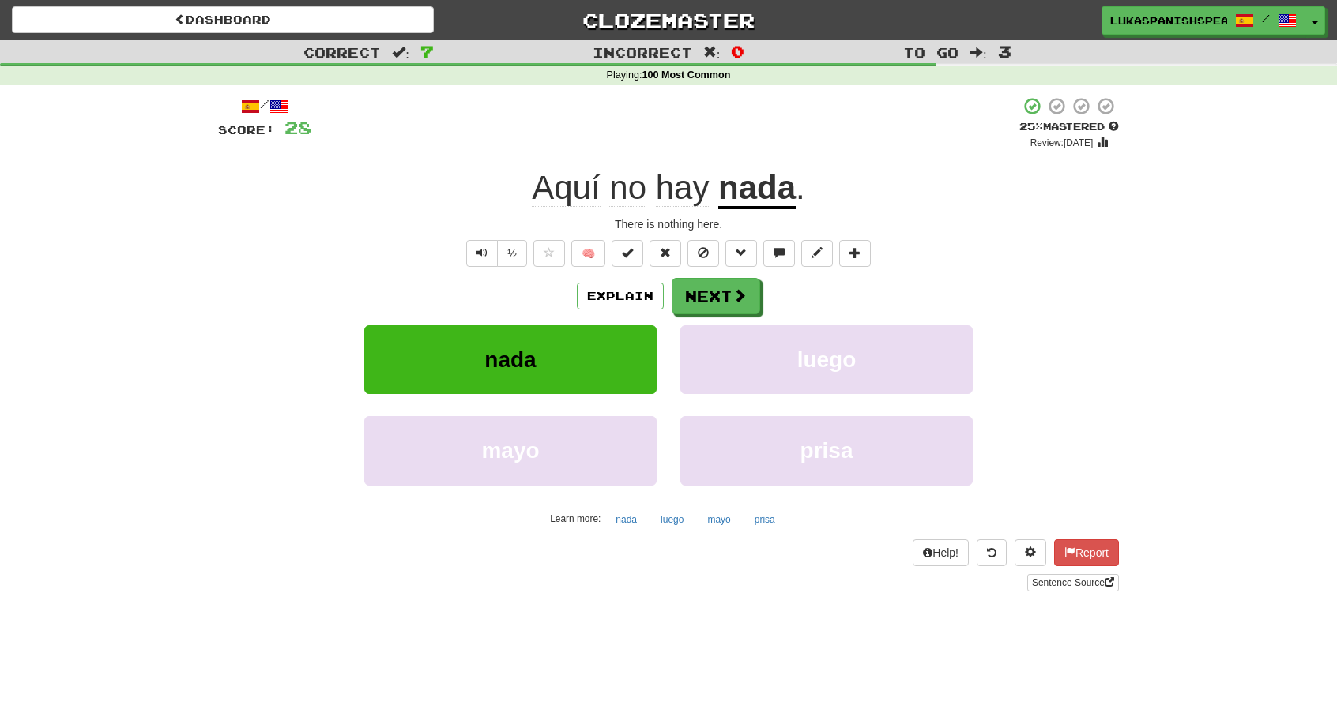
drag, startPoint x: 731, startPoint y: 295, endPoint x: 665, endPoint y: 285, distance: 67.0
click at [665, 285] on div "Explain Next" at bounding box center [668, 296] width 901 height 36
click at [695, 295] on button "Next" at bounding box center [716, 297] width 88 height 36
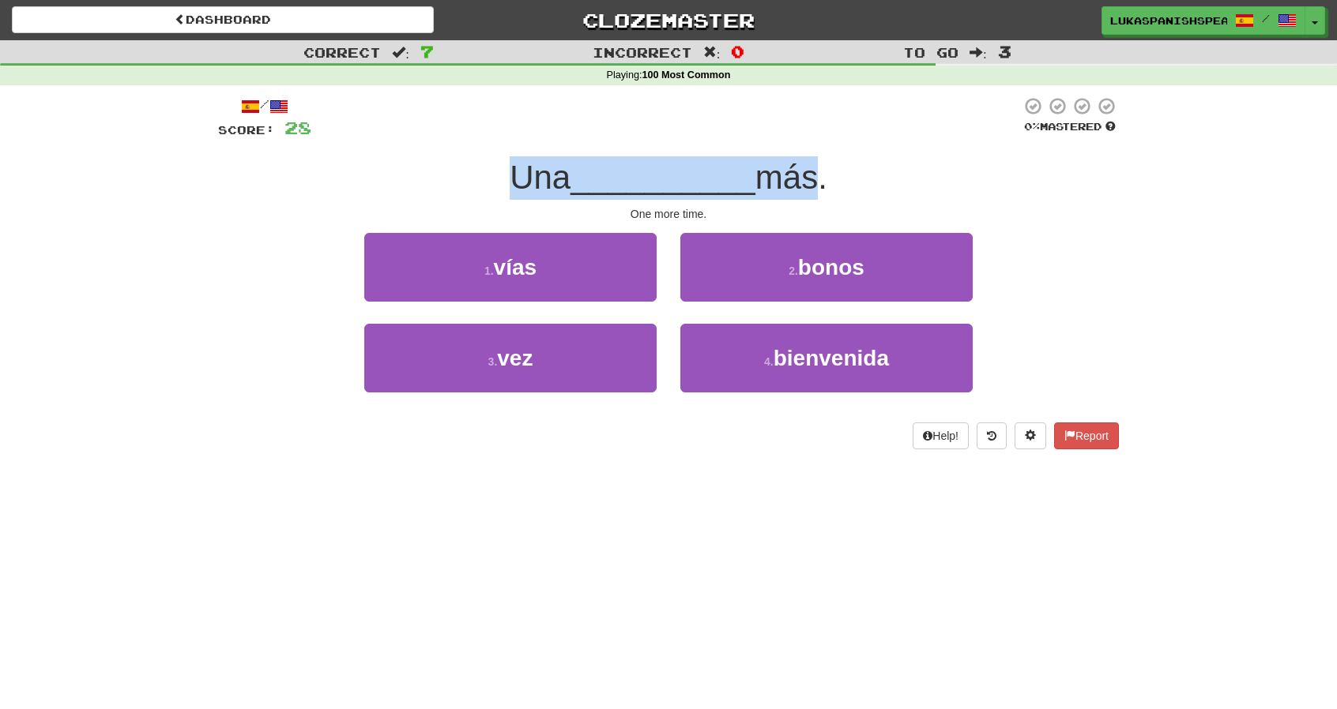
drag, startPoint x: 494, startPoint y: 166, endPoint x: 812, endPoint y: 191, distance: 318.5
click at [812, 191] on div "Una __________ más." at bounding box center [668, 177] width 901 height 43
click at [812, 191] on span "más." at bounding box center [791, 177] width 72 height 37
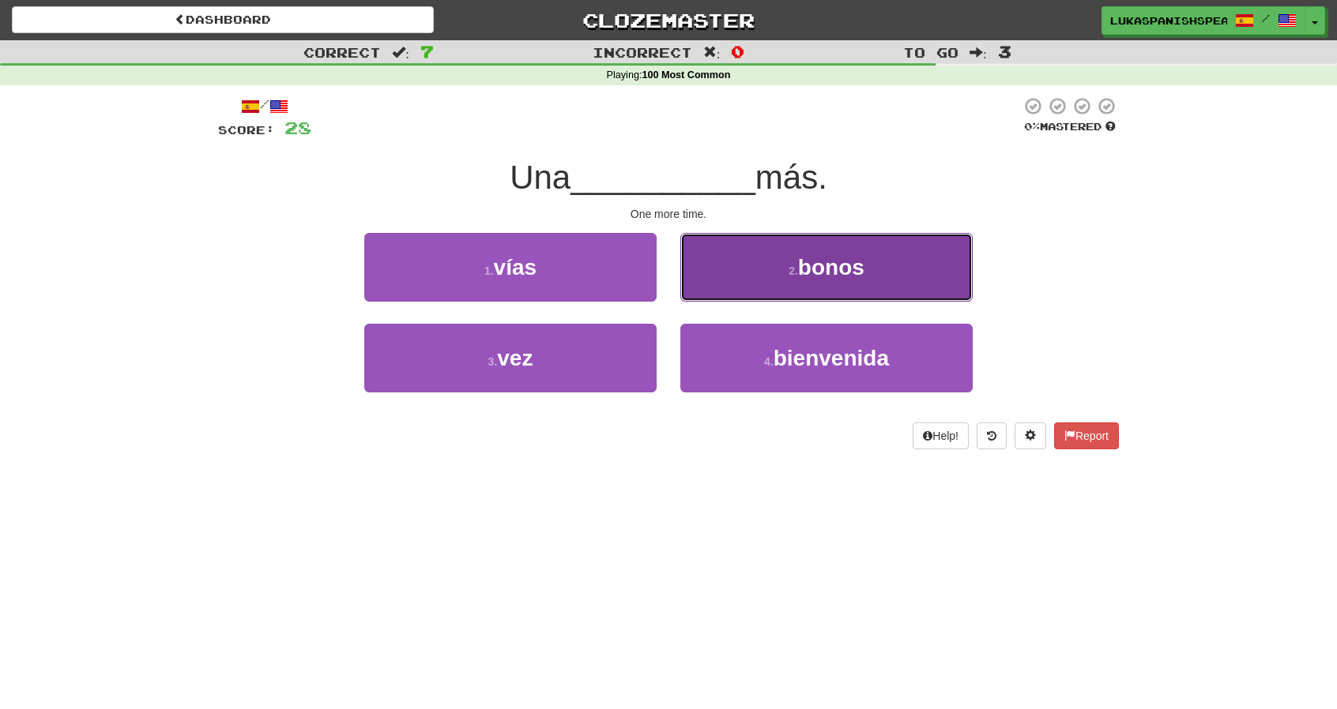
click at [855, 279] on button "2 . bonos" at bounding box center [826, 267] width 292 height 69
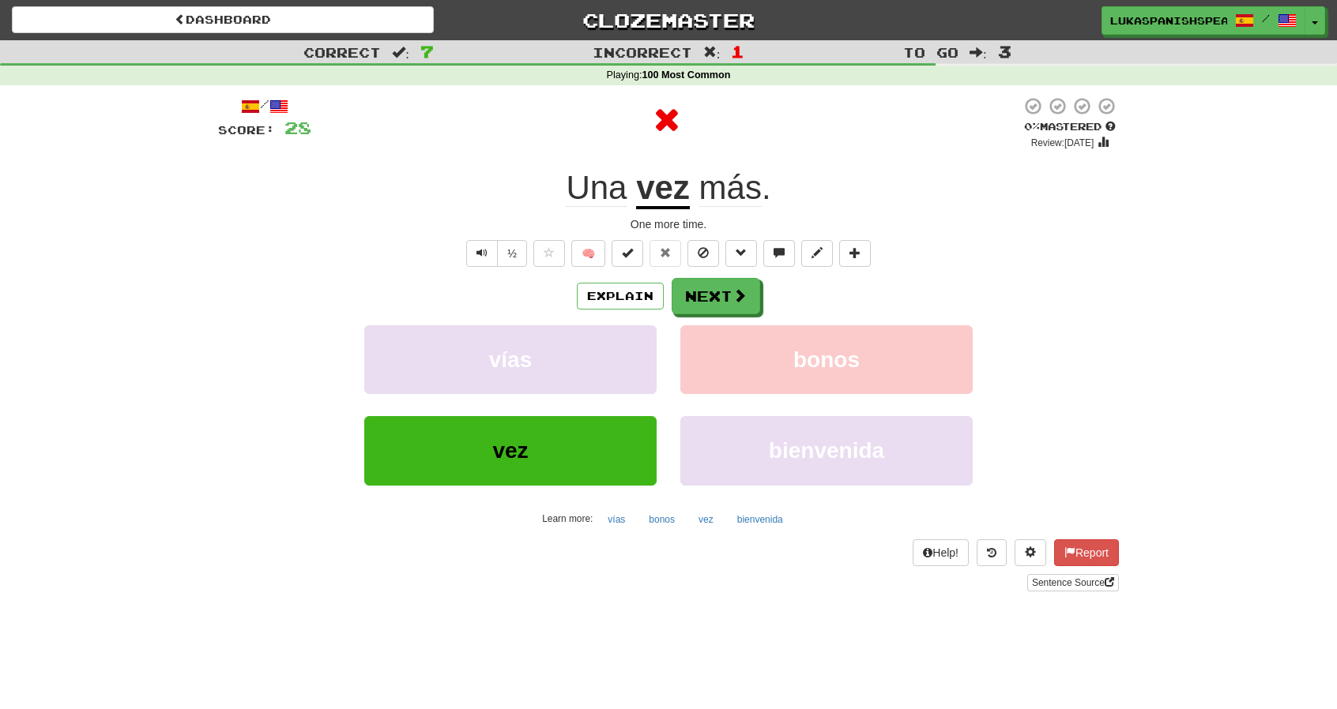
click at [676, 205] on u "vez" at bounding box center [663, 189] width 54 height 40
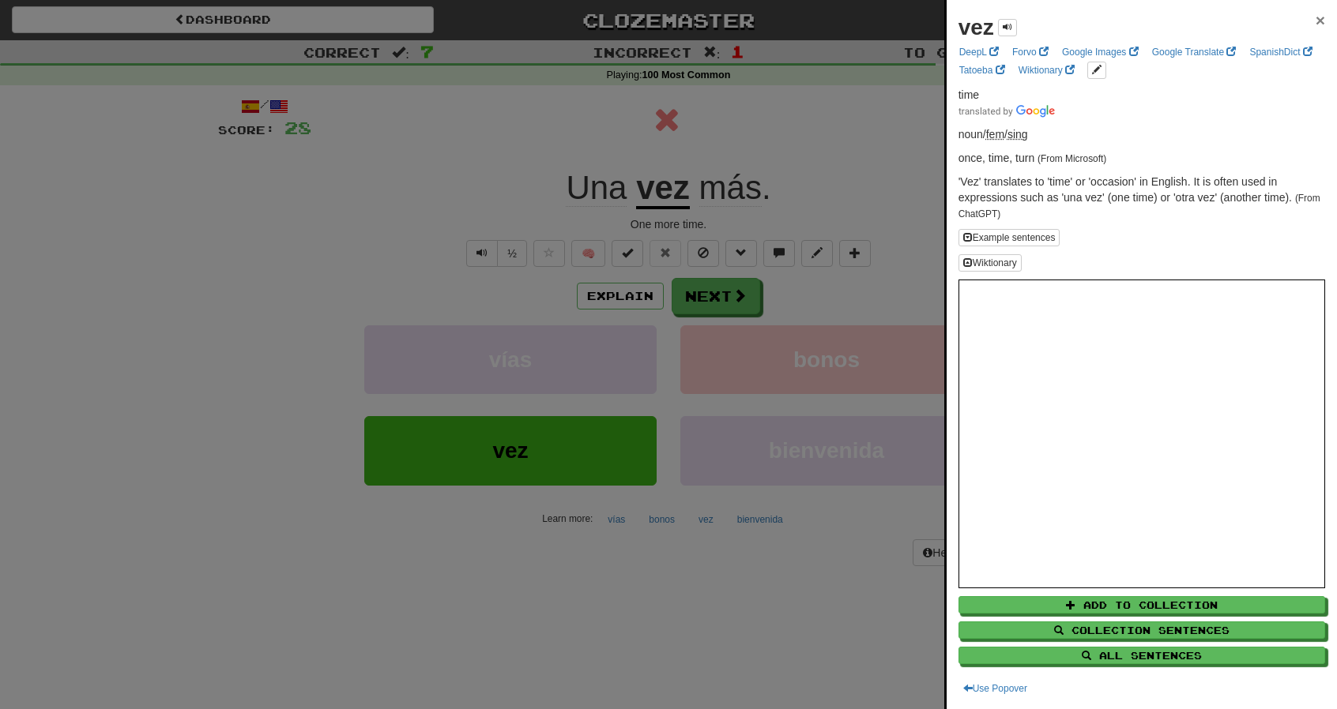
click at [1315, 24] on span "×" at bounding box center [1319, 20] width 9 height 18
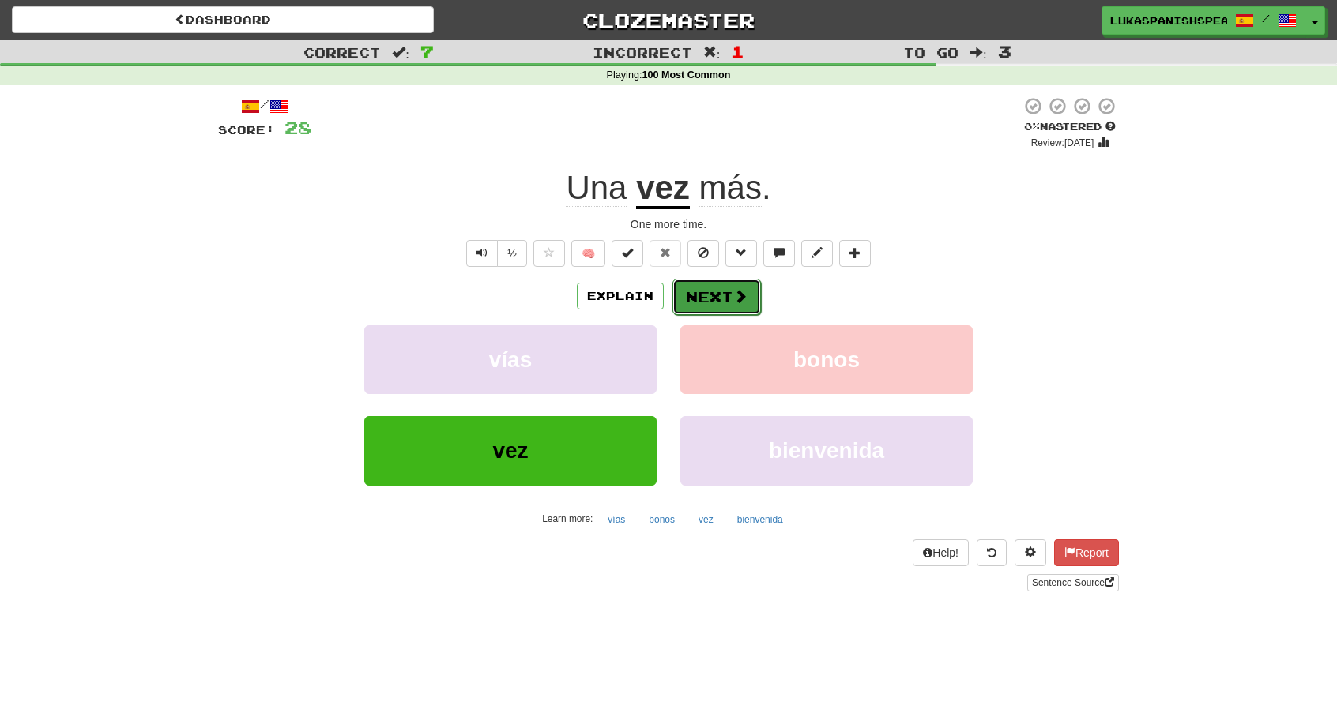
click at [723, 291] on button "Next" at bounding box center [716, 297] width 88 height 36
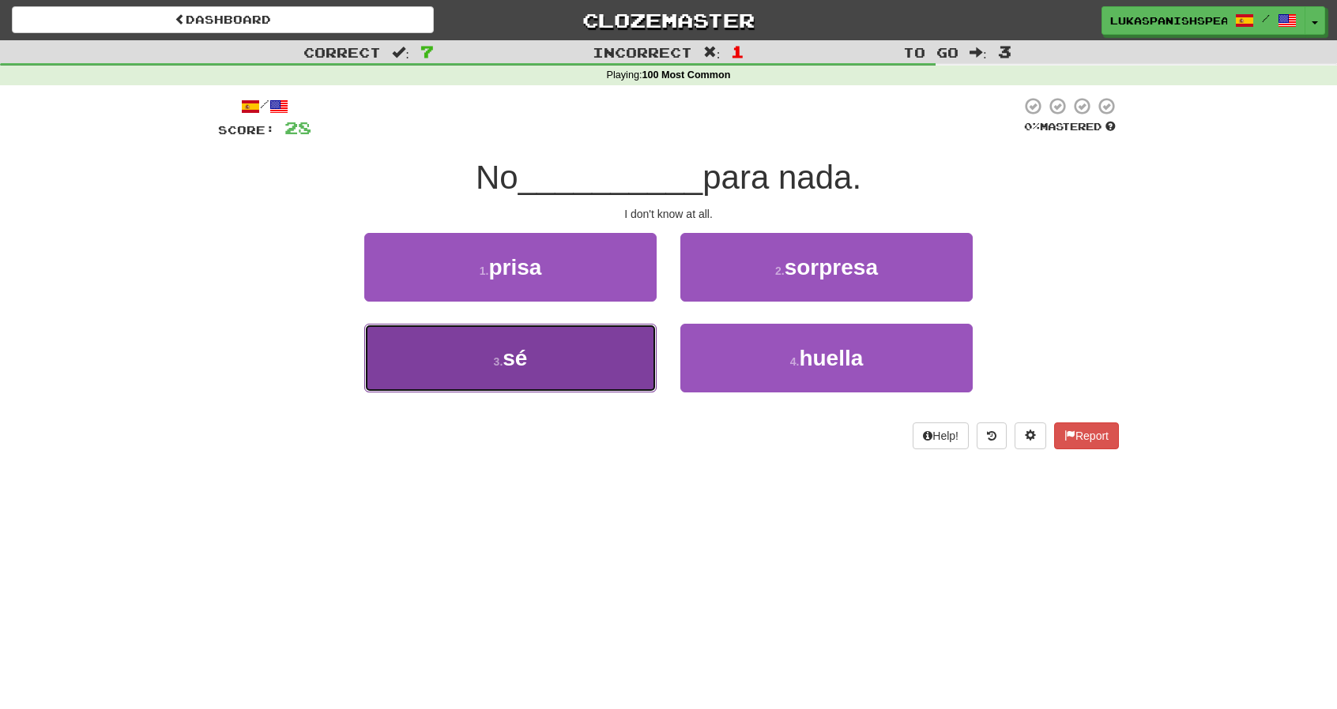
click at [603, 370] on button "3 . sé" at bounding box center [510, 358] width 292 height 69
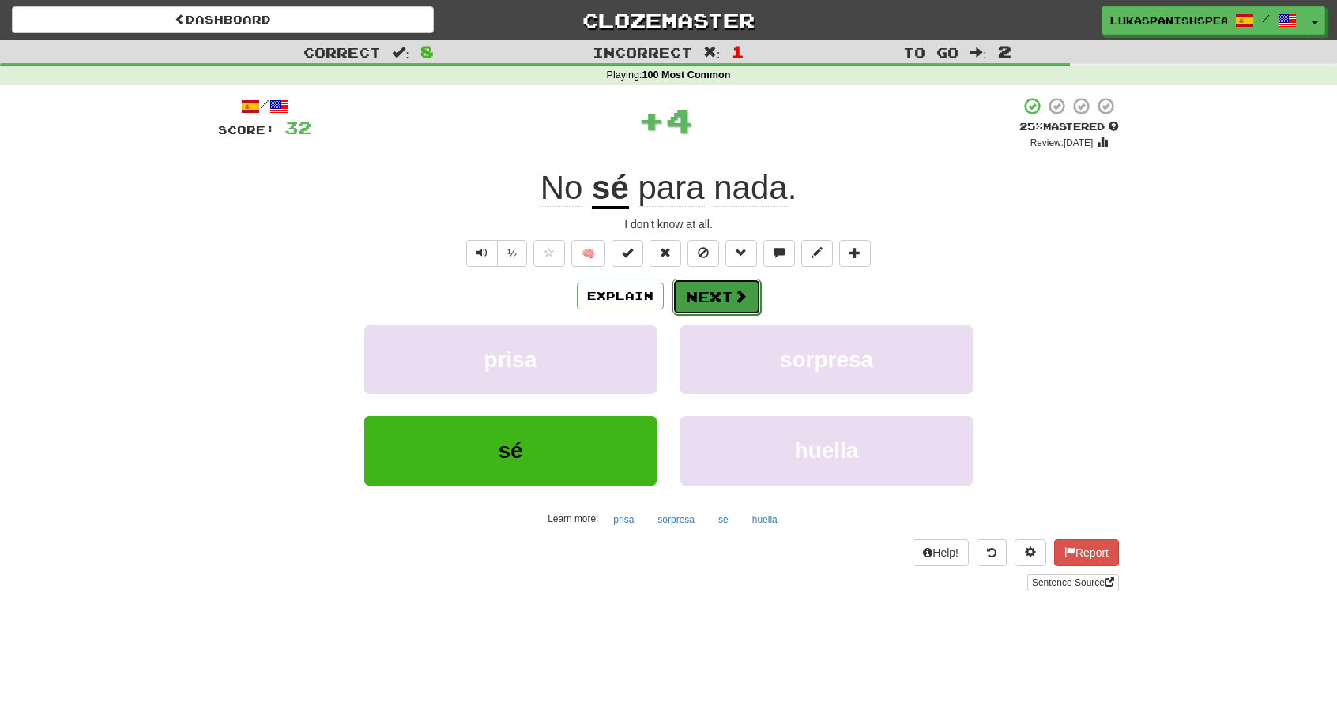
click at [738, 296] on span at bounding box center [740, 296] width 14 height 14
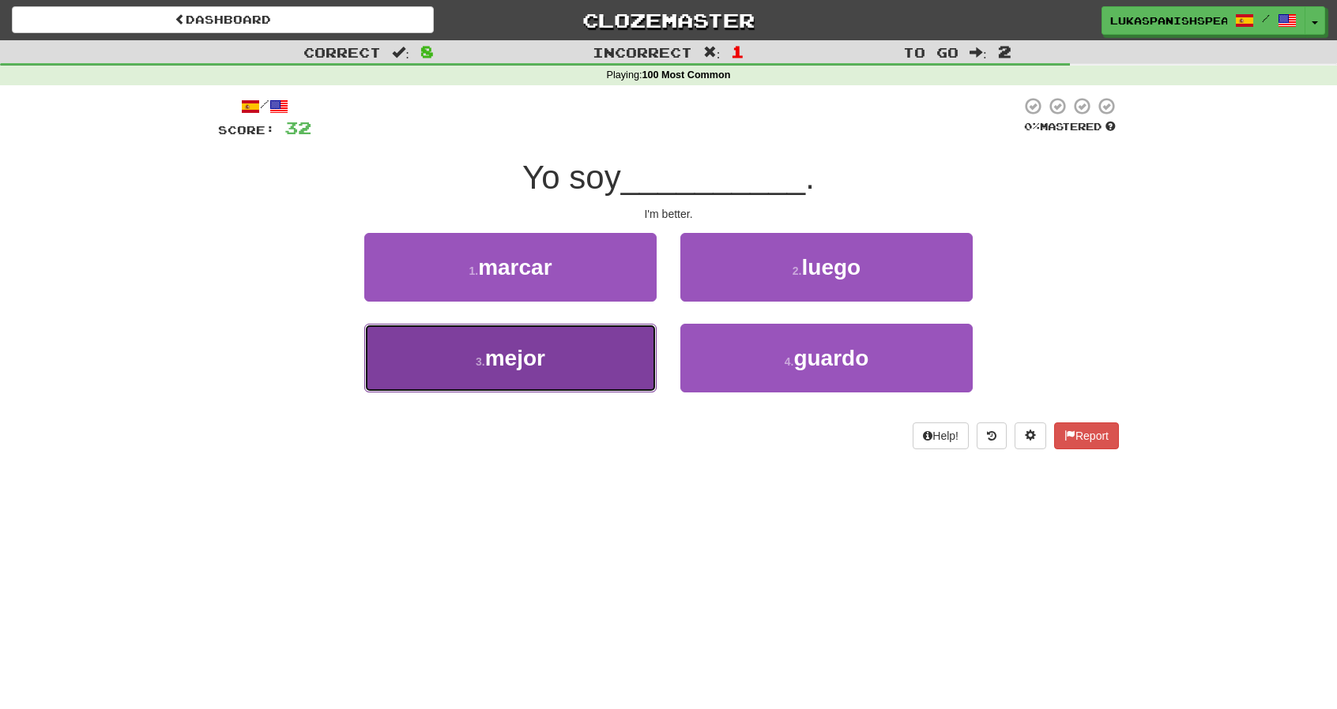
click at [542, 356] on span "mejor" at bounding box center [515, 358] width 60 height 24
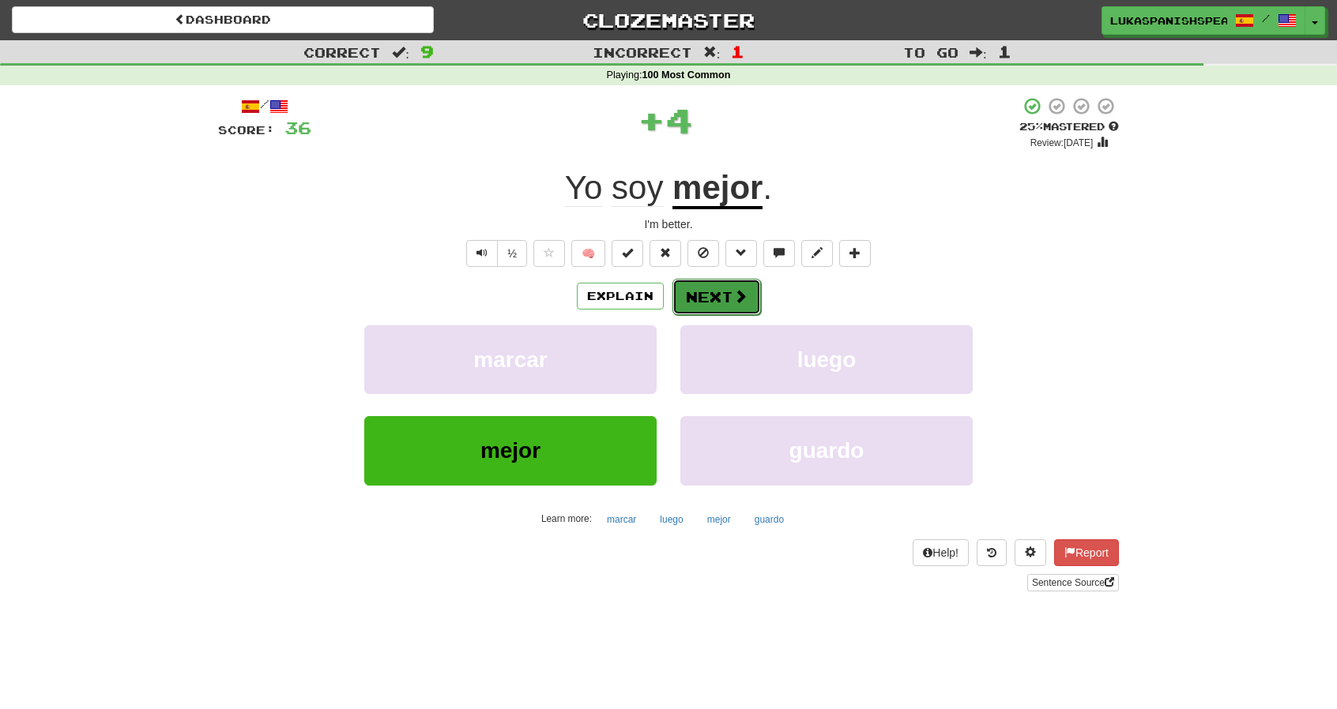
click at [719, 293] on button "Next" at bounding box center [716, 297] width 88 height 36
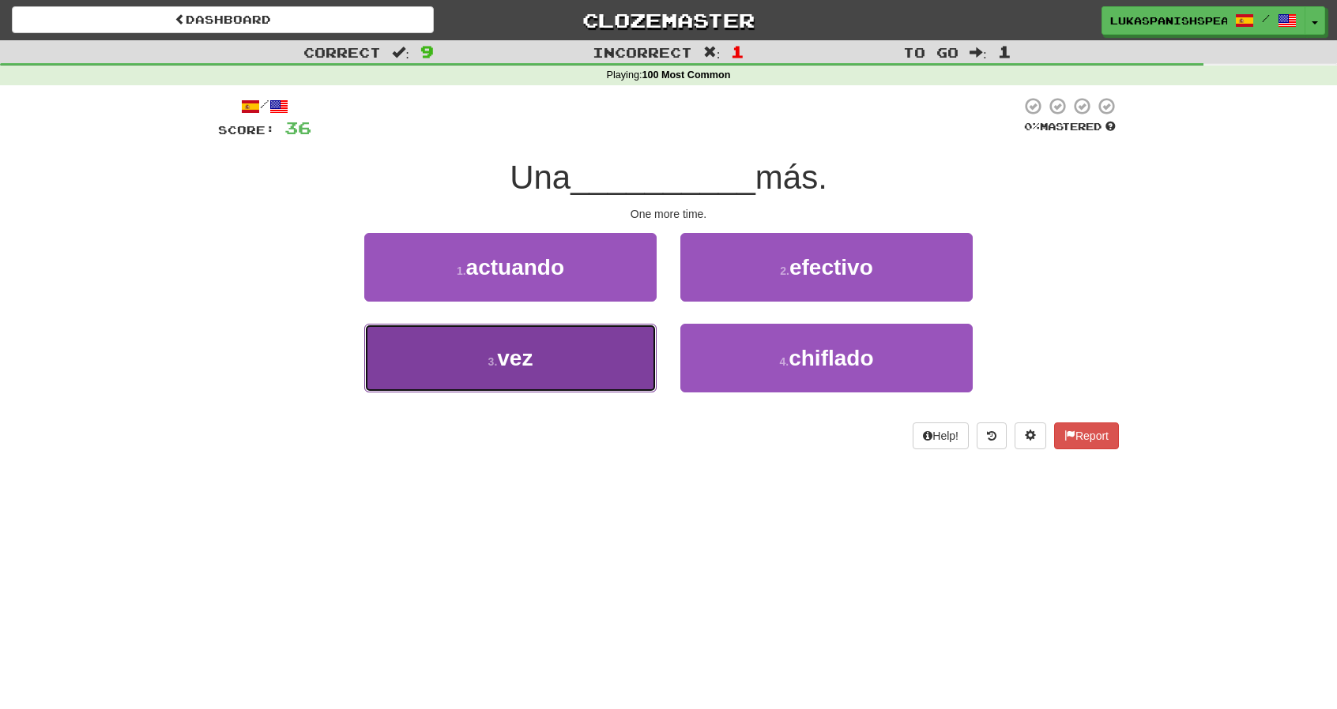
click at [581, 378] on button "3 . vez" at bounding box center [510, 358] width 292 height 69
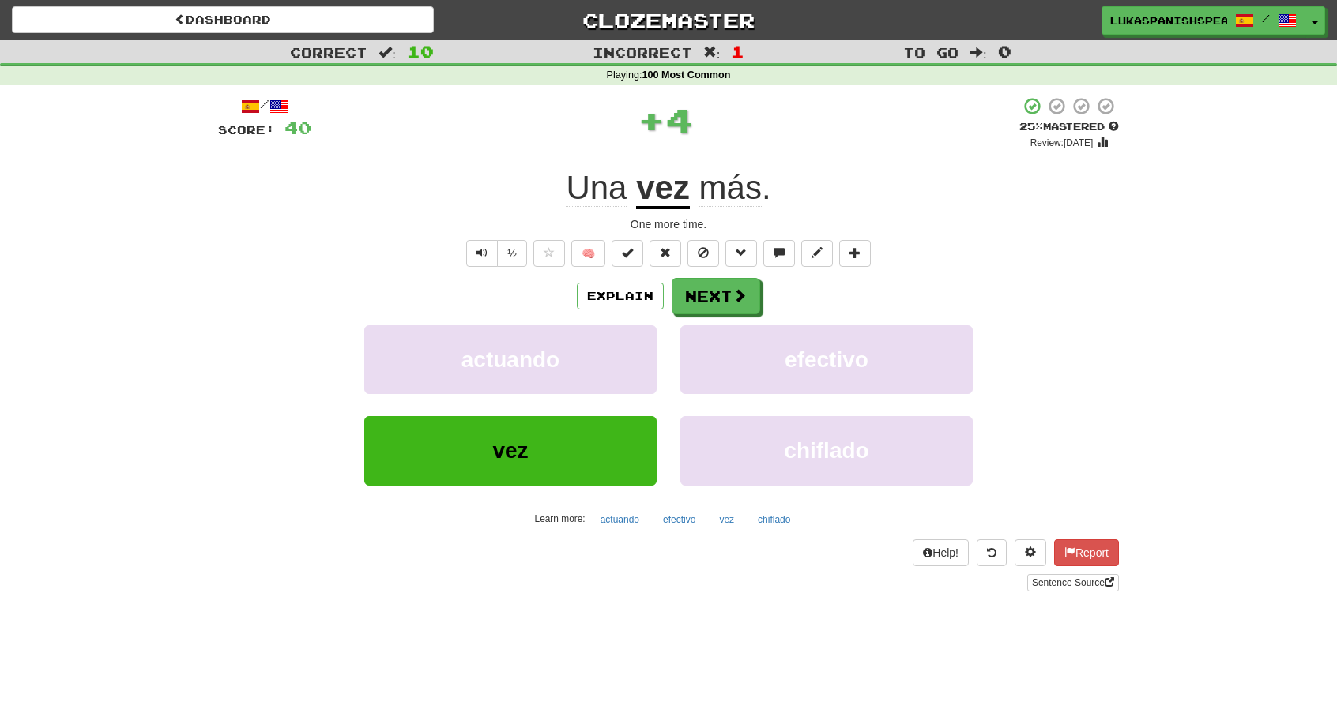
click at [685, 205] on u "vez" at bounding box center [663, 189] width 54 height 40
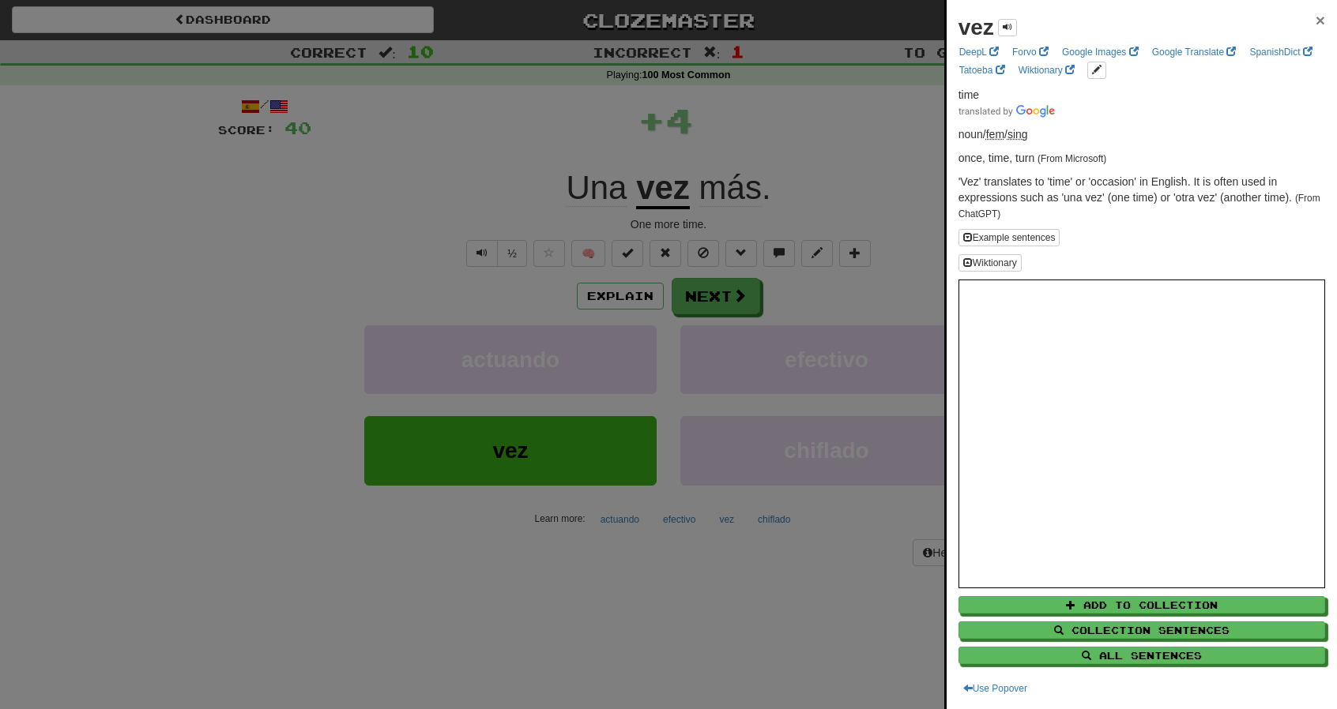
click at [1315, 18] on span "×" at bounding box center [1319, 20] width 9 height 18
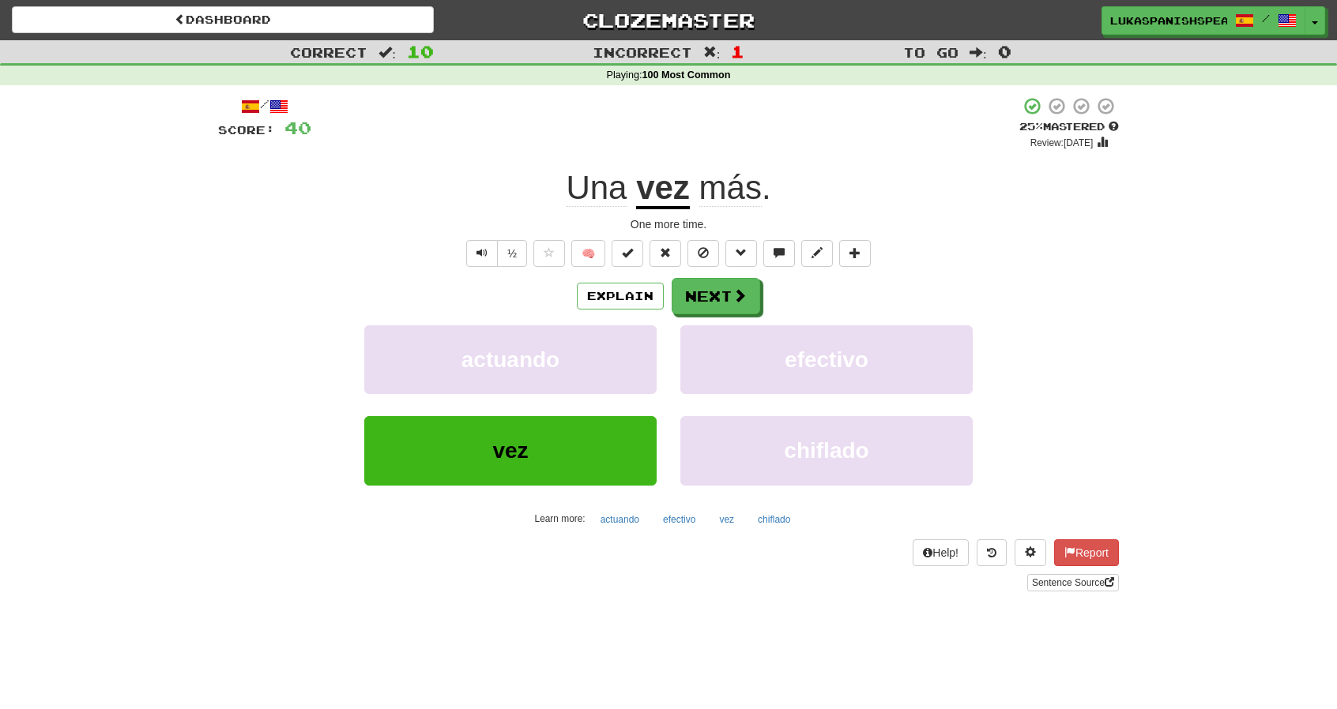
click at [710, 314] on div "Explain Next actuando efectivo vez chiflado Learn more: actuando efectivo vez c…" at bounding box center [668, 405] width 901 height 254
click at [728, 302] on button "Next" at bounding box center [716, 297] width 88 height 36
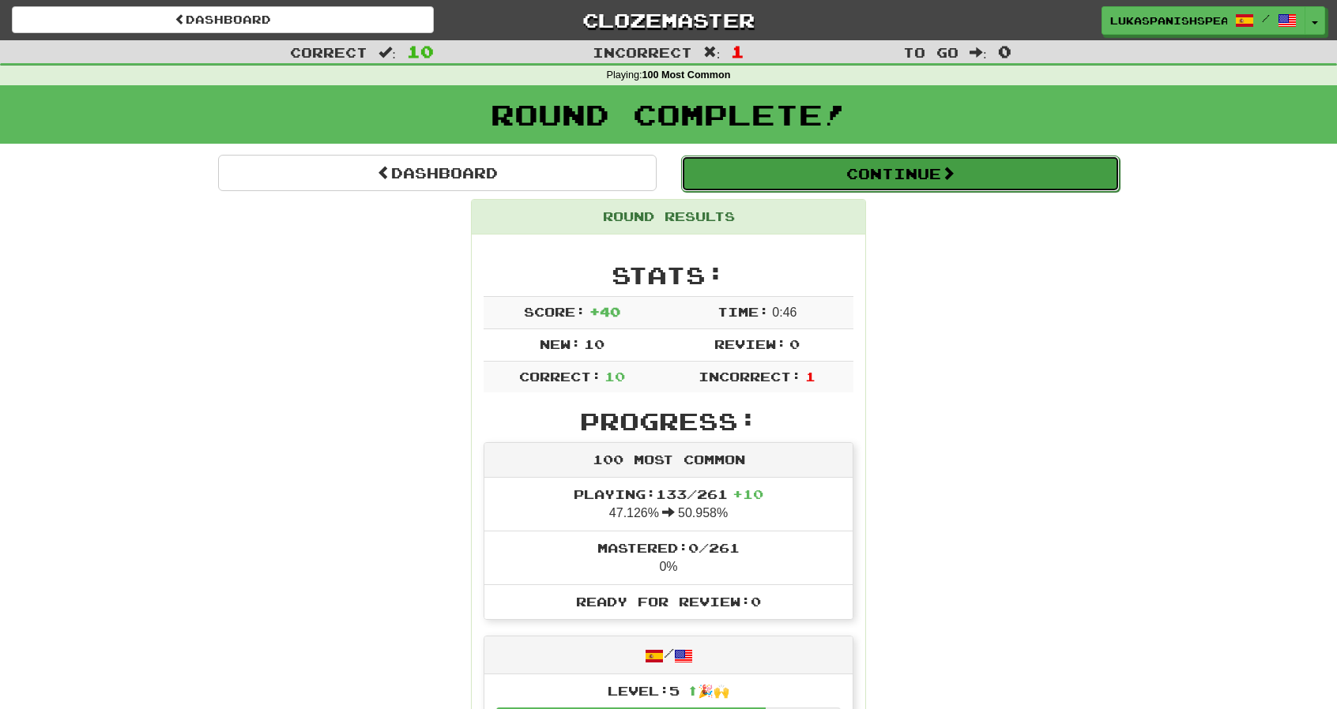
click at [919, 173] on button "Continue" at bounding box center [900, 174] width 438 height 36
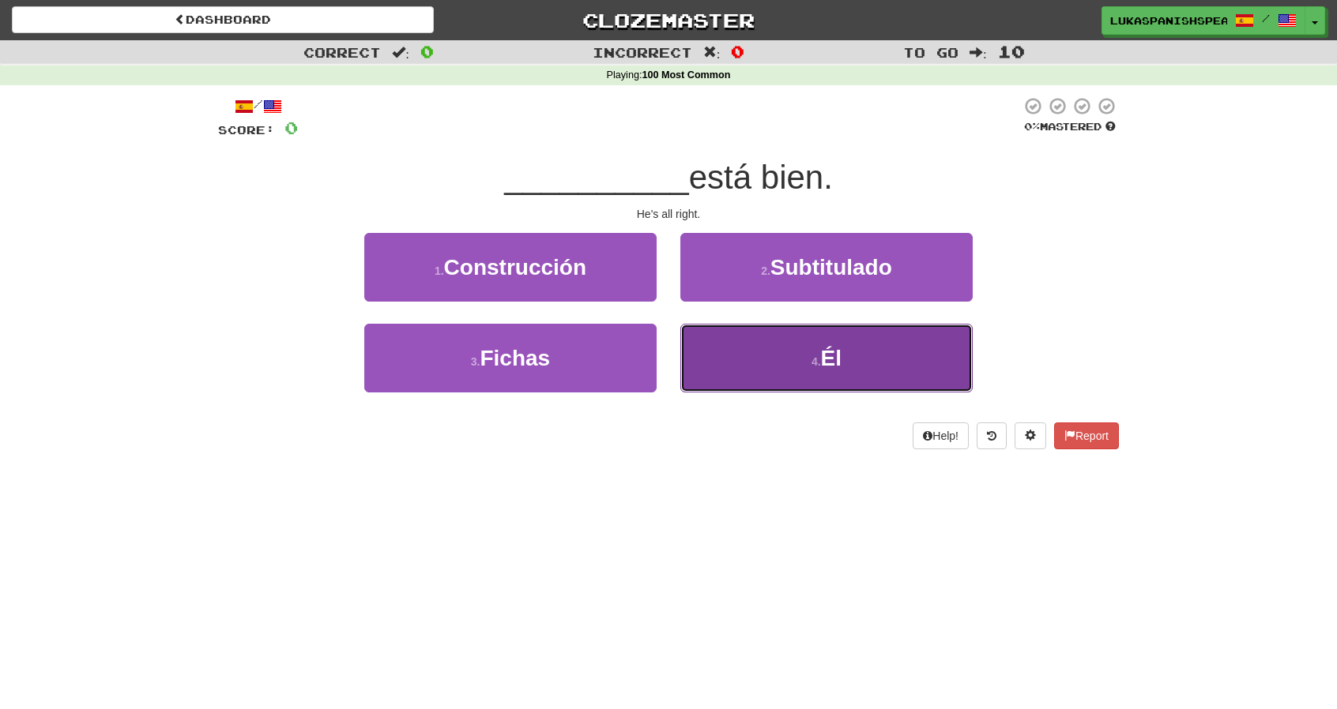
click at [758, 338] on button "4 . Él" at bounding box center [826, 358] width 292 height 69
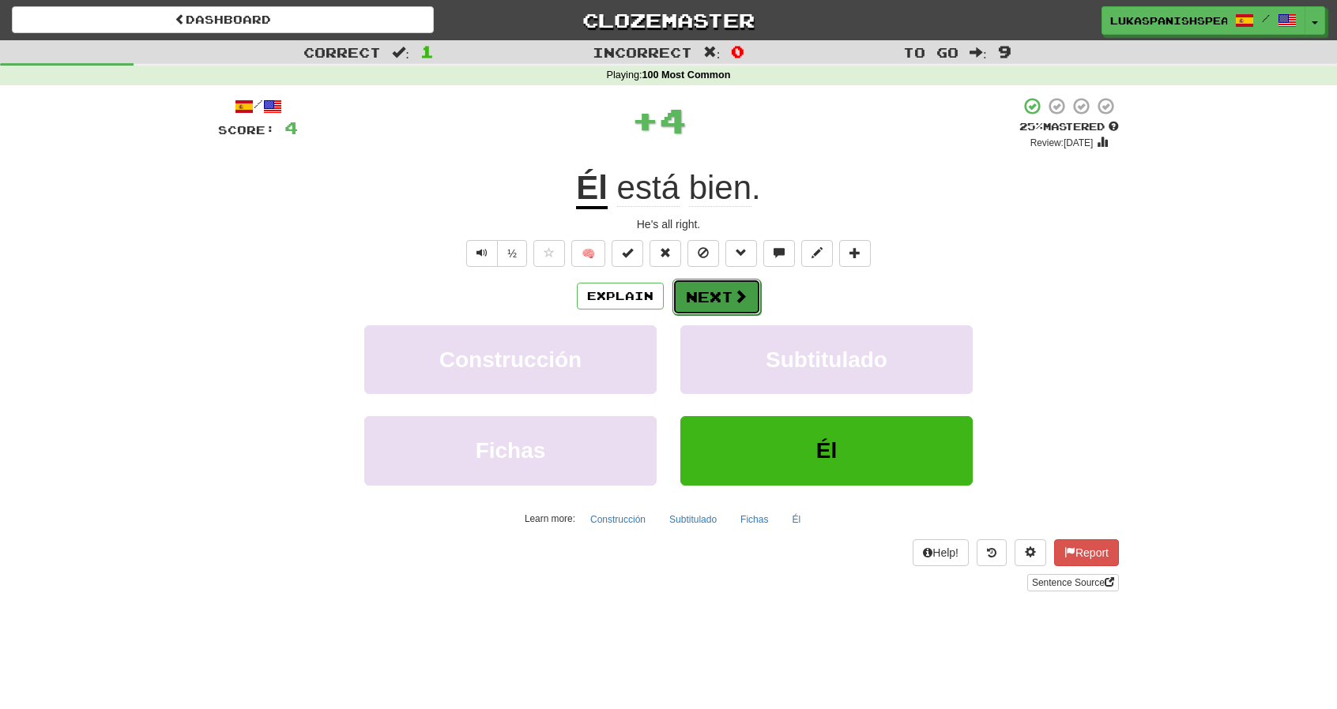
click at [713, 307] on button "Next" at bounding box center [716, 297] width 88 height 36
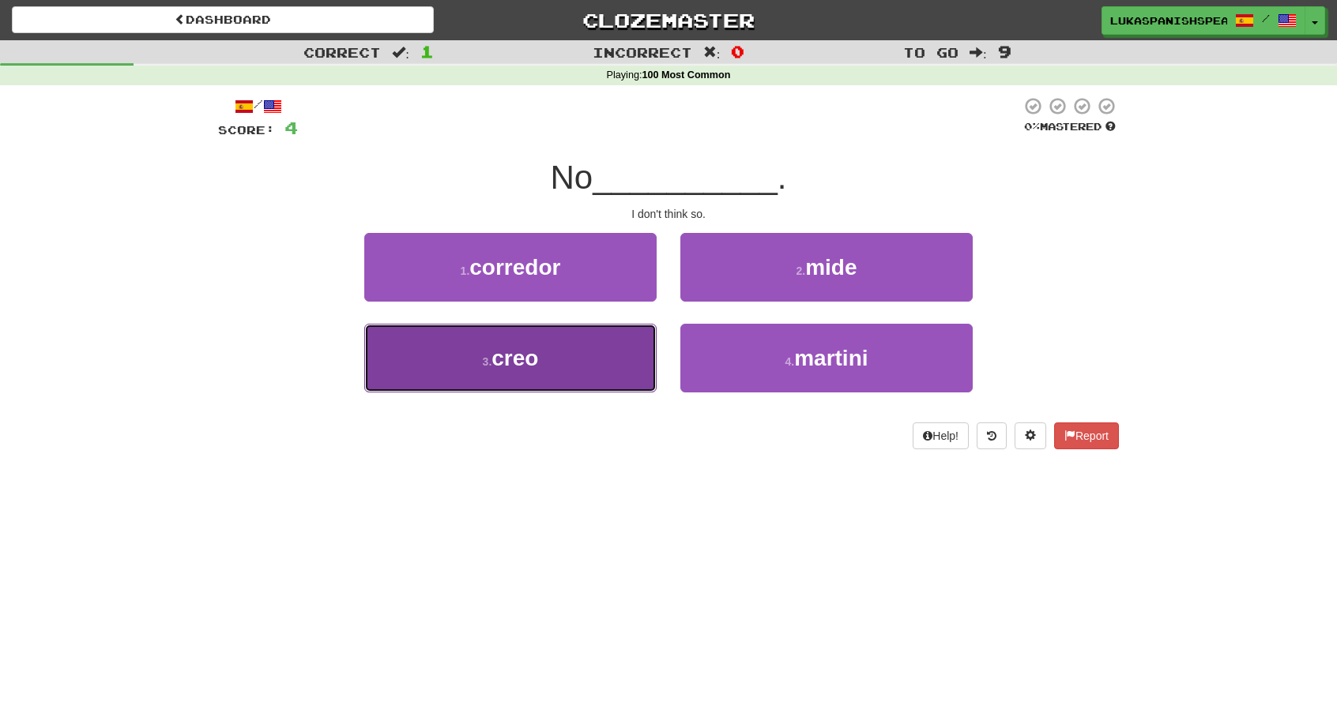
click at [562, 344] on button "3 . creo" at bounding box center [510, 358] width 292 height 69
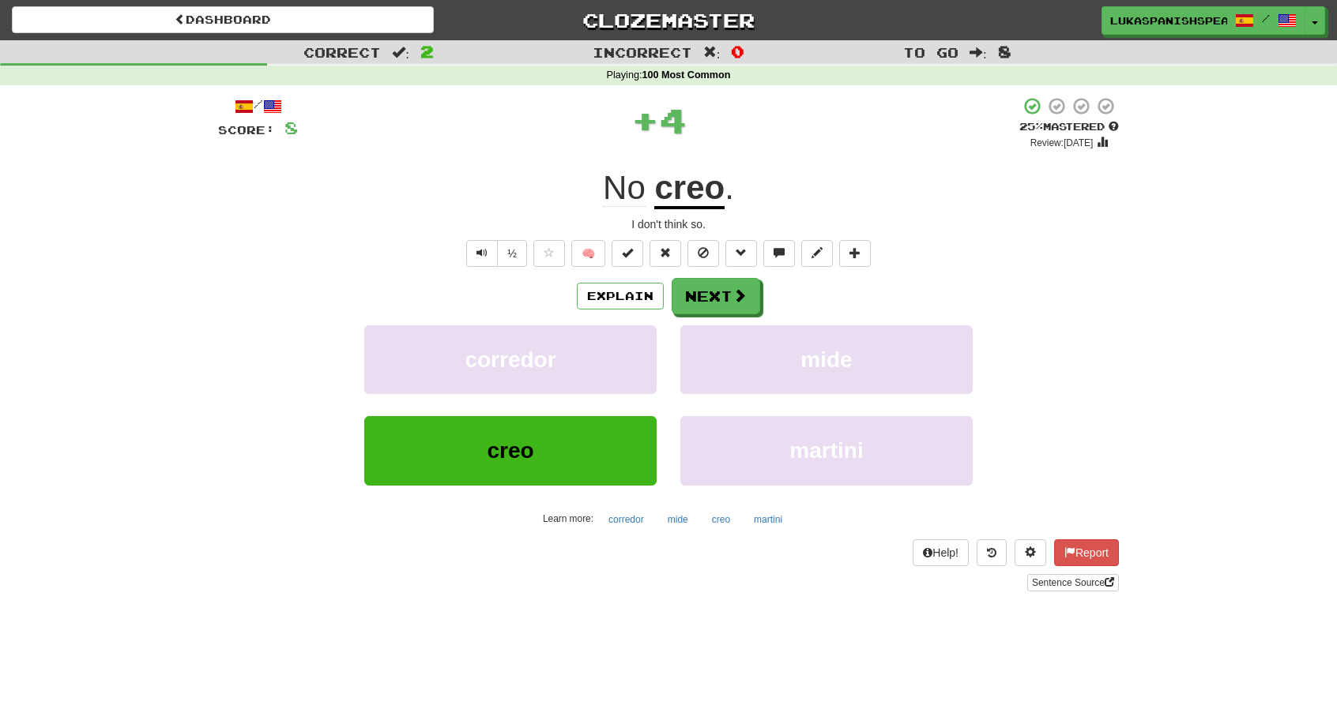
click at [677, 184] on u "creo" at bounding box center [689, 189] width 70 height 40
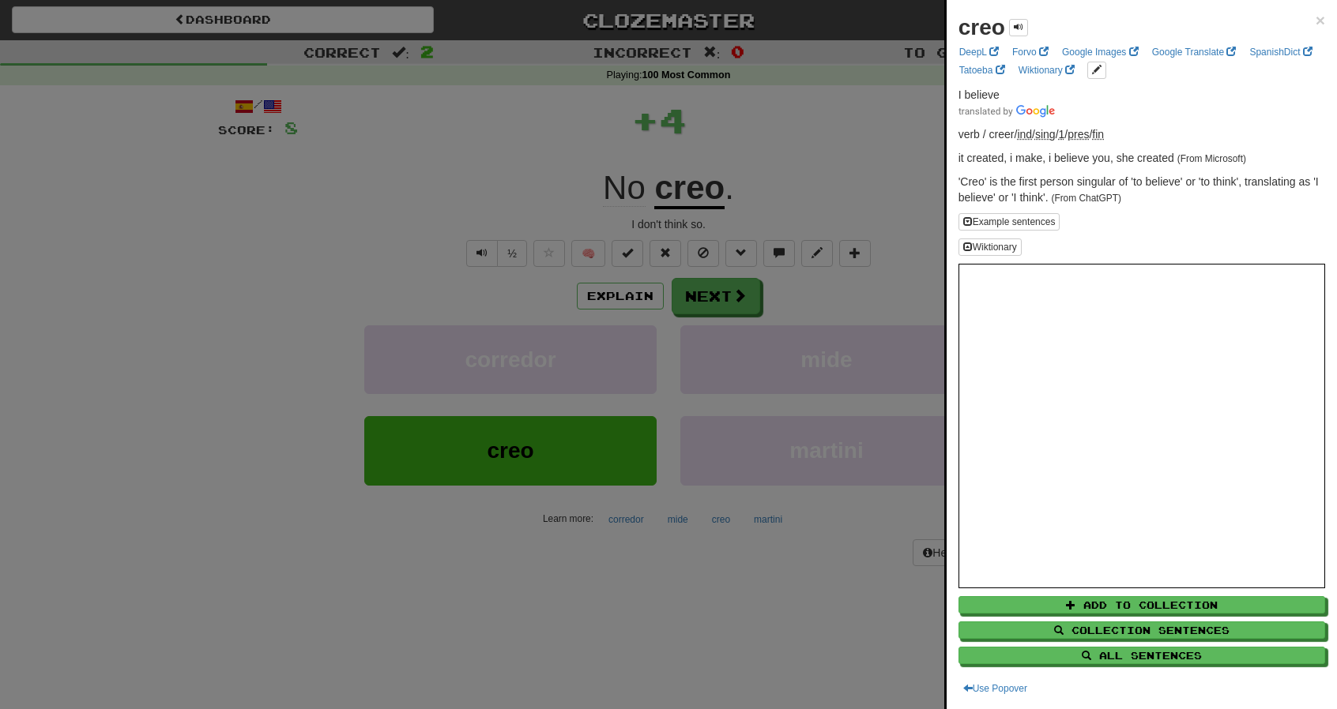
click at [1306, 9] on div "creo × DeepL Forvo Google Images Google Translate SpanishDict Tatoeba Wiktionar…" at bounding box center [1141, 354] width 390 height 709
click at [1318, 9] on div "creo × DeepL Forvo Google Images Google Translate SpanishDict Tatoeba Wiktionar…" at bounding box center [1141, 354] width 390 height 709
click at [1315, 27] on span "×" at bounding box center [1319, 20] width 9 height 18
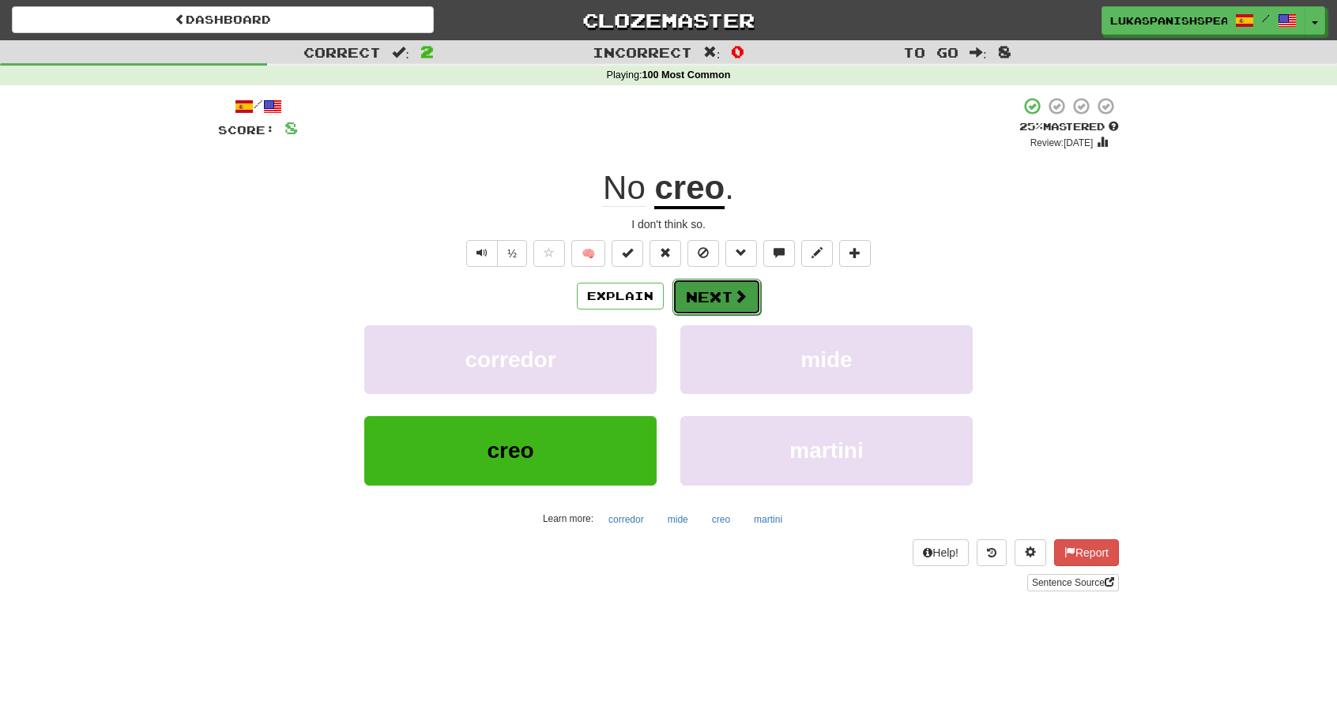
click at [750, 288] on button "Next" at bounding box center [716, 297] width 88 height 36
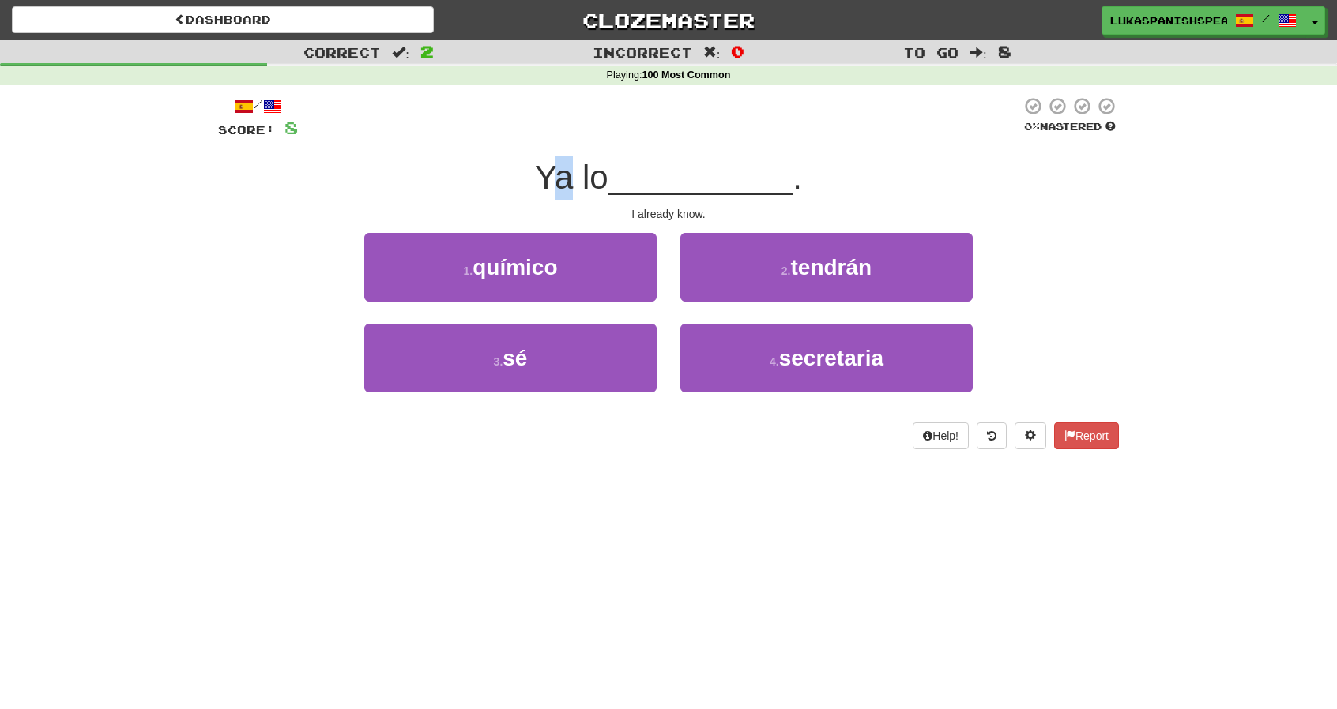
drag, startPoint x: 540, startPoint y: 186, endPoint x: 570, endPoint y: 184, distance: 30.1
click at [570, 184] on span "Ya lo" at bounding box center [571, 177] width 73 height 37
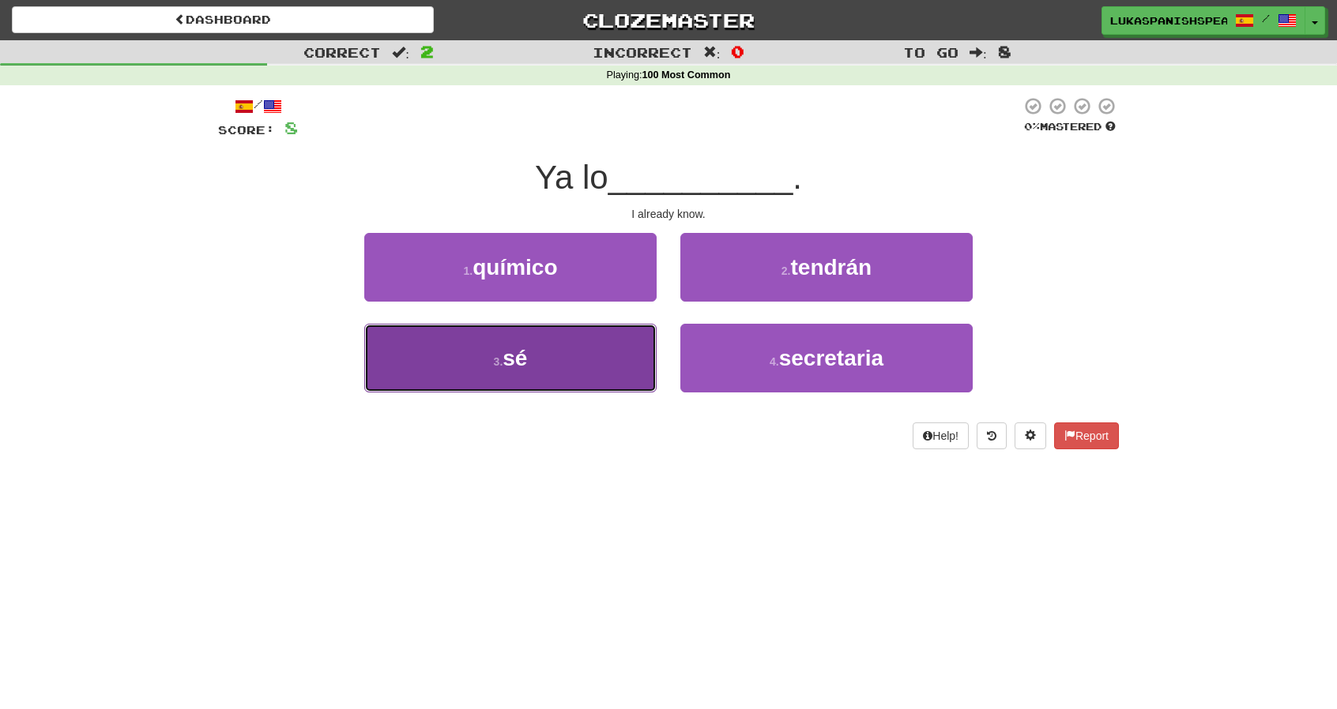
click at [514, 382] on button "3 . sé" at bounding box center [510, 358] width 292 height 69
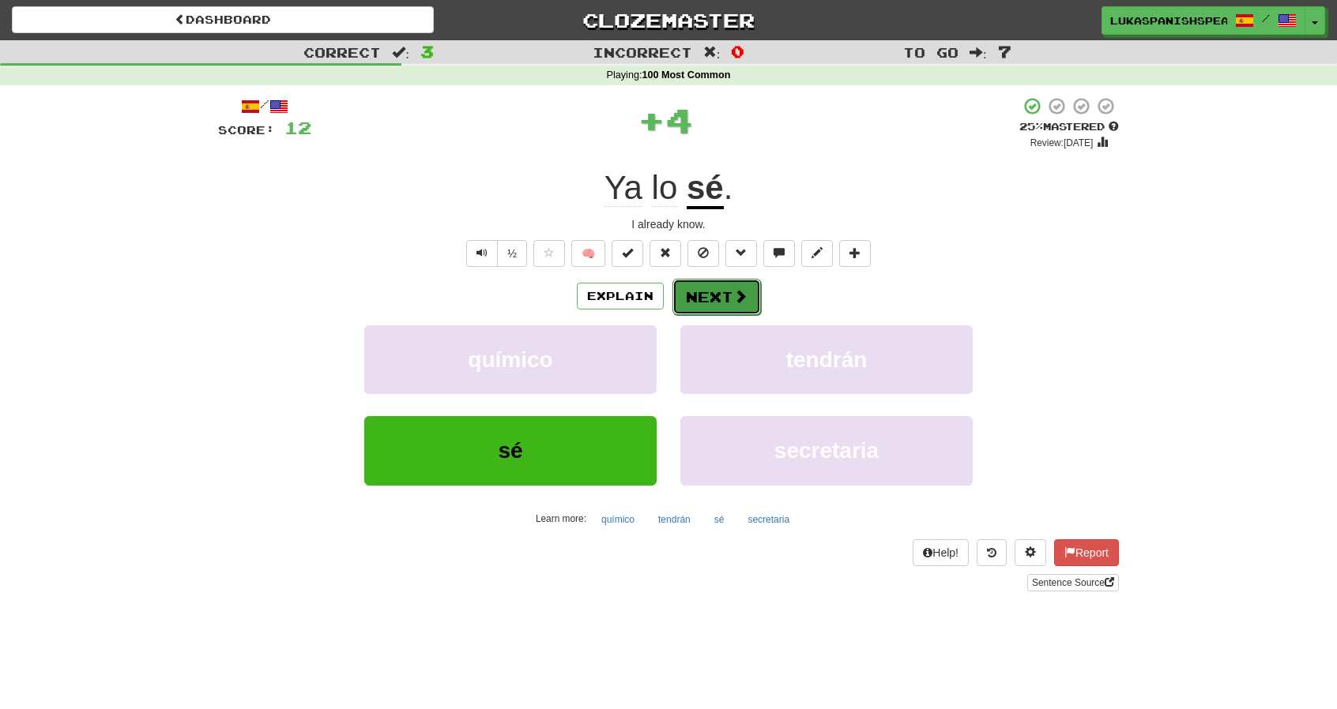
click at [733, 289] on span at bounding box center [740, 296] width 14 height 14
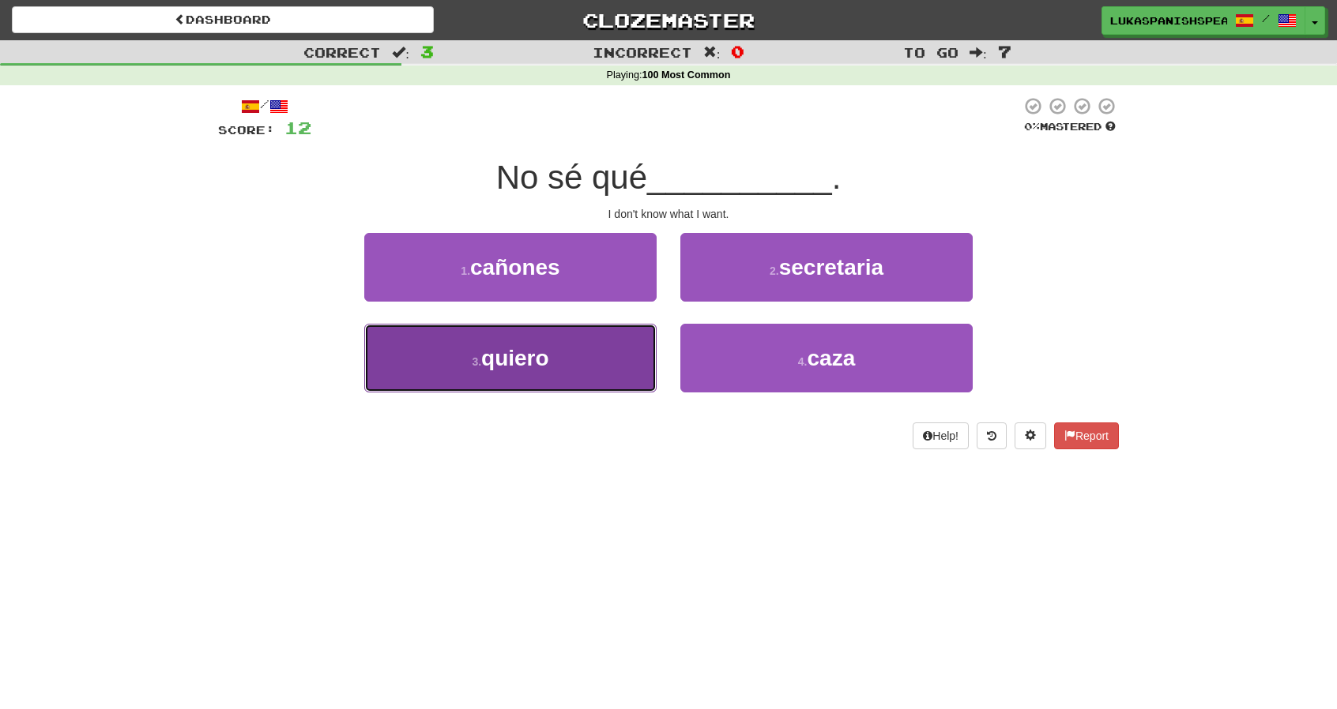
click at [554, 374] on button "3 . quiero" at bounding box center [510, 358] width 292 height 69
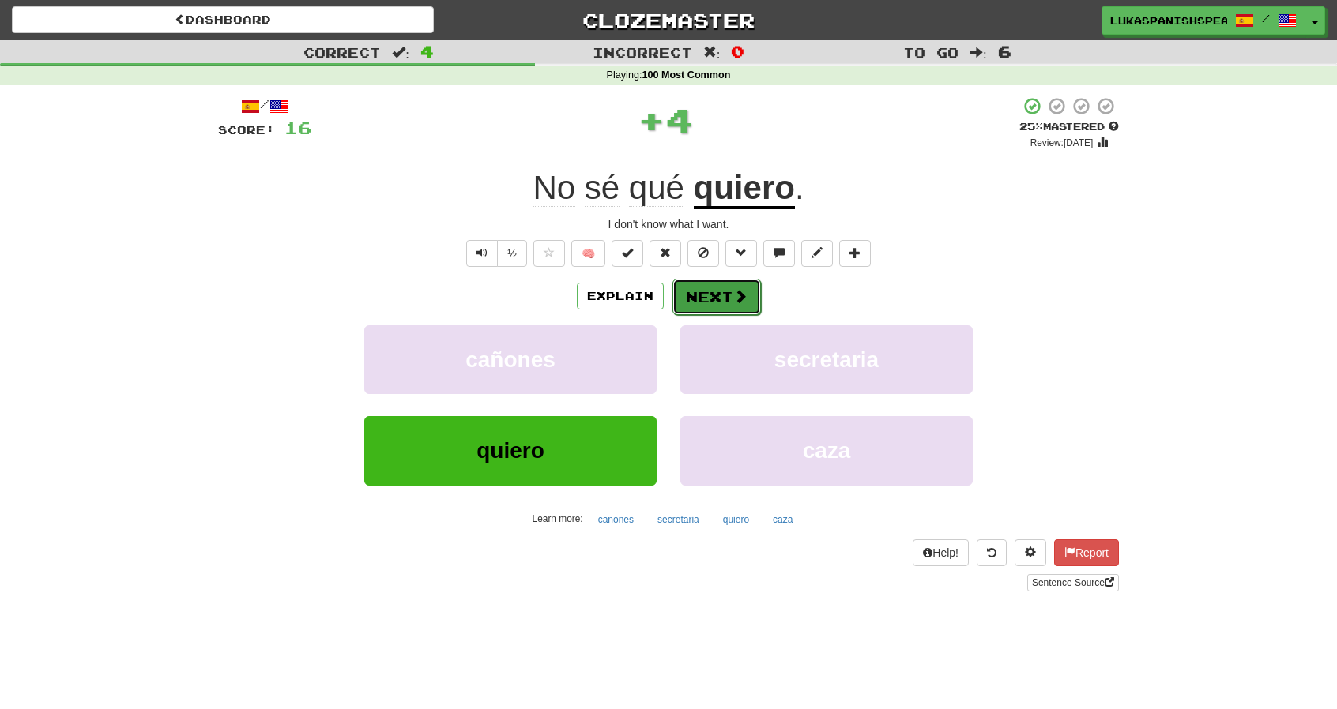
click at [752, 296] on button "Next" at bounding box center [716, 297] width 88 height 36
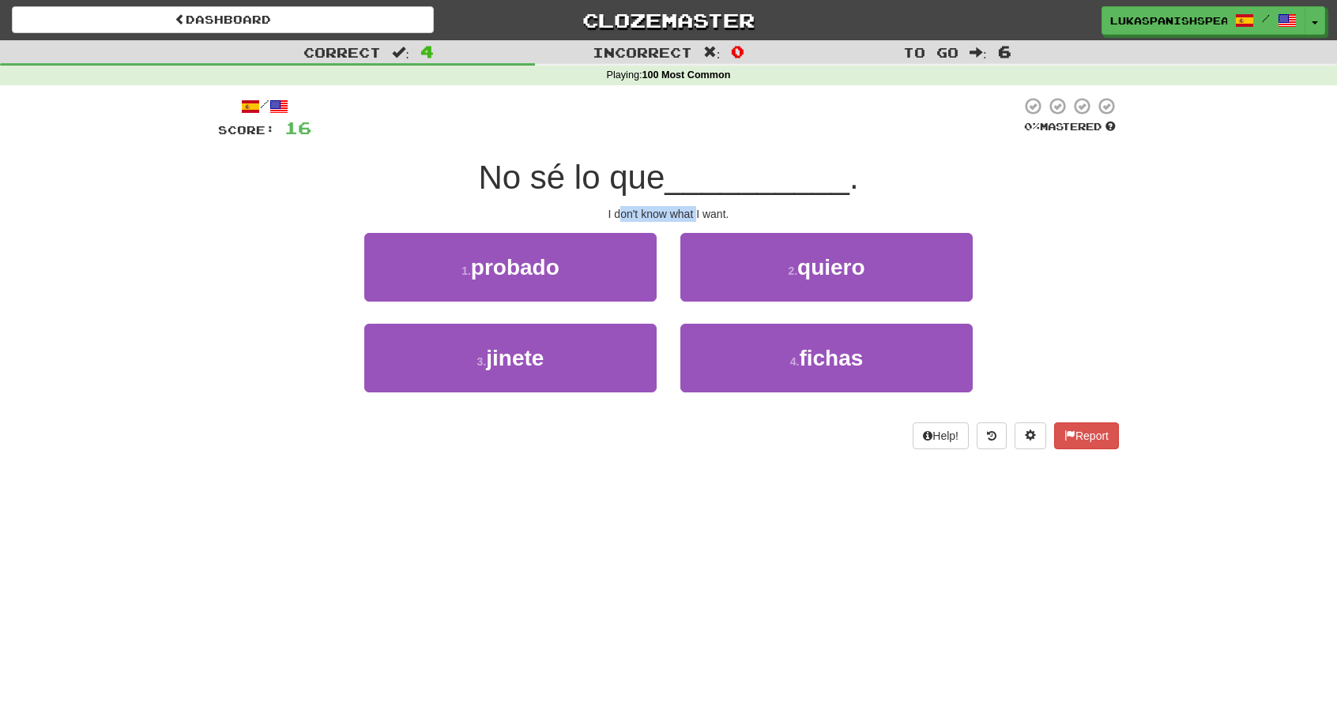
drag, startPoint x: 618, startPoint y: 209, endPoint x: 697, endPoint y: 209, distance: 79.0
click at [697, 209] on div "I don't know what I want." at bounding box center [668, 214] width 901 height 16
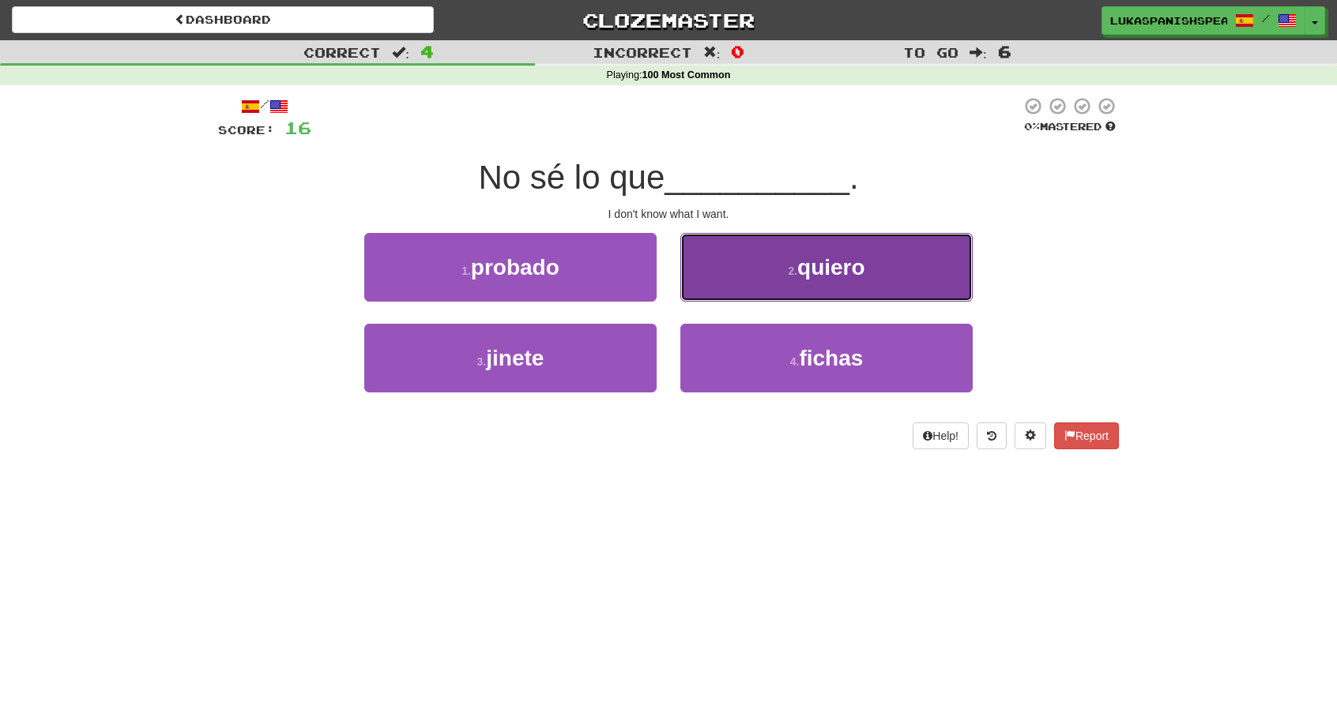
click at [804, 279] on button "2 . quiero" at bounding box center [826, 267] width 292 height 69
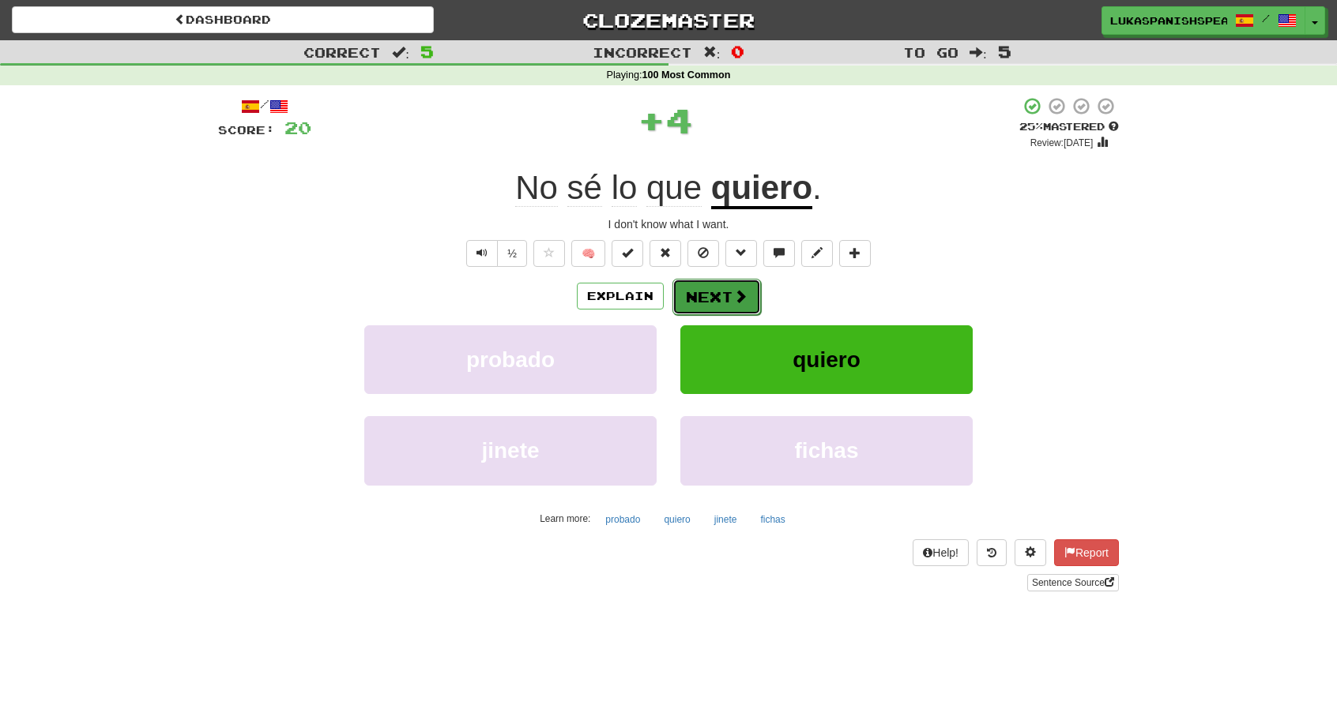
click at [709, 289] on button "Next" at bounding box center [716, 297] width 88 height 36
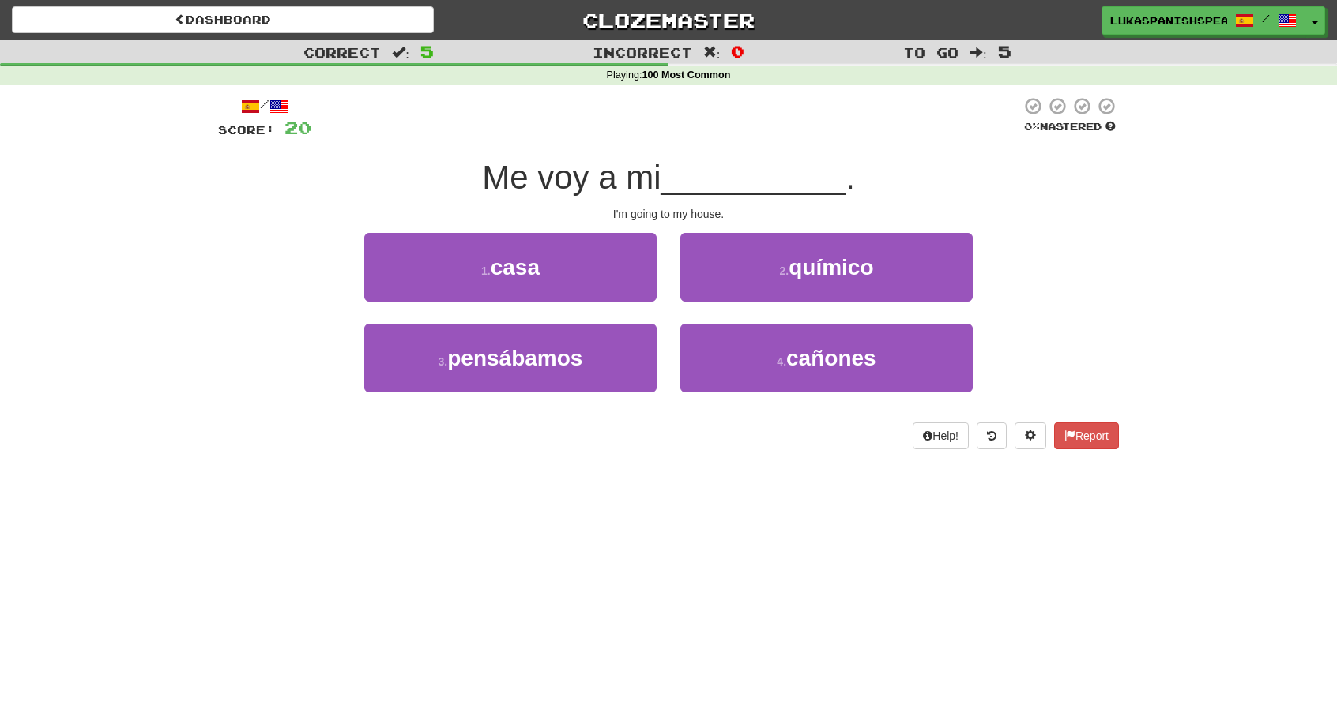
click at [566, 306] on div "1 . casa" at bounding box center [510, 278] width 316 height 91
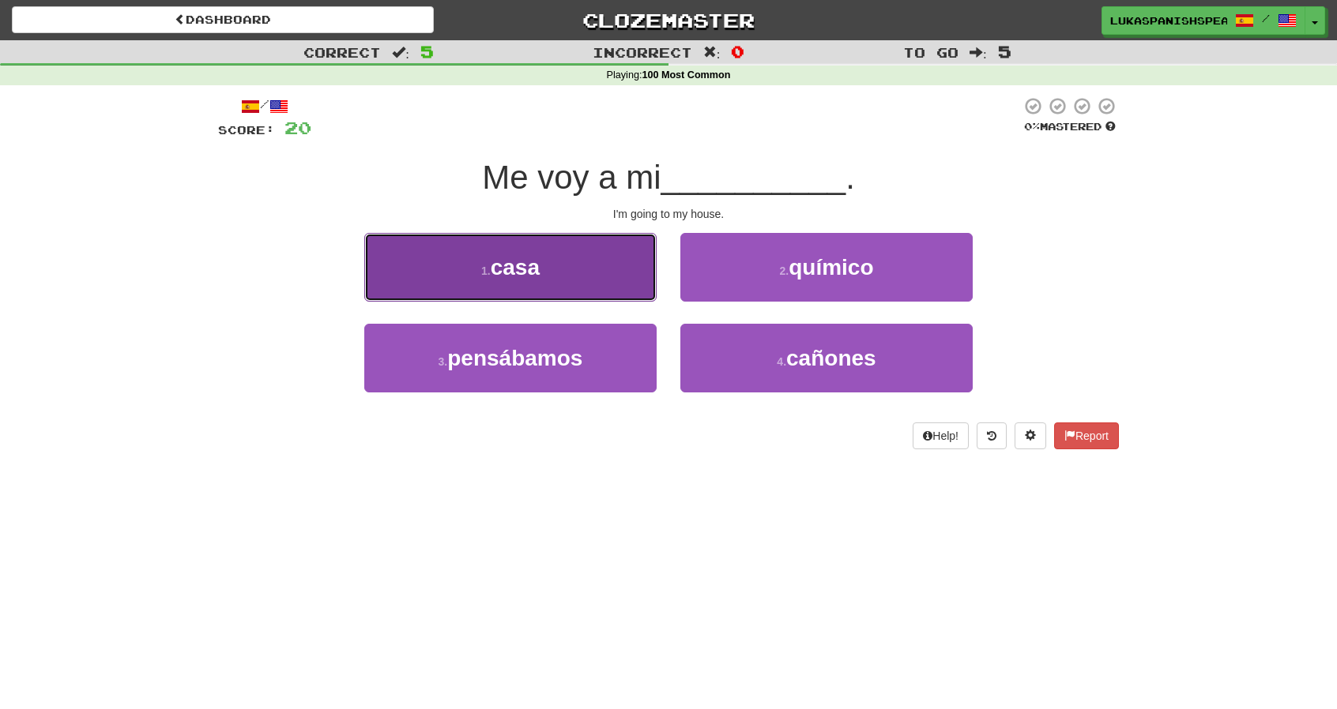
click at [561, 291] on button "1 . casa" at bounding box center [510, 267] width 292 height 69
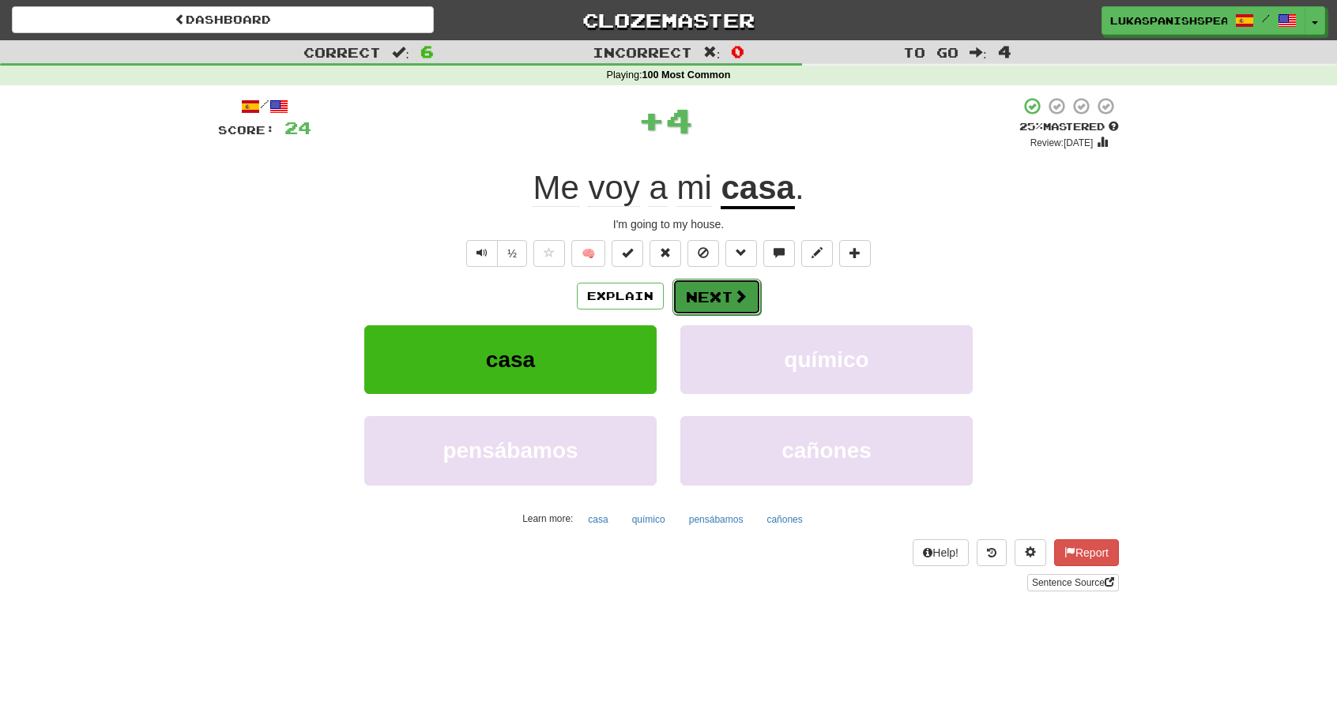
click at [725, 280] on button "Next" at bounding box center [716, 297] width 88 height 36
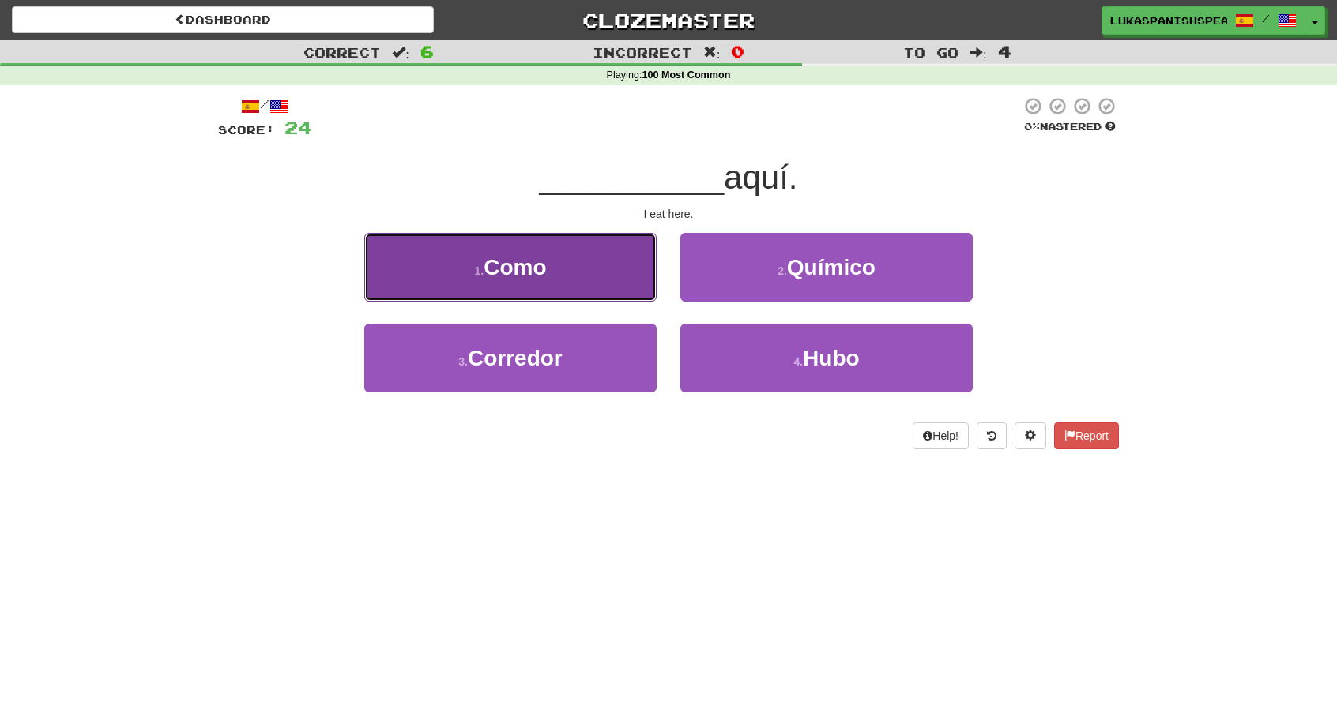
click at [532, 280] on button "1 . Como" at bounding box center [510, 267] width 292 height 69
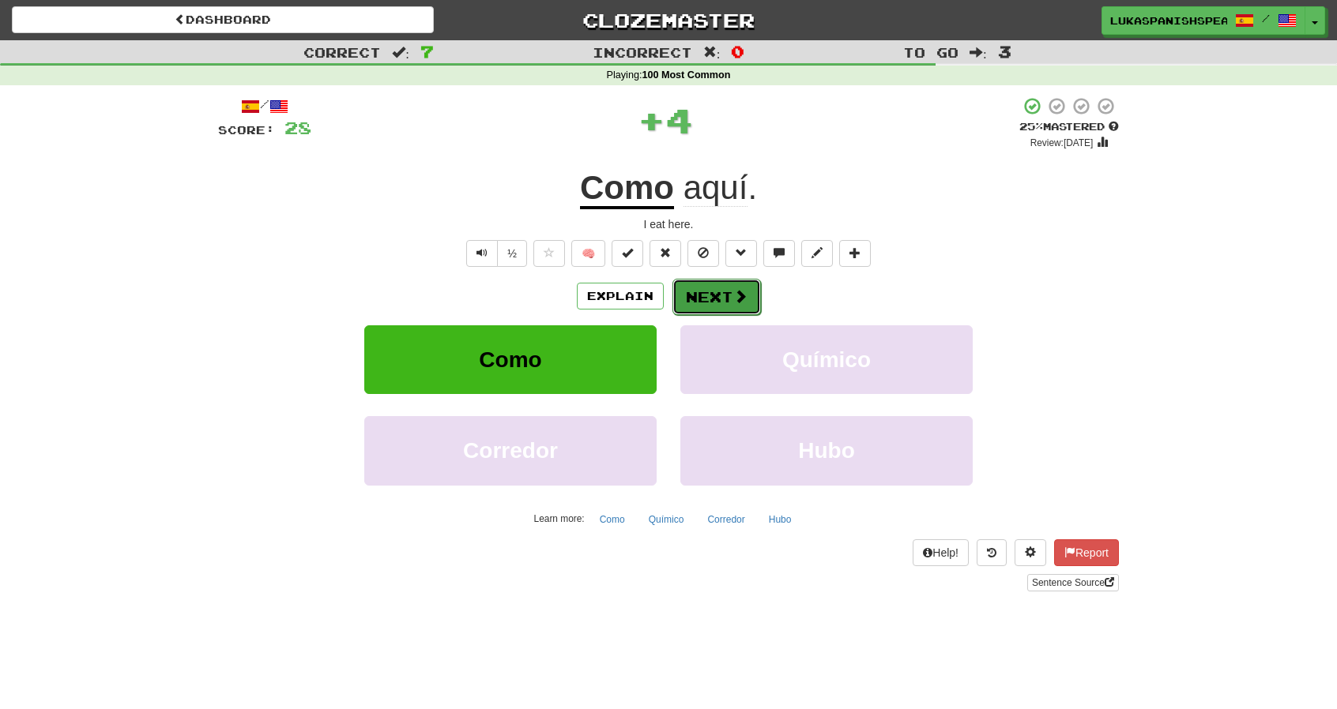
click at [724, 312] on button "Next" at bounding box center [716, 297] width 88 height 36
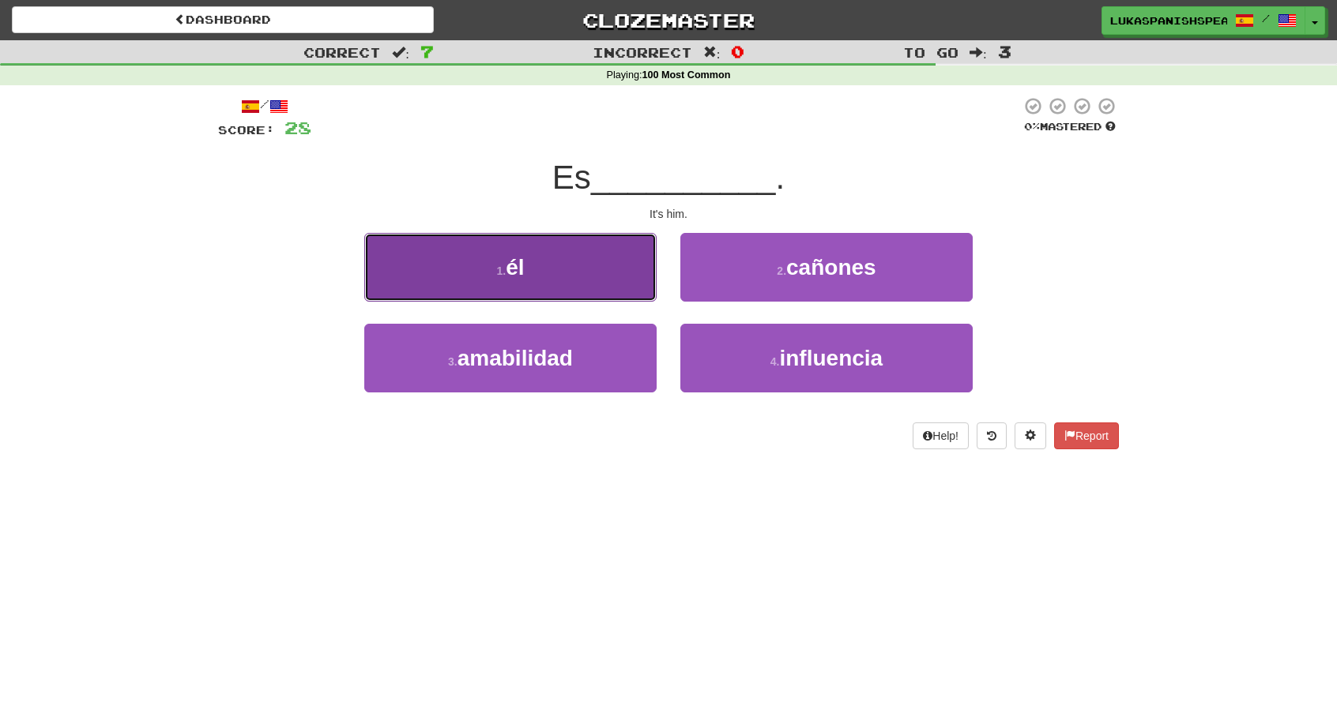
click at [543, 261] on button "1 . él" at bounding box center [510, 267] width 292 height 69
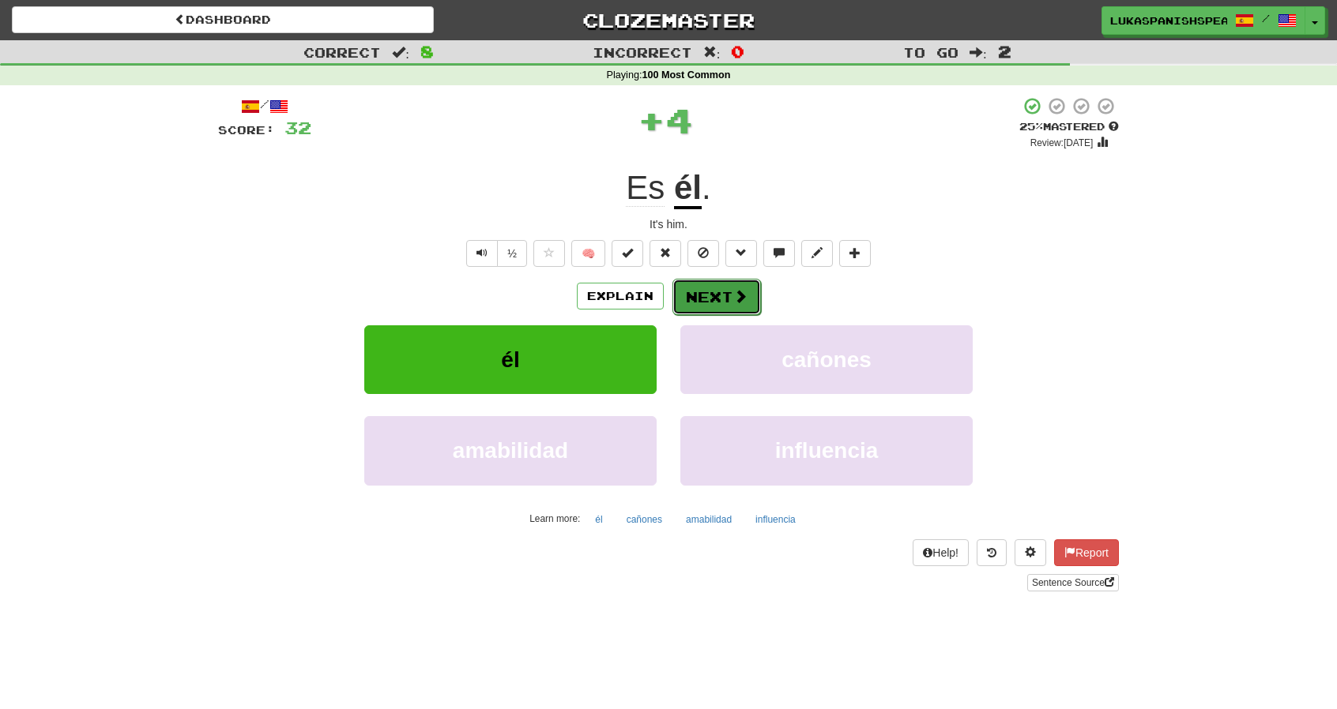
click at [706, 290] on button "Next" at bounding box center [716, 297] width 88 height 36
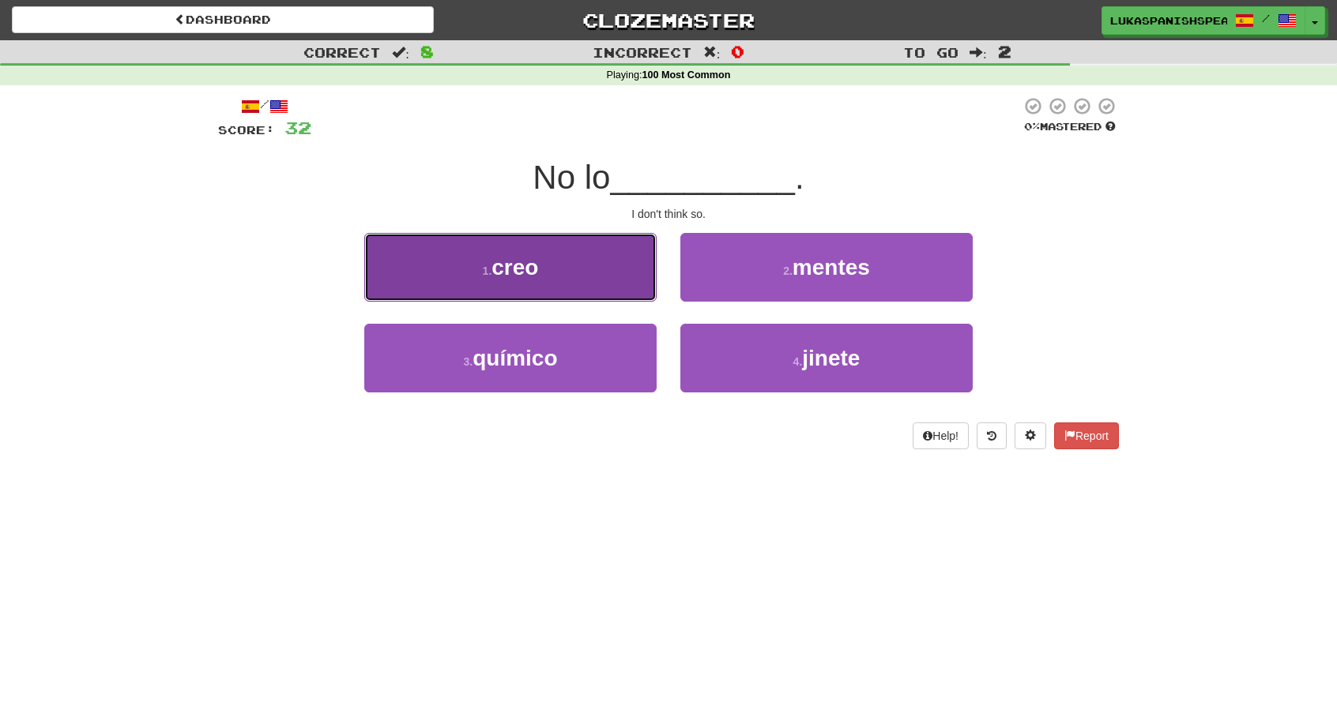
click at [637, 284] on button "1 . creo" at bounding box center [510, 267] width 292 height 69
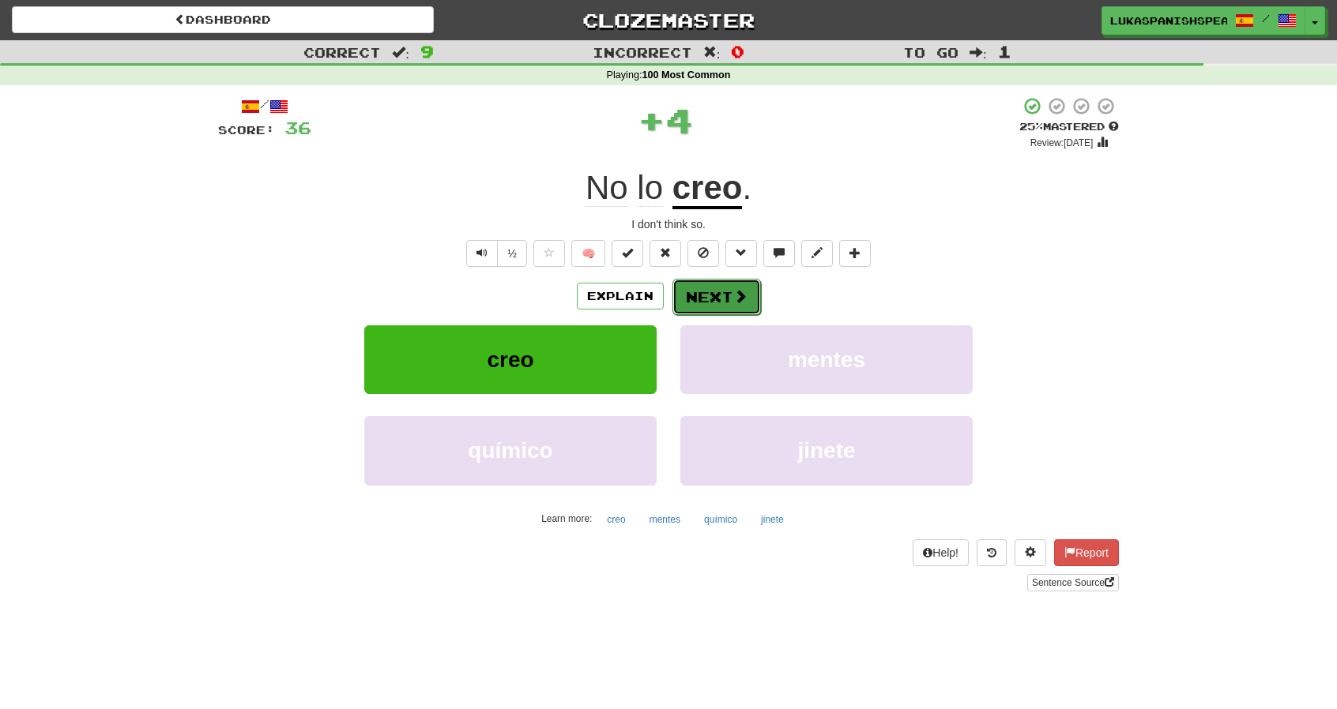
click at [700, 284] on button "Next" at bounding box center [716, 297] width 88 height 36
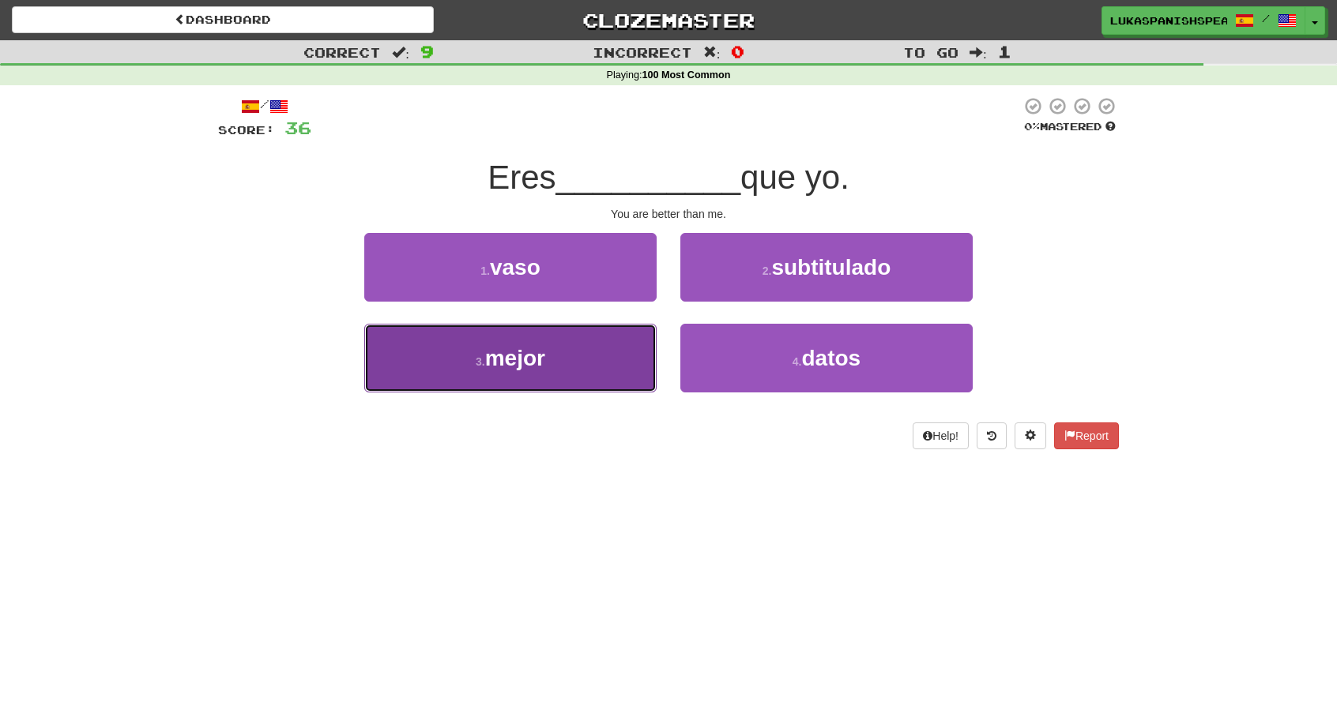
click at [557, 370] on button "3 . mejor" at bounding box center [510, 358] width 292 height 69
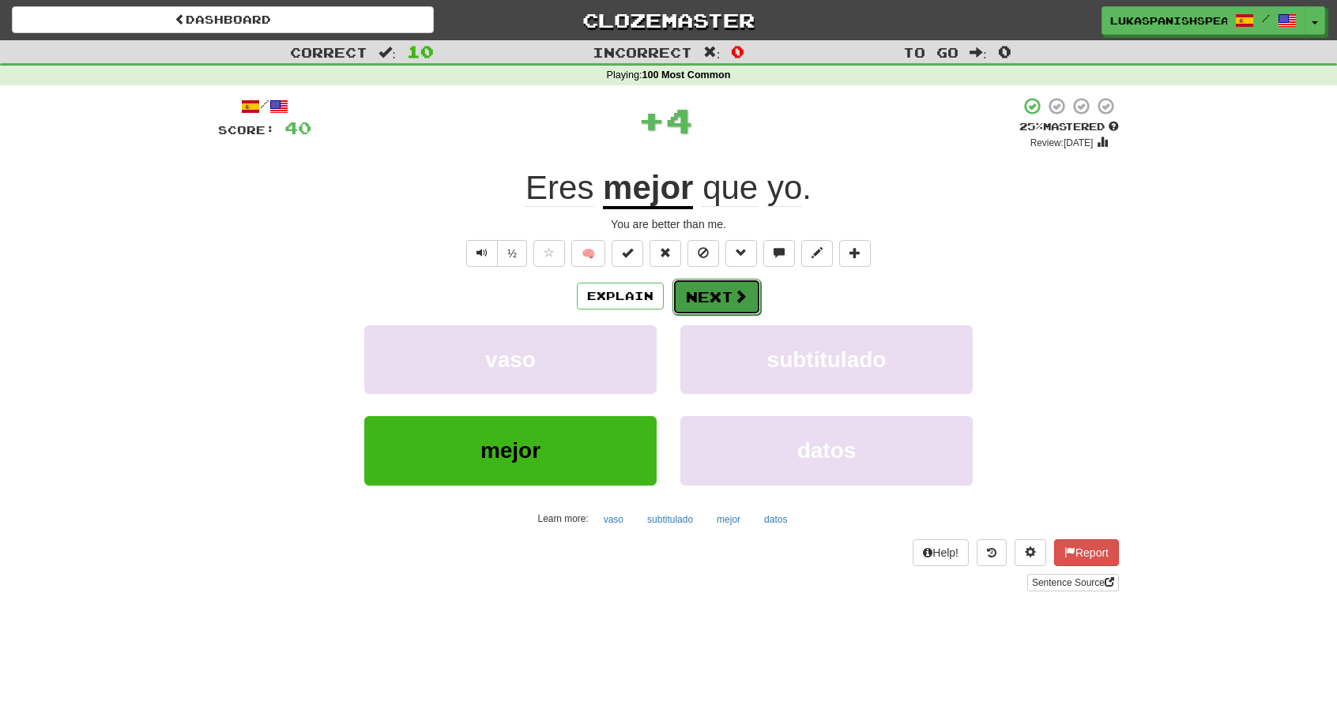
click at [743, 296] on span at bounding box center [740, 296] width 14 height 14
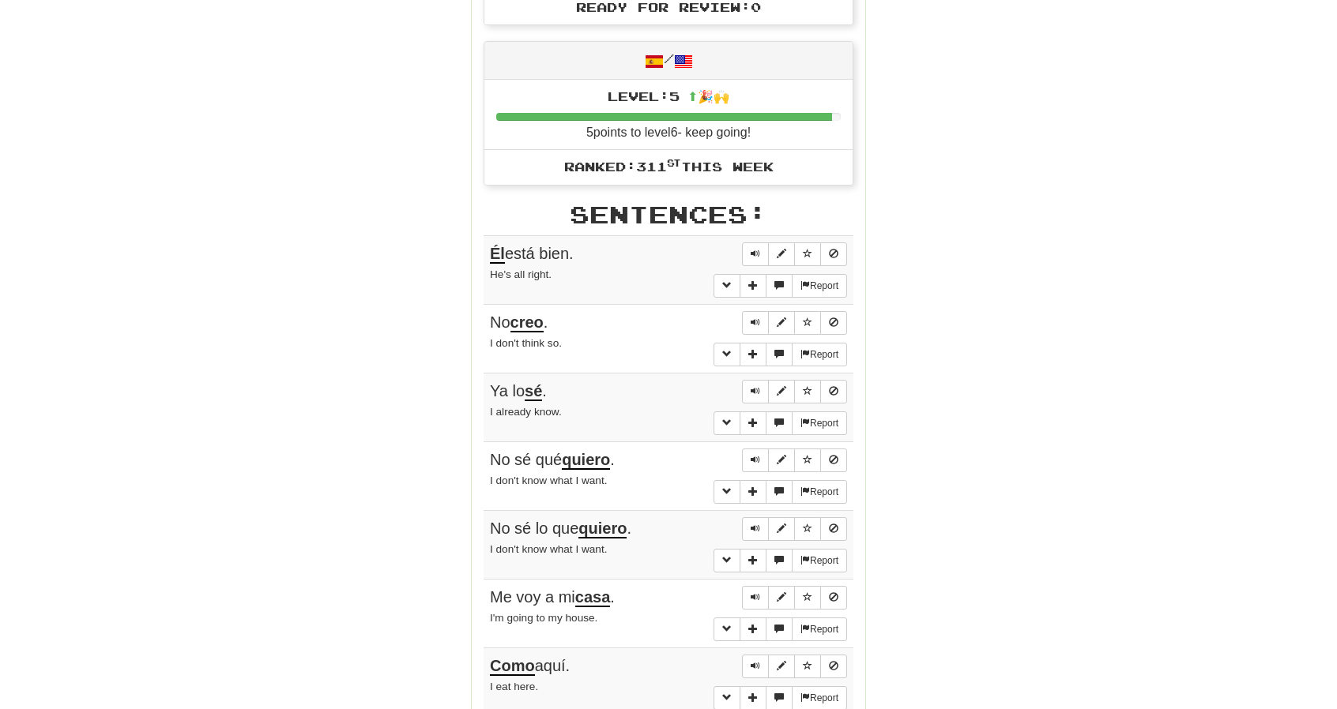
scroll to position [595, 0]
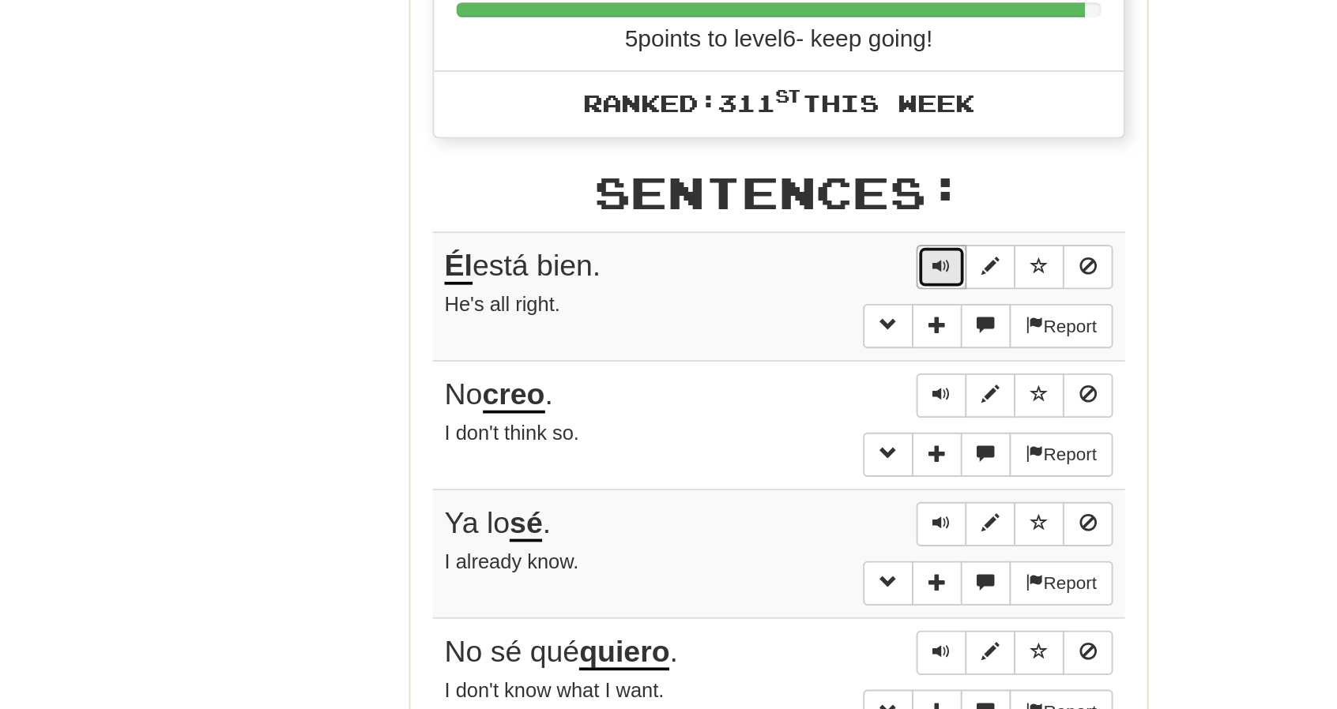
click at [757, 249] on span "Sentence controls" at bounding box center [754, 253] width 9 height 9
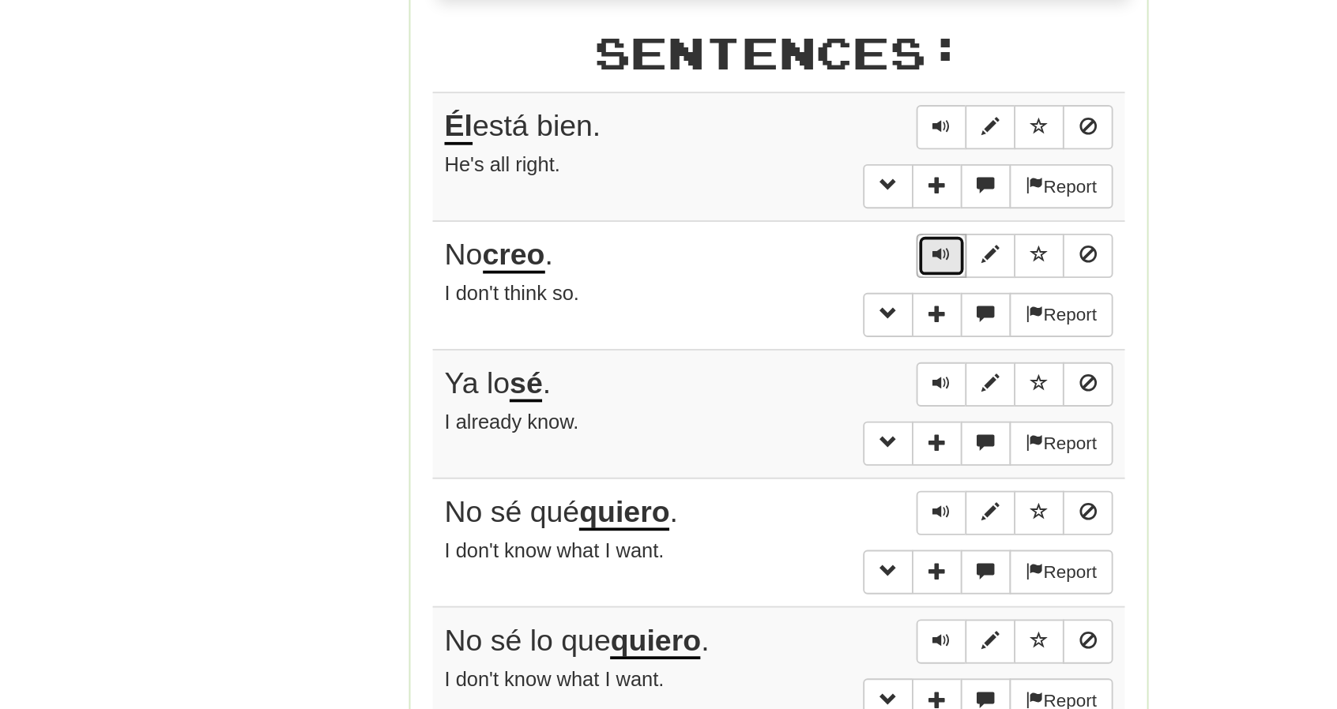
click at [759, 318] on span "Sentence controls" at bounding box center [754, 322] width 9 height 9
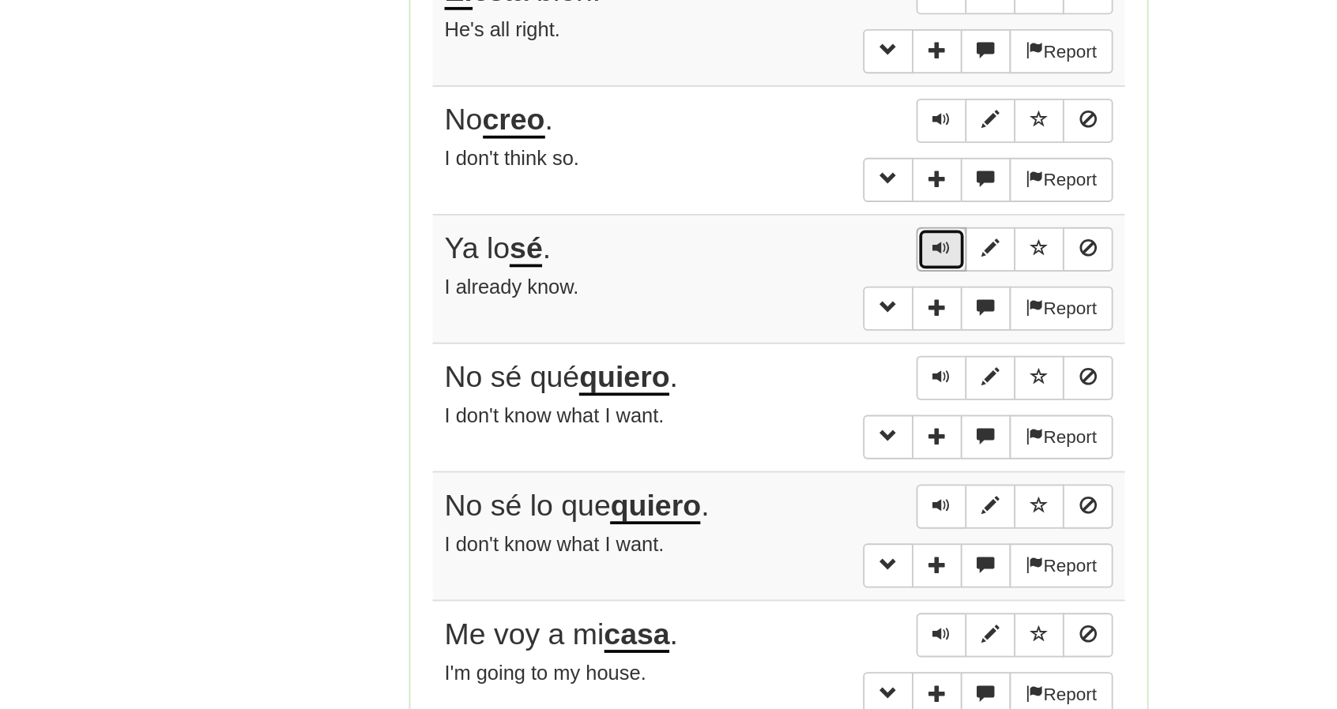
click at [751, 385] on button "Sentence controls" at bounding box center [755, 392] width 27 height 24
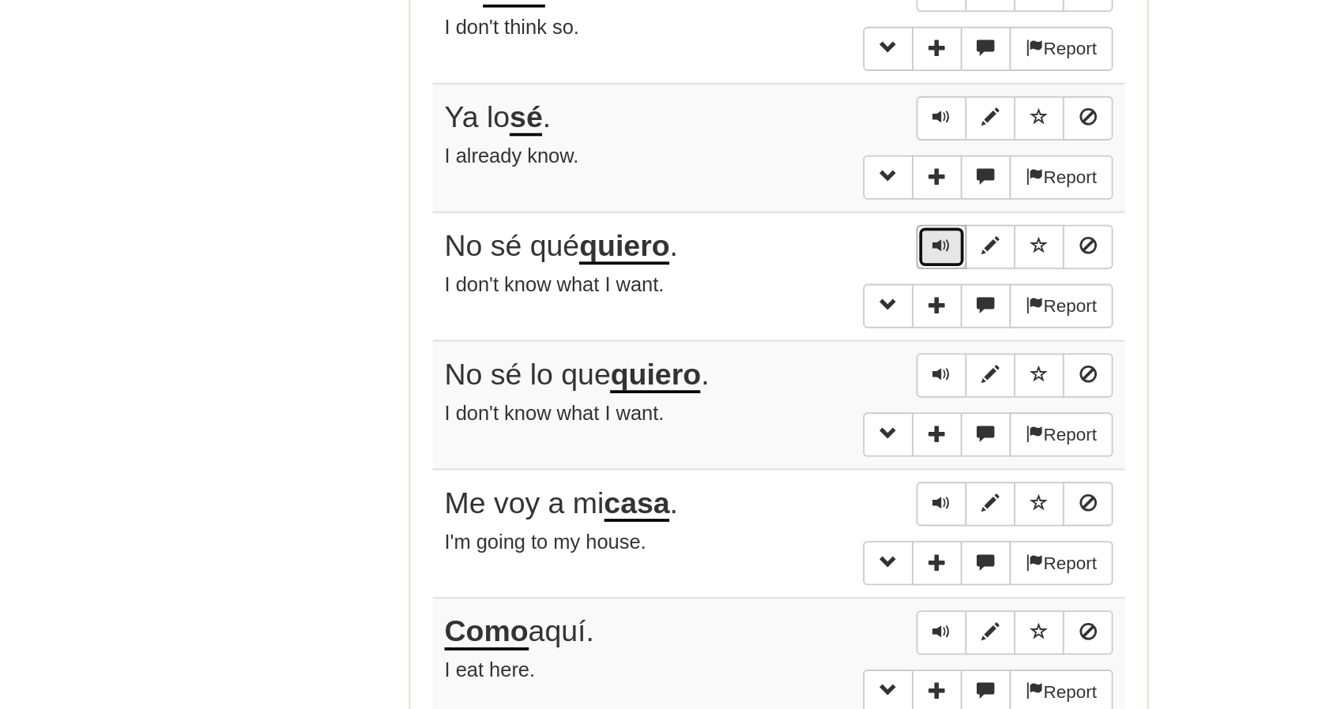
click at [748, 449] on button "Sentence controls" at bounding box center [755, 461] width 27 height 24
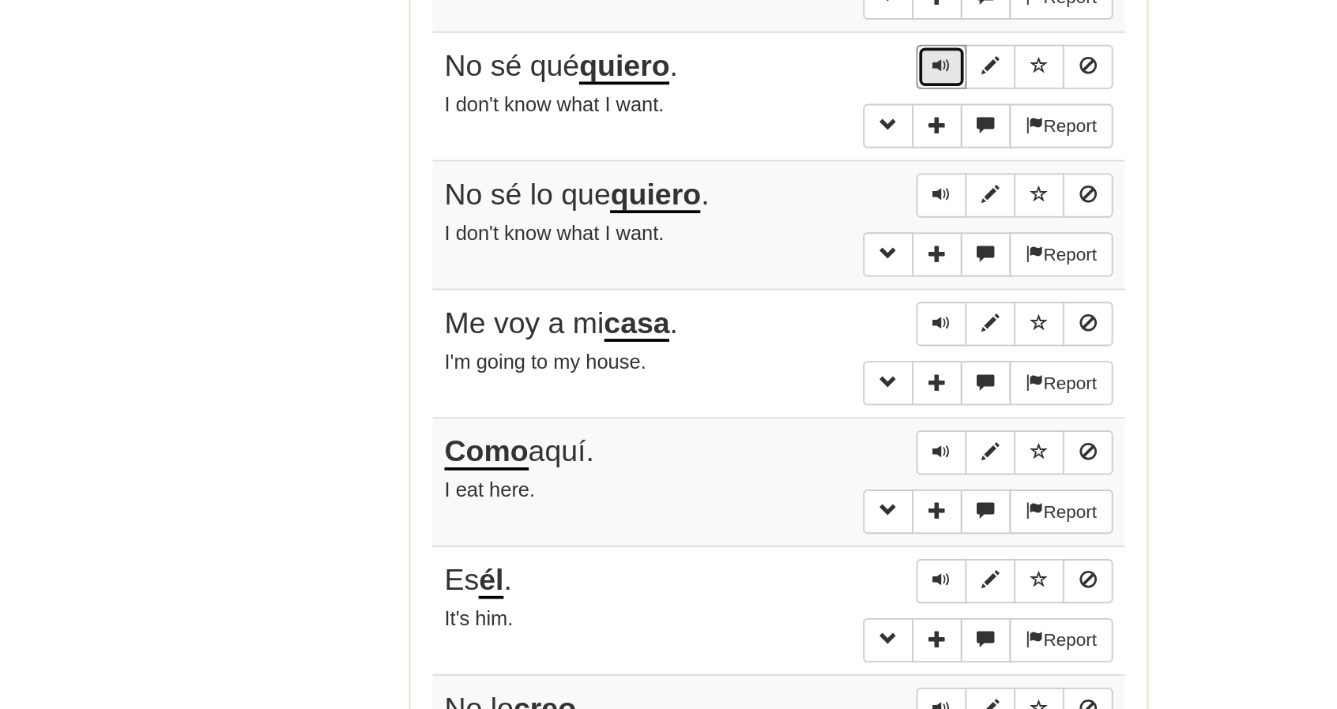
scroll to position [717, 0]
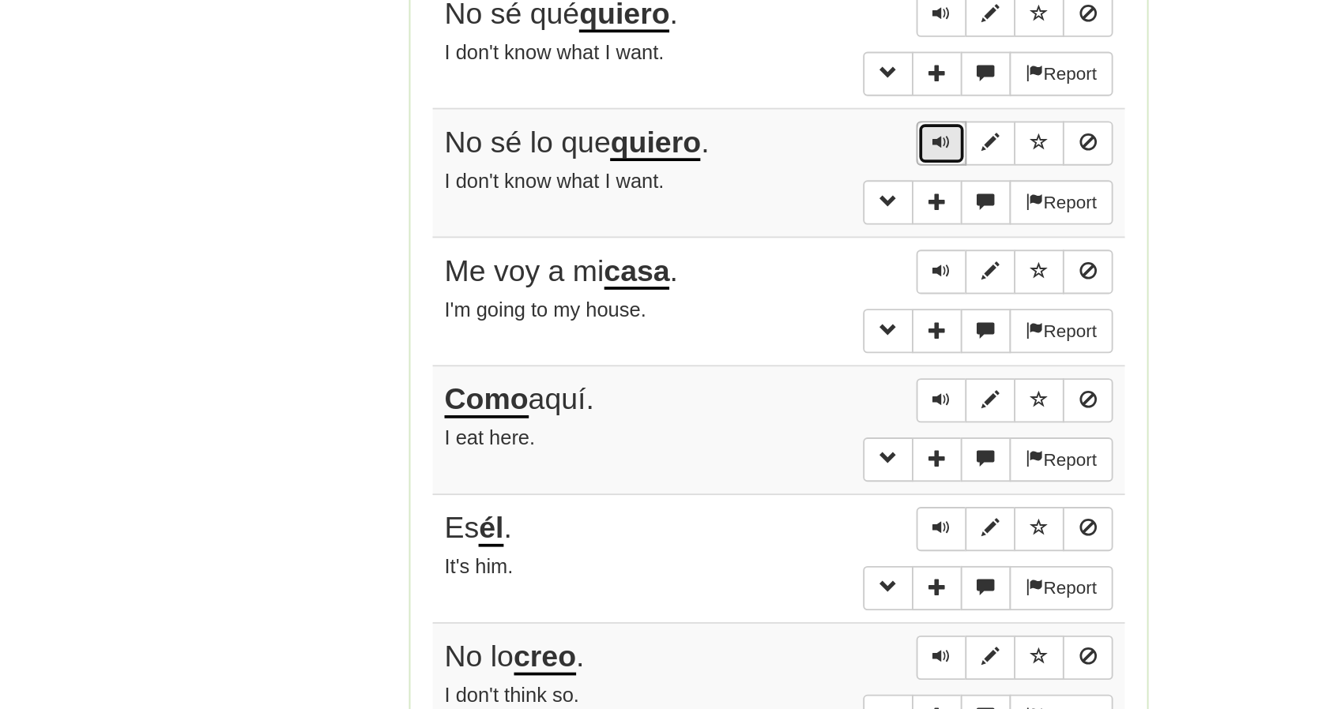
click at [754, 401] on span "Sentence controls" at bounding box center [754, 405] width 9 height 9
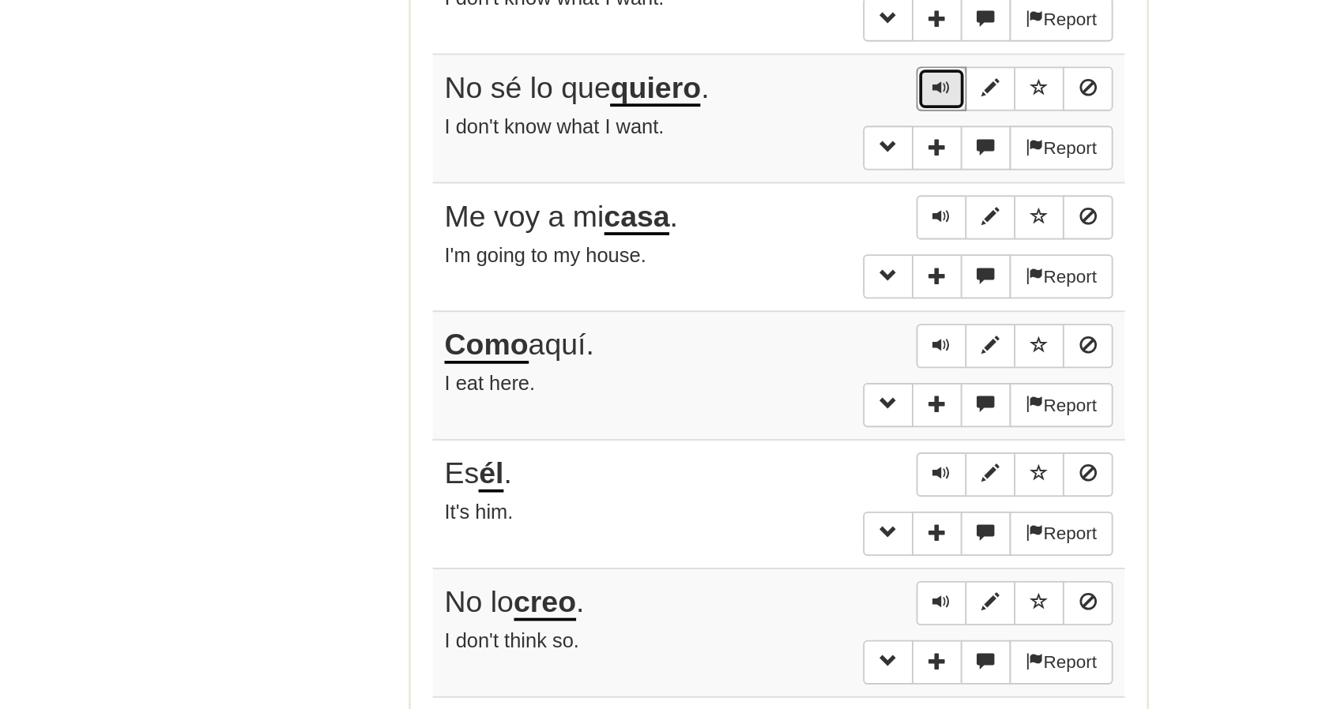
scroll to position [747, 0]
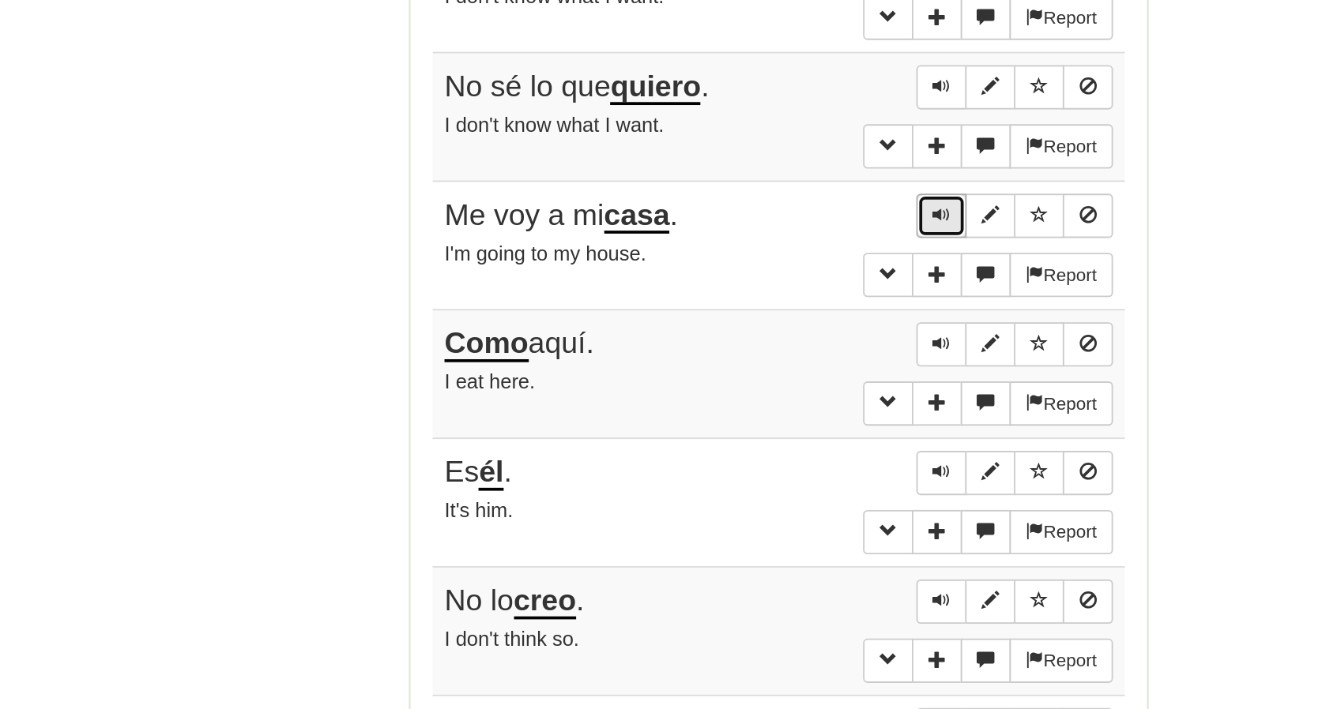
click at [760, 440] on span "Sentence controls" at bounding box center [754, 444] width 9 height 9
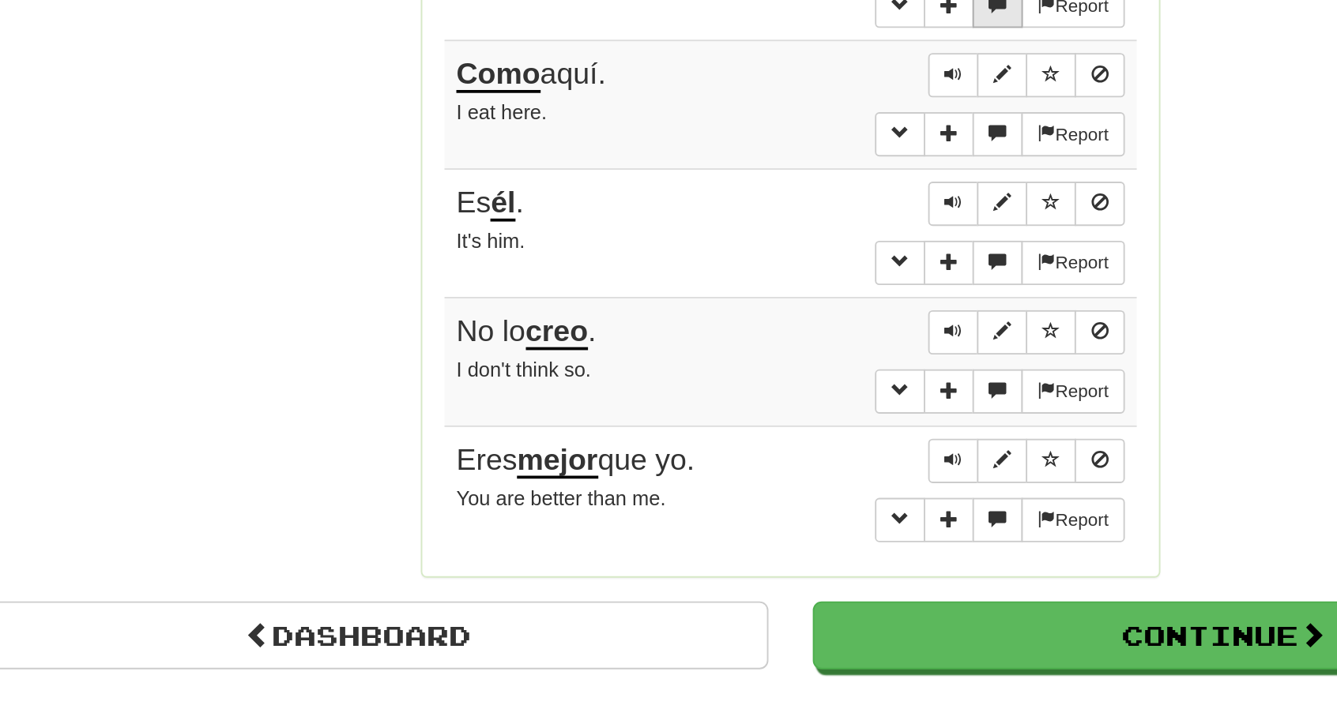
scroll to position [892, 0]
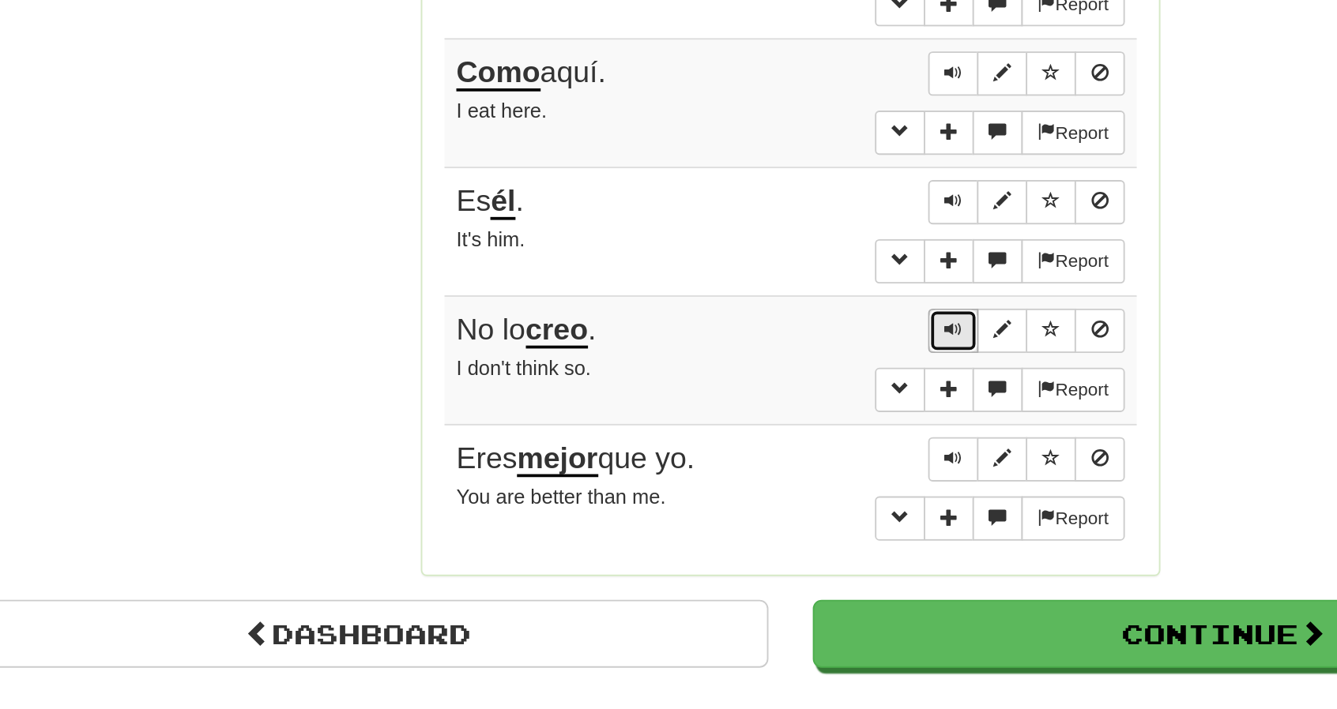
click at [760, 502] on span "Sentence controls" at bounding box center [754, 506] width 9 height 9
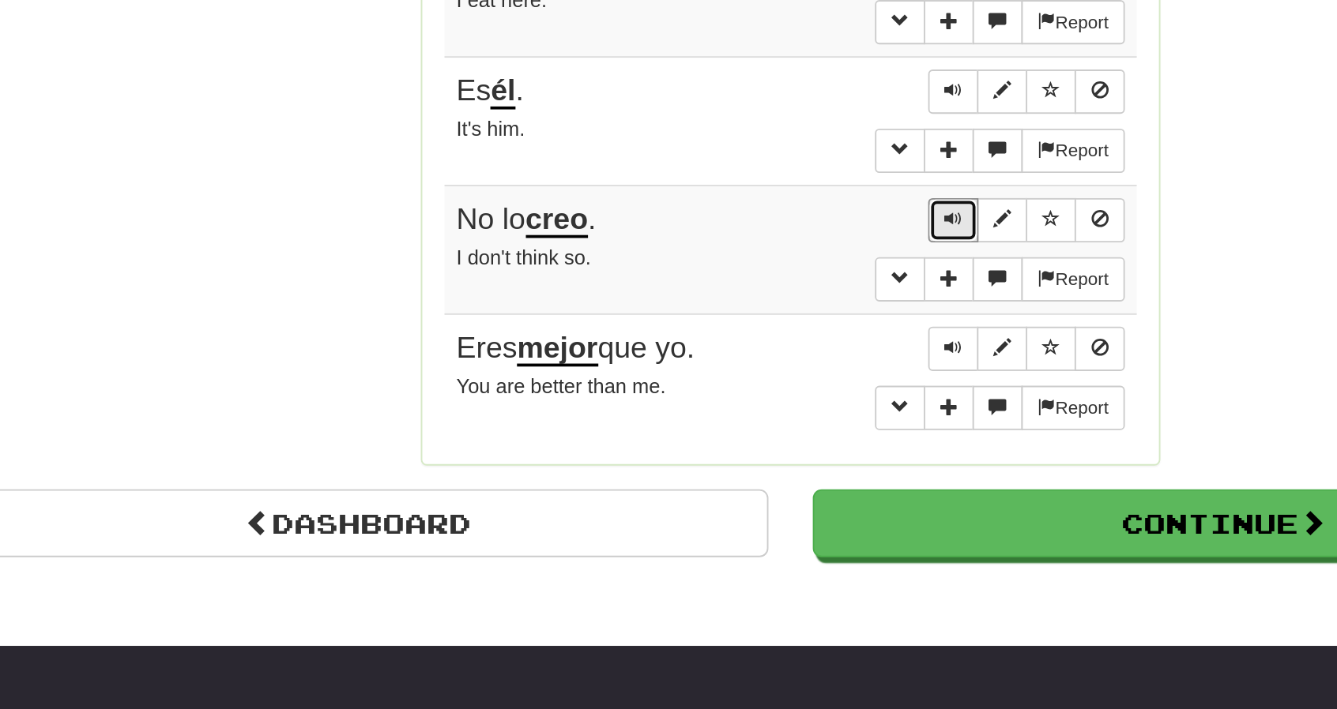
scroll to position [952, 0]
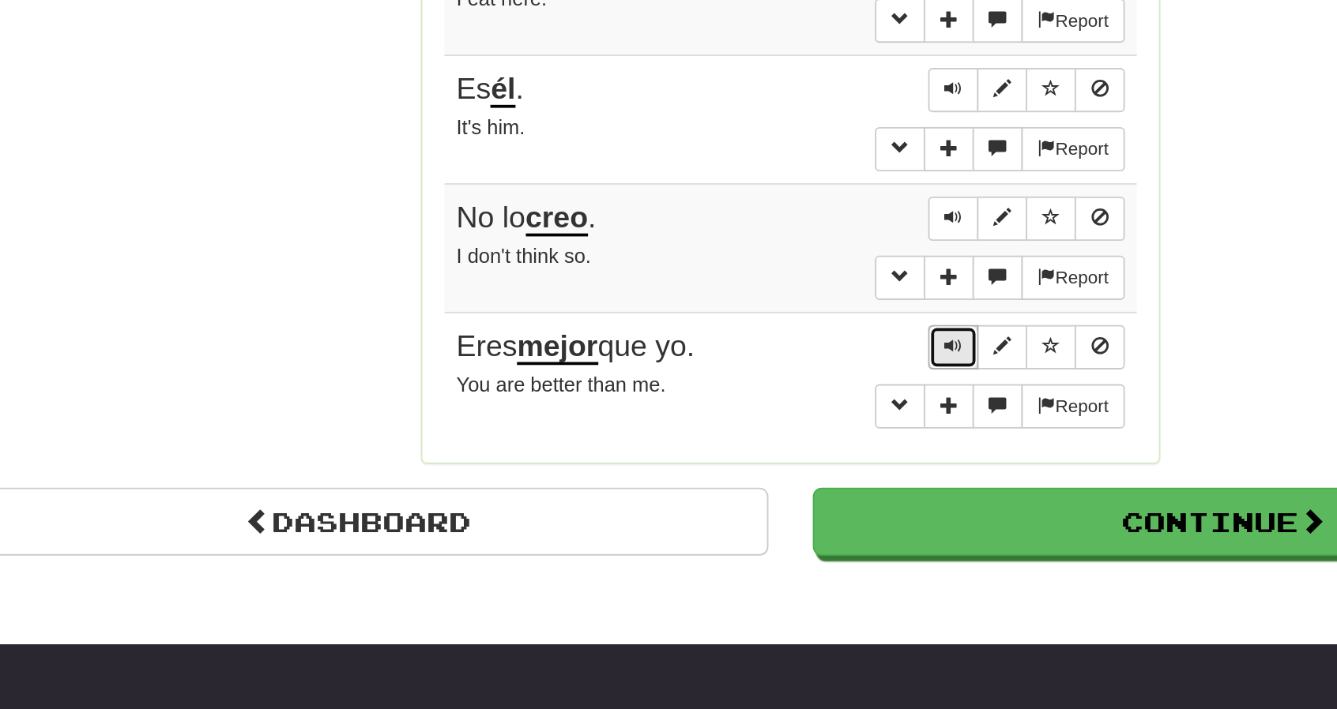
click at [762, 504] on button "Sentence controls" at bounding box center [755, 516] width 27 height 24
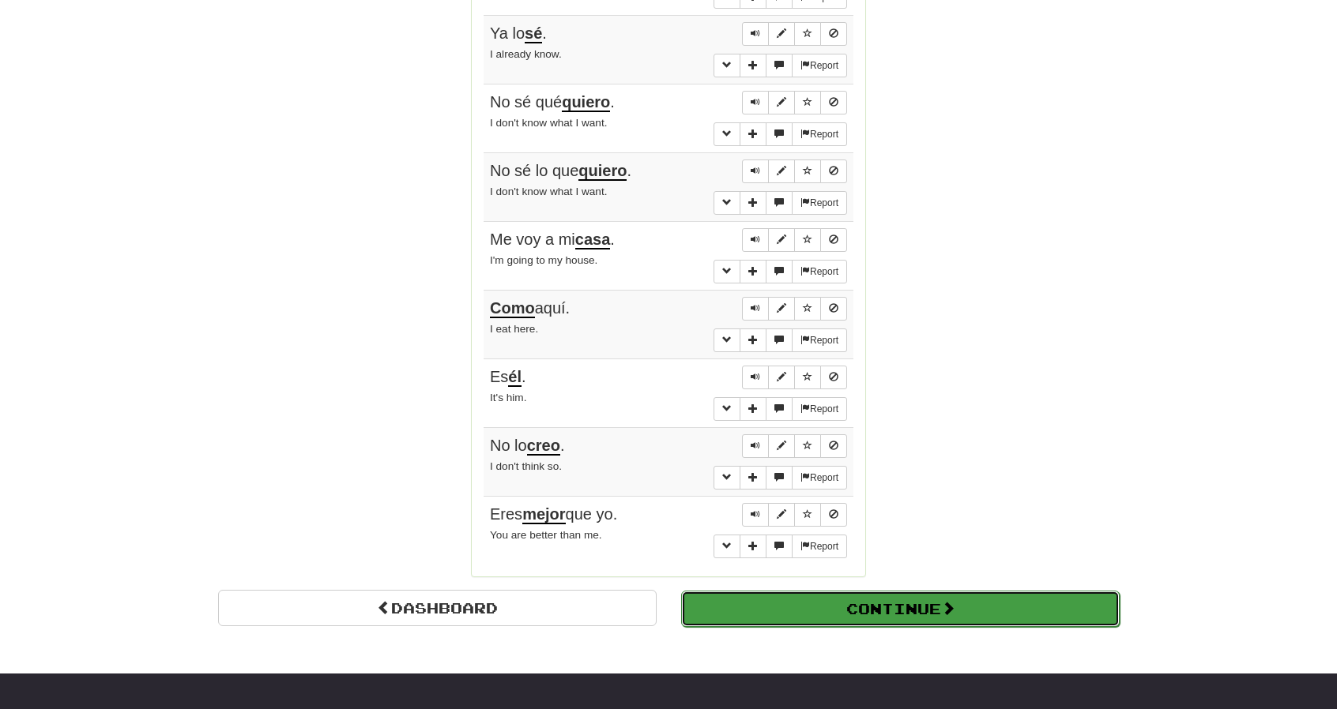
click at [901, 595] on button "Continue" at bounding box center [900, 609] width 438 height 36
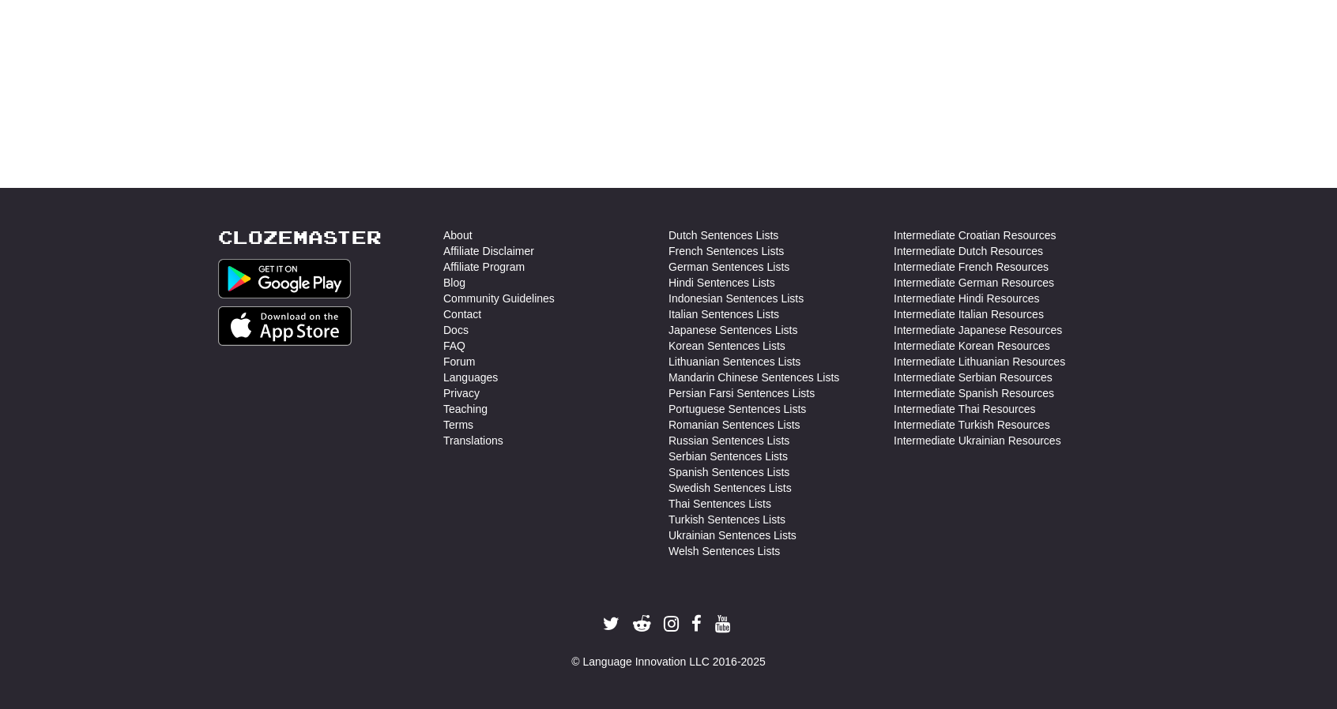
scroll to position [0, 0]
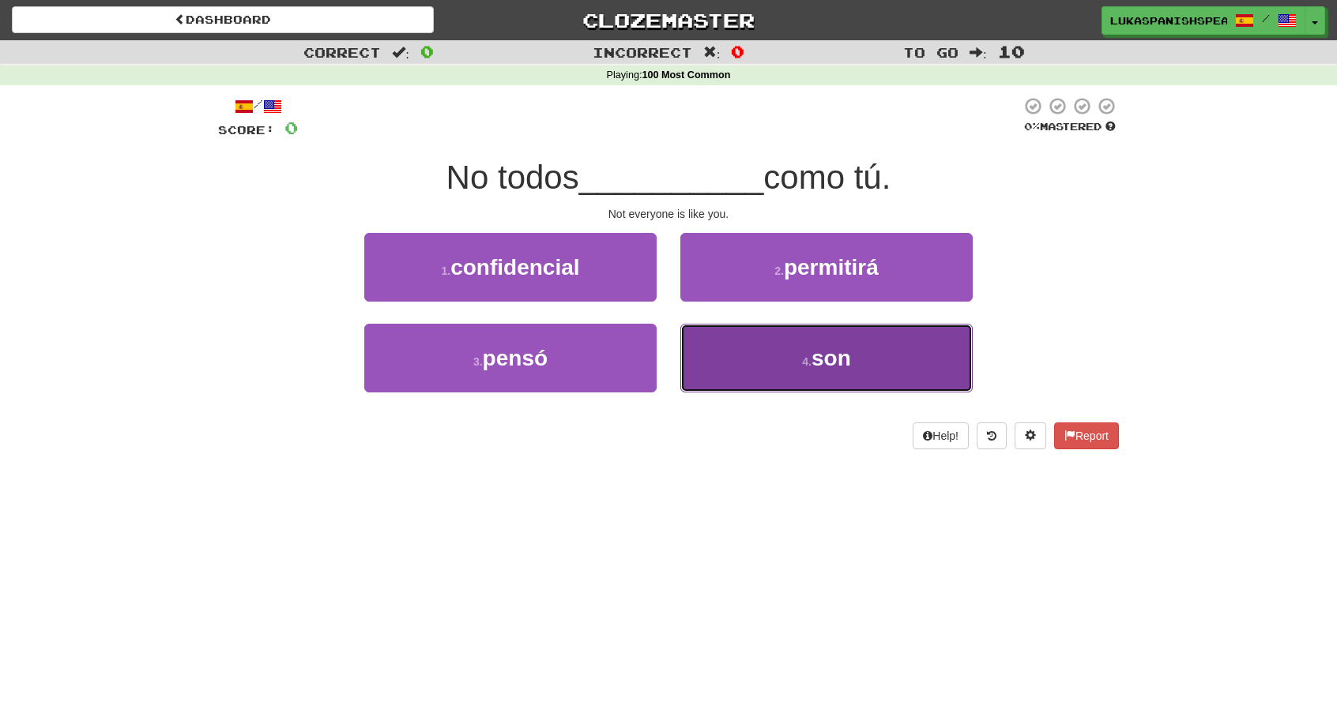
click at [770, 380] on button "4 . son" at bounding box center [826, 358] width 292 height 69
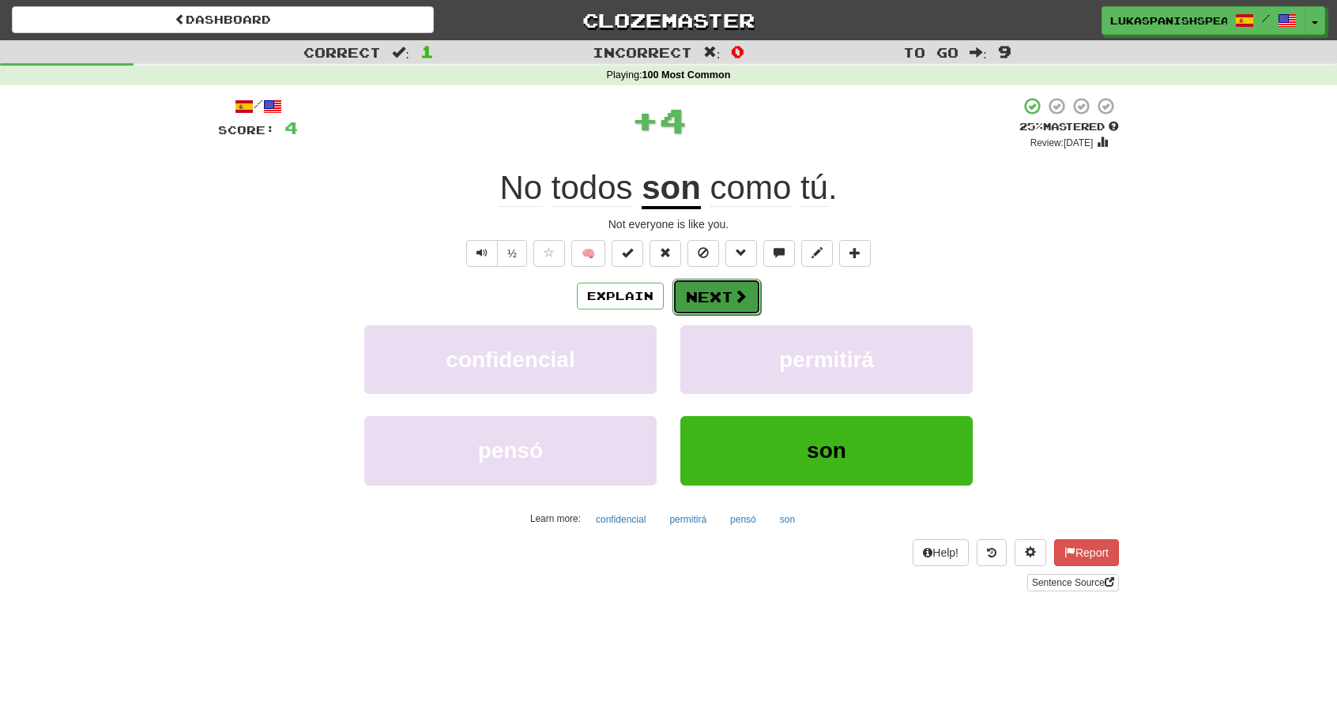
click at [750, 306] on button "Next" at bounding box center [716, 297] width 88 height 36
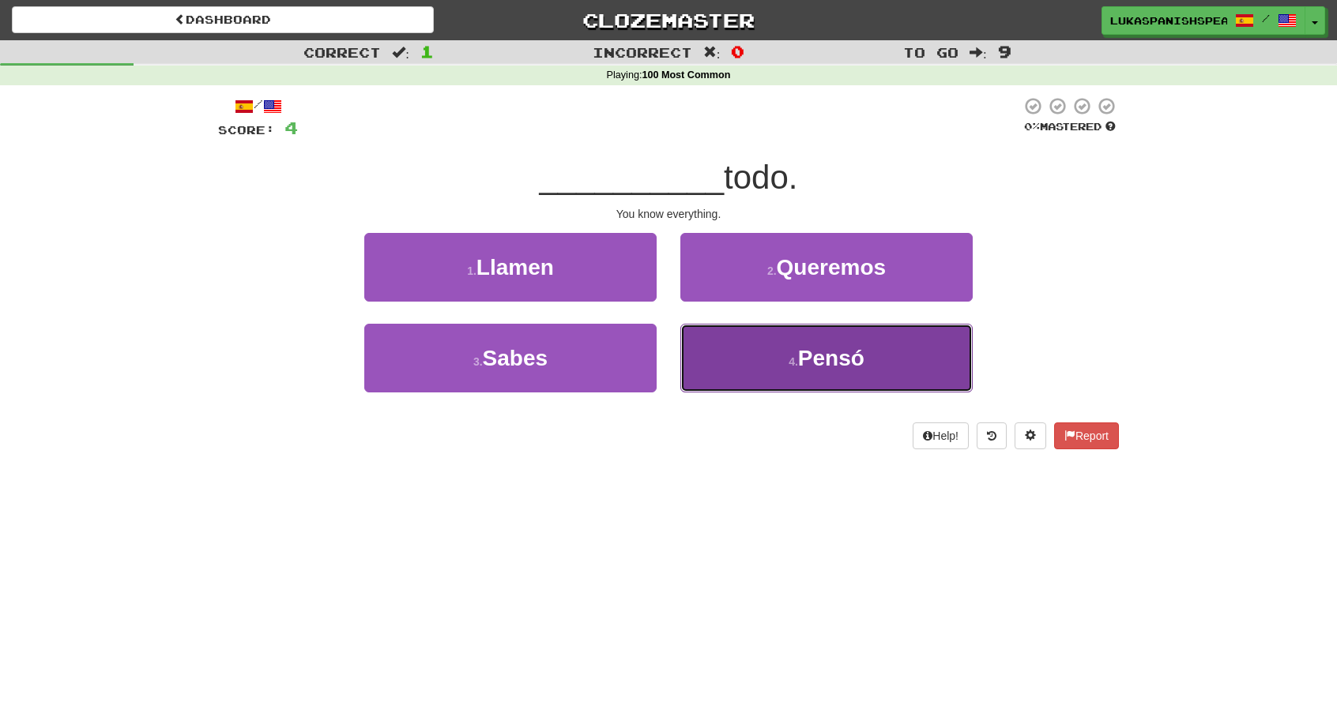
click at [864, 375] on button "4 . Pensó" at bounding box center [826, 358] width 292 height 69
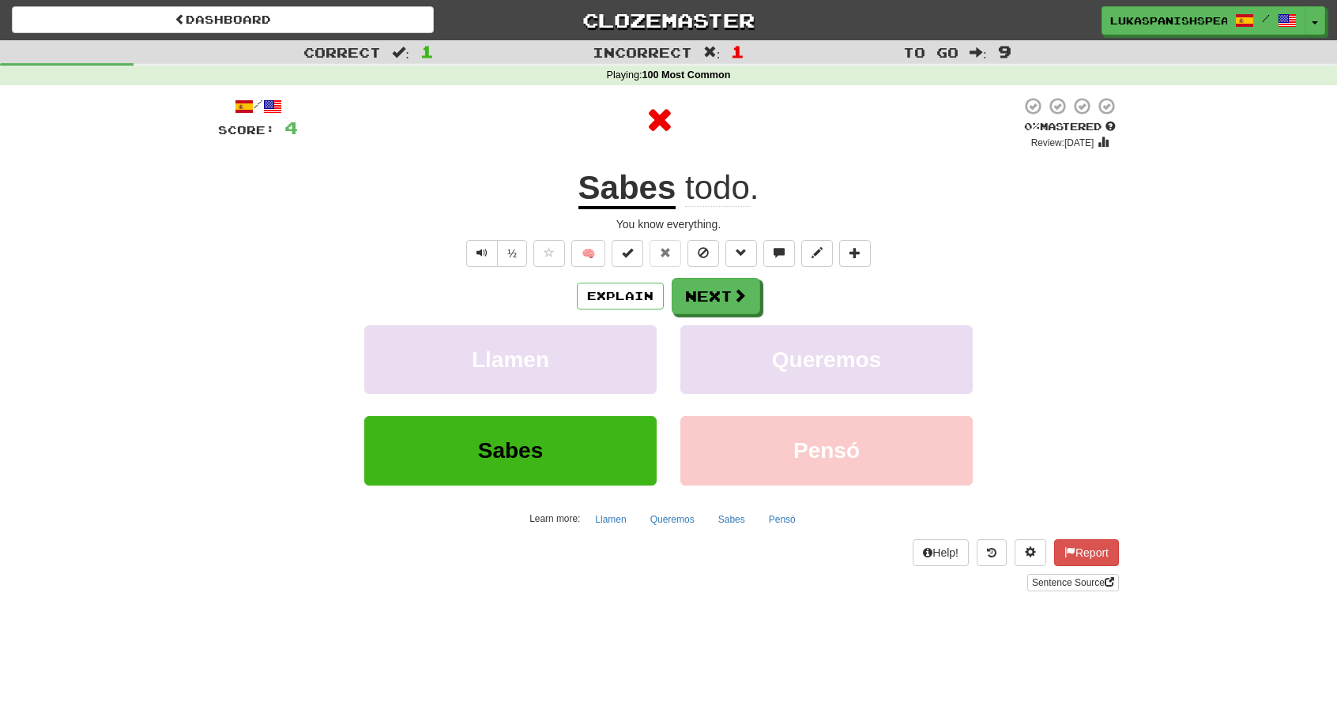
click at [646, 206] on u "Sabes" at bounding box center [627, 189] width 98 height 40
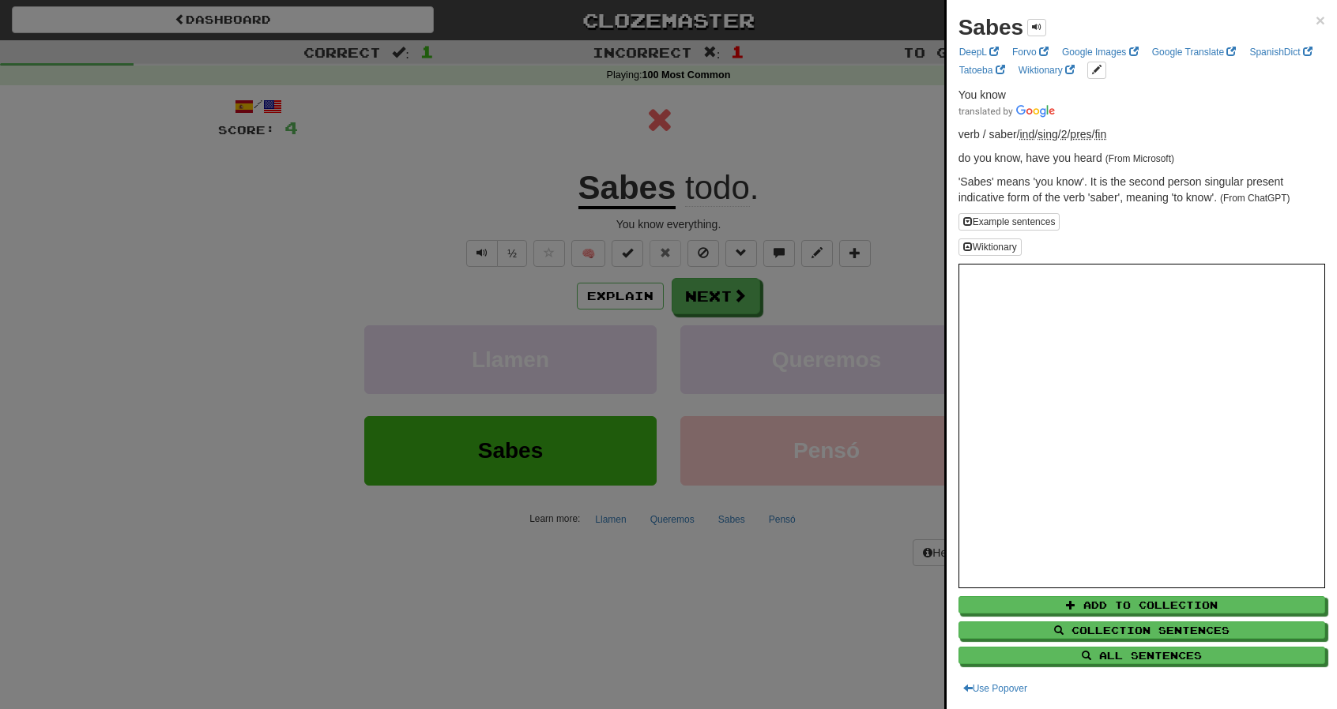
click at [1314, 20] on div "Sabes × DeepL Forvo Google Images Google Translate SpanishDict Tatoeba Wiktiona…" at bounding box center [1141, 354] width 390 height 709
click at [1315, 21] on span "×" at bounding box center [1319, 20] width 9 height 18
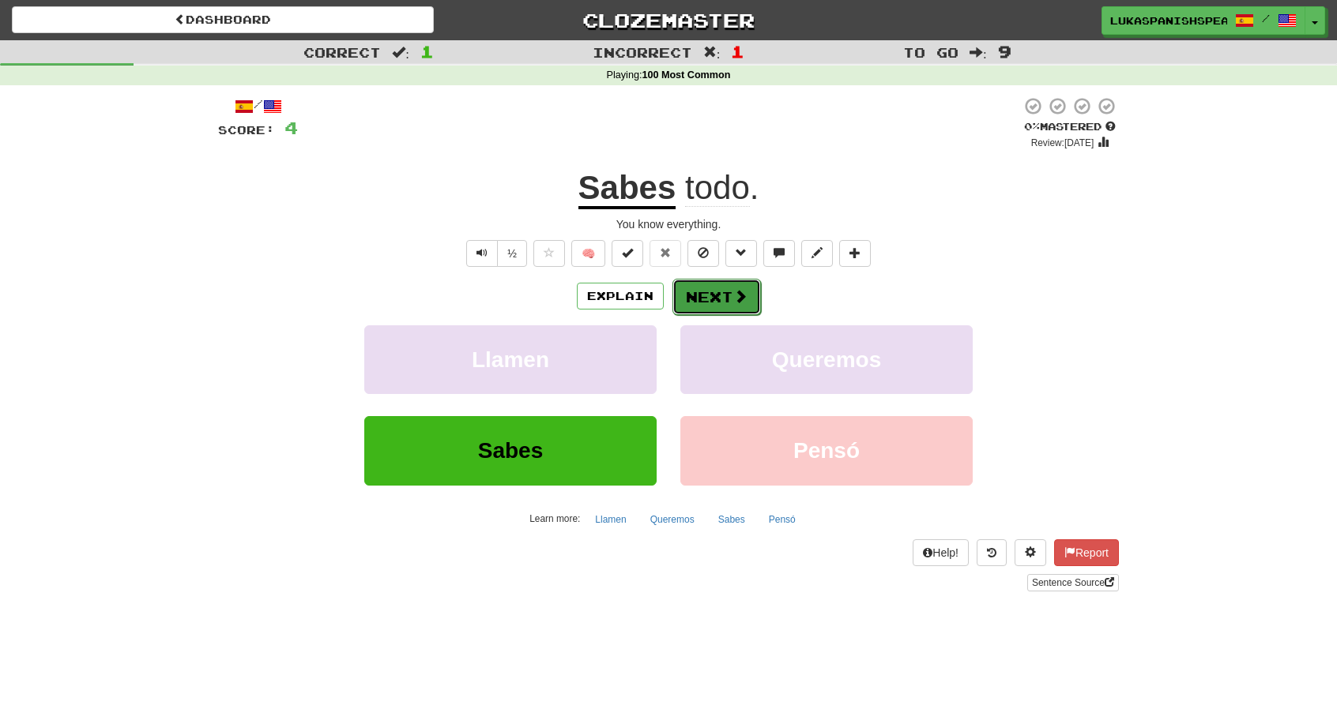
click at [720, 307] on button "Next" at bounding box center [716, 297] width 88 height 36
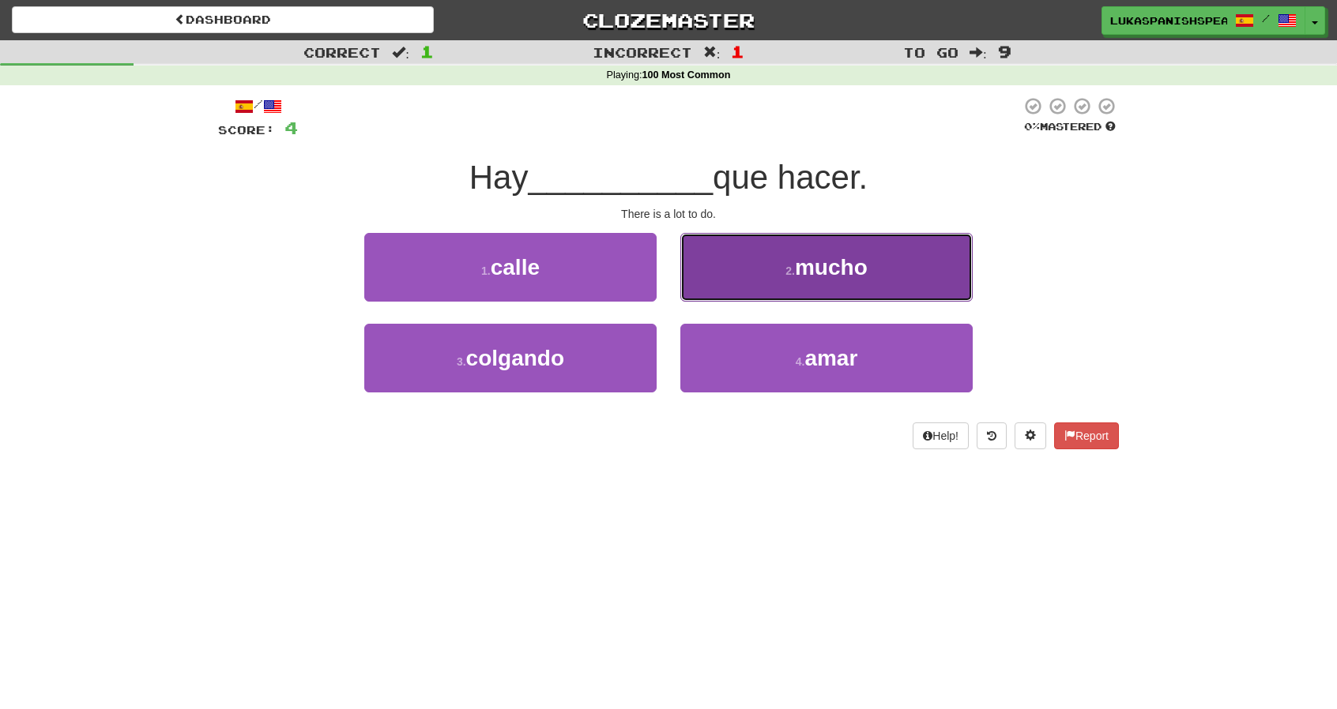
click at [780, 273] on button "2 . mucho" at bounding box center [826, 267] width 292 height 69
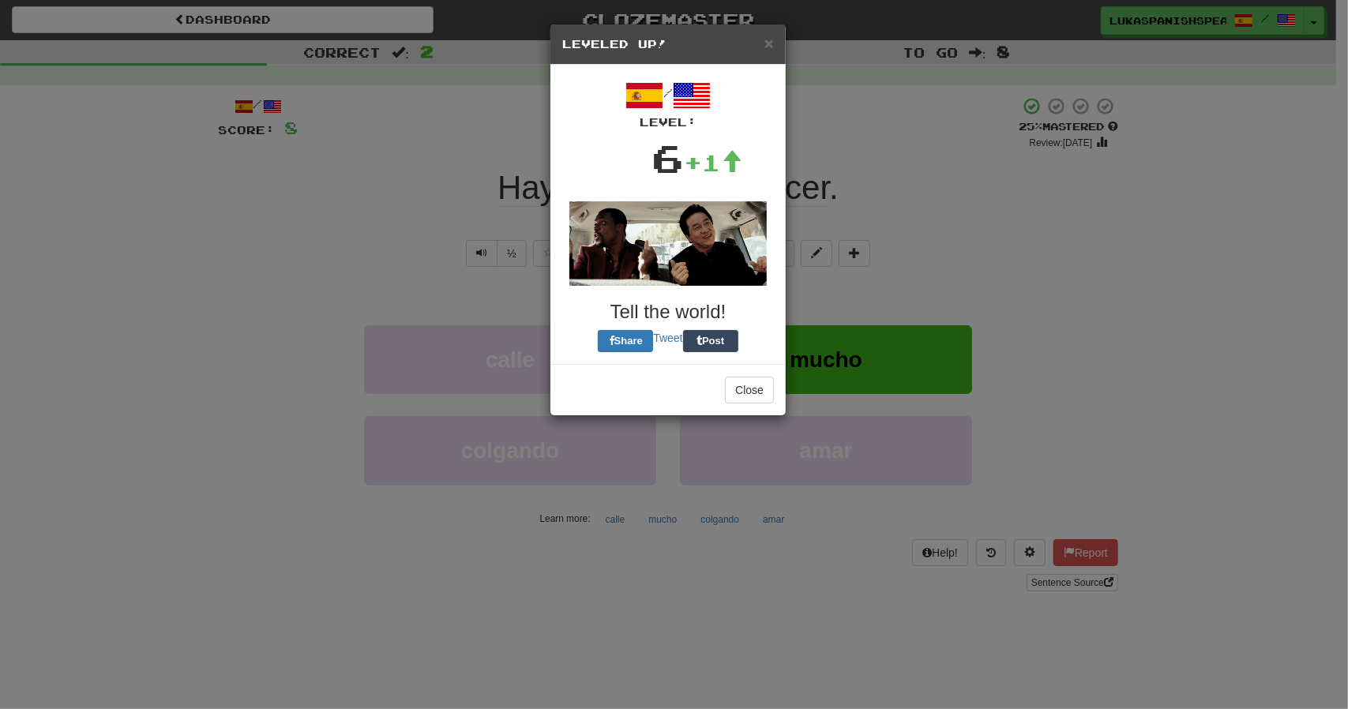
click at [726, 301] on div "/ Level: 6 +1 Tell the world! Share Tweet Post" at bounding box center [668, 214] width 235 height 299
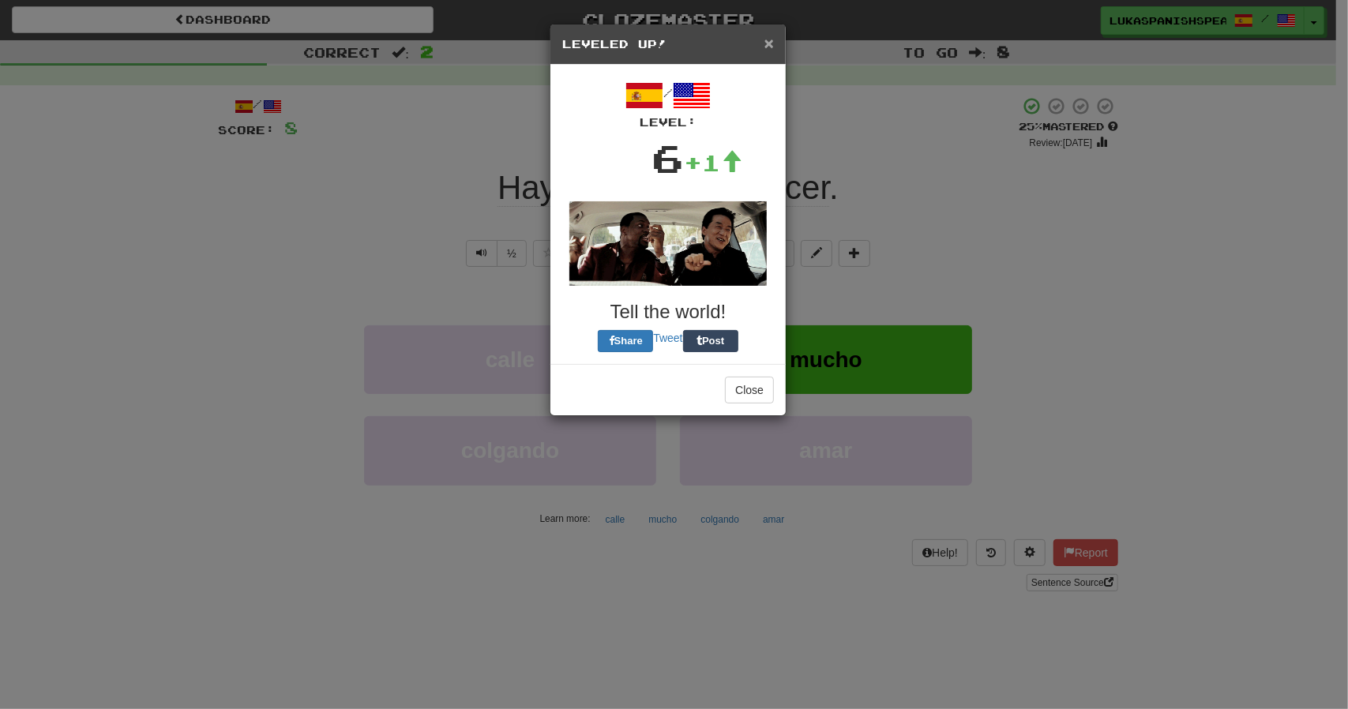
click at [766, 39] on span "×" at bounding box center [769, 43] width 9 height 18
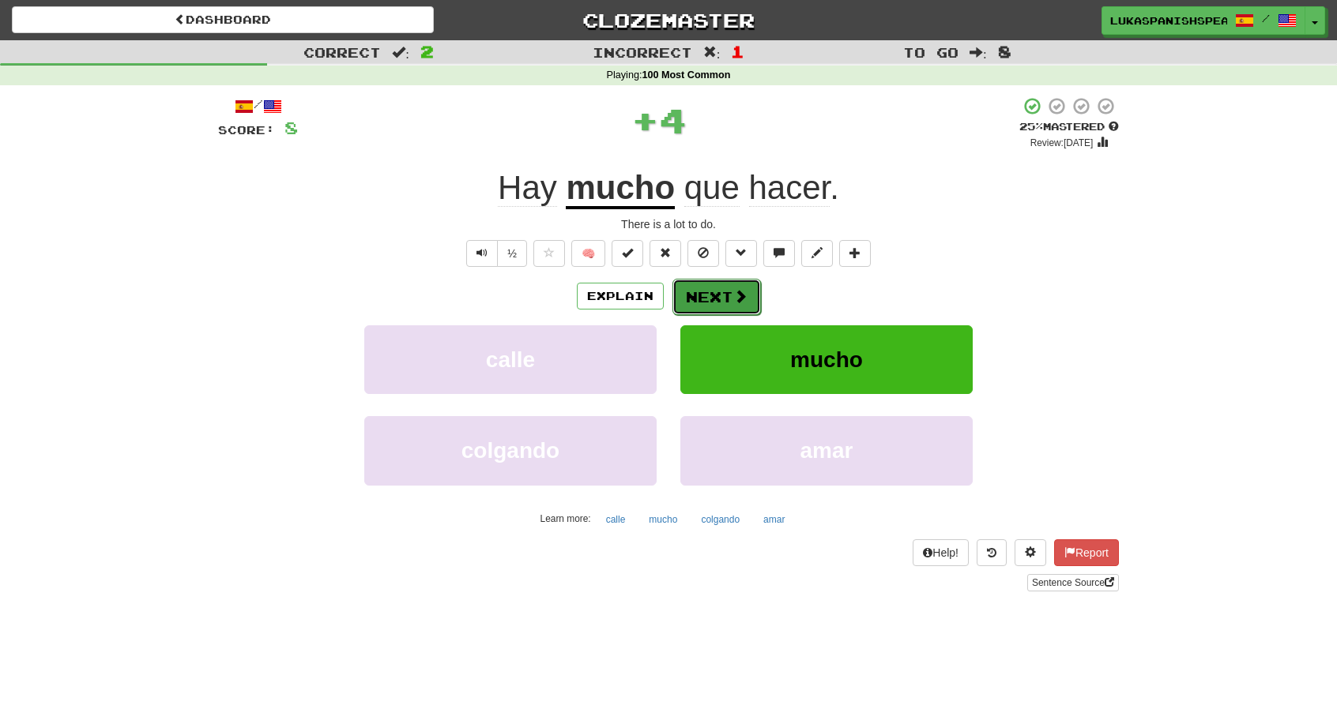
click at [705, 297] on button "Next" at bounding box center [716, 297] width 88 height 36
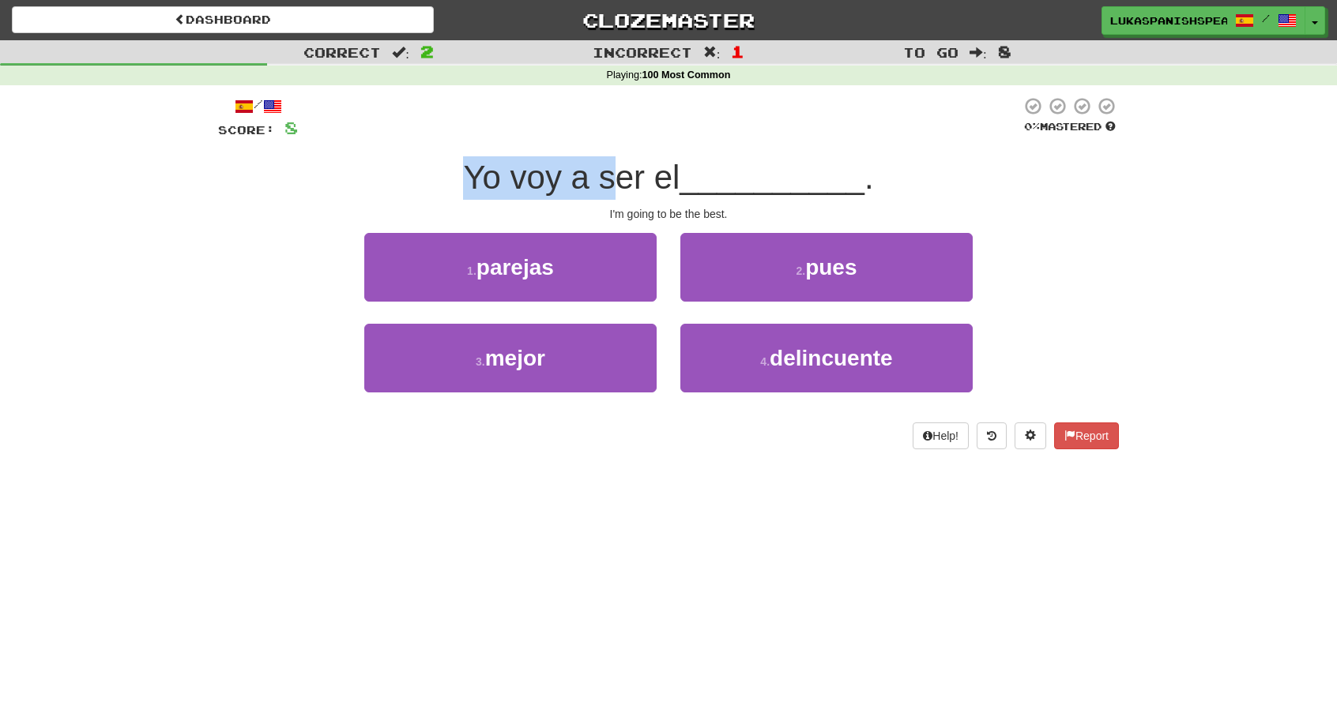
drag, startPoint x: 460, startPoint y: 179, endPoint x: 617, endPoint y: 181, distance: 157.2
click at [617, 181] on span "Yo voy a ser el" at bounding box center [571, 177] width 216 height 37
drag, startPoint x: 545, startPoint y: 171, endPoint x: 629, endPoint y: 175, distance: 83.8
click at [629, 175] on span "Yo voy a ser el" at bounding box center [571, 177] width 216 height 37
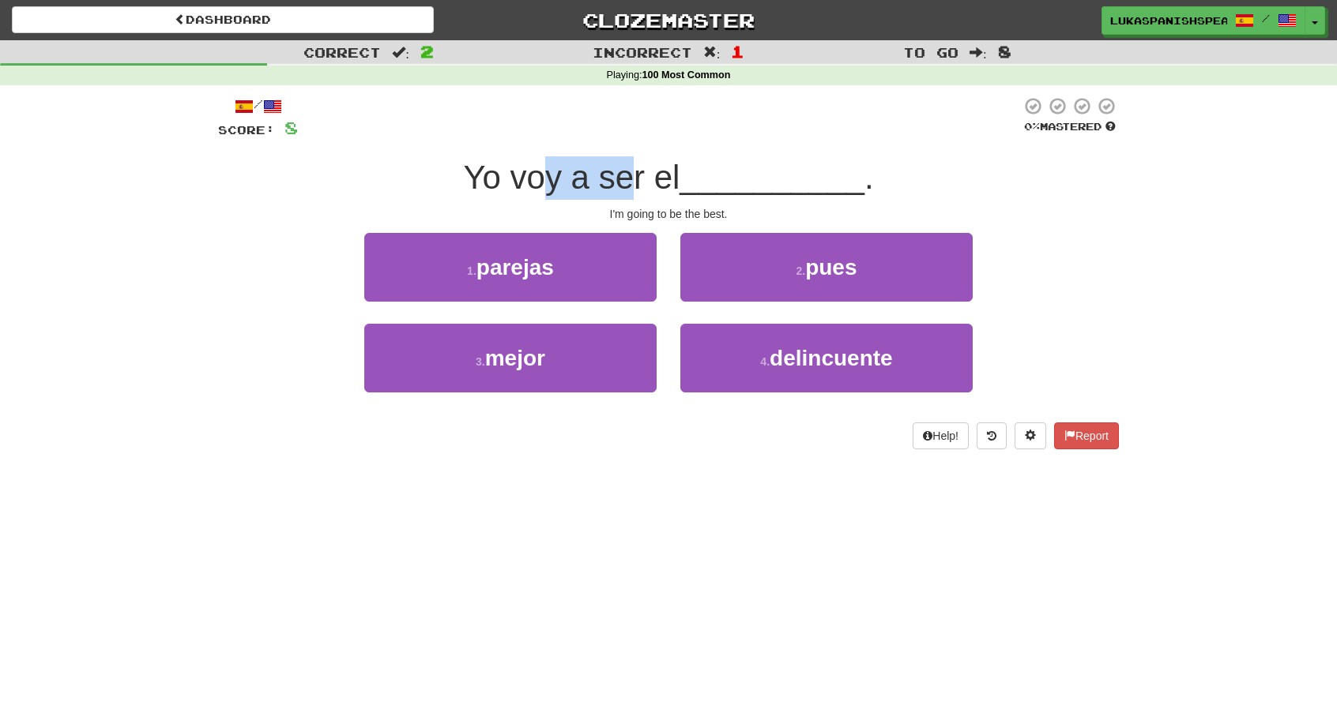
click at [629, 175] on span "Yo voy a ser el" at bounding box center [571, 177] width 216 height 37
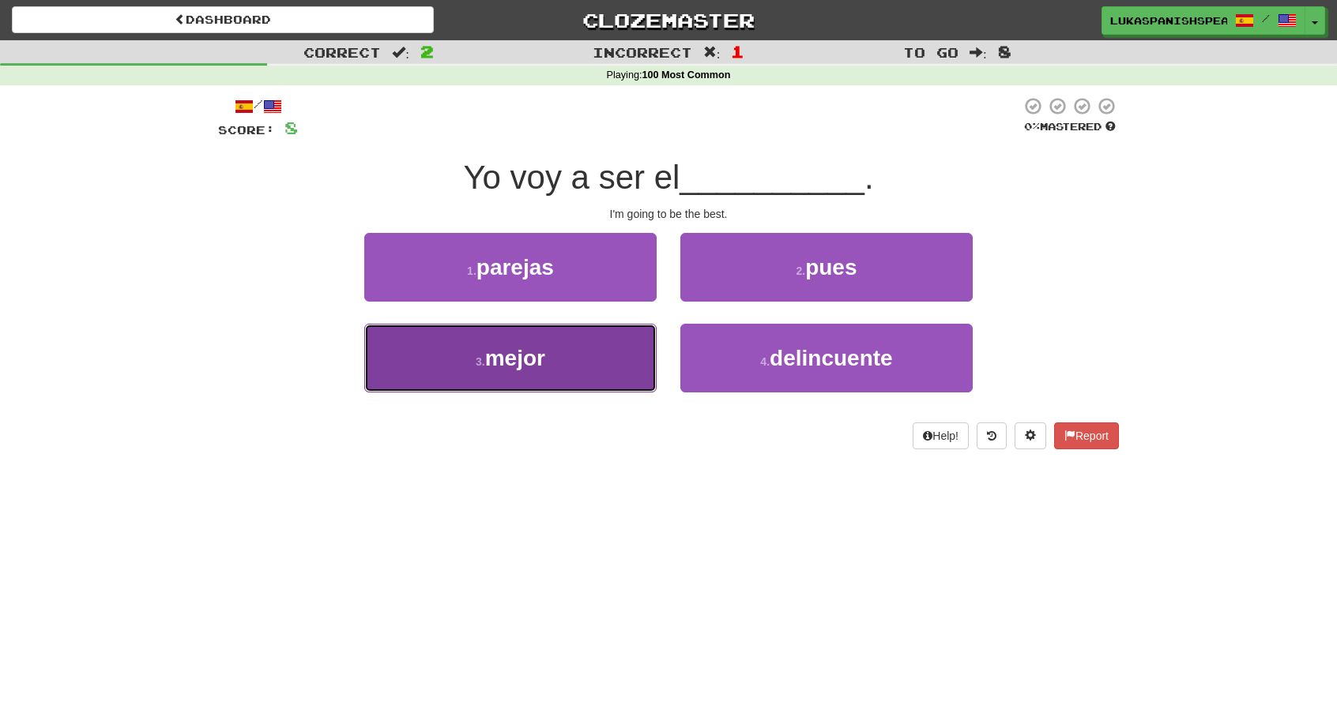
click at [531, 376] on button "3 . mejor" at bounding box center [510, 358] width 292 height 69
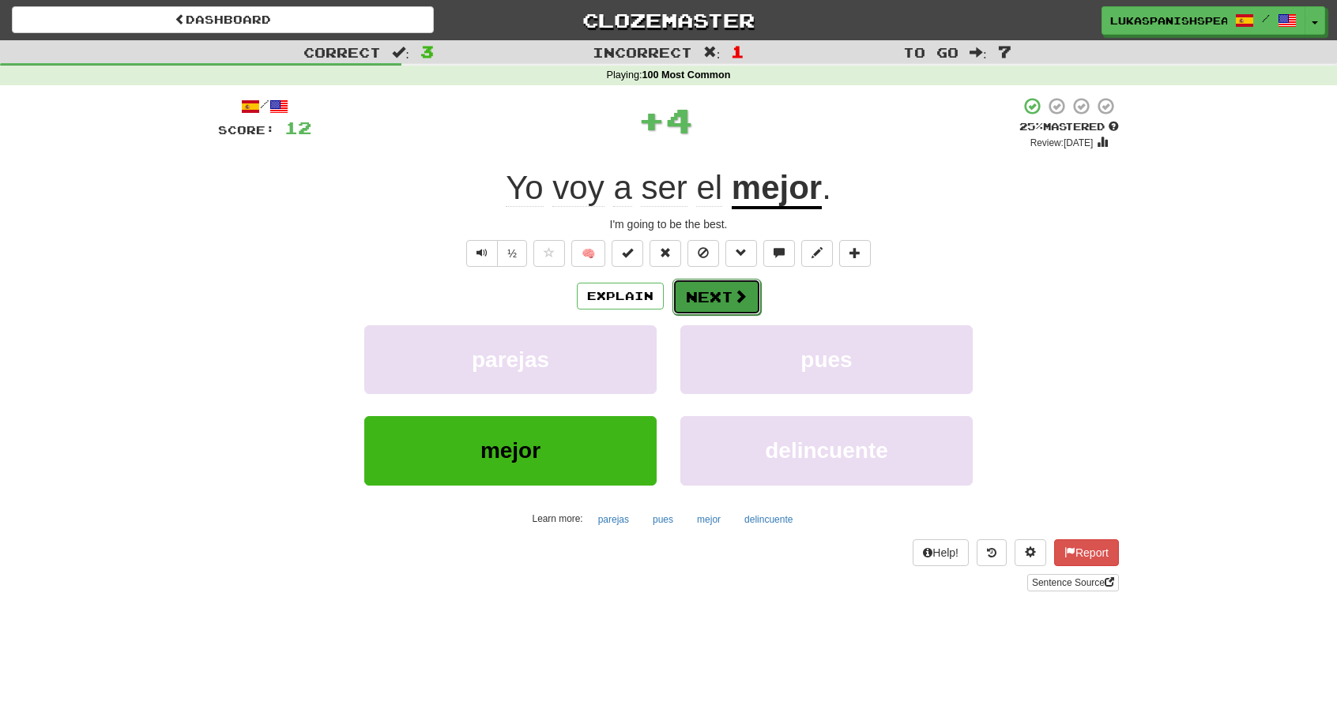
click at [708, 281] on button "Next" at bounding box center [716, 297] width 88 height 36
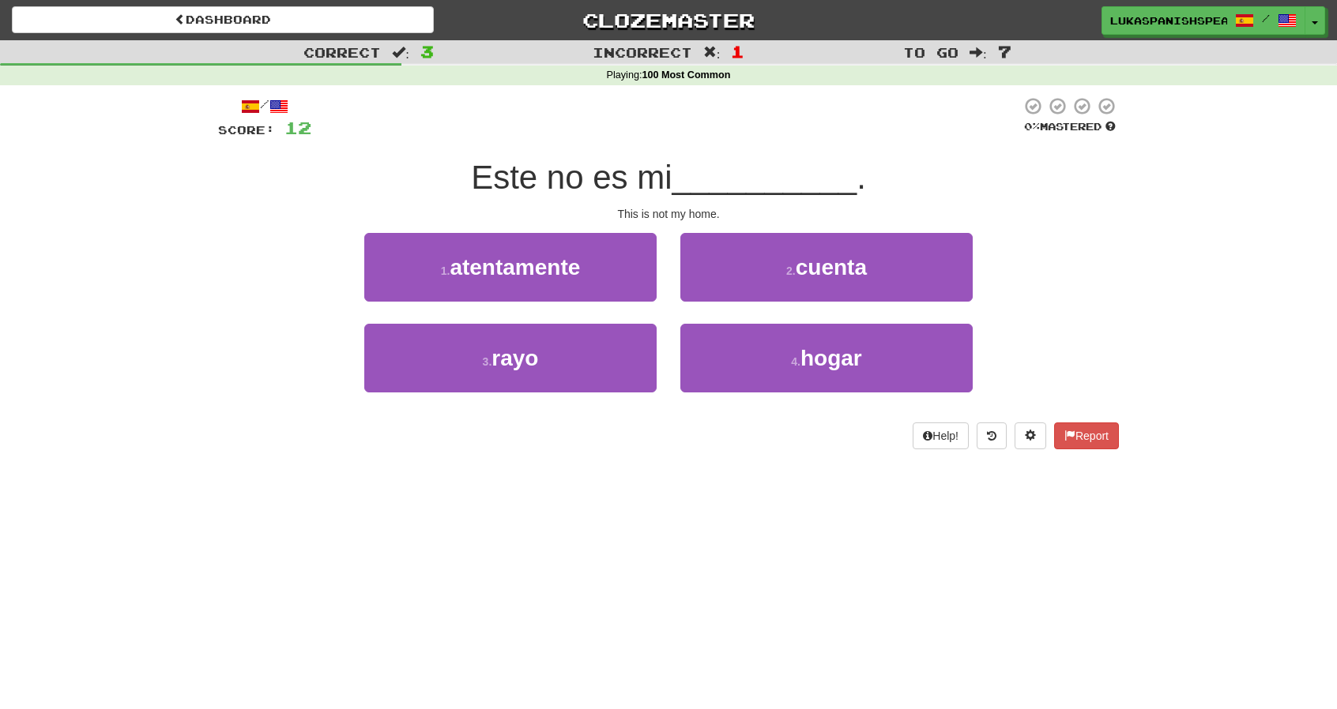
drag, startPoint x: 474, startPoint y: 189, endPoint x: 686, endPoint y: 186, distance: 211.7
click at [686, 186] on div "Este no es mi __________ ." at bounding box center [668, 177] width 901 height 43
click at [686, 186] on span "__________" at bounding box center [764, 177] width 185 height 37
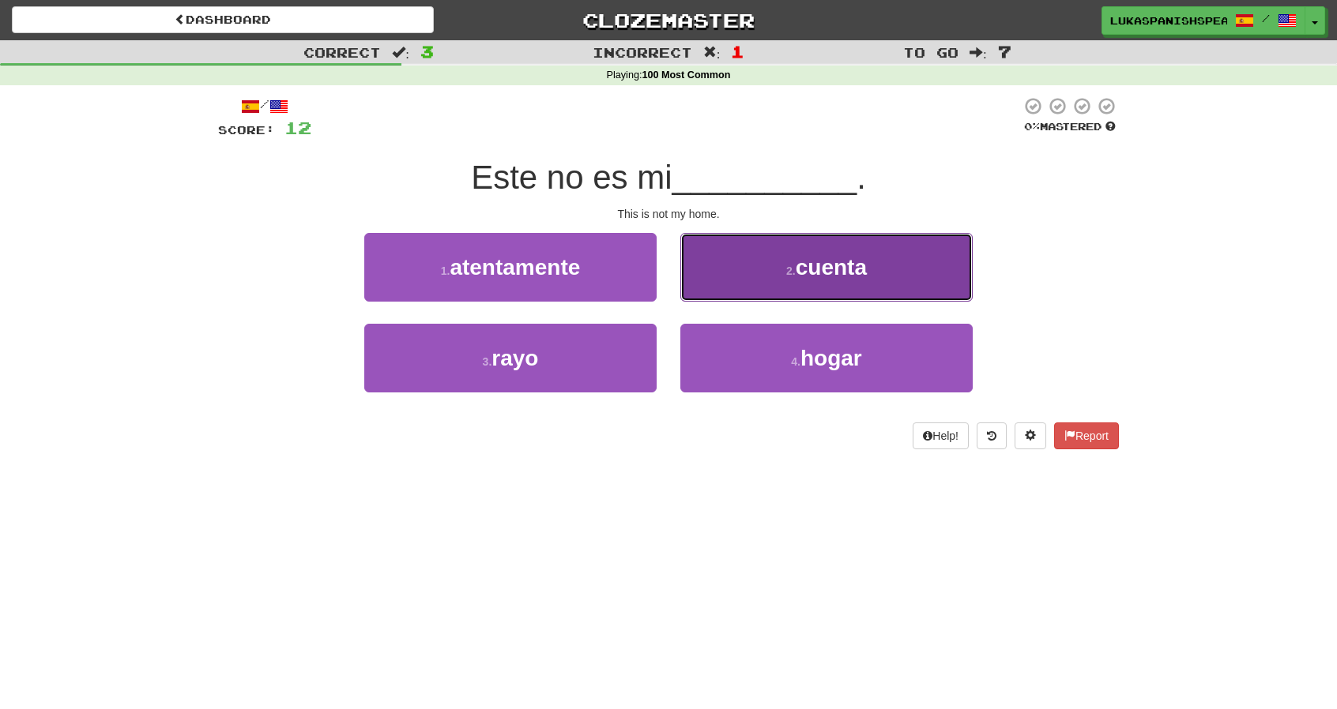
click at [782, 266] on button "2 . cuenta" at bounding box center [826, 267] width 292 height 69
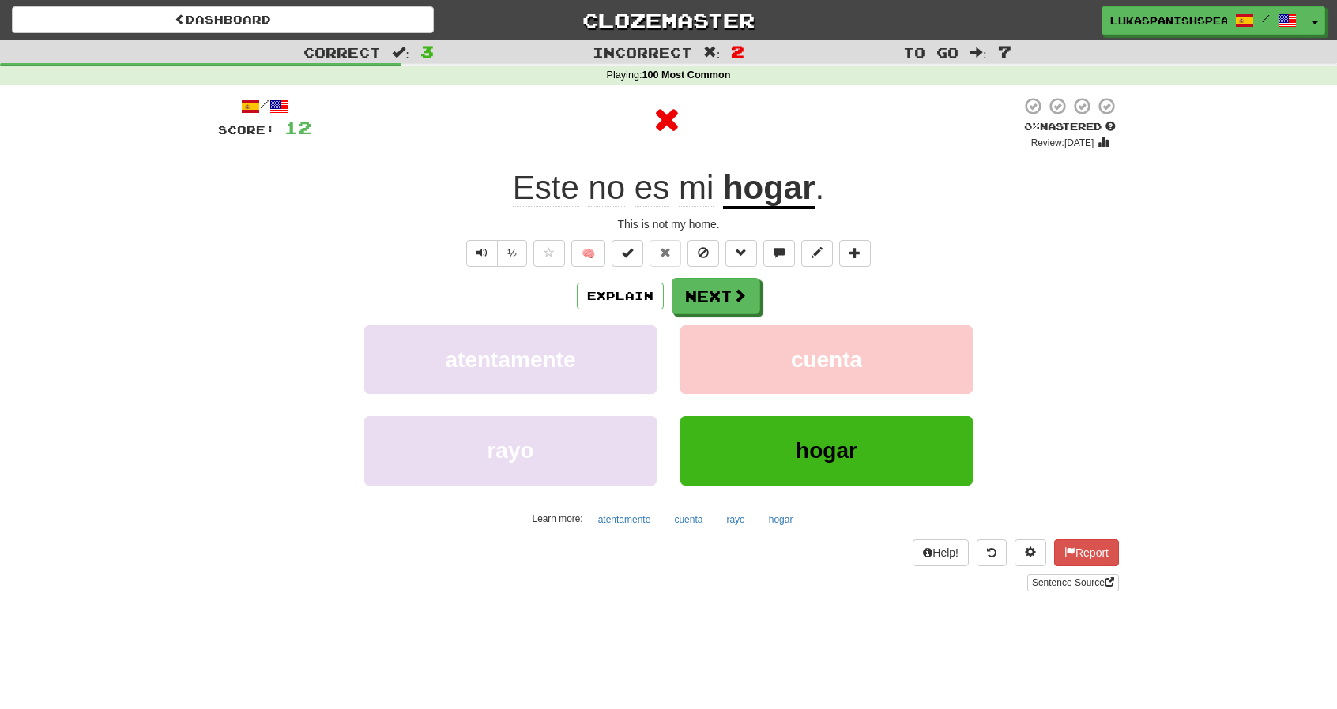
click at [776, 187] on u "hogar" at bounding box center [769, 189] width 92 height 40
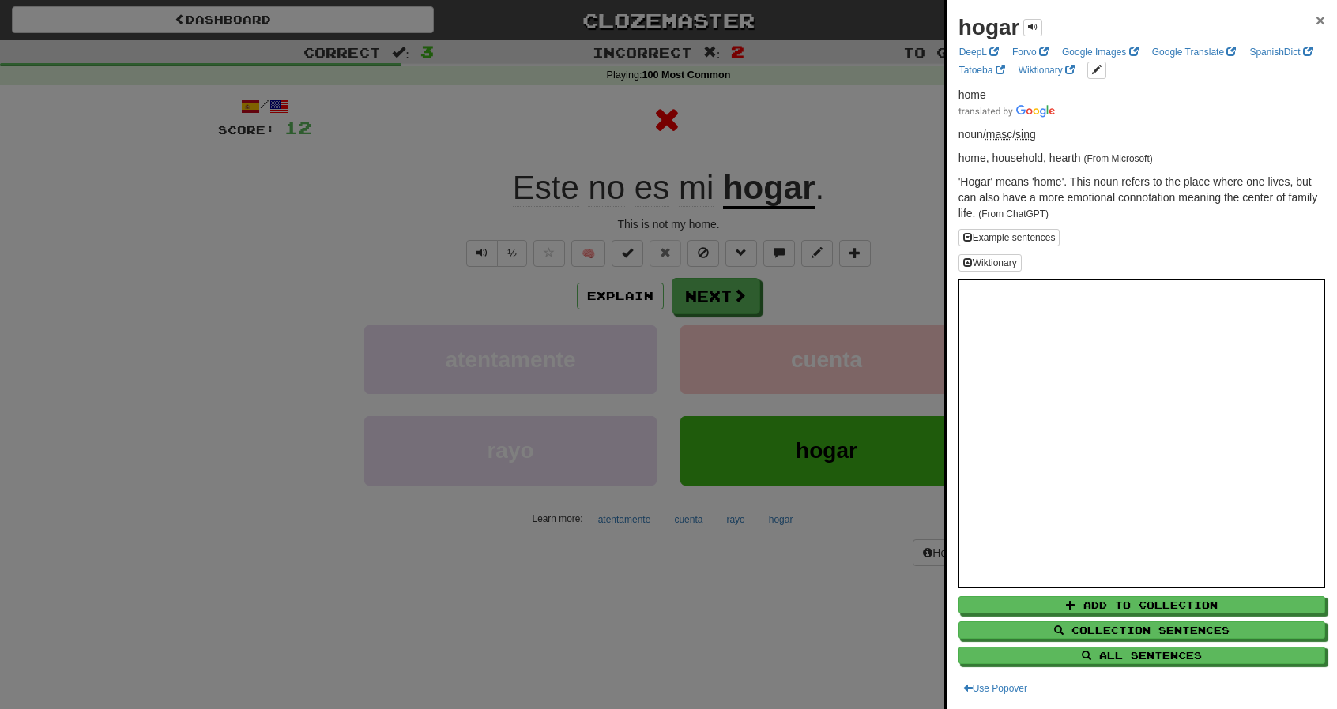
click at [1315, 24] on span "×" at bounding box center [1319, 20] width 9 height 18
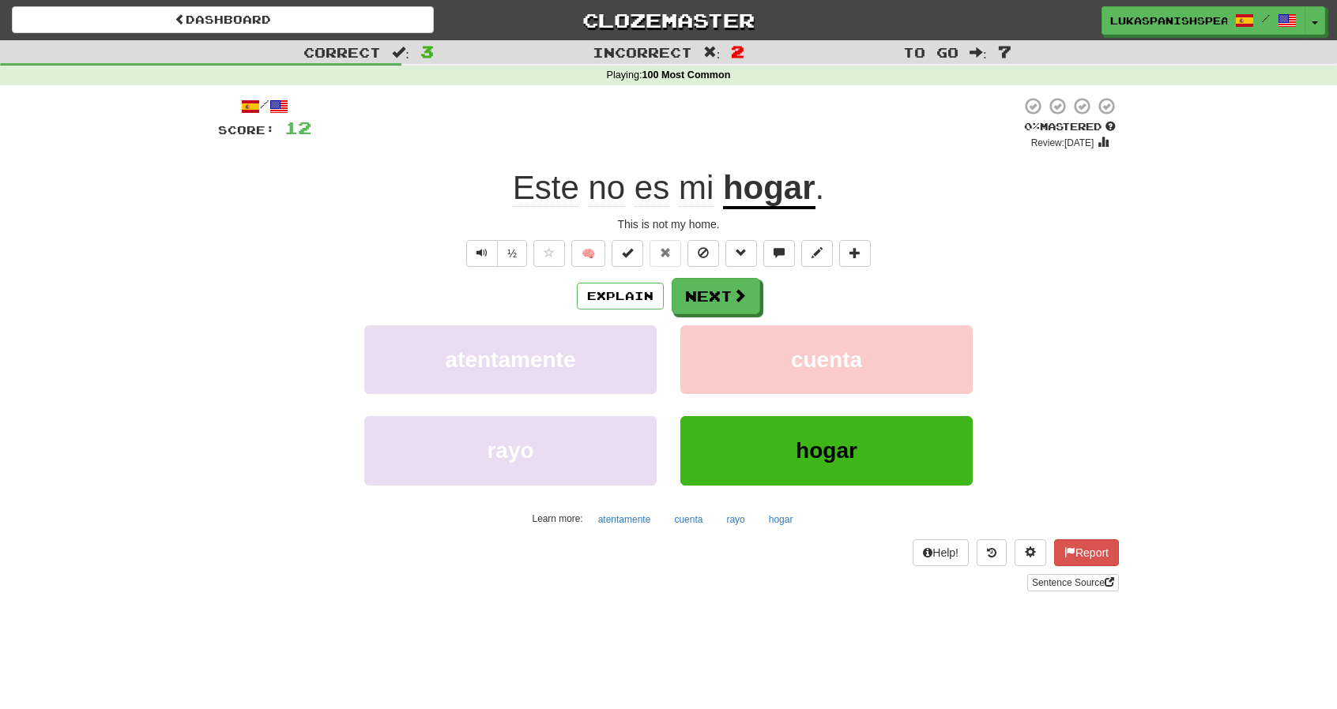
click at [738, 276] on div "/ Score: 12 0 % Mastered Review: 2025-09-16 Este no es mi hogar . This is not m…" at bounding box center [668, 343] width 901 height 495
click at [726, 295] on button "Next" at bounding box center [716, 297] width 88 height 36
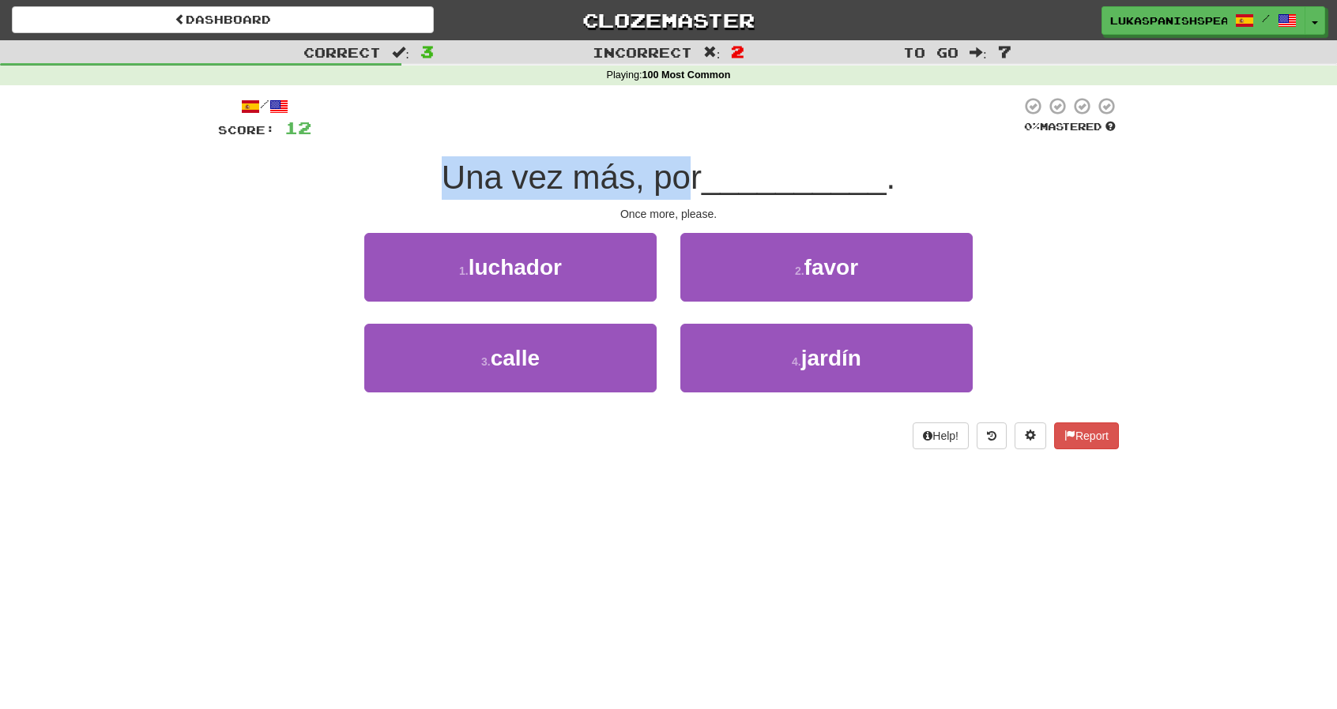
drag, startPoint x: 436, startPoint y: 175, endPoint x: 680, endPoint y: 194, distance: 244.8
click at [680, 194] on span "Una vez más, por" at bounding box center [572, 177] width 260 height 37
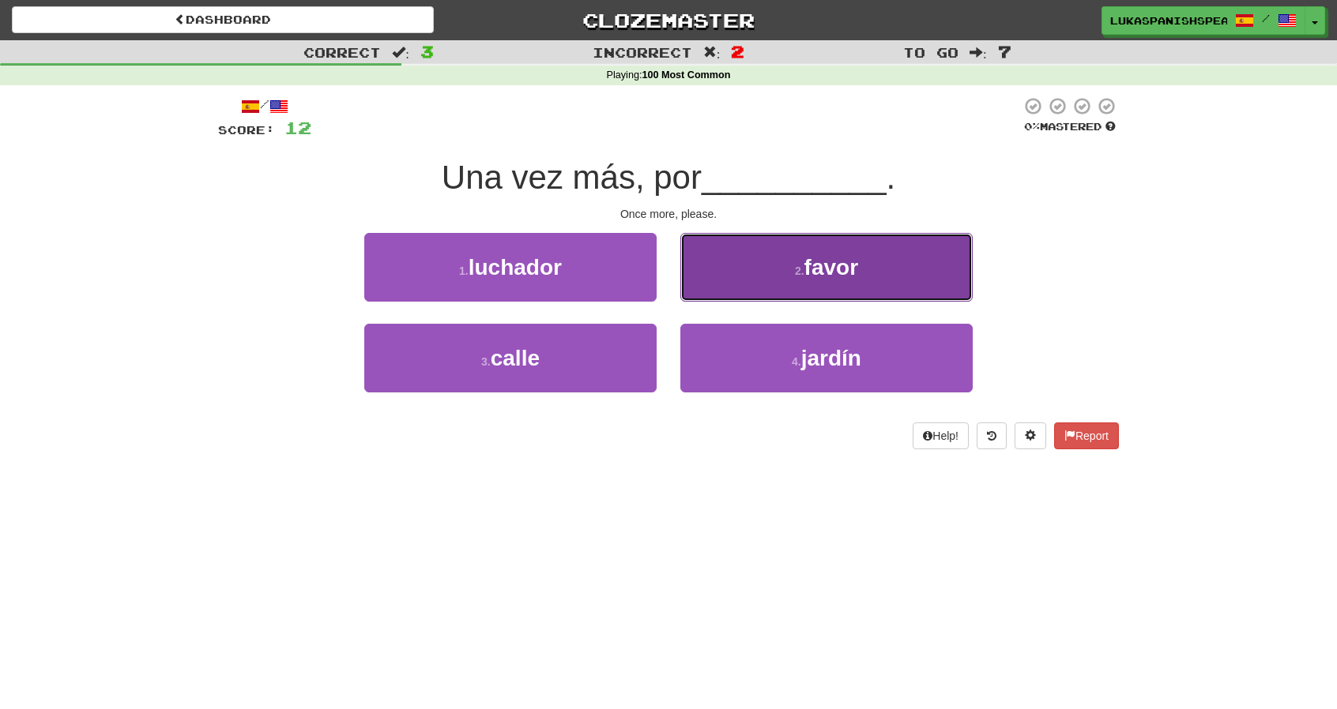
click at [727, 264] on button "2 . favor" at bounding box center [826, 267] width 292 height 69
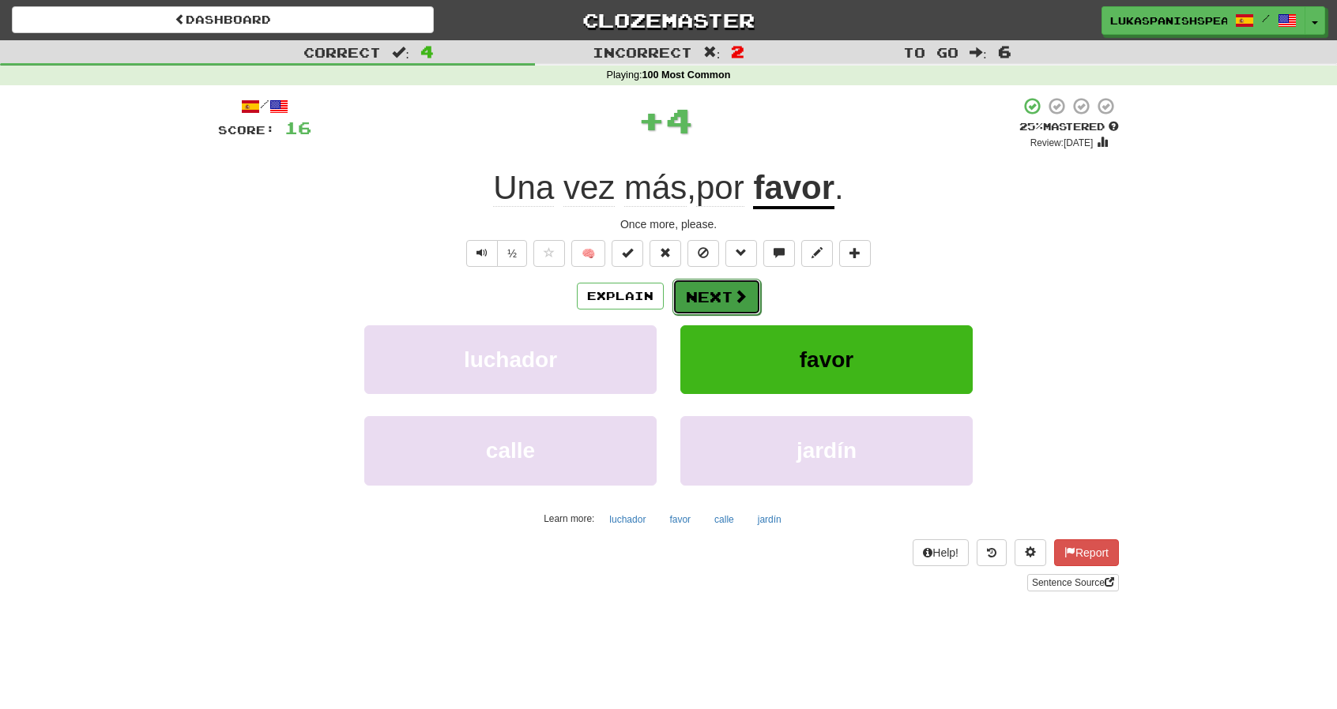
click at [694, 295] on button "Next" at bounding box center [716, 297] width 88 height 36
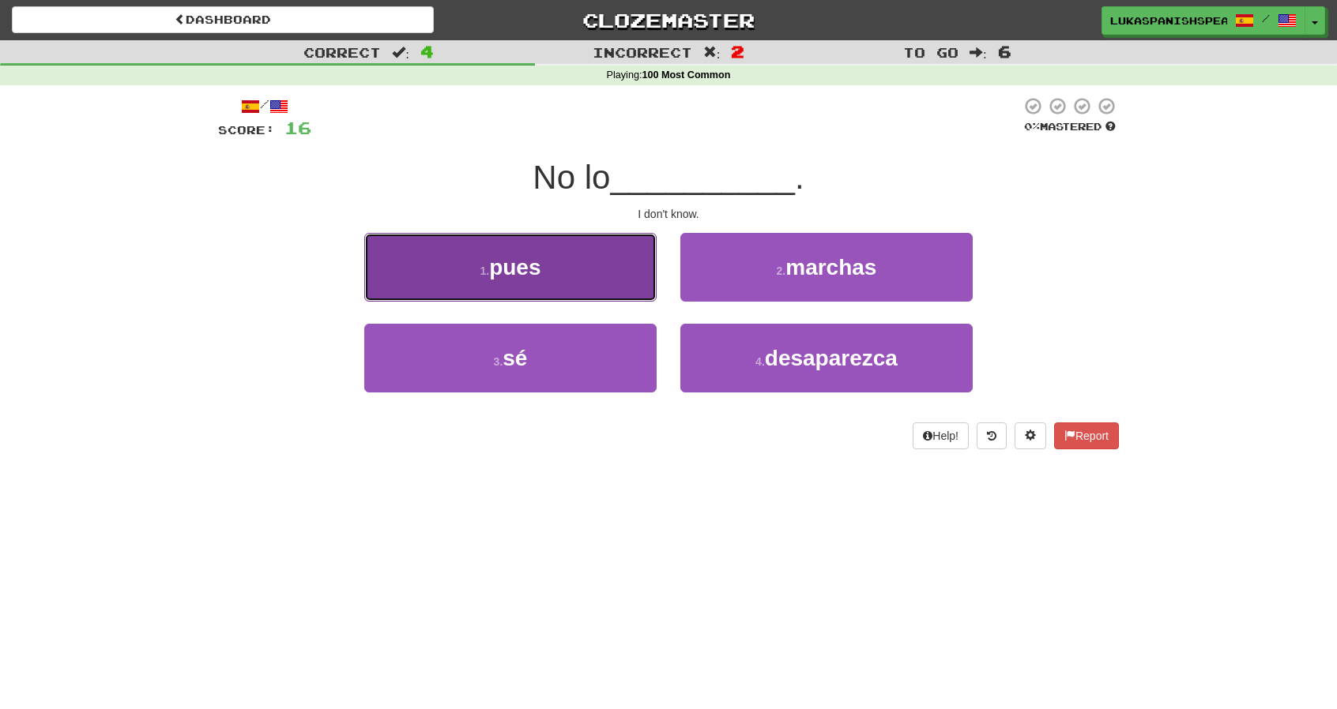
click at [585, 288] on button "1 . pues" at bounding box center [510, 267] width 292 height 69
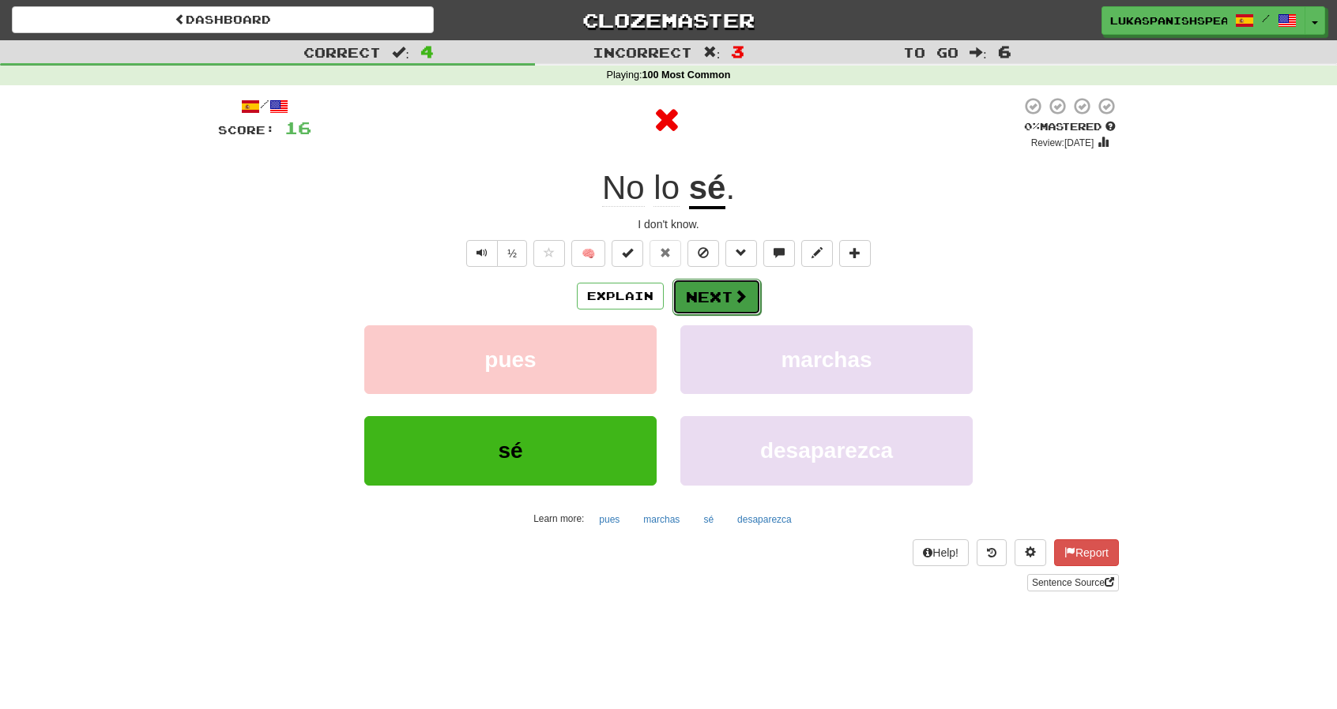
click at [733, 289] on span at bounding box center [740, 296] width 14 height 14
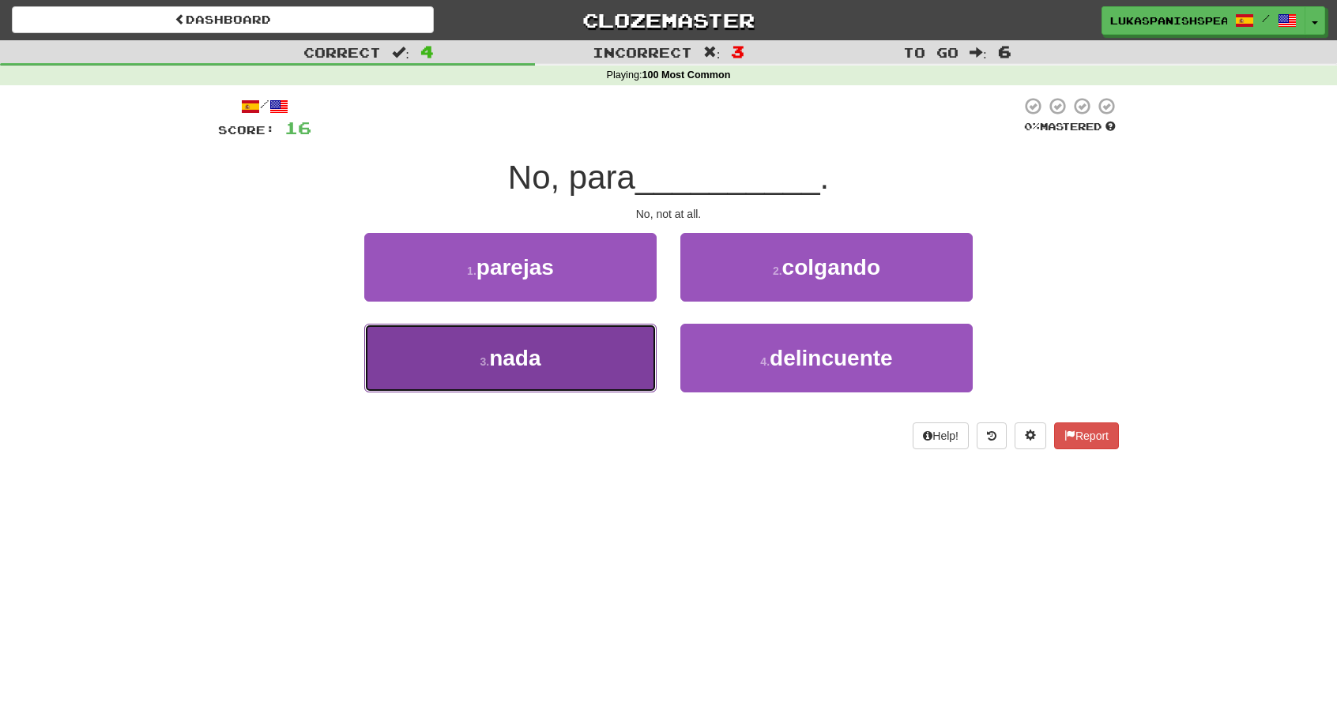
click at [575, 356] on button "3 . nada" at bounding box center [510, 358] width 292 height 69
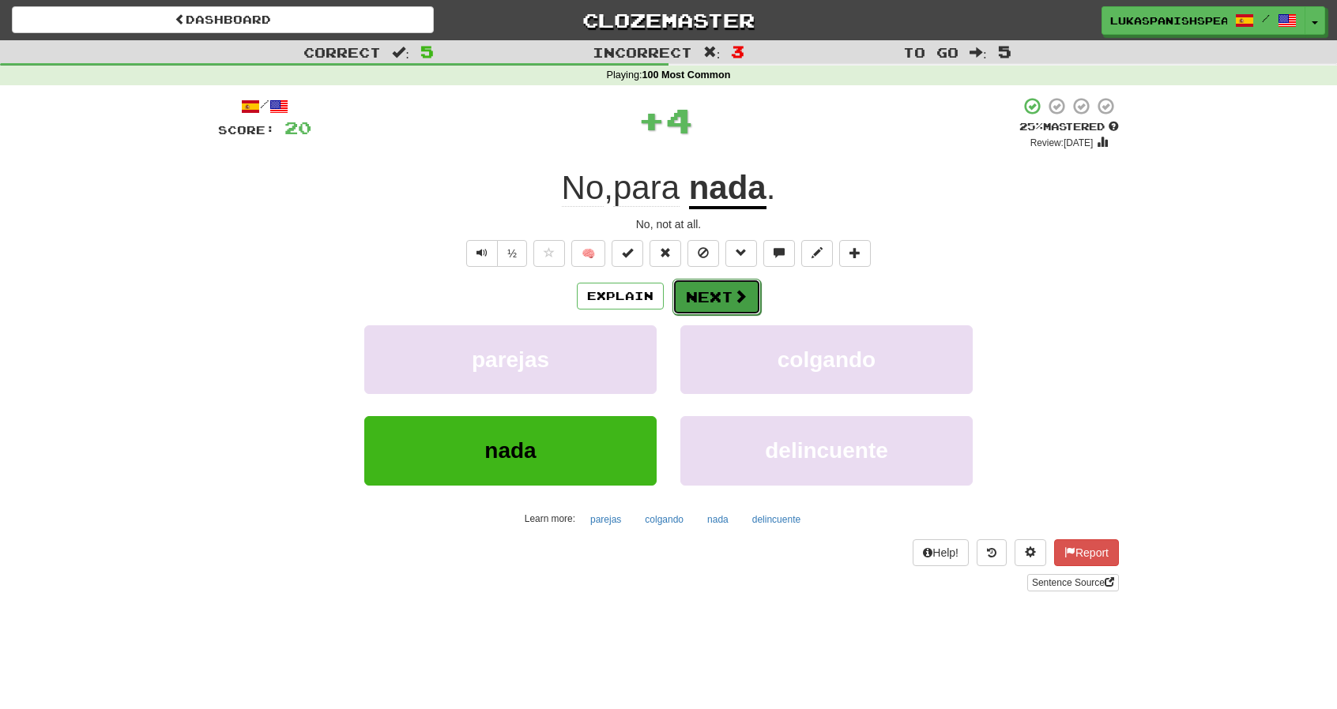
click at [713, 293] on button "Next" at bounding box center [716, 297] width 88 height 36
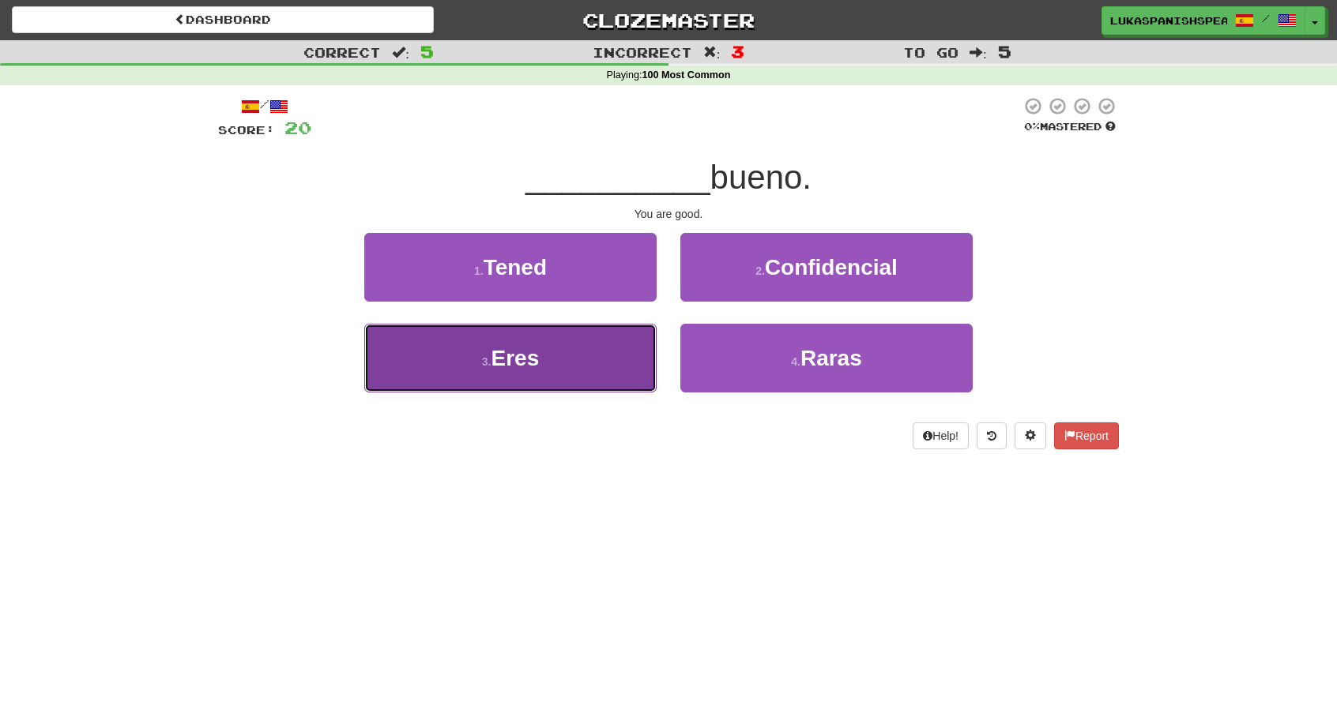
click at [551, 378] on button "3 . Eres" at bounding box center [510, 358] width 292 height 69
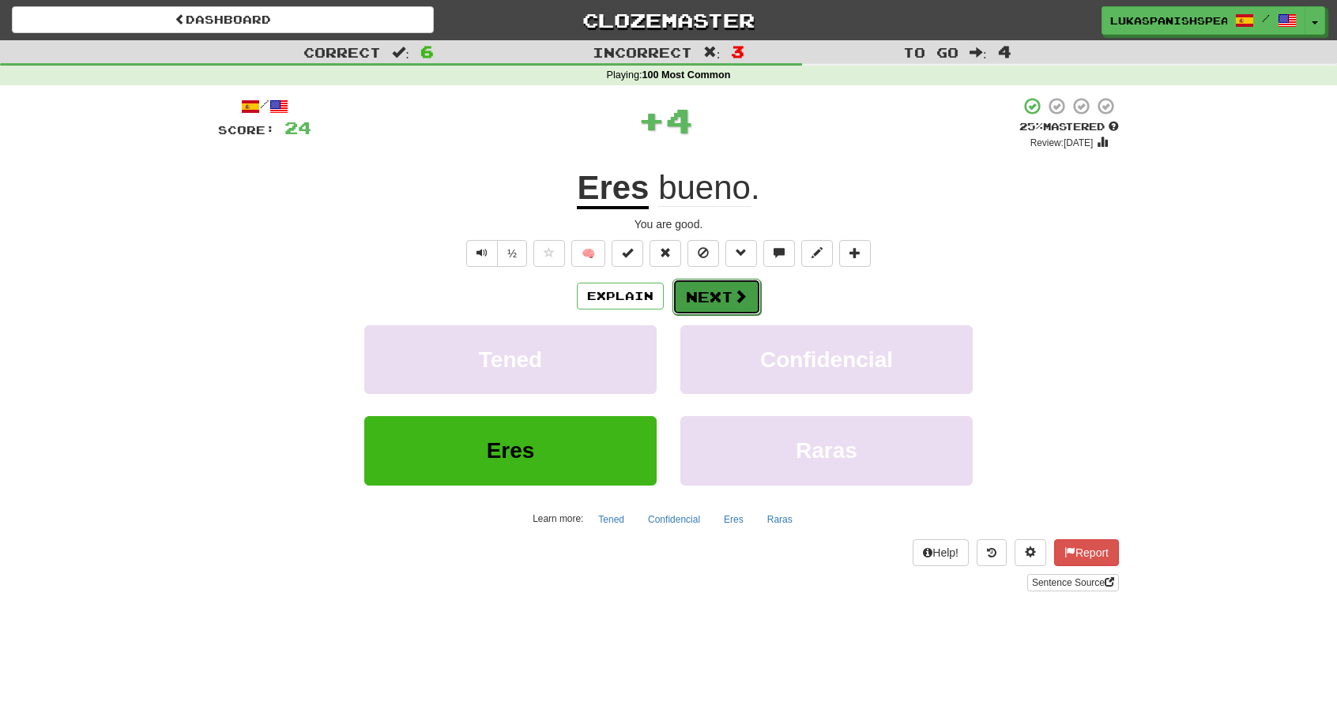
click at [708, 310] on button "Next" at bounding box center [716, 297] width 88 height 36
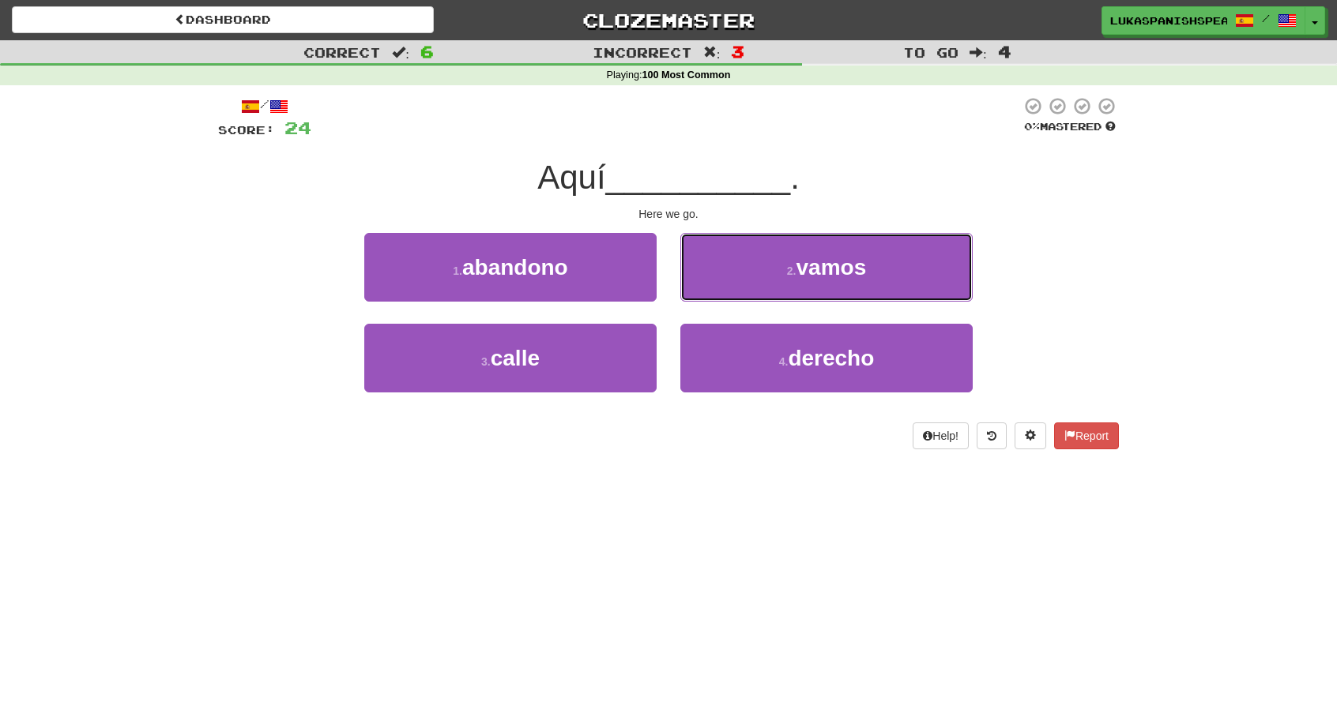
drag, startPoint x: 749, startPoint y: 261, endPoint x: 563, endPoint y: 131, distance: 226.8
click at [563, 131] on div "/ Score: 24 0 % Mastered Aquí __________ . Here we go. 1 . abandono 2 . vamos 3…" at bounding box center [668, 272] width 901 height 353
click at [739, 304] on div "2 . vamos" at bounding box center [826, 278] width 316 height 91
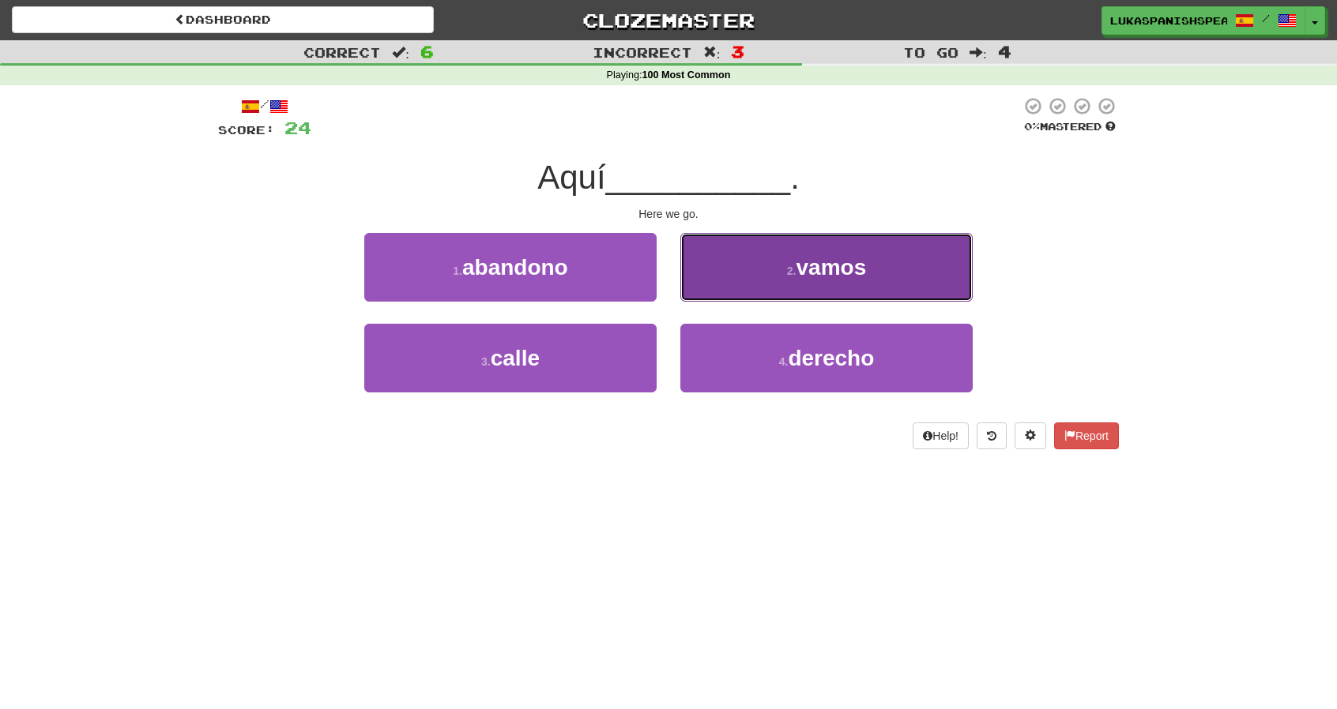
click at [765, 279] on button "2 . vamos" at bounding box center [826, 267] width 292 height 69
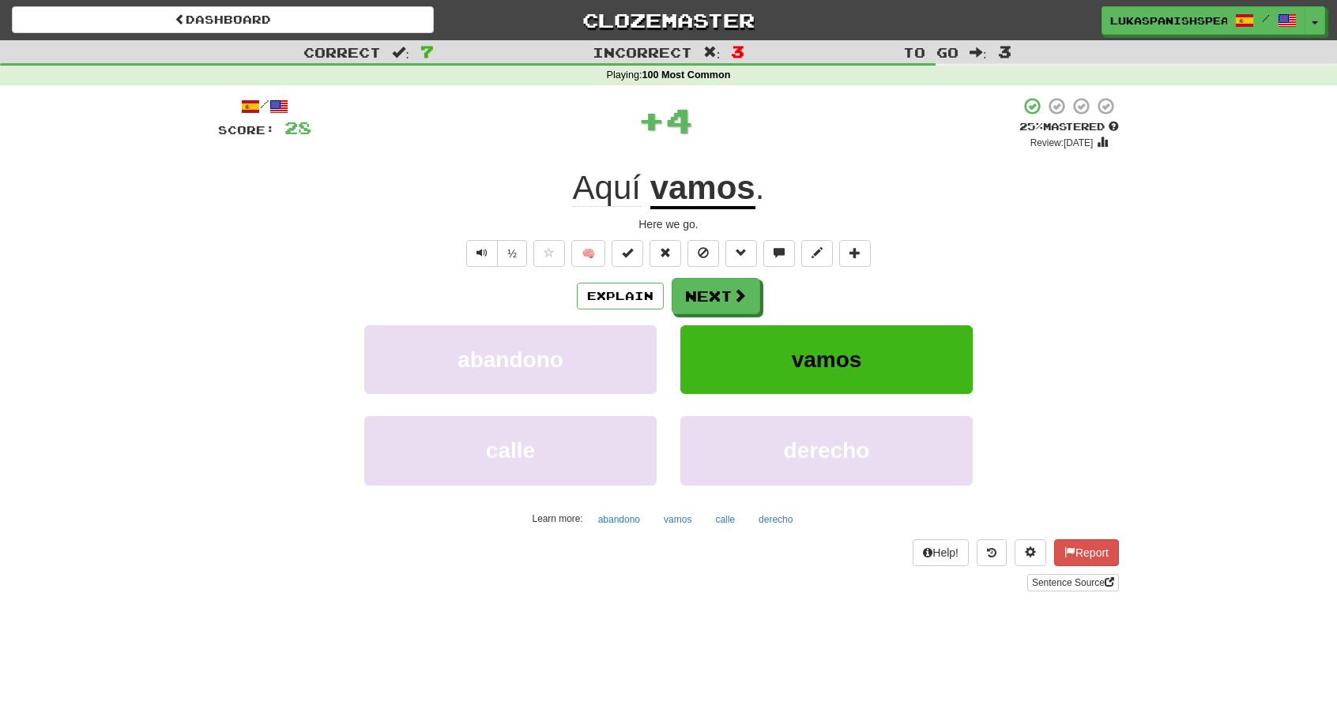
click at [697, 188] on u "vamos" at bounding box center [702, 189] width 105 height 40
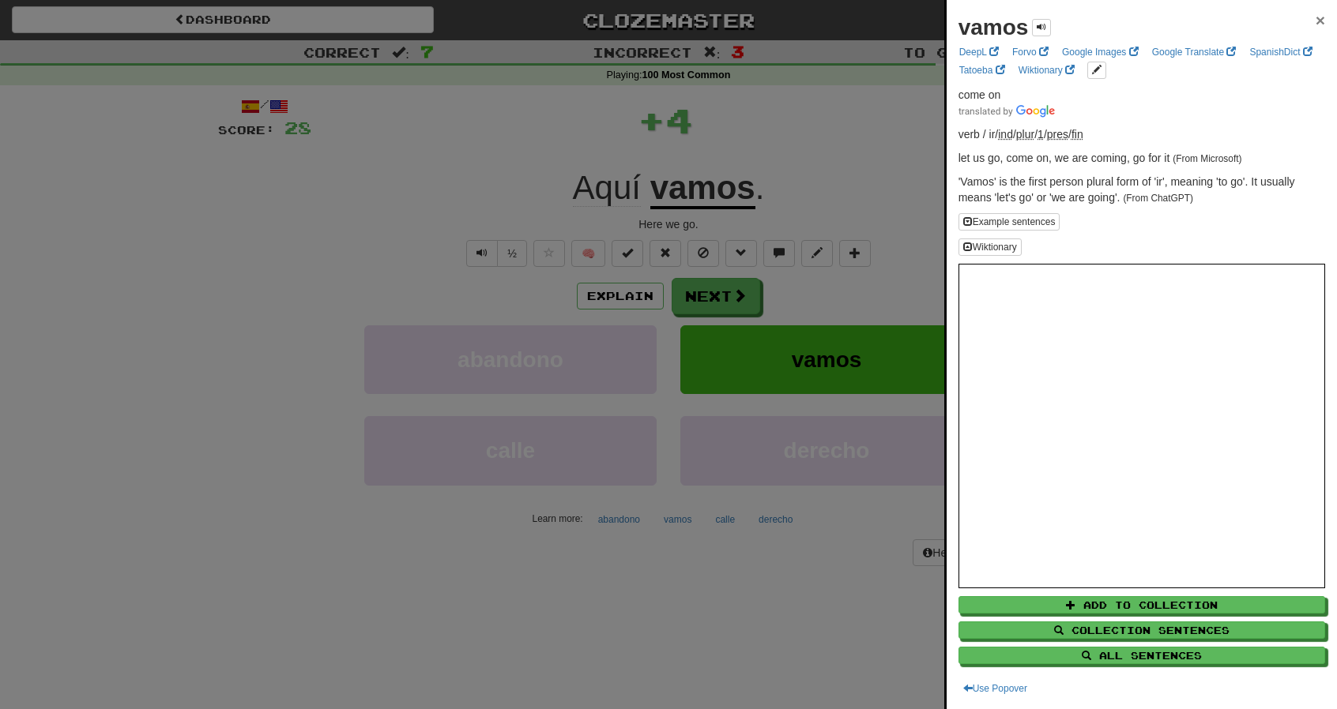
click at [1315, 25] on span "×" at bounding box center [1319, 20] width 9 height 18
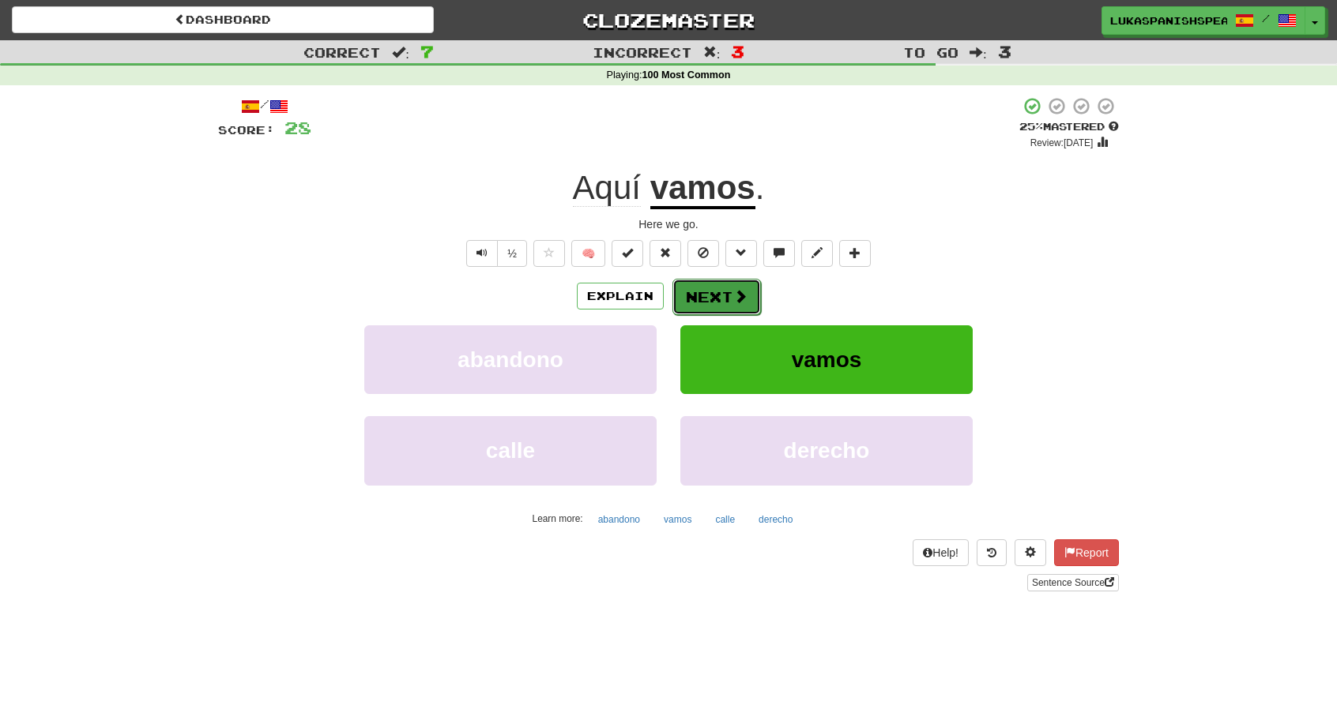
click at [728, 293] on button "Next" at bounding box center [716, 297] width 88 height 36
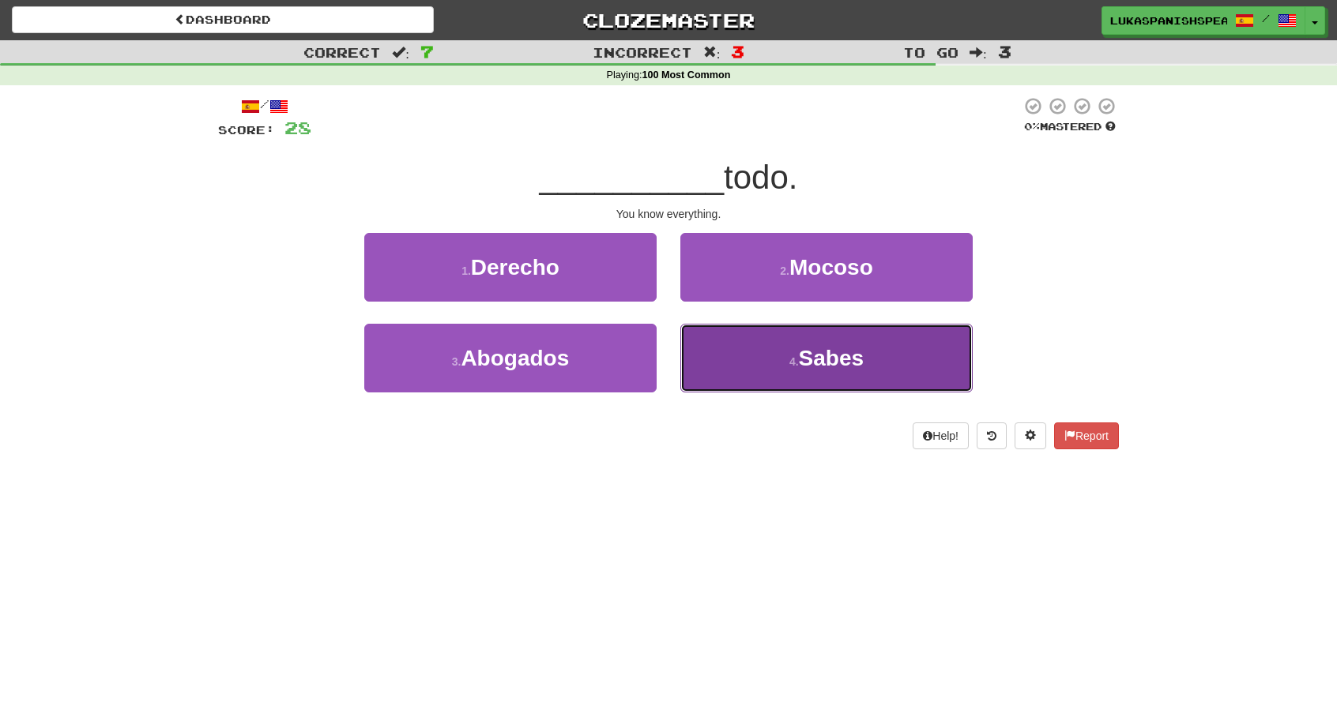
click at [875, 361] on button "4 . Sabes" at bounding box center [826, 358] width 292 height 69
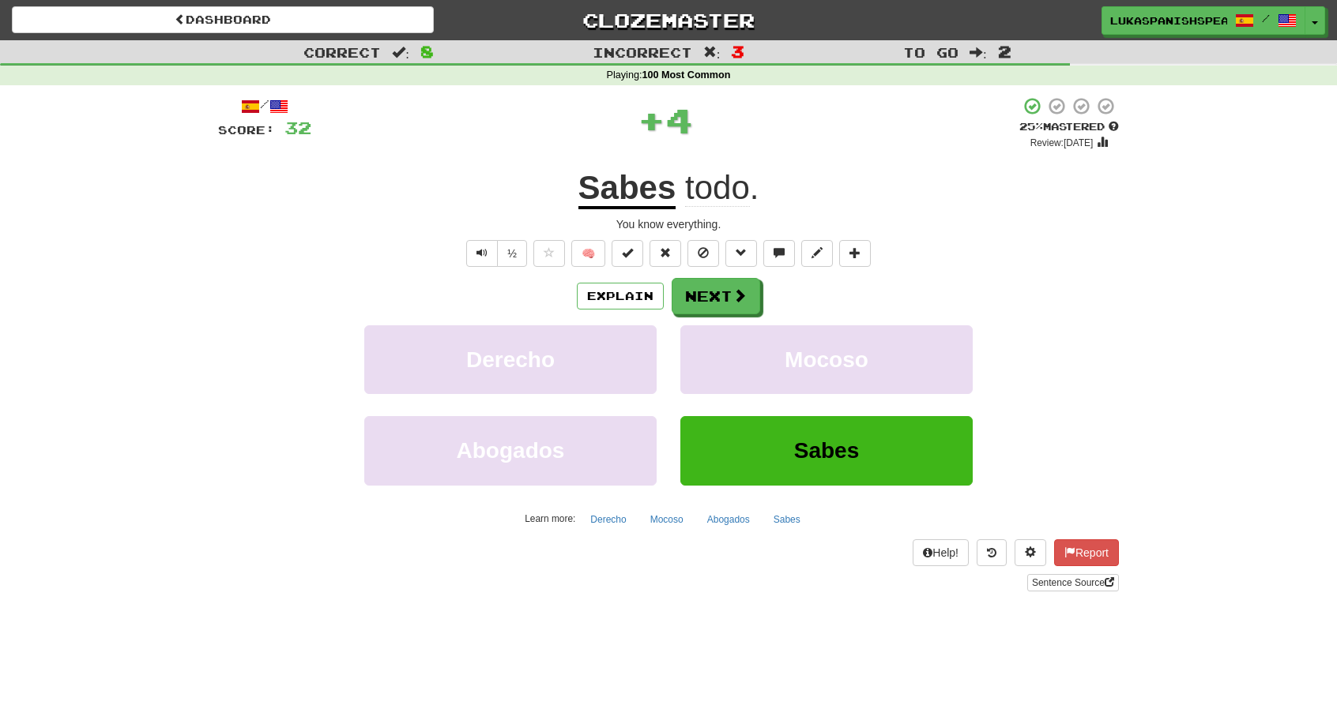
click at [661, 187] on u "Sabes" at bounding box center [627, 189] width 98 height 40
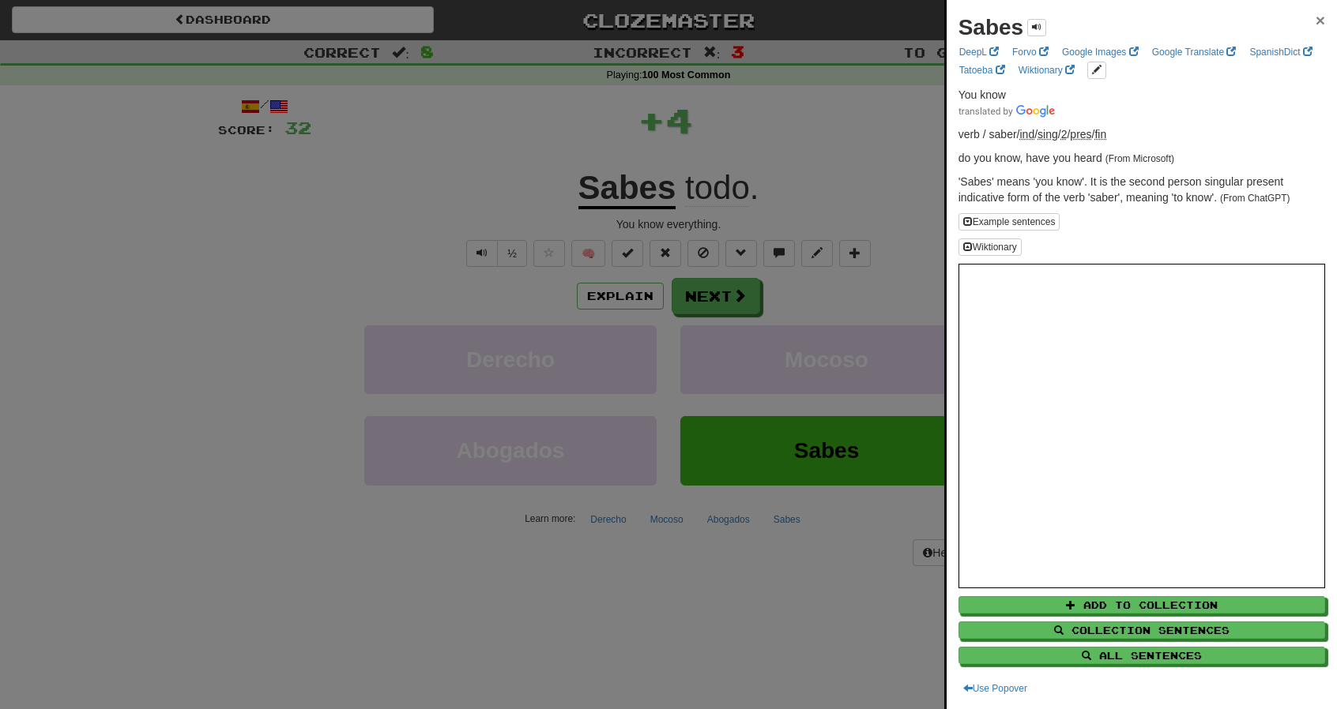
click at [1315, 20] on span "×" at bounding box center [1319, 20] width 9 height 18
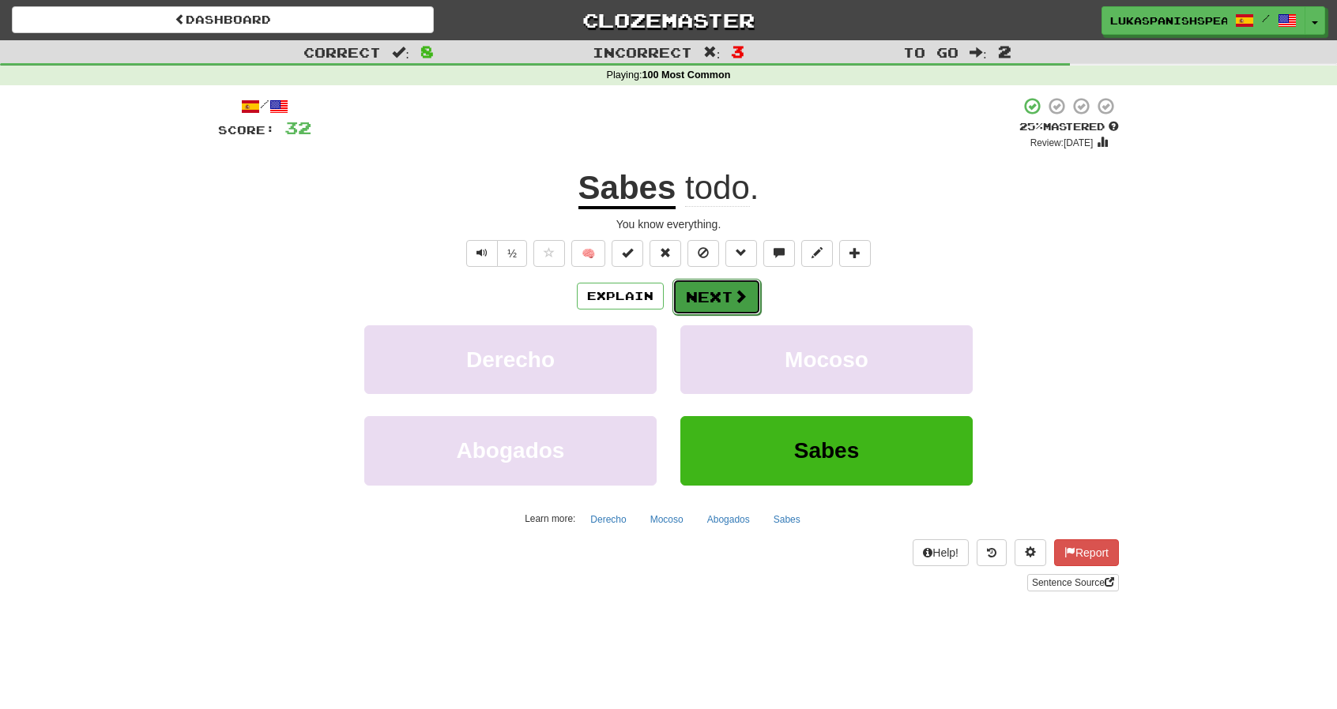
click at [729, 295] on button "Next" at bounding box center [716, 297] width 88 height 36
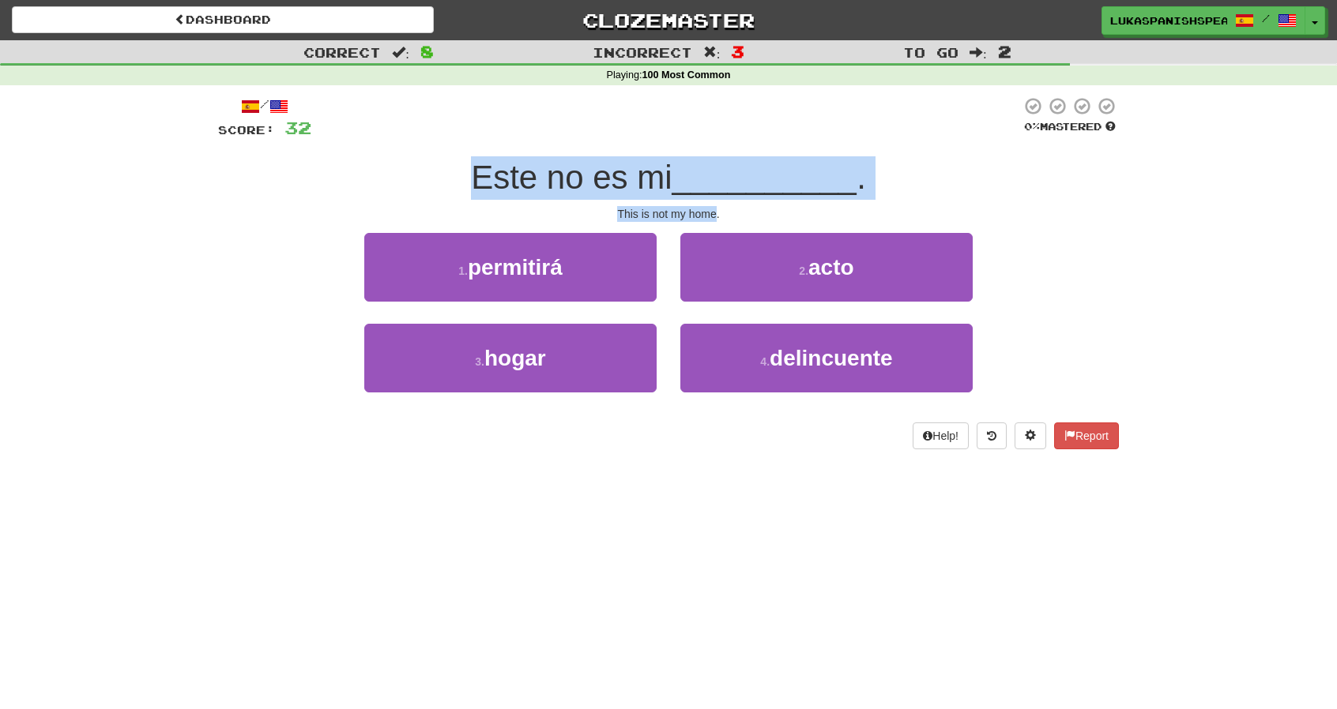
drag, startPoint x: 468, startPoint y: 183, endPoint x: 717, endPoint y: 211, distance: 251.1
click at [717, 211] on div "/ Score: 32 0 % Mastered Este no es mi __________ . This is not my home. 1 . pe…" at bounding box center [668, 272] width 901 height 353
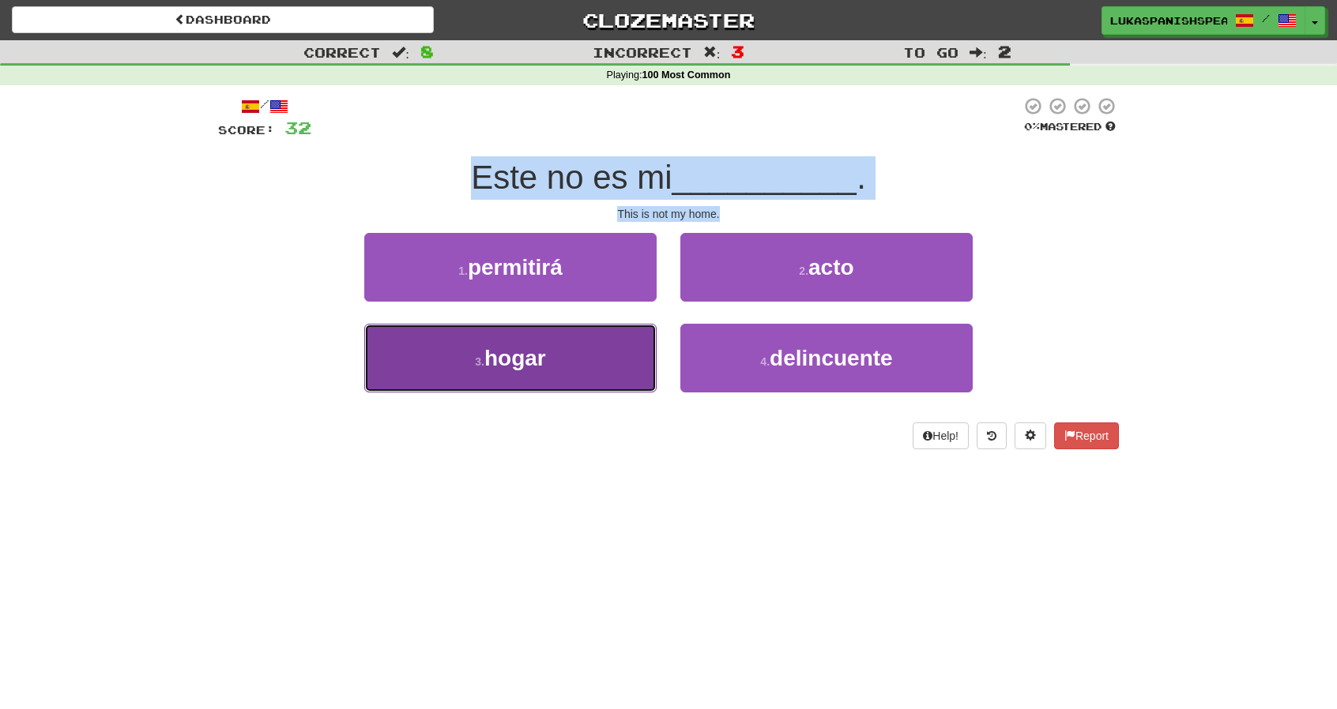
click at [581, 361] on button "3 . hogar" at bounding box center [510, 358] width 292 height 69
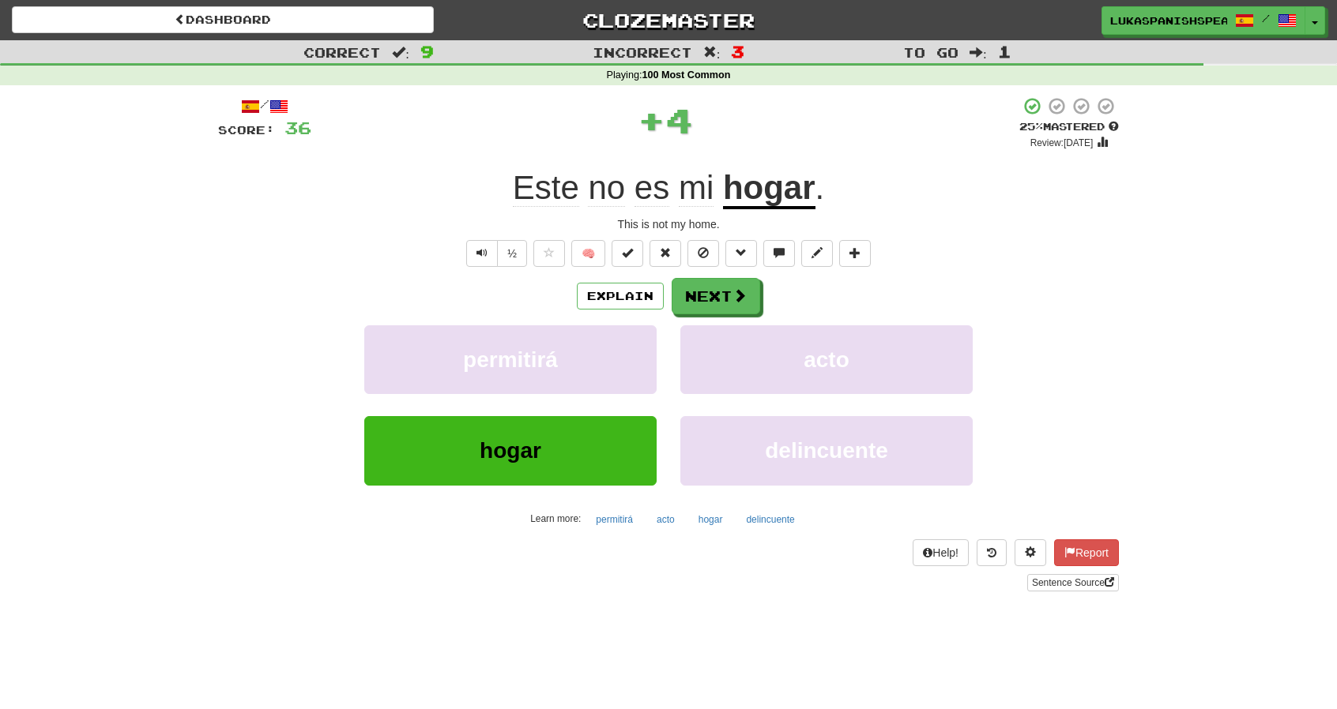
click at [768, 303] on div "Explain Next" at bounding box center [668, 296] width 901 height 36
click at [754, 301] on button "Next" at bounding box center [716, 297] width 88 height 36
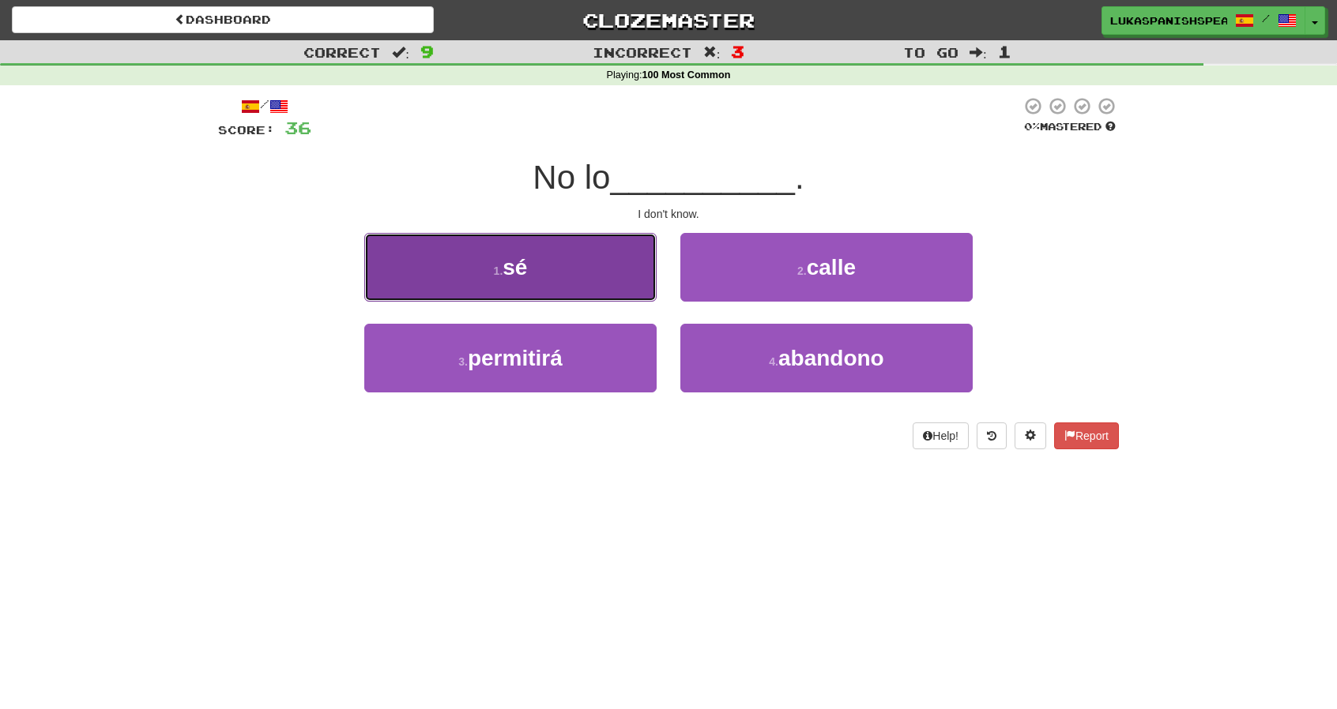
click at [574, 257] on button "1 . sé" at bounding box center [510, 267] width 292 height 69
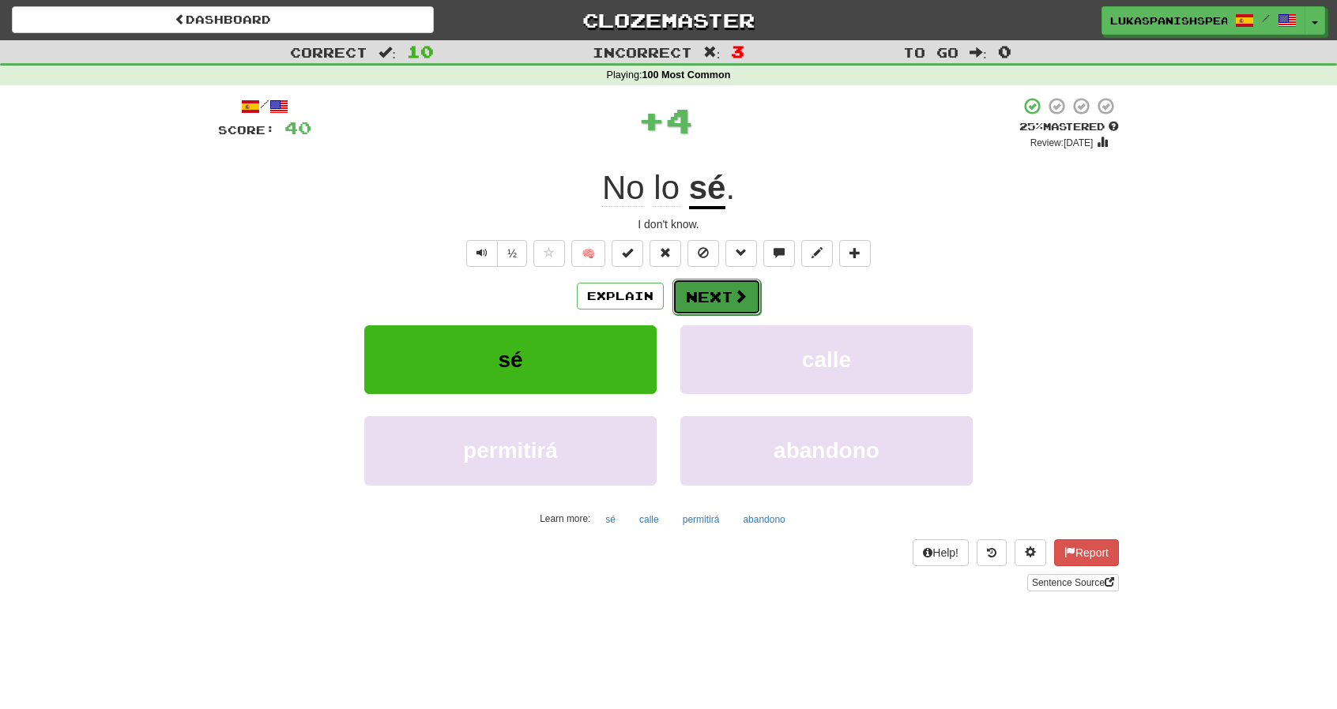
click at [735, 295] on span at bounding box center [740, 296] width 14 height 14
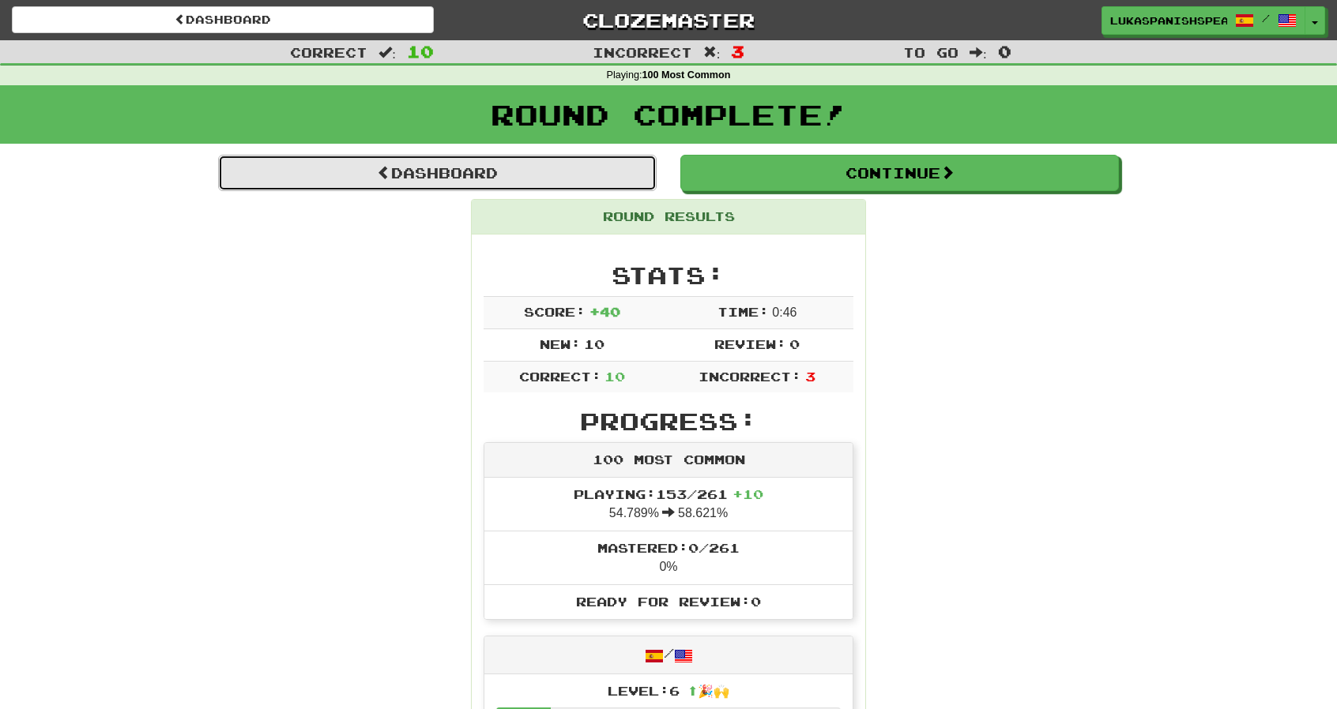
click at [504, 179] on link "Dashboard" at bounding box center [437, 173] width 438 height 36
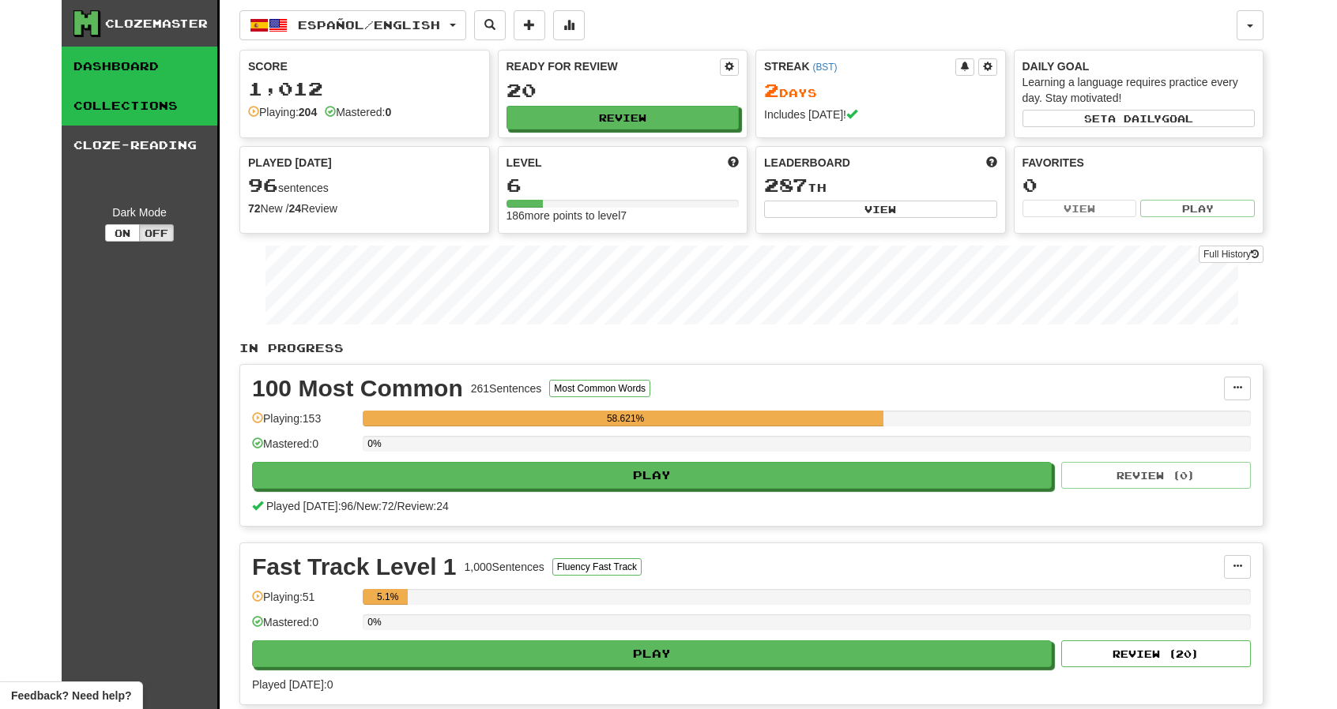
click at [112, 100] on link "Collections" at bounding box center [140, 105] width 156 height 39
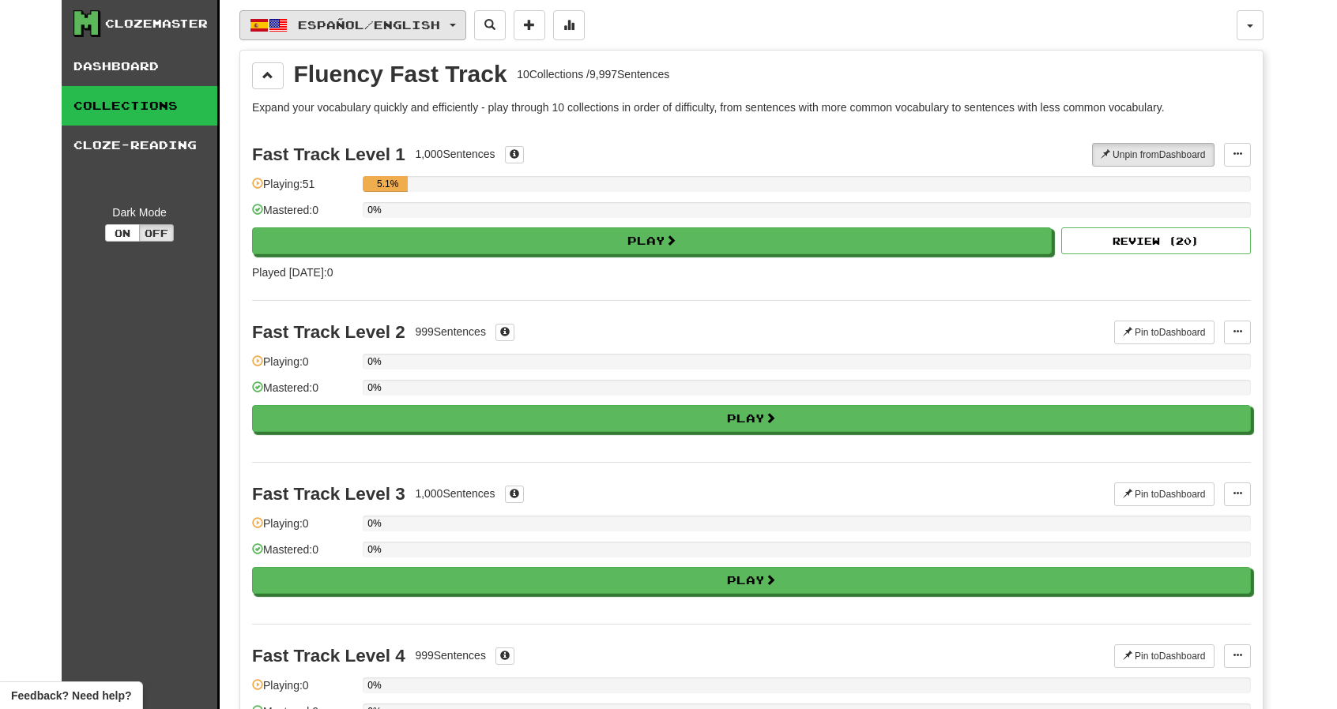
click at [440, 18] on span "Español / English" at bounding box center [369, 24] width 142 height 13
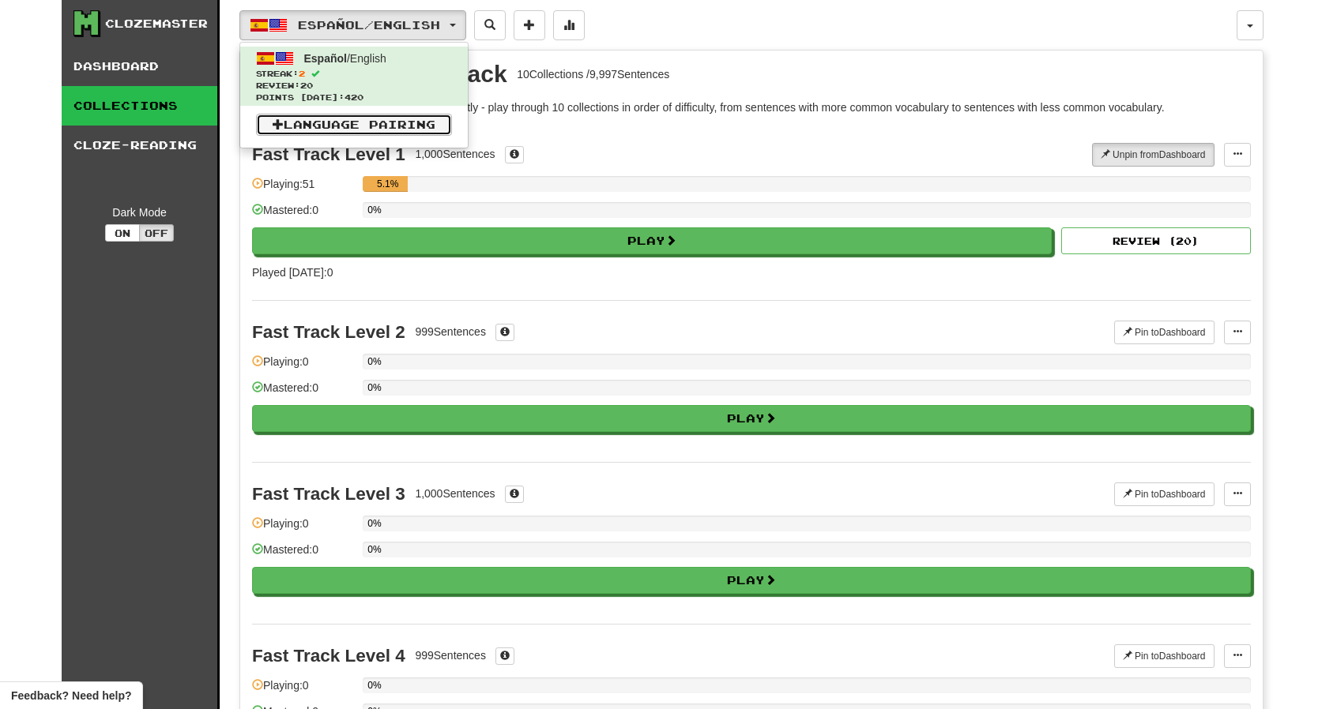
click at [381, 129] on link "Language Pairing" at bounding box center [354, 125] width 196 height 22
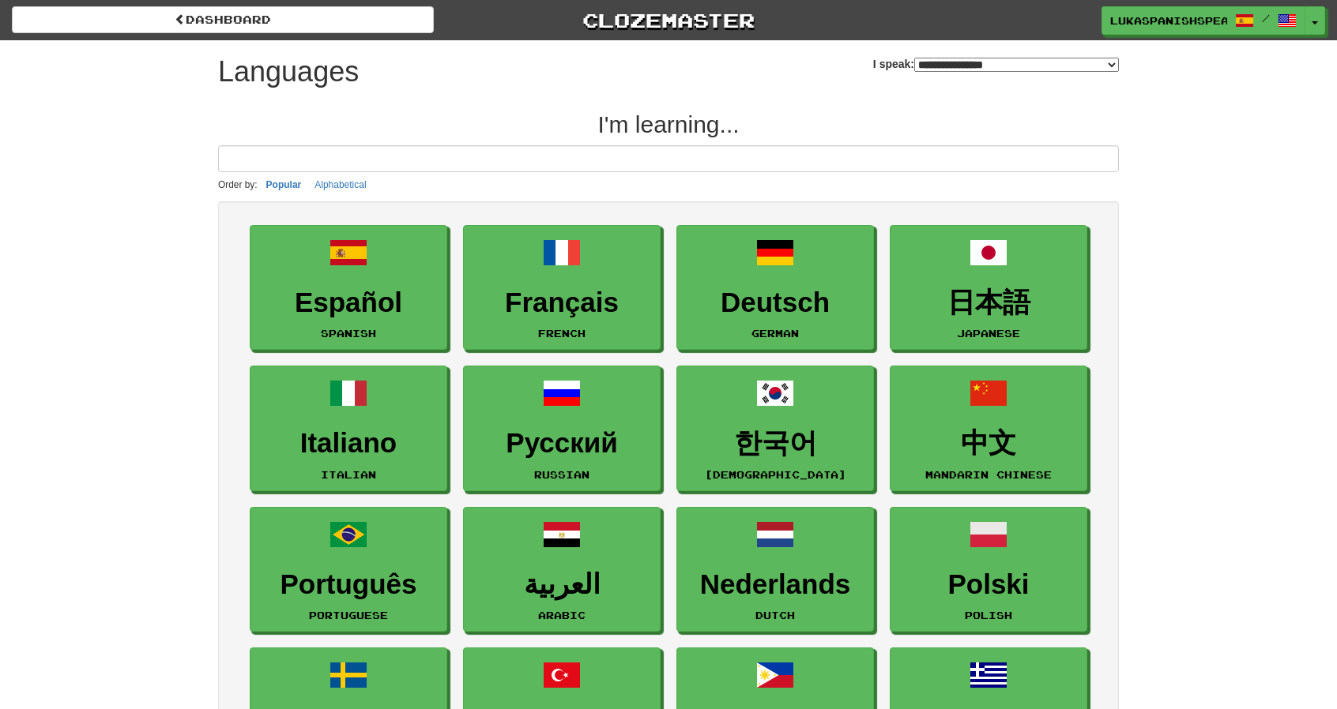
select select "*******"
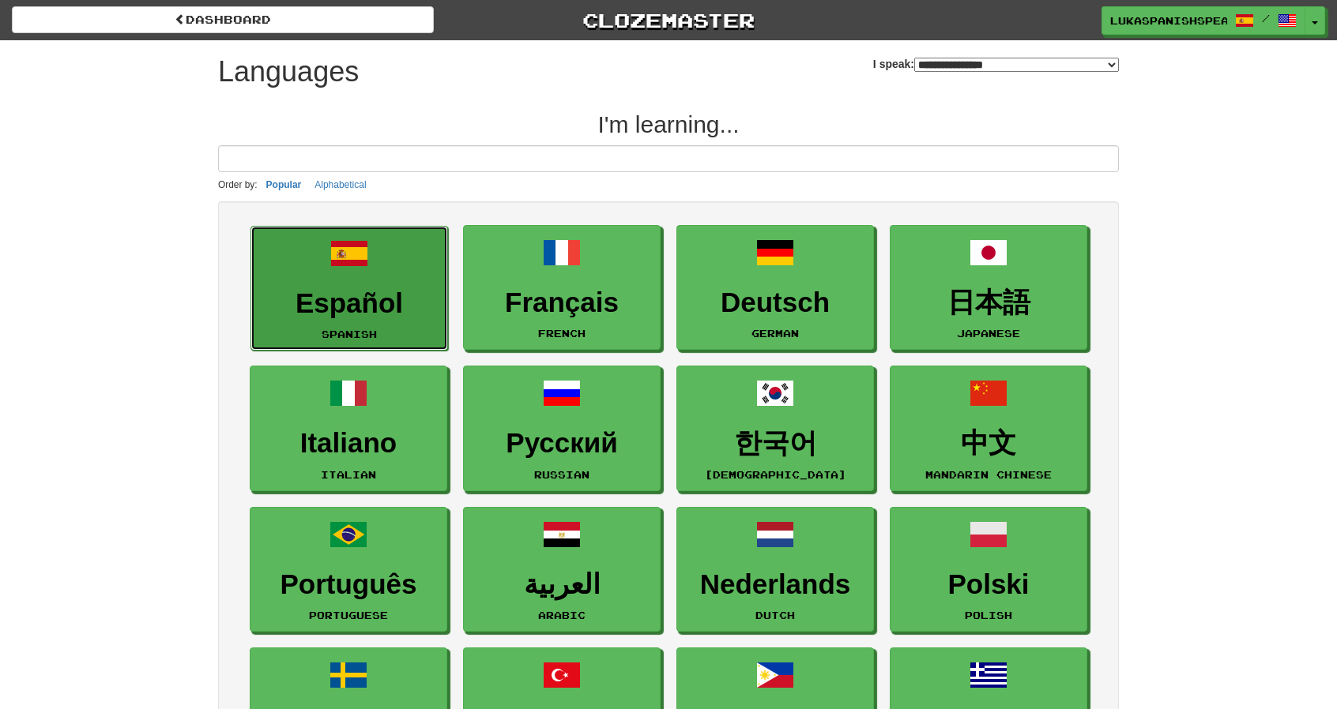
click at [363, 280] on link "Español Spanish" at bounding box center [348, 289] width 197 height 126
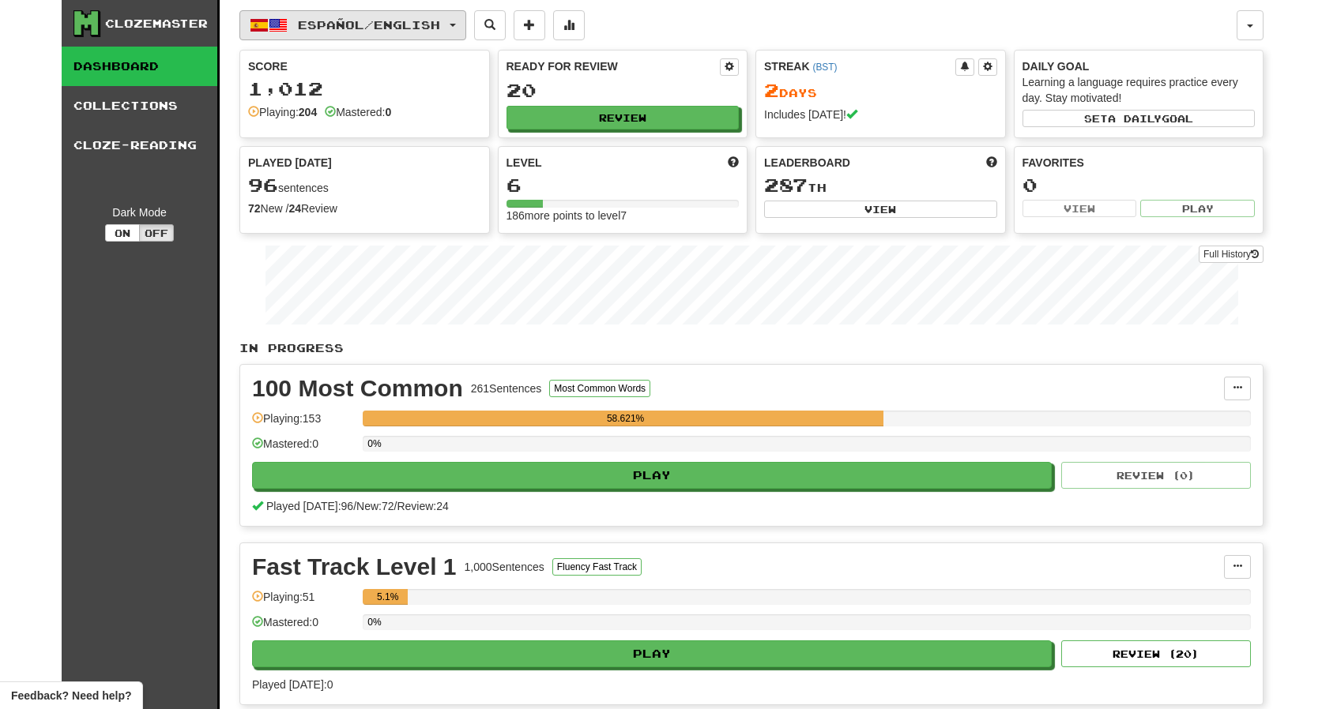
click at [440, 18] on span "Español / English" at bounding box center [369, 24] width 142 height 13
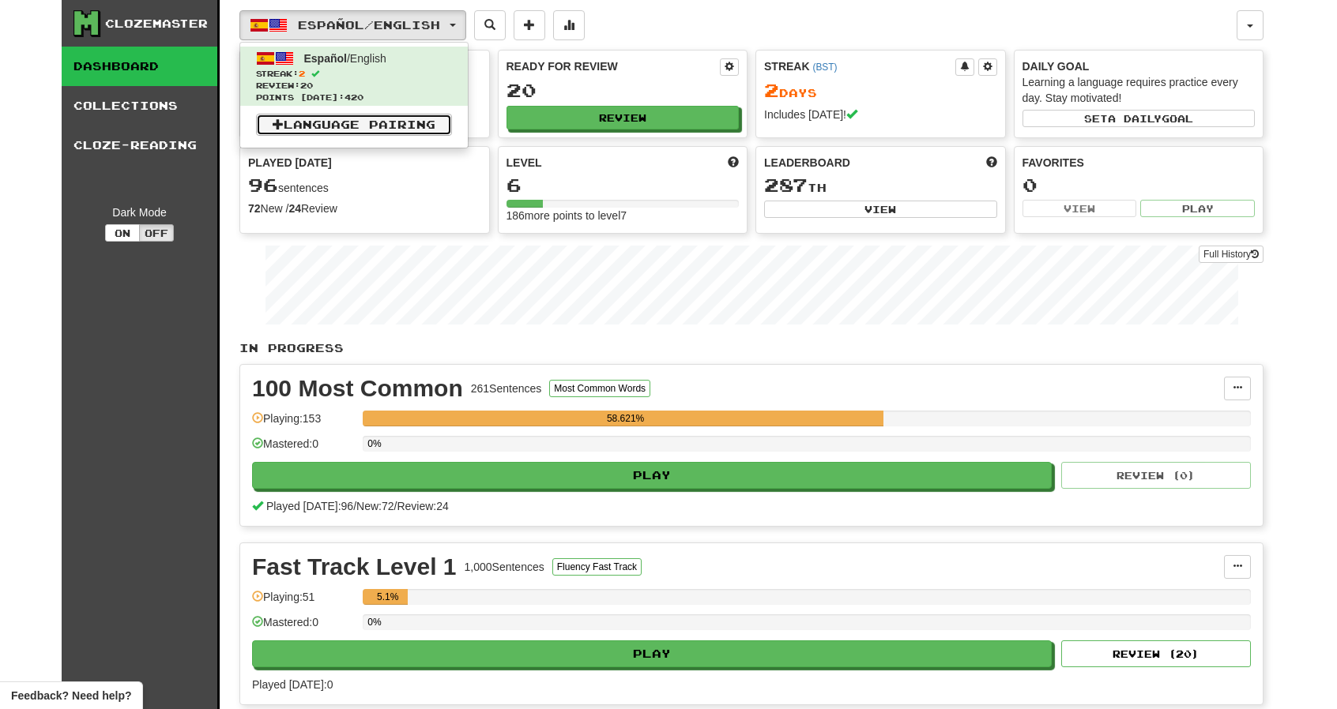
click at [355, 126] on link "Language Pairing" at bounding box center [354, 125] width 196 height 22
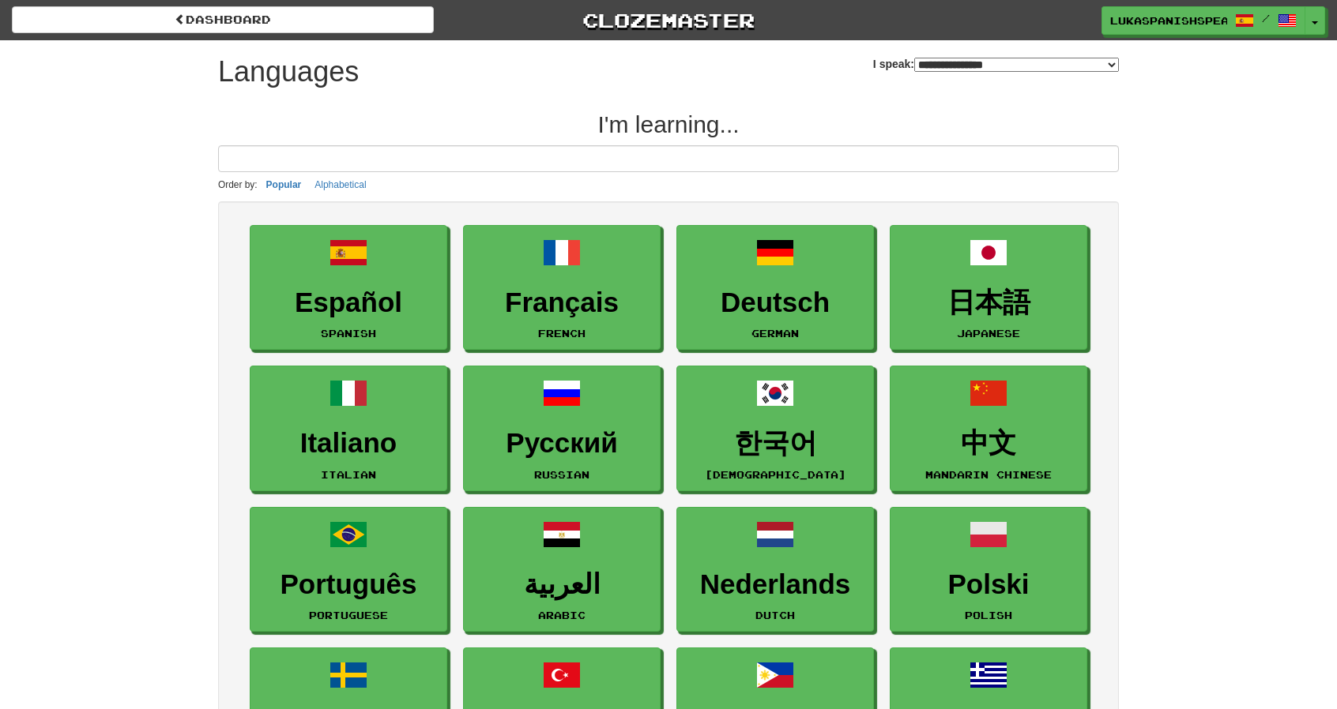
click at [914, 67] on select "**********" at bounding box center [1016, 65] width 205 height 14
click at [914, 58] on select "**********" at bounding box center [1016, 65] width 205 height 14
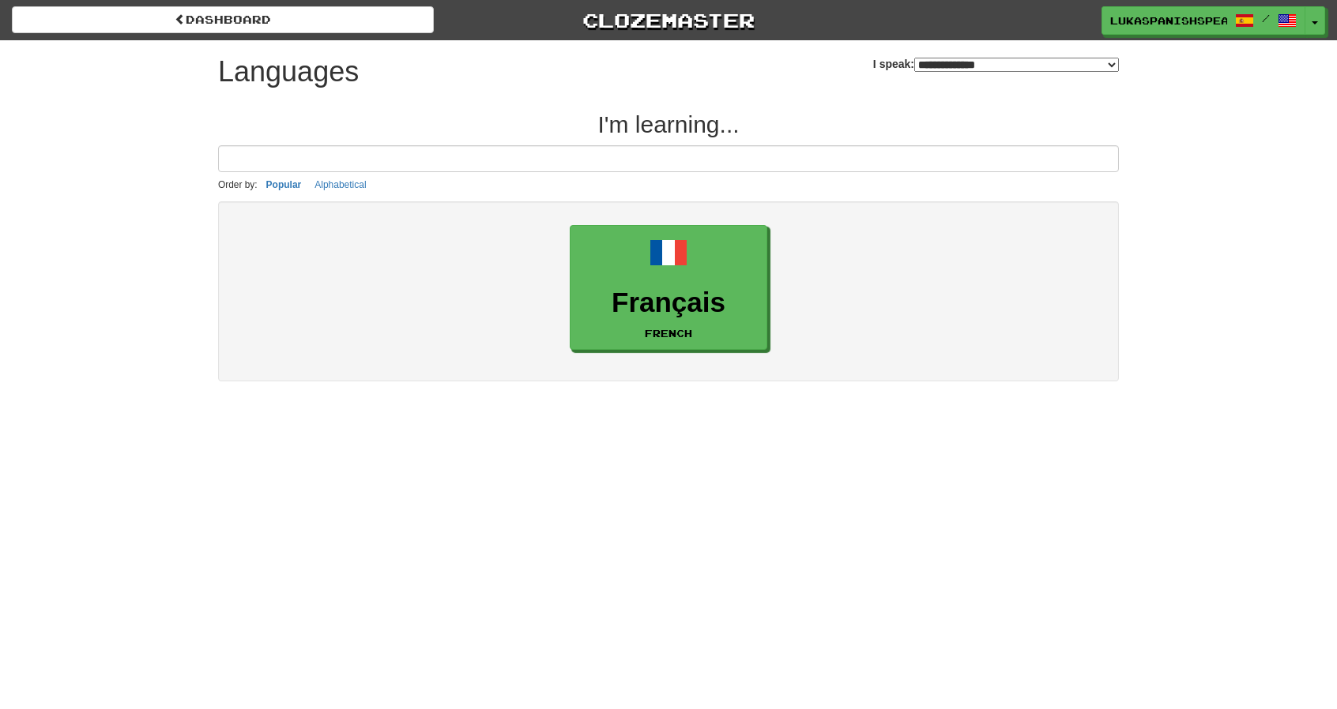
click at [957, 64] on select "**********" at bounding box center [1016, 65] width 205 height 14
select select "*******"
click at [914, 58] on select "**********" at bounding box center [1016, 65] width 205 height 14
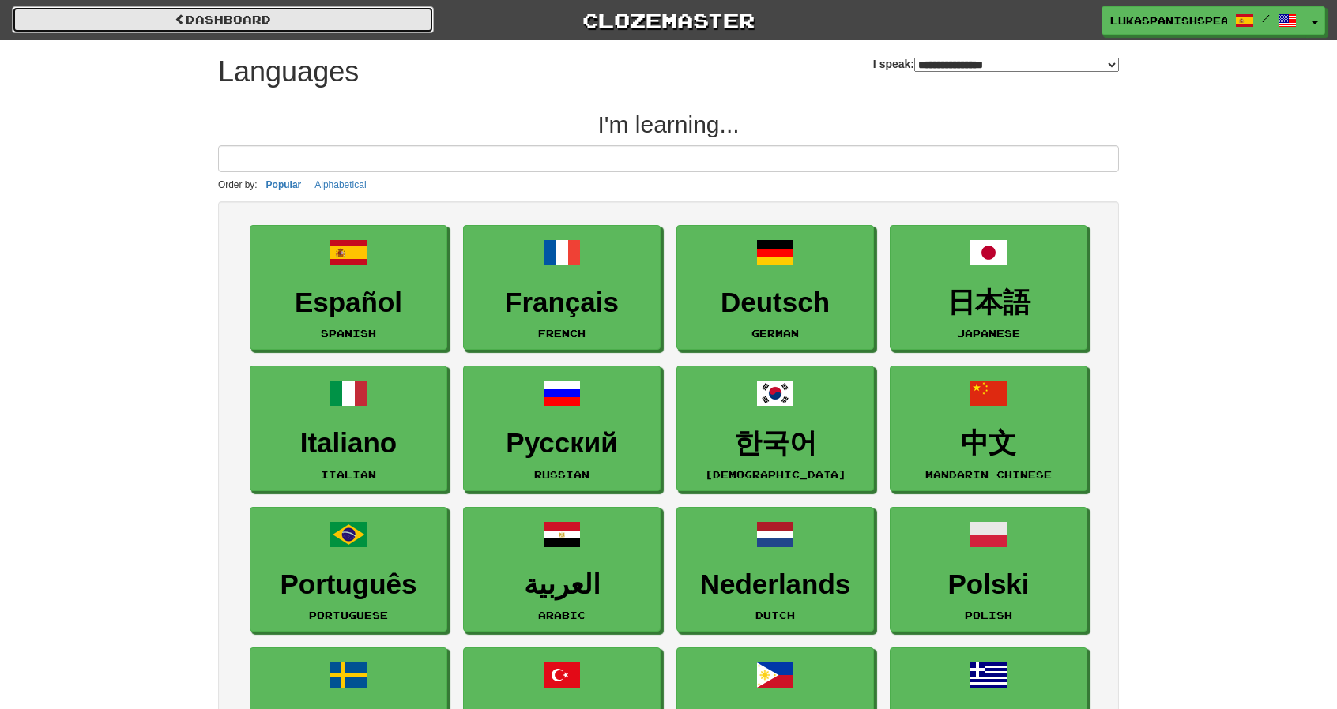
click at [236, 9] on link "dashboard" at bounding box center [223, 19] width 422 height 27
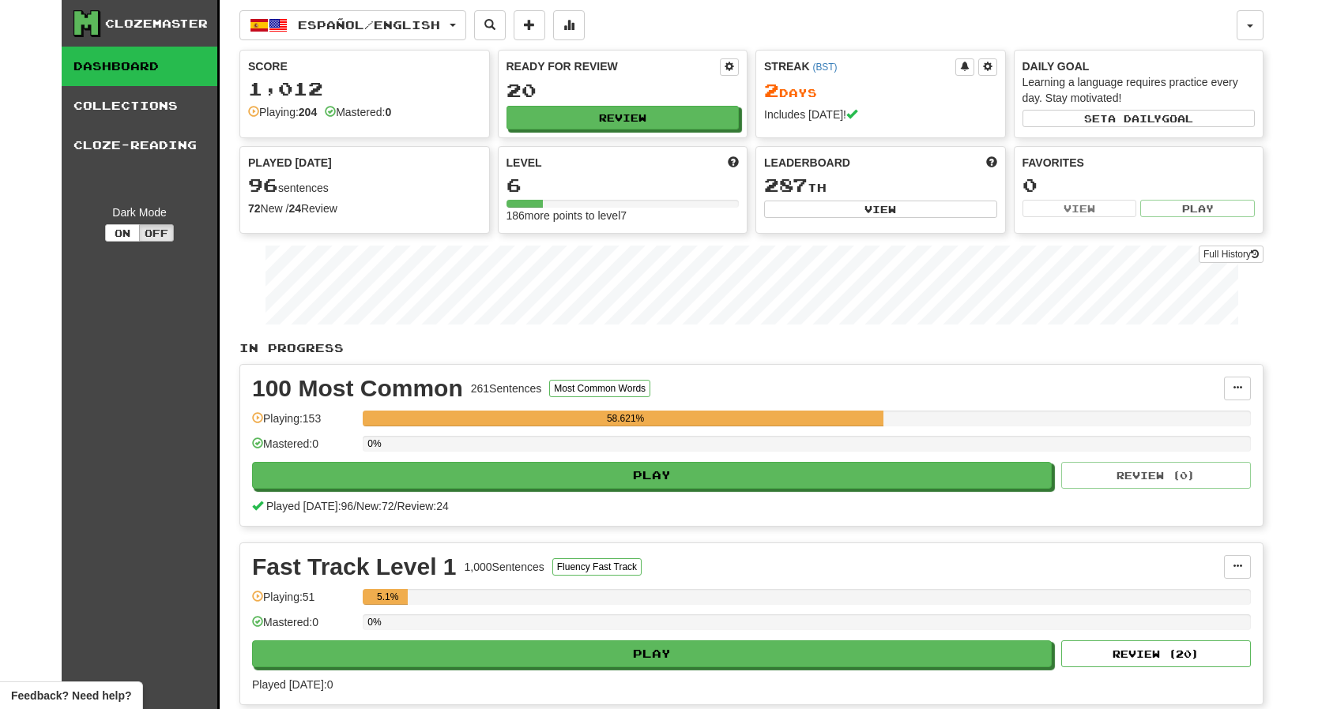
click at [115, 26] on div "Clozemaster" at bounding box center [156, 24] width 103 height 16
click at [120, 59] on link "Dashboard" at bounding box center [140, 66] width 156 height 39
